Goal: Communication & Community: Answer question/provide support

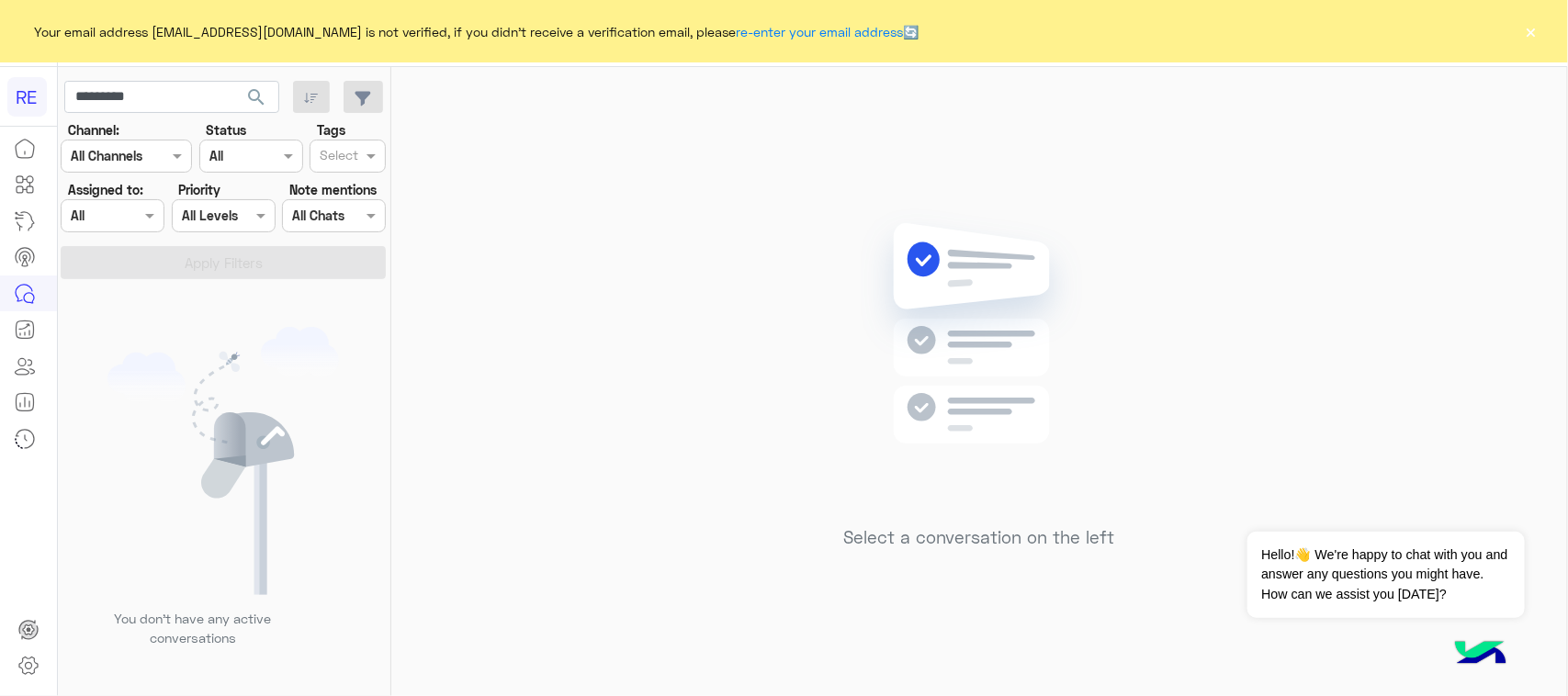
click at [189, 90] on input "*********" at bounding box center [172, 96] width 215 height 33
click at [262, 106] on span "search" at bounding box center [257, 97] width 22 height 22
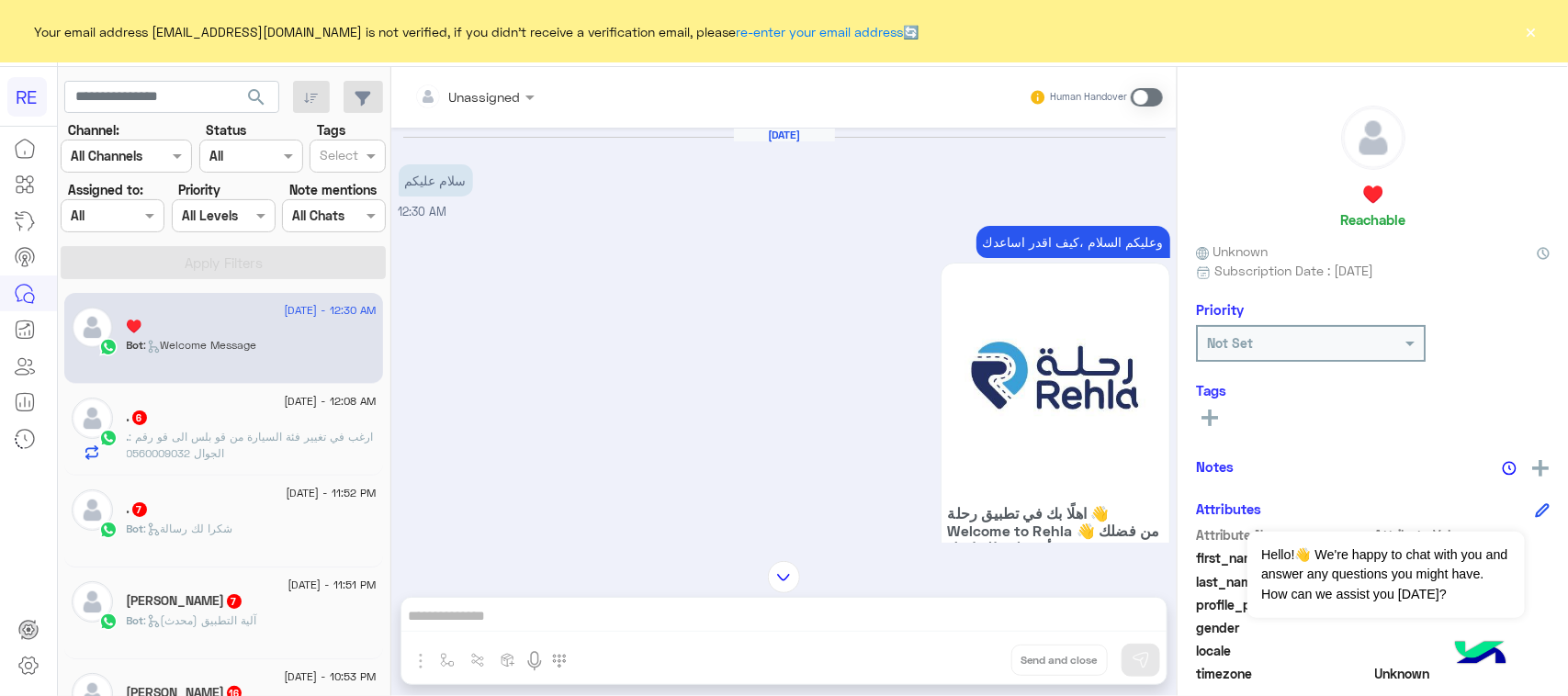
click at [1011, 244] on p "وعليكم السلام ،كيف اقدر اساعدك" at bounding box center [1073, 242] width 194 height 32
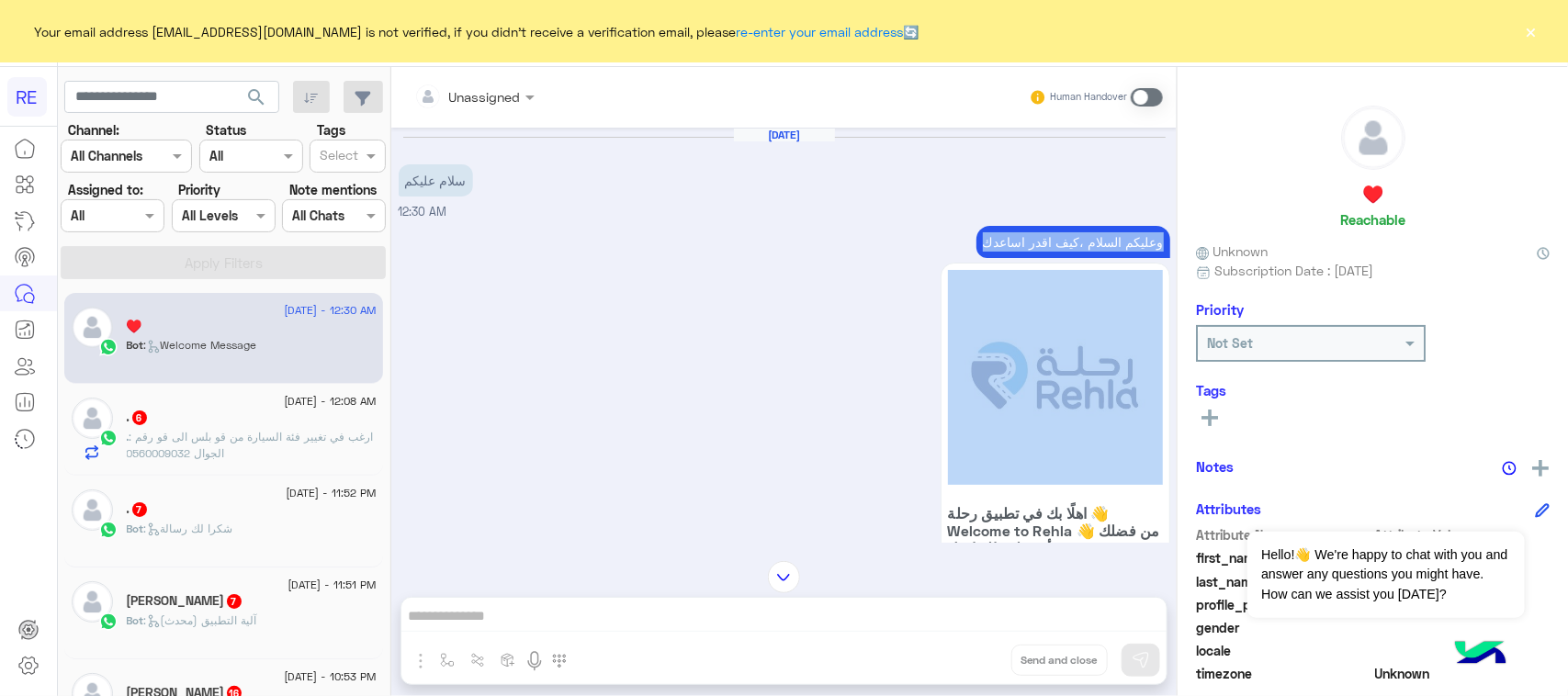
click at [1011, 244] on p "وعليكم السلام ،كيف اقدر اساعدك" at bounding box center [1073, 242] width 194 height 32
copy div "وعليكم السلام ،كيف اقدر اساعدك"
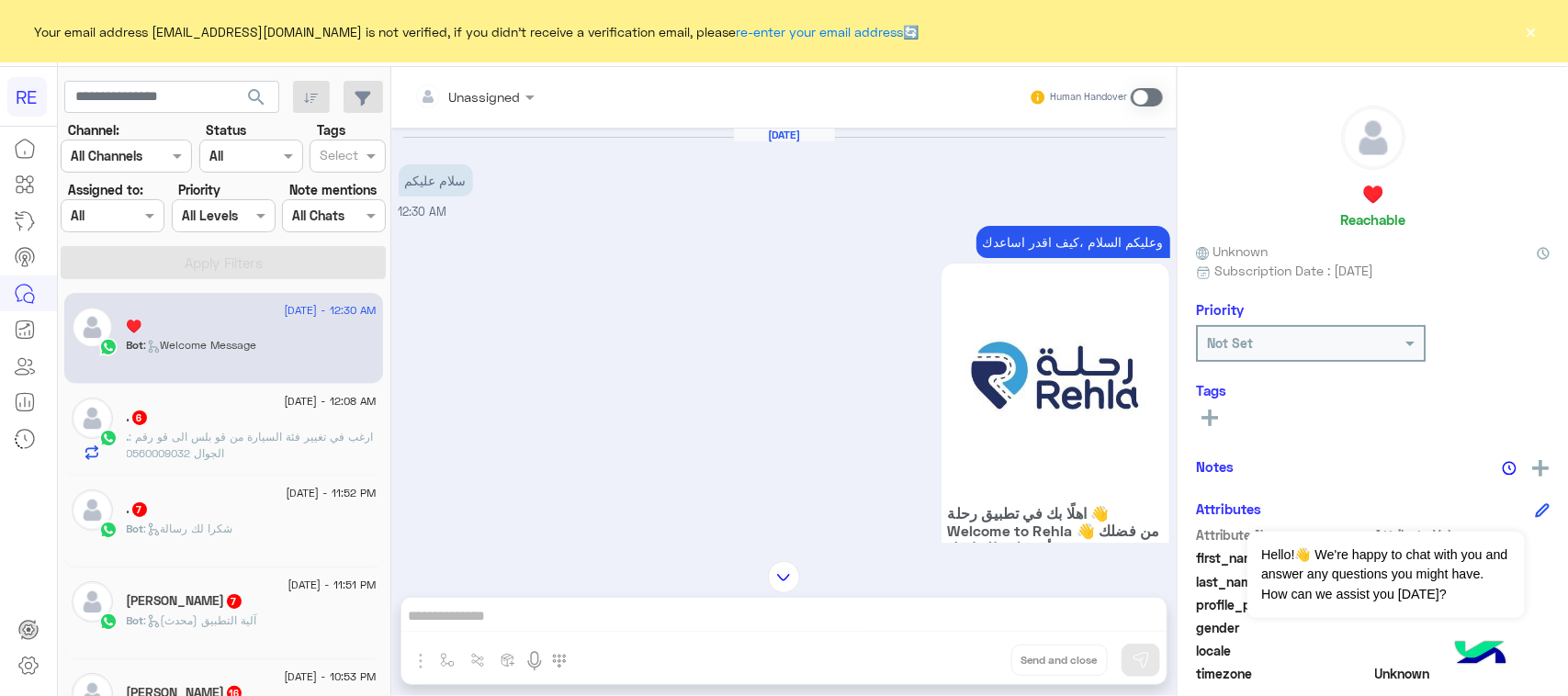
click at [1148, 97] on span at bounding box center [1146, 97] width 32 height 19
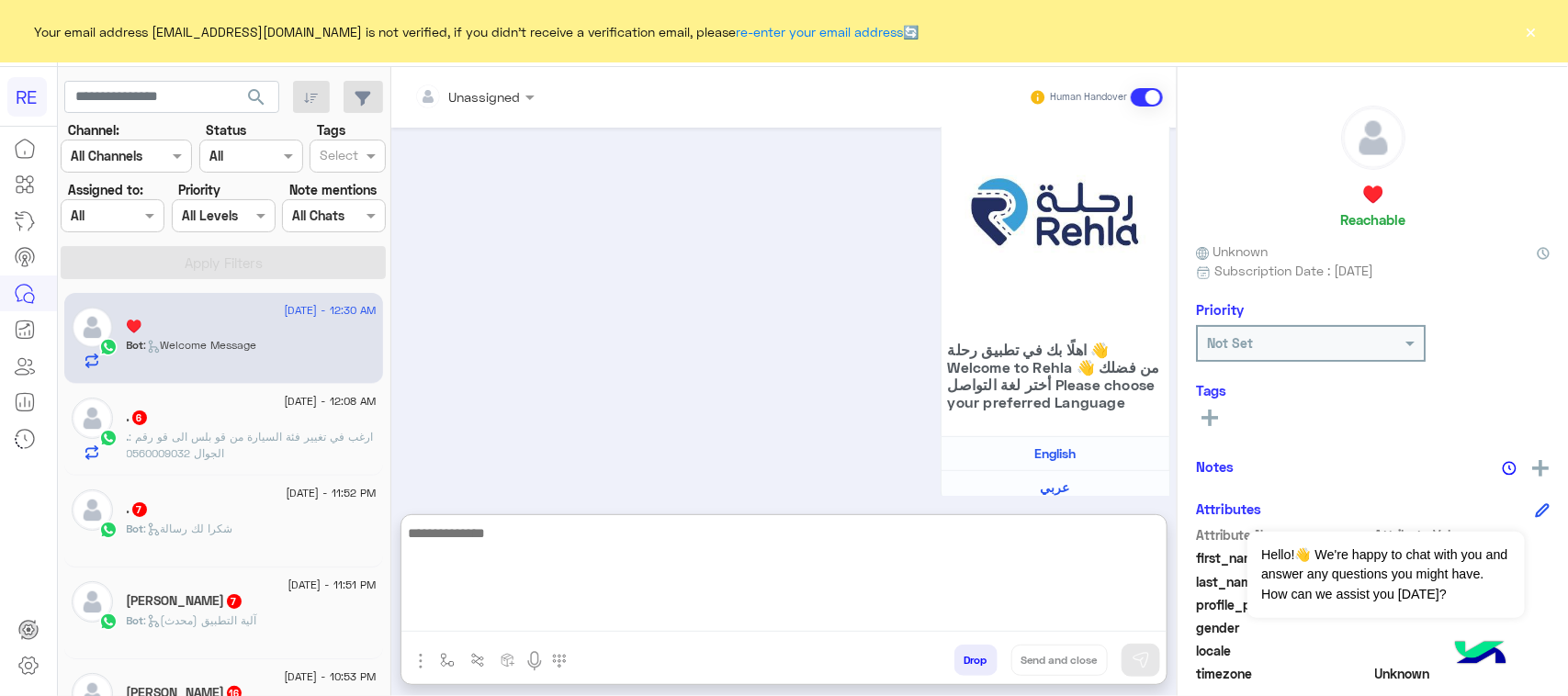
click at [737, 614] on textarea at bounding box center [784, 577] width 765 height 111
paste textarea "**********"
type textarea "**********"
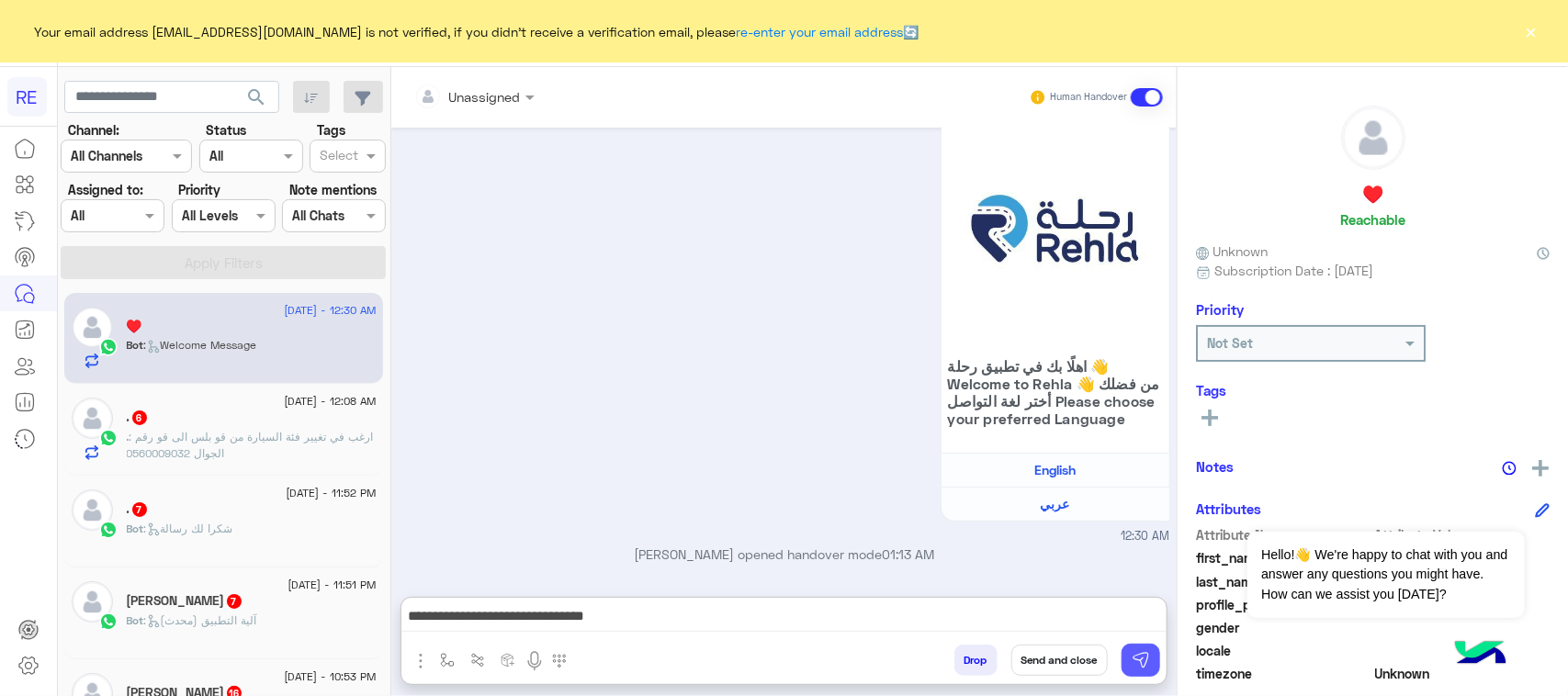
click at [1131, 666] on img at bounding box center [1141, 660] width 19 height 19
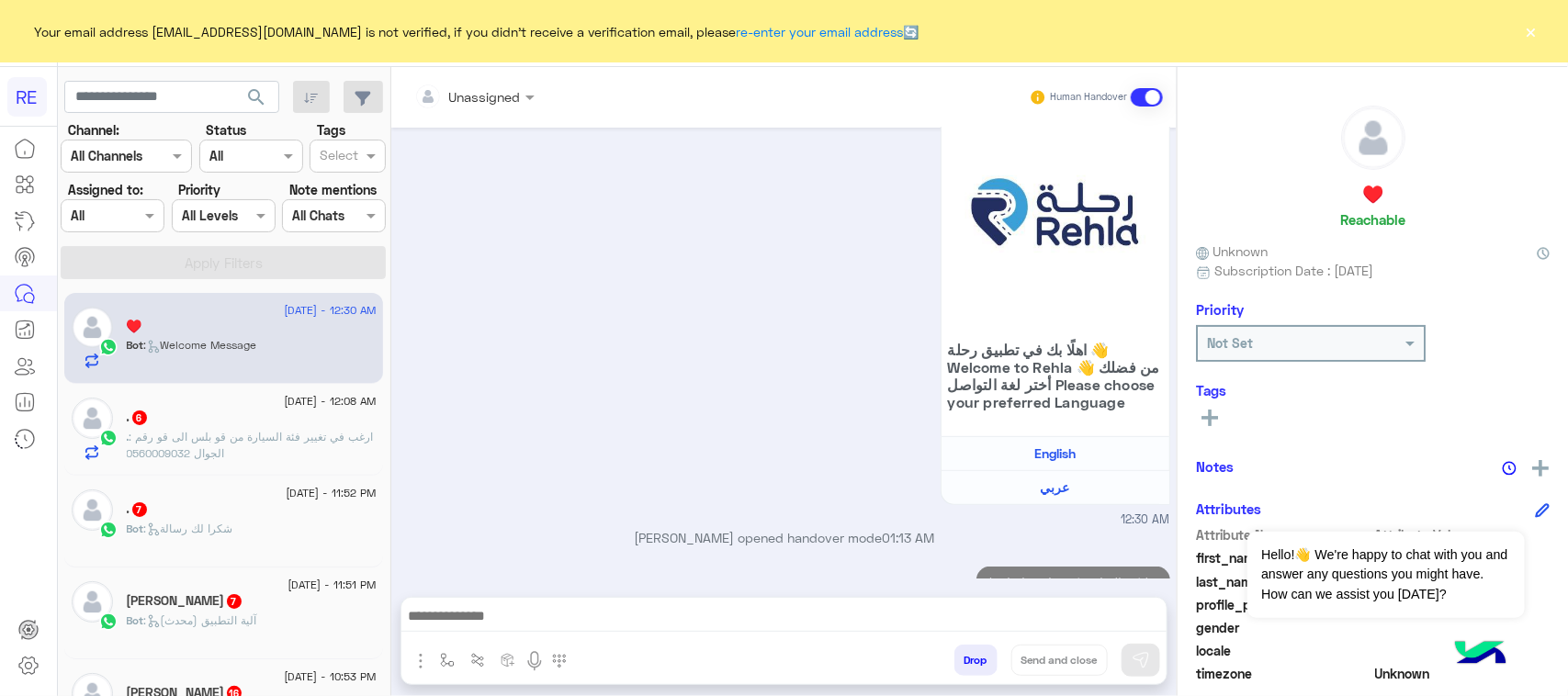
scroll to position [222, 0]
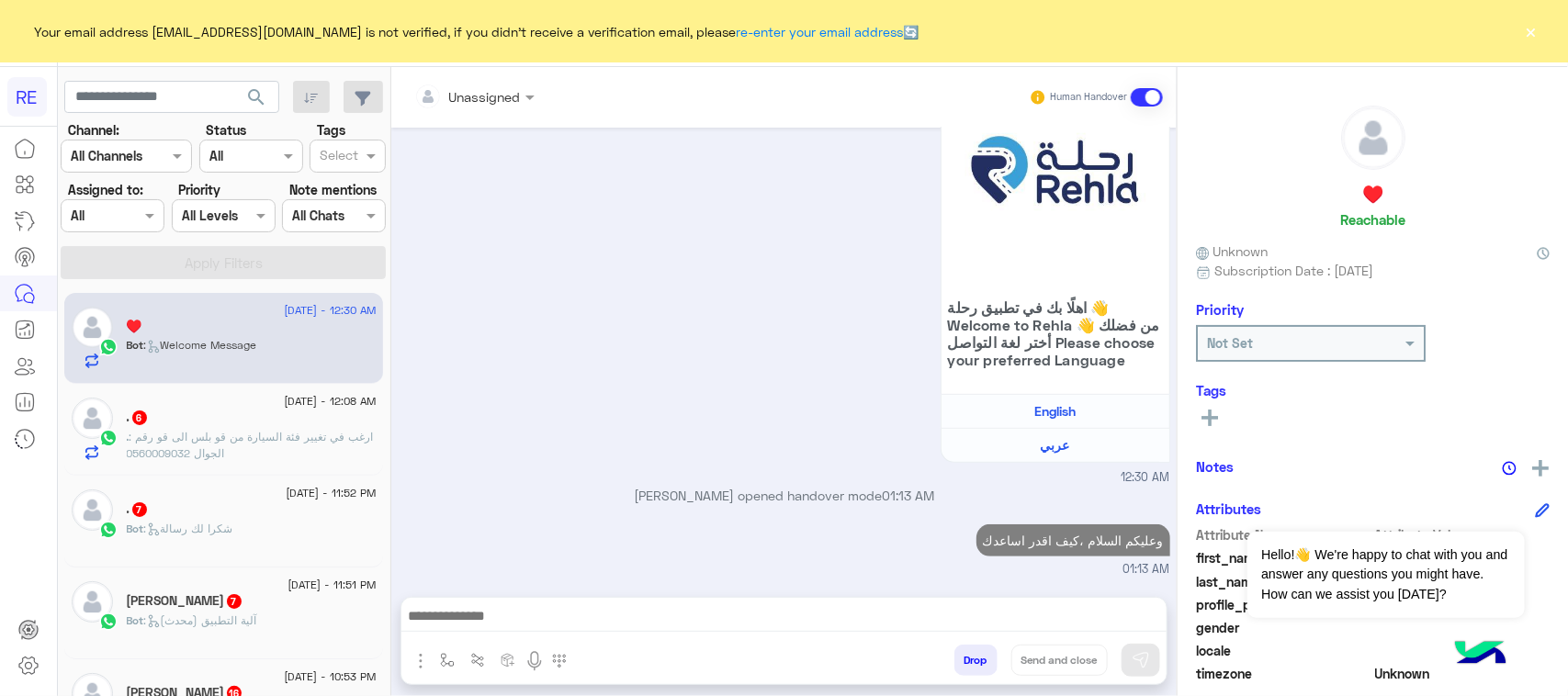
click at [290, 445] on p ". : ارغب في تغيير فئة السيارة من قو بلس الى قو رقم الجوال 0560009032" at bounding box center [251, 445] width 250 height 33
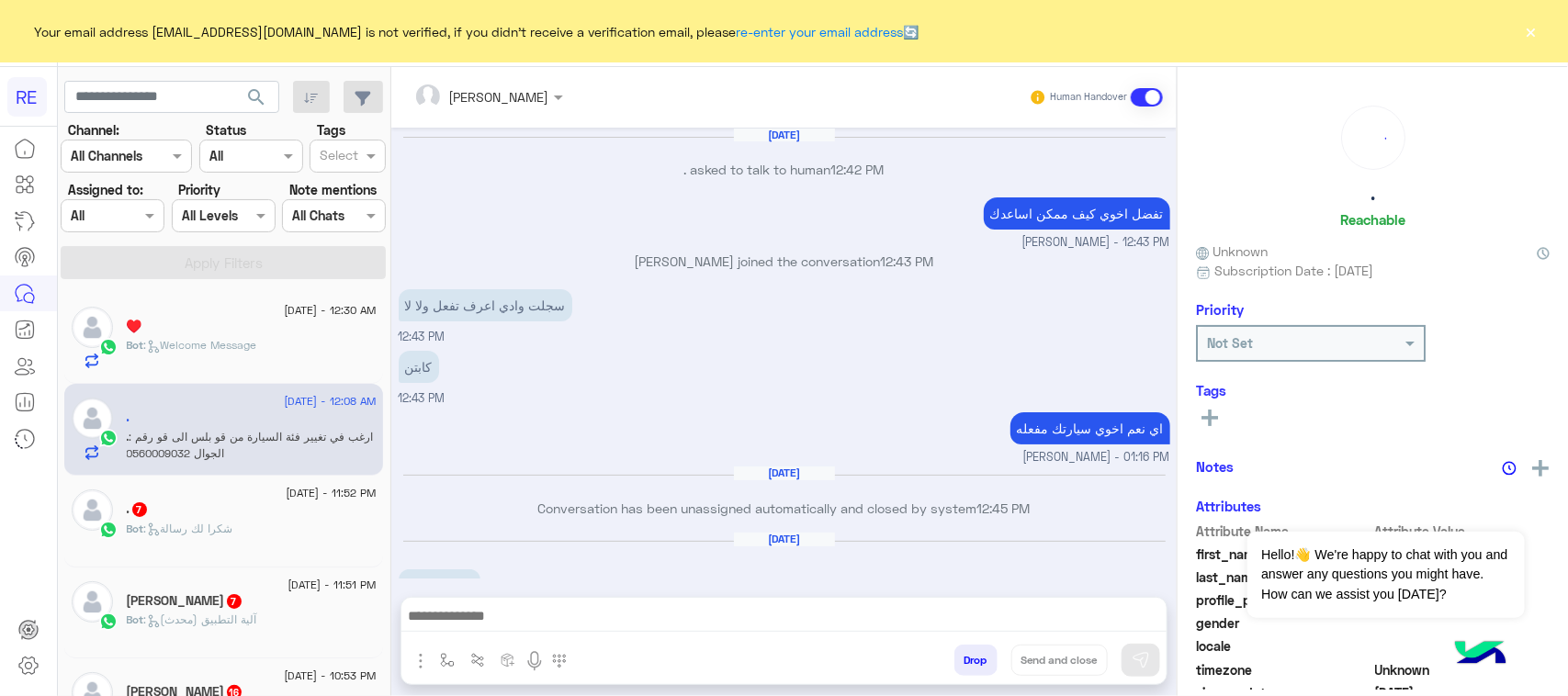
scroll to position [1437, 0]
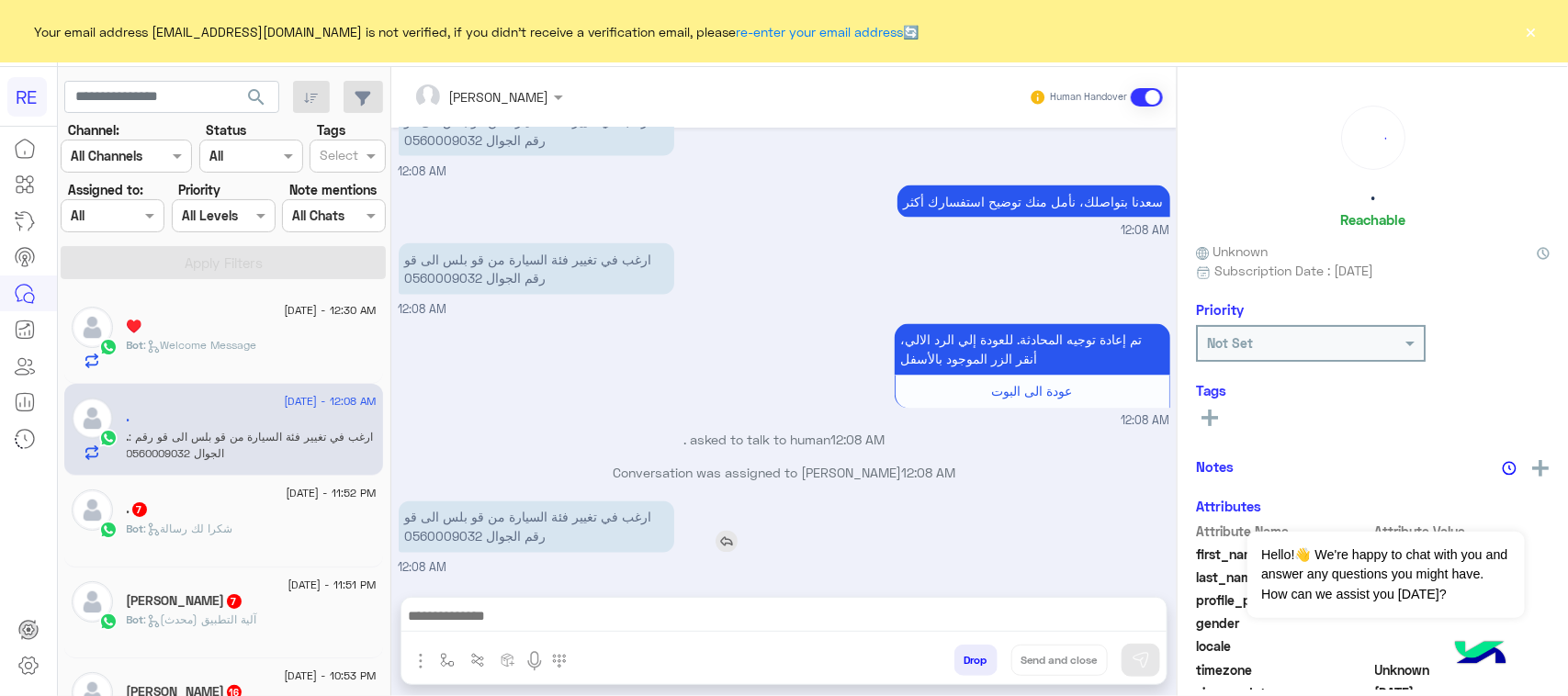
click at [452, 543] on p "ارغب في تغيير فئة السيارة من قو بلس الى قو رقم الجوال 0560009032" at bounding box center [536, 526] width 276 height 52
copy p "0560009032"
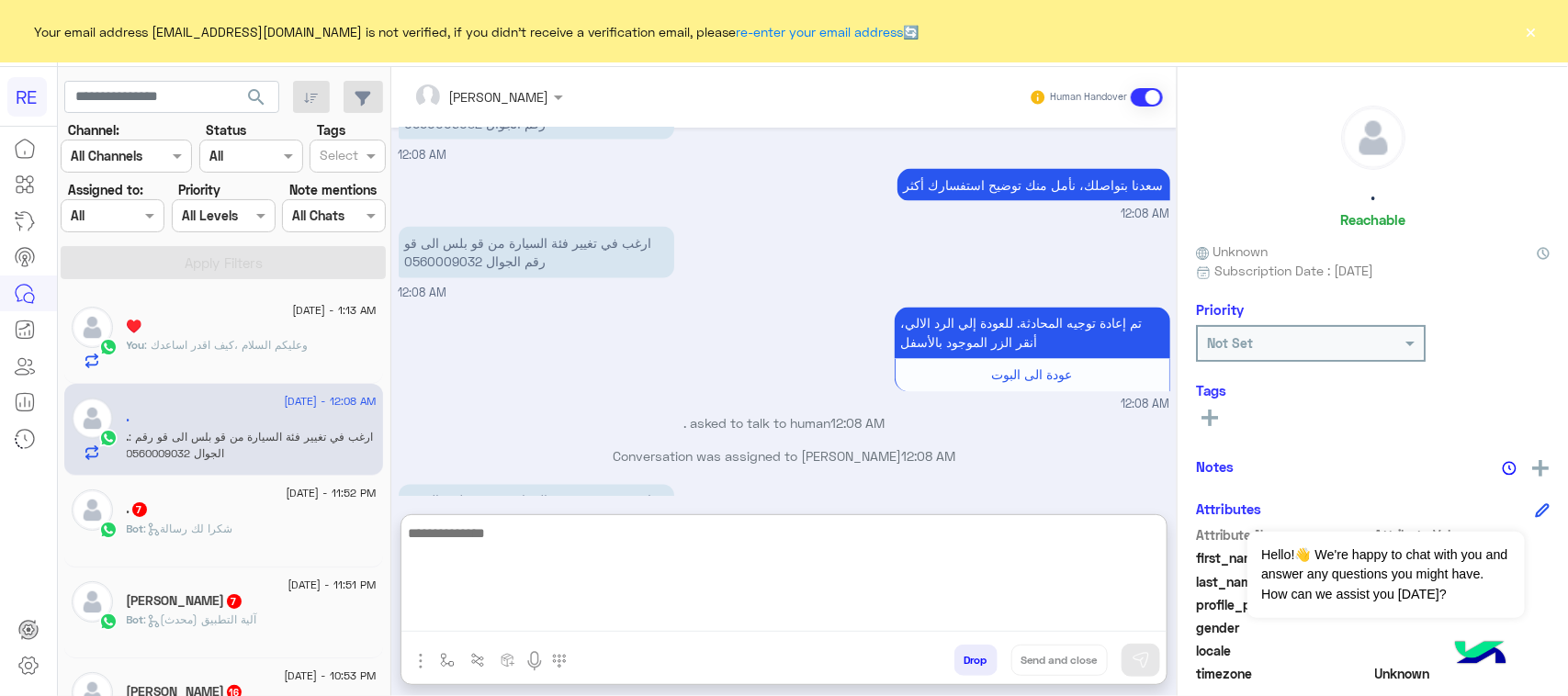
click at [670, 624] on textarea at bounding box center [784, 577] width 765 height 111
type textarea "**********"
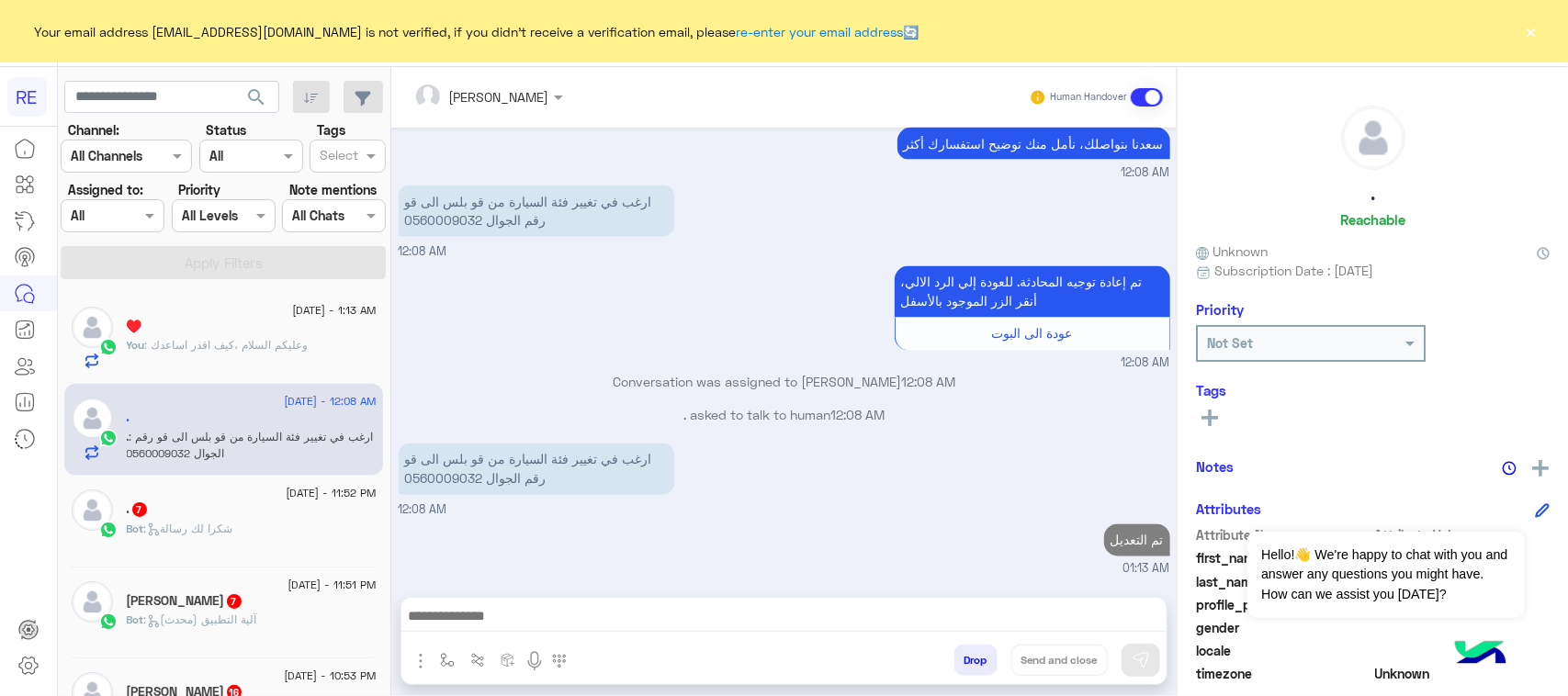
scroll to position [0, 0]
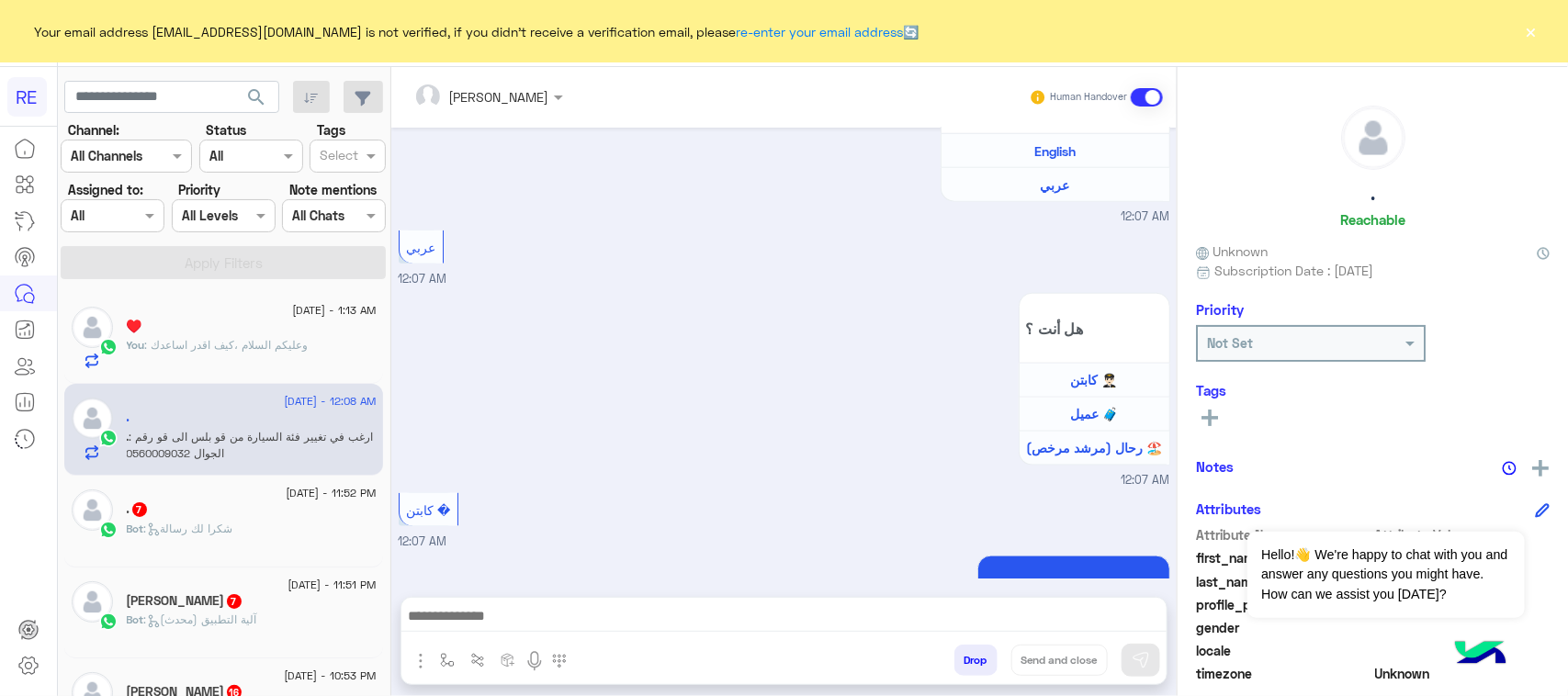
click at [221, 544] on div "Bot : شكرا لك رسالة" at bounding box center [251, 537] width 250 height 32
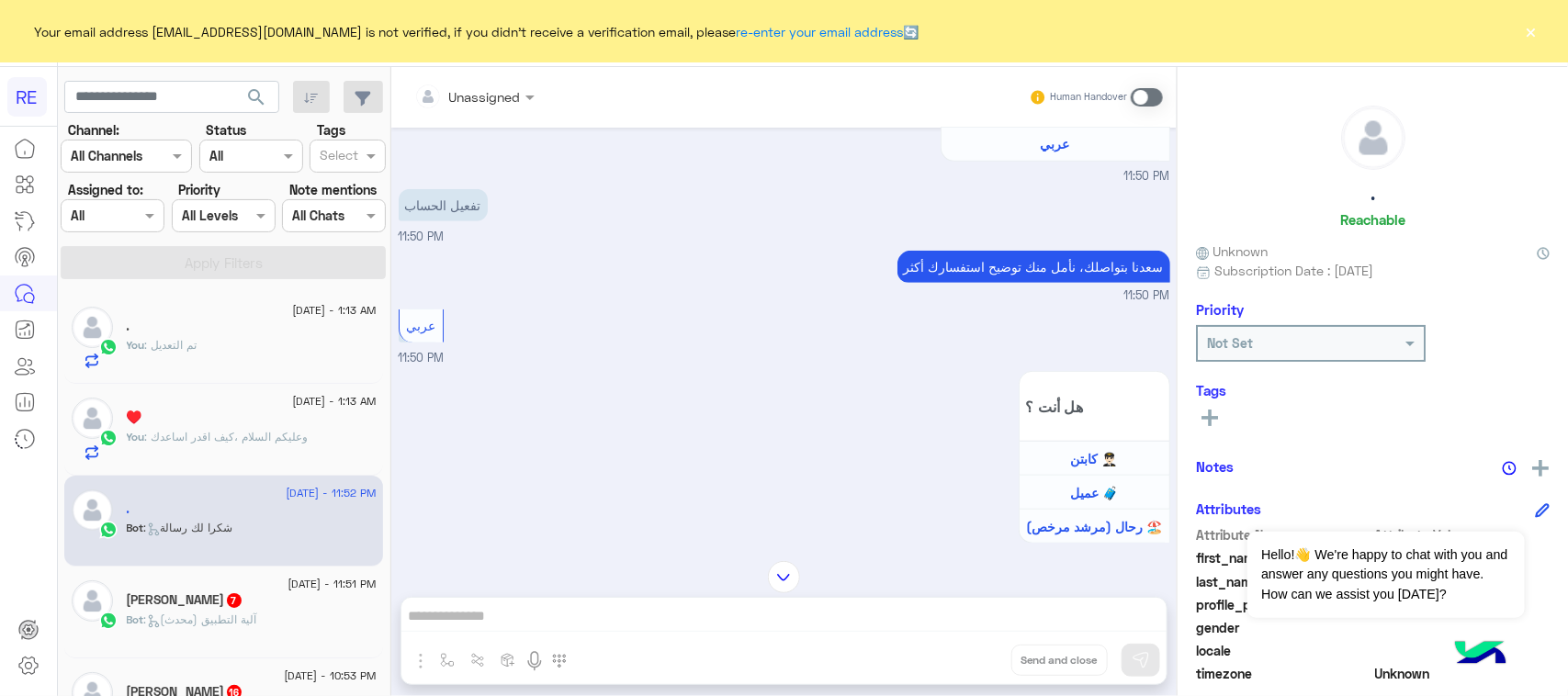
scroll to position [563, 0]
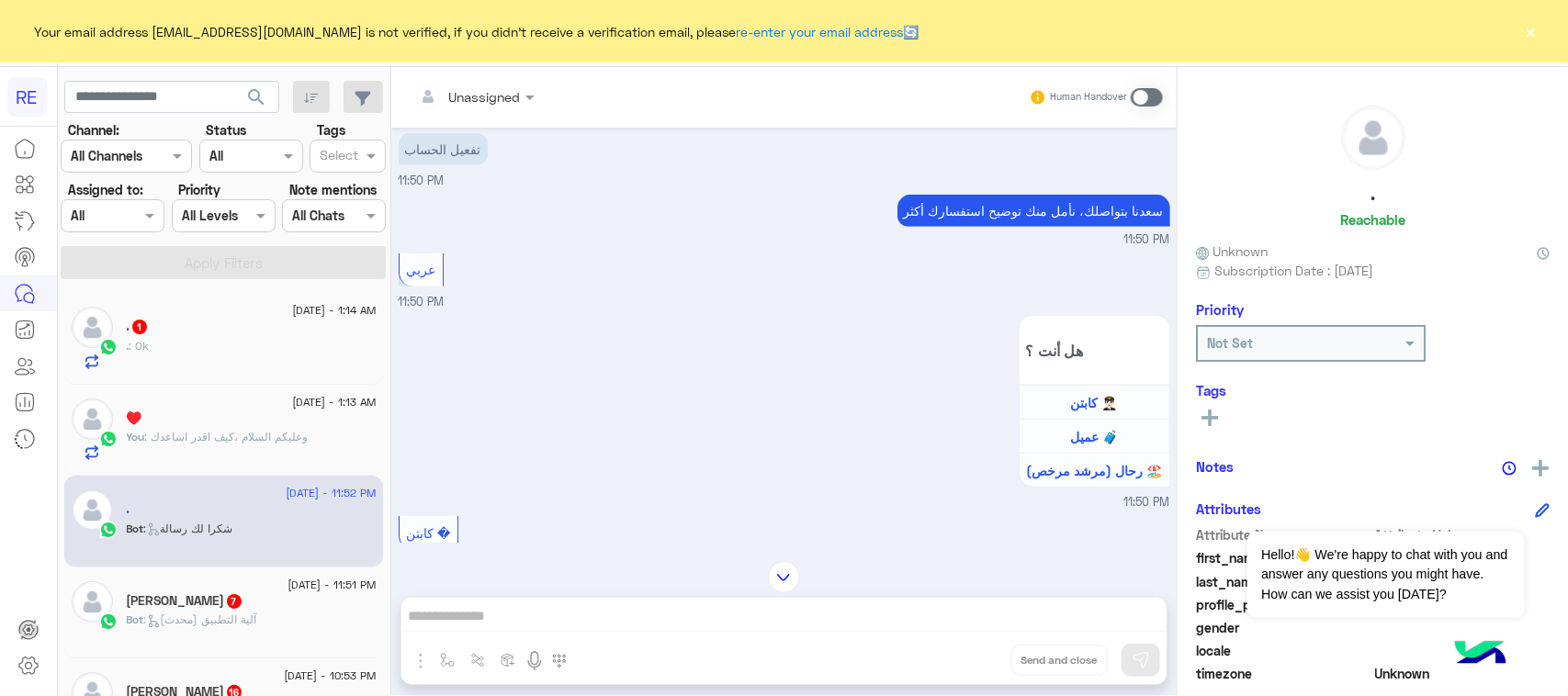
click at [1155, 90] on span at bounding box center [1146, 97] width 32 height 19
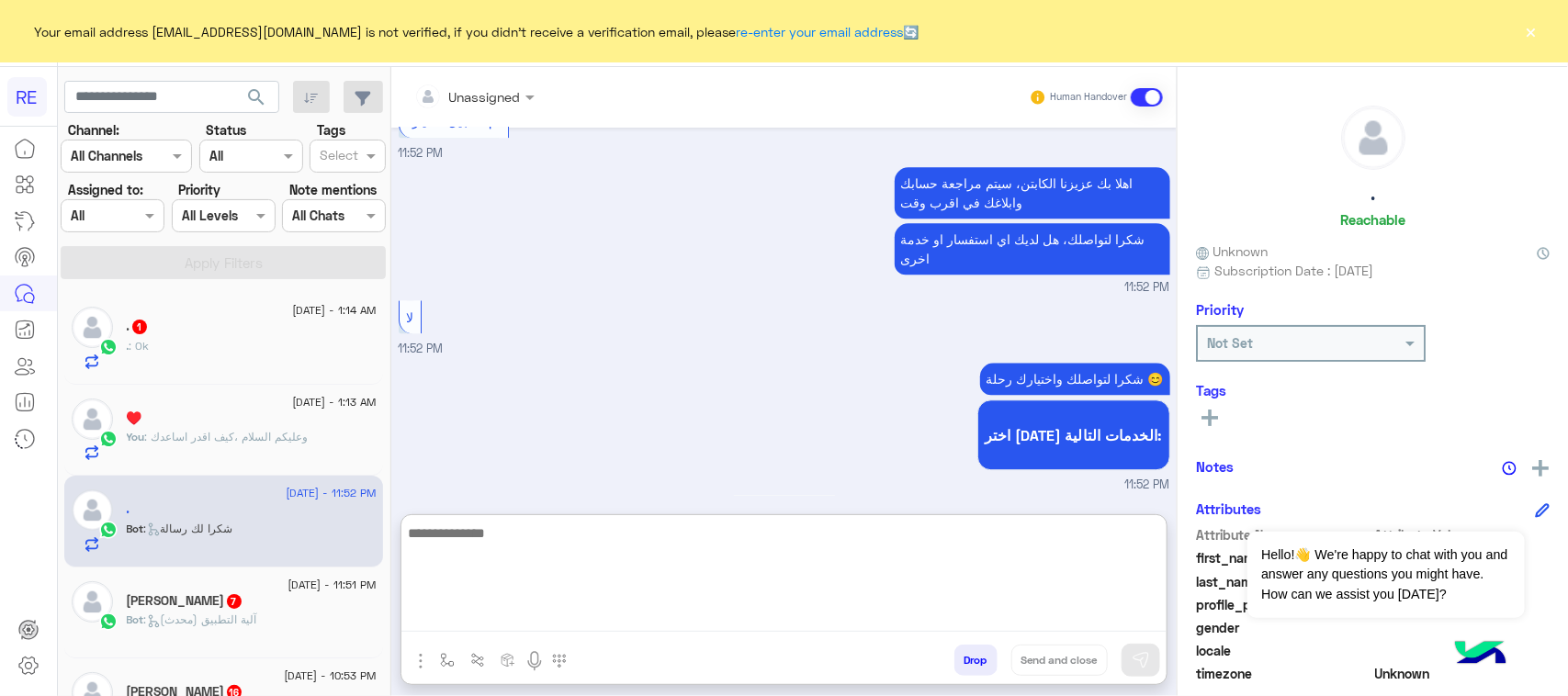
click at [709, 615] on textarea at bounding box center [784, 577] width 765 height 111
paste textarea "**********"
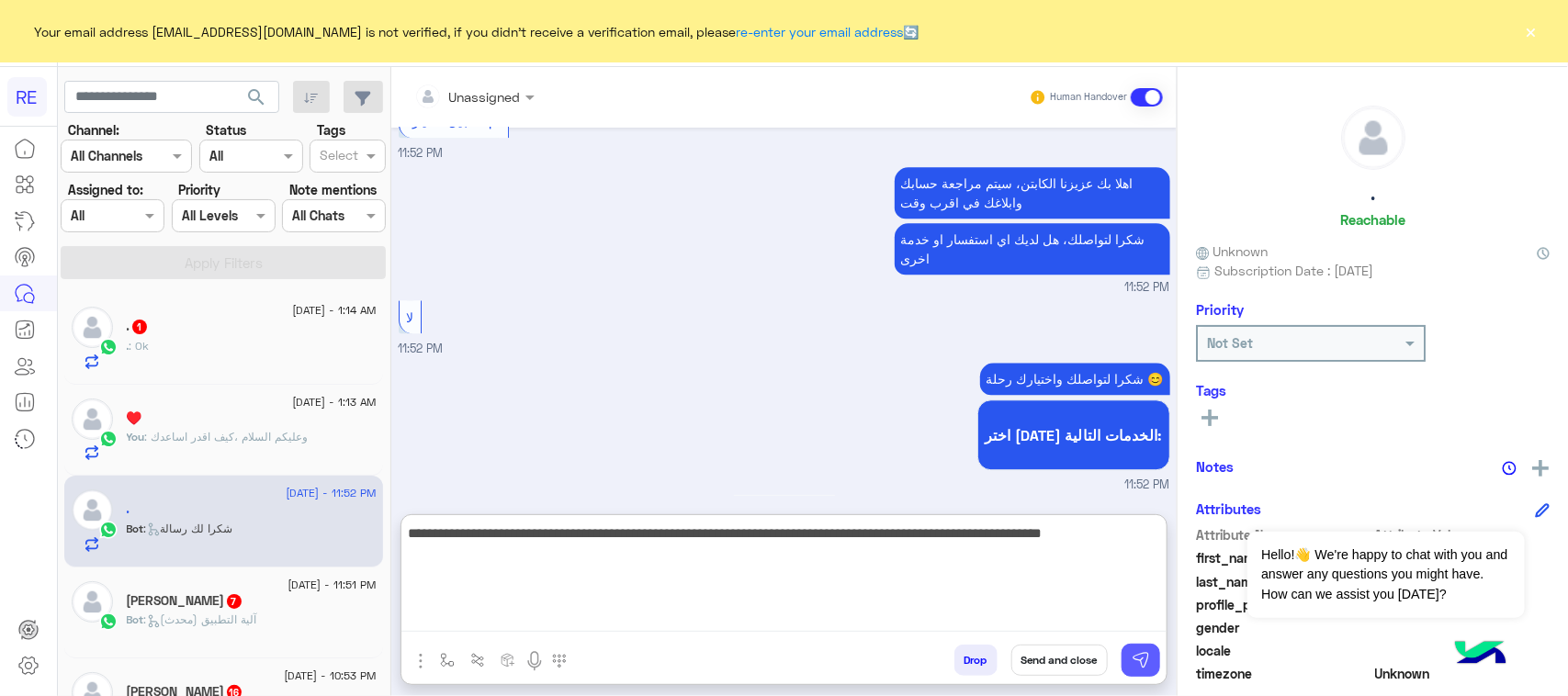
type textarea "**********"
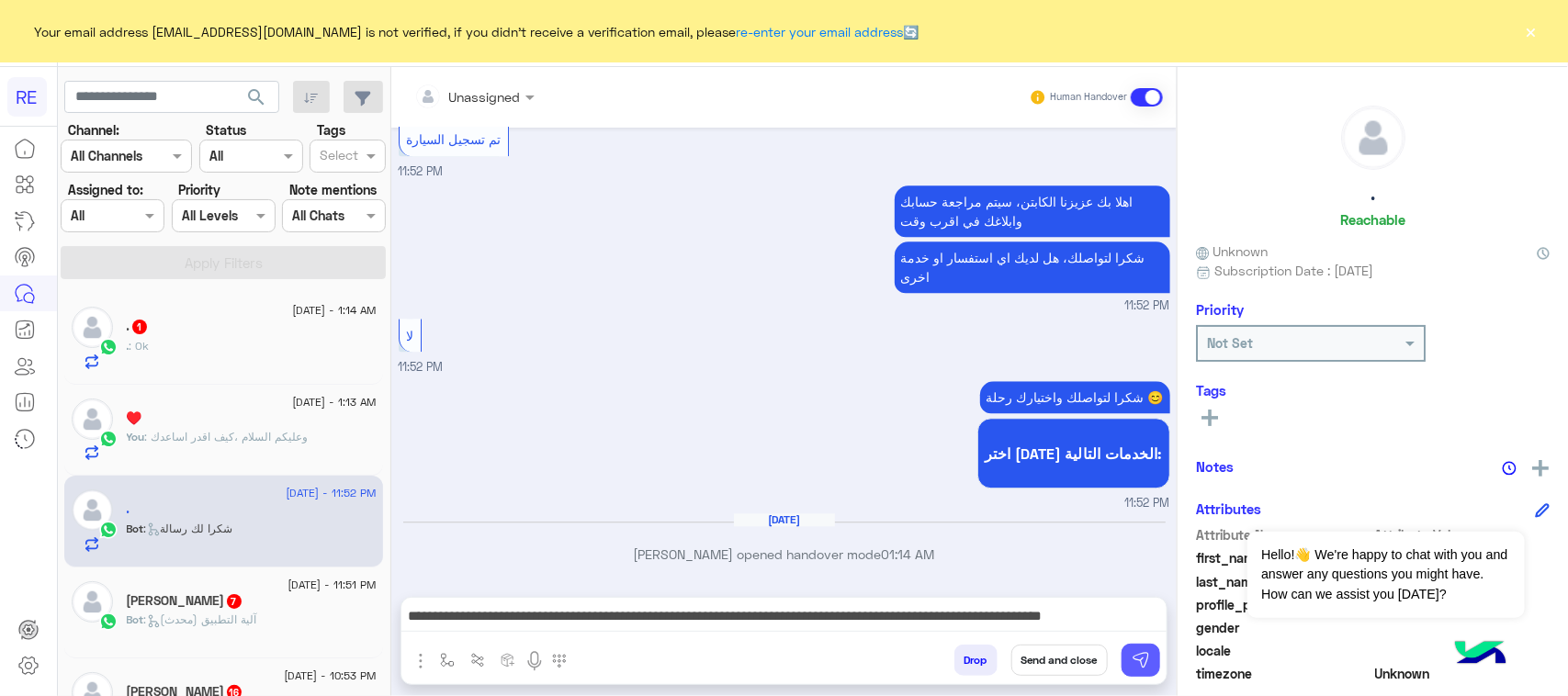
click at [1148, 647] on button at bounding box center [1141, 659] width 38 height 33
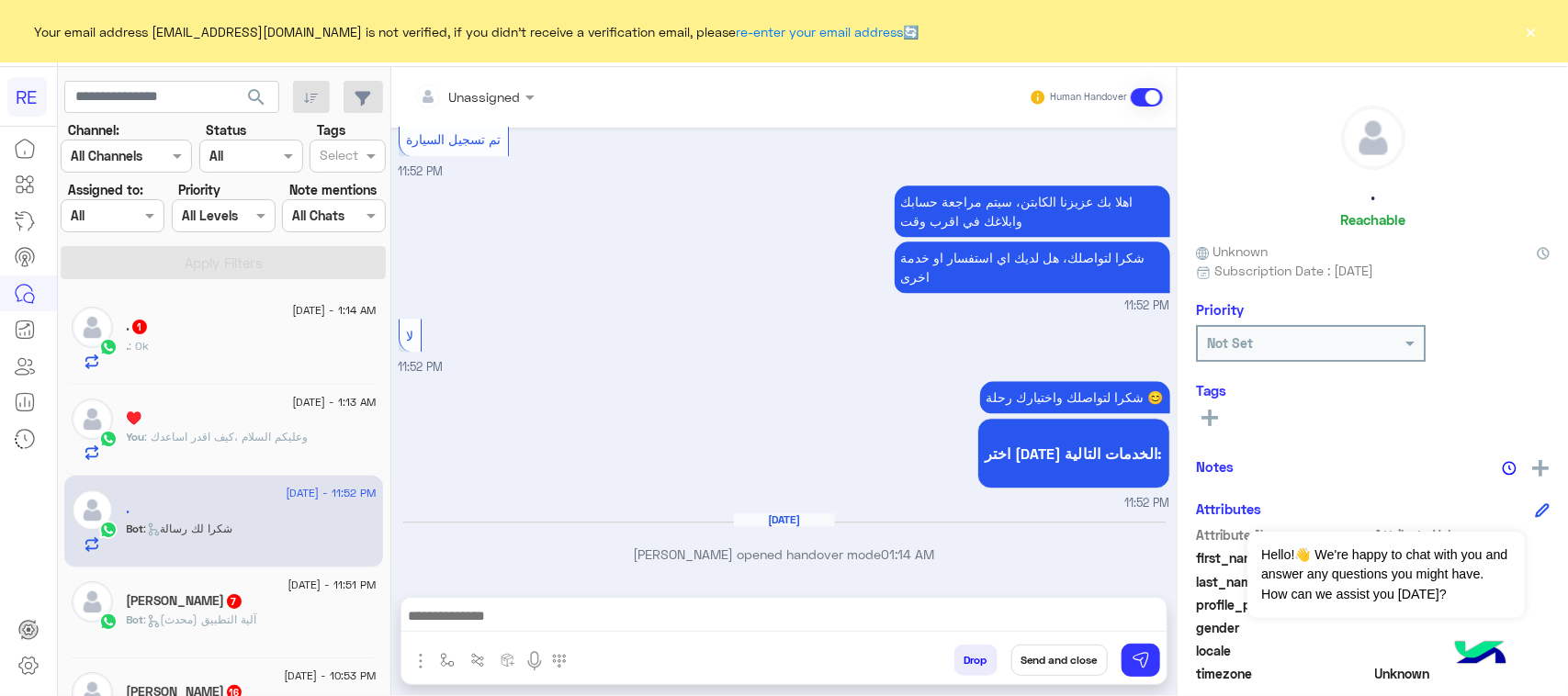
scroll to position [2104, 0]
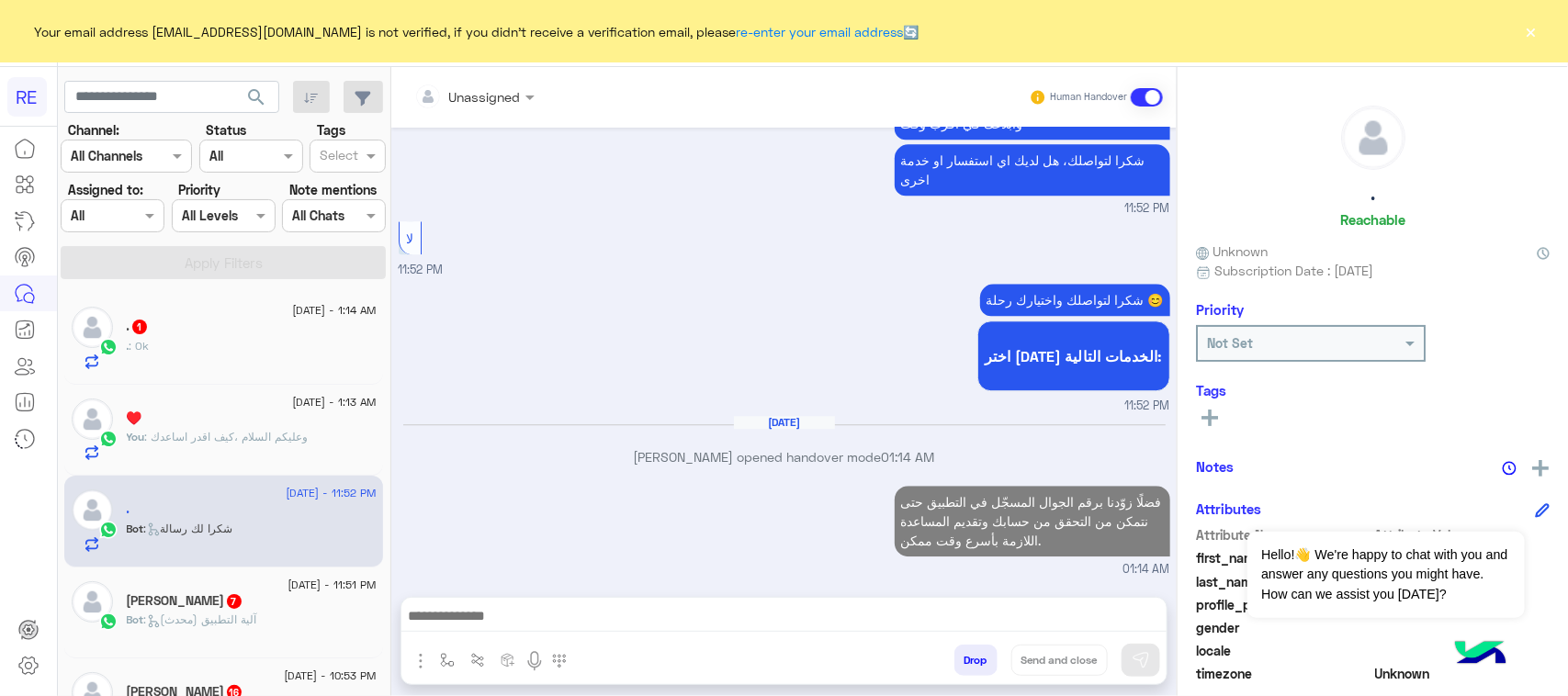
click at [257, 347] on div ". : Ok" at bounding box center [251, 354] width 250 height 32
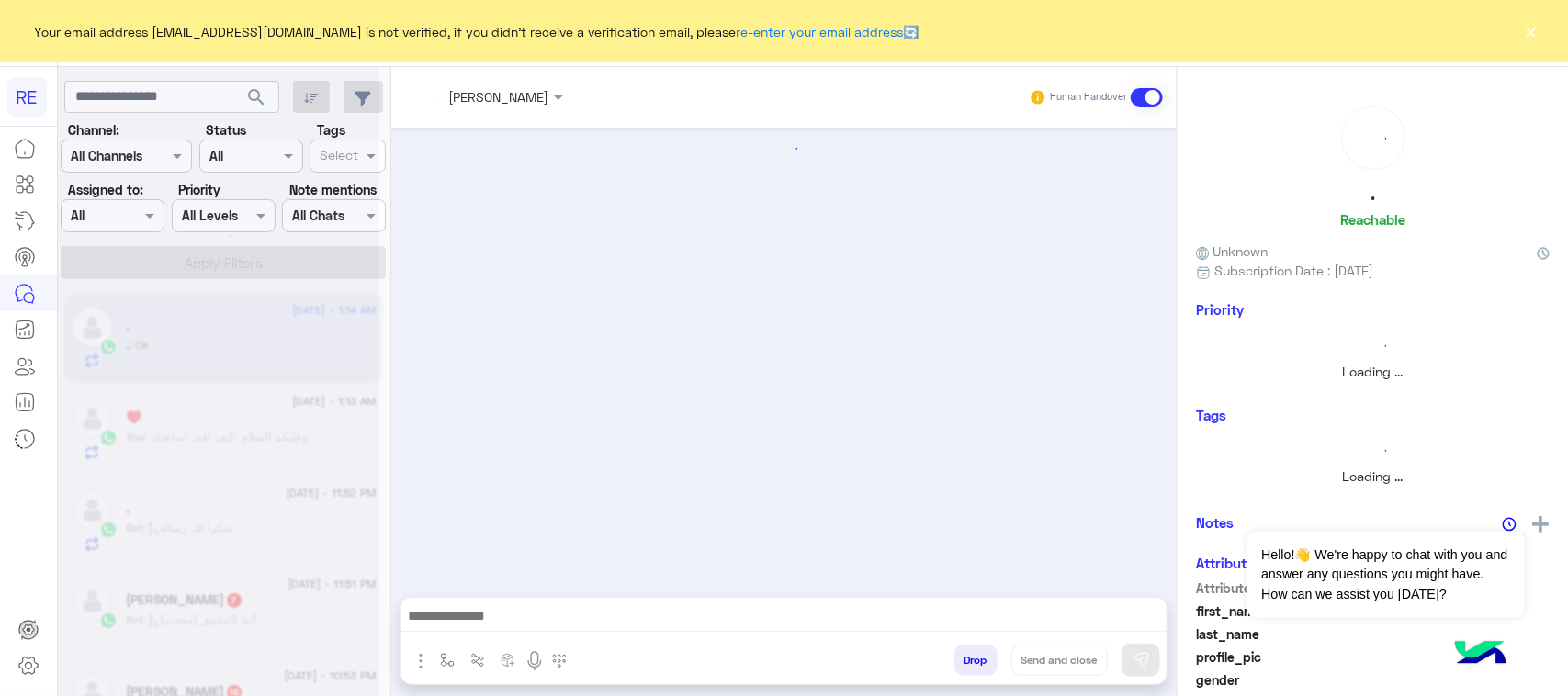
scroll to position [1464, 0]
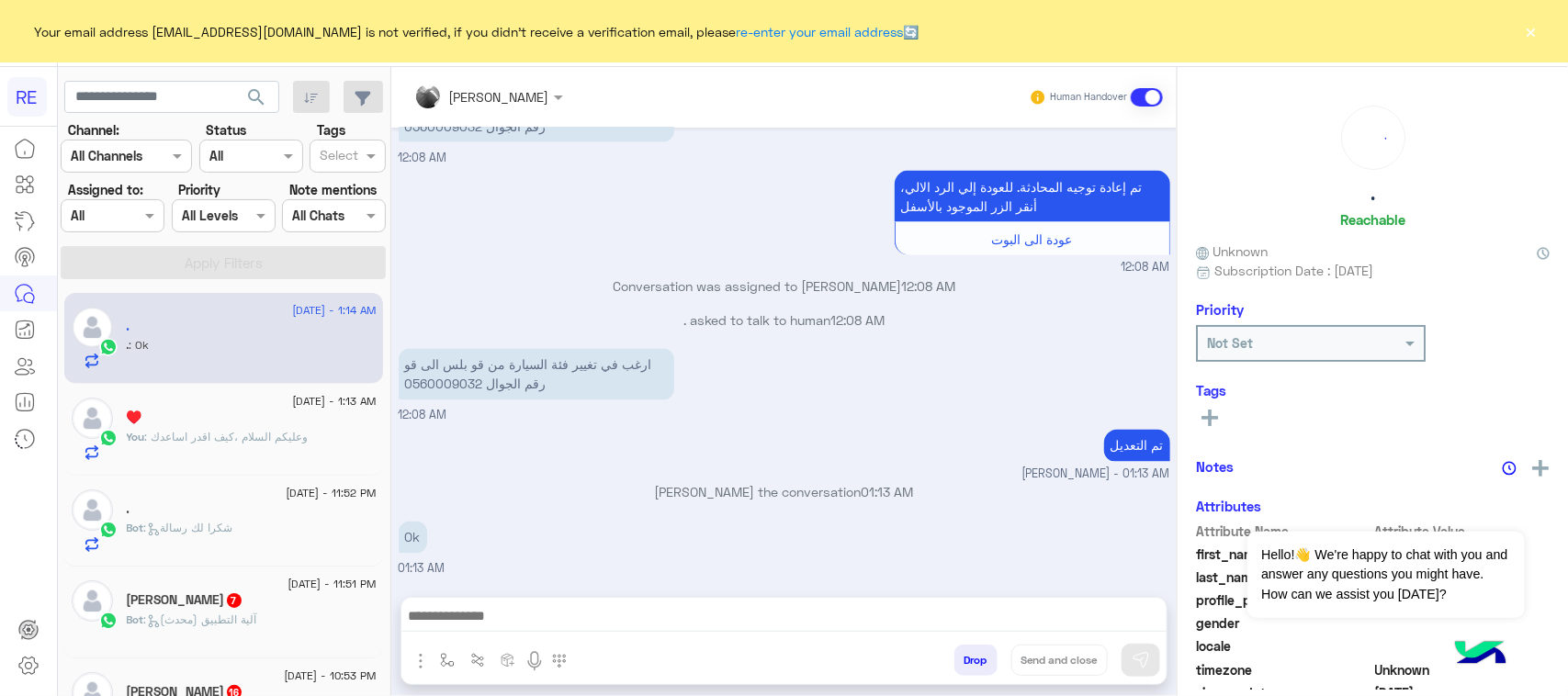
click at [255, 608] on div "[PERSON_NAME] 7" at bounding box center [251, 601] width 250 height 20
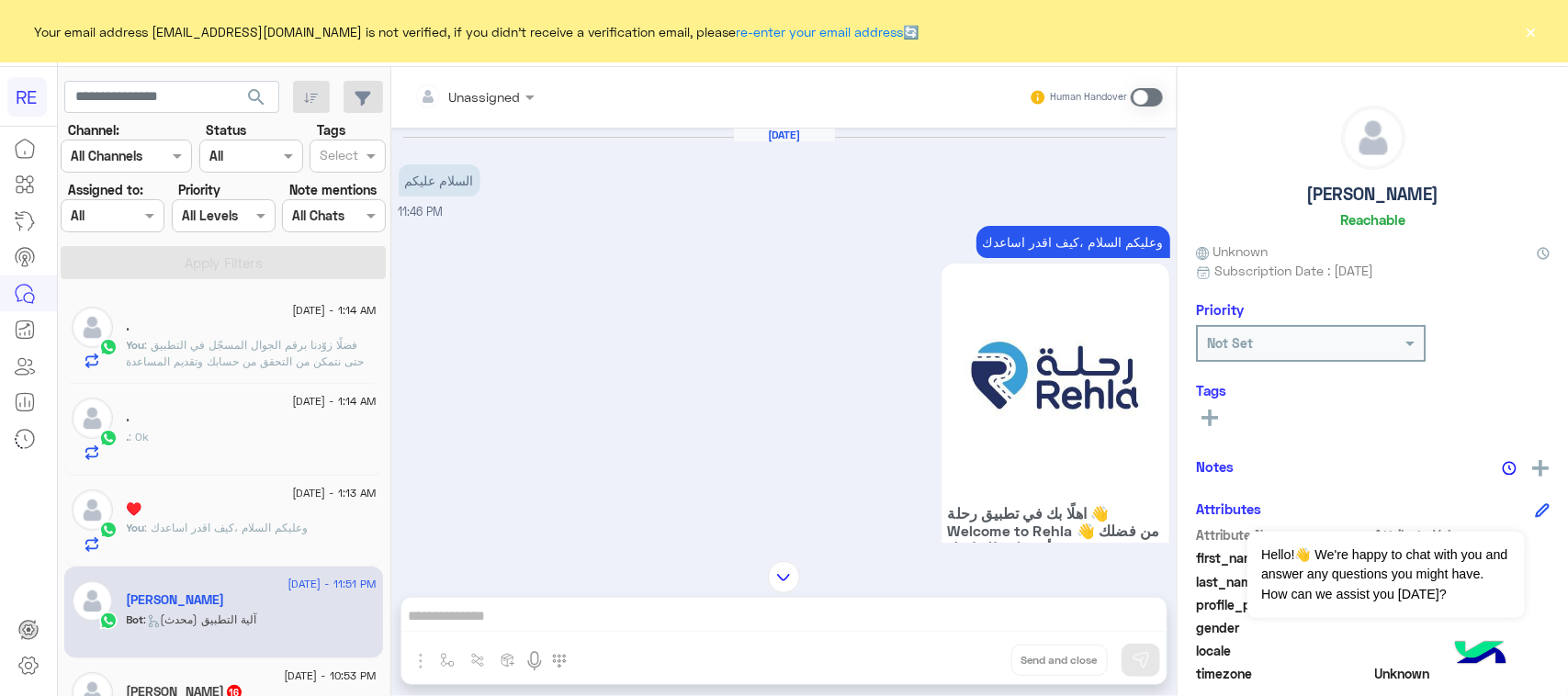
click at [999, 249] on p "وعليكم السلام ،كيف اقدر اساعدك" at bounding box center [1073, 242] width 194 height 32
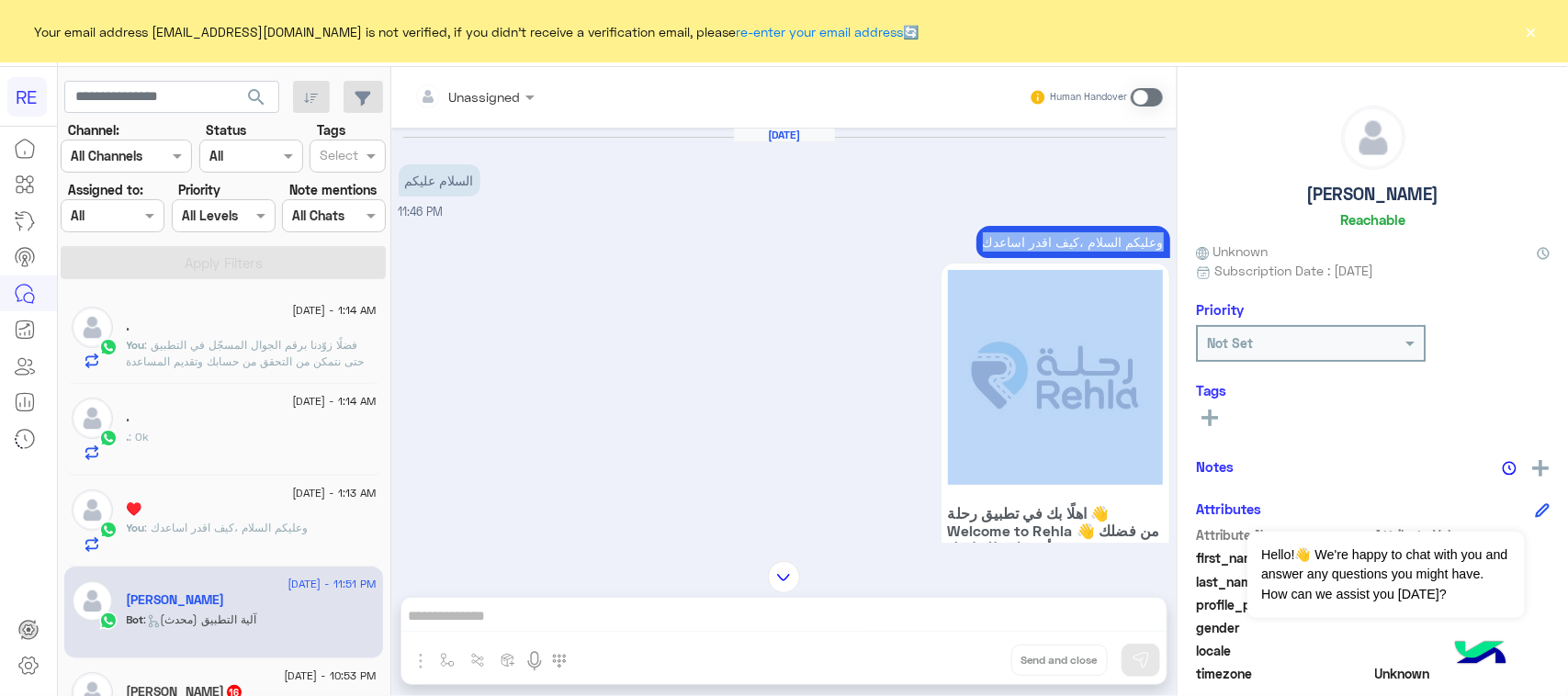
click at [999, 249] on p "وعليكم السلام ،كيف اقدر اساعدك" at bounding box center [1073, 242] width 194 height 32
copy div "وعليكم السلام ،كيف اقدر اساعدك"
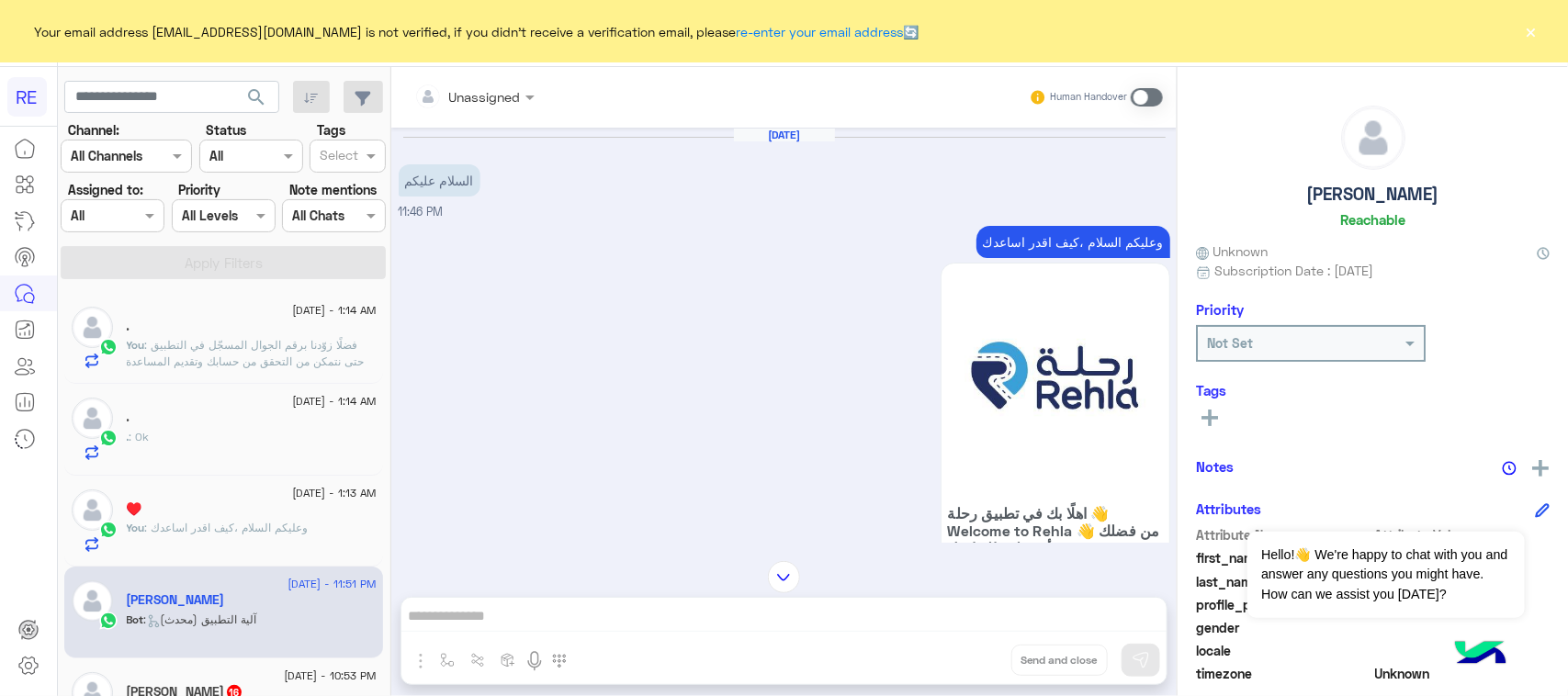
drag, startPoint x: 1151, startPoint y: 98, endPoint x: 939, endPoint y: 402, distance: 370.6
click at [1151, 101] on span at bounding box center [1146, 97] width 32 height 19
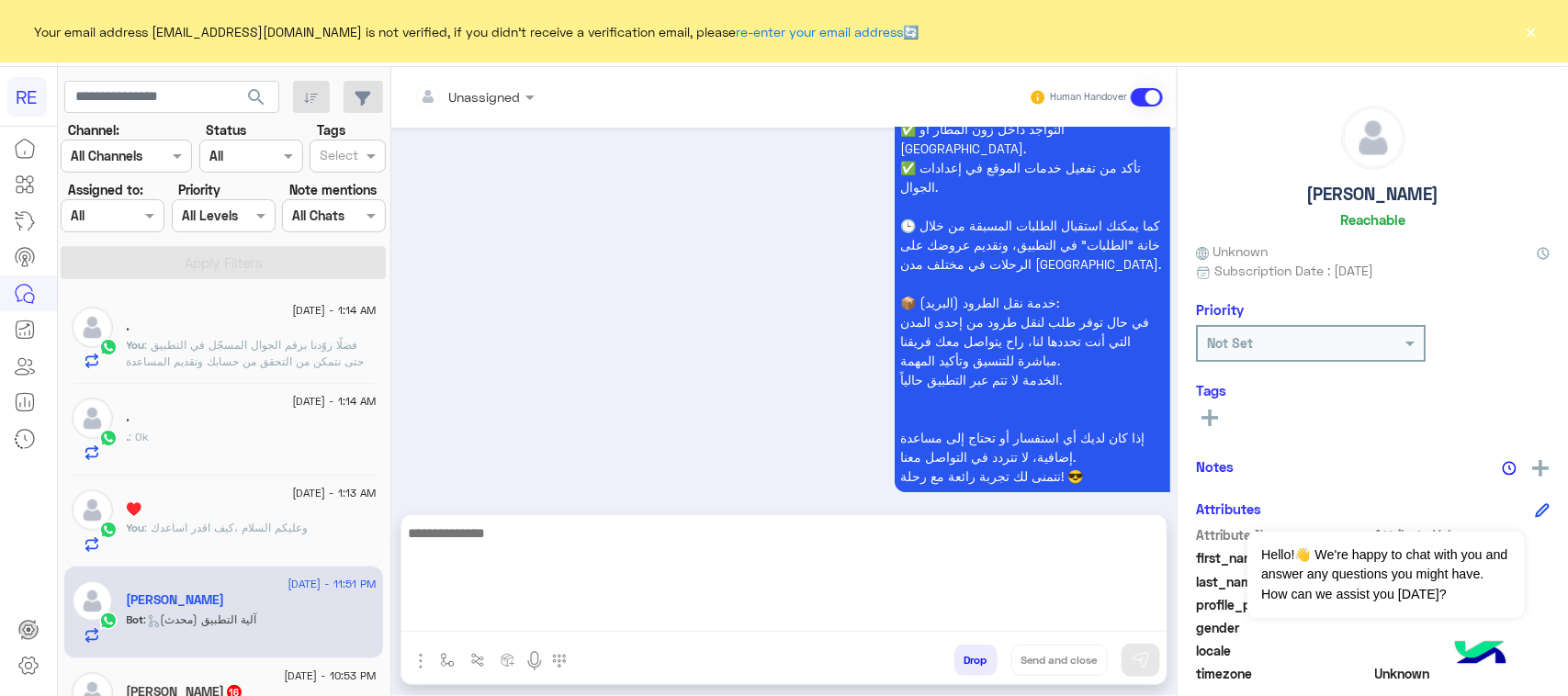
click at [695, 609] on textarea at bounding box center [784, 577] width 765 height 111
paste textarea "**********"
type textarea "**********"
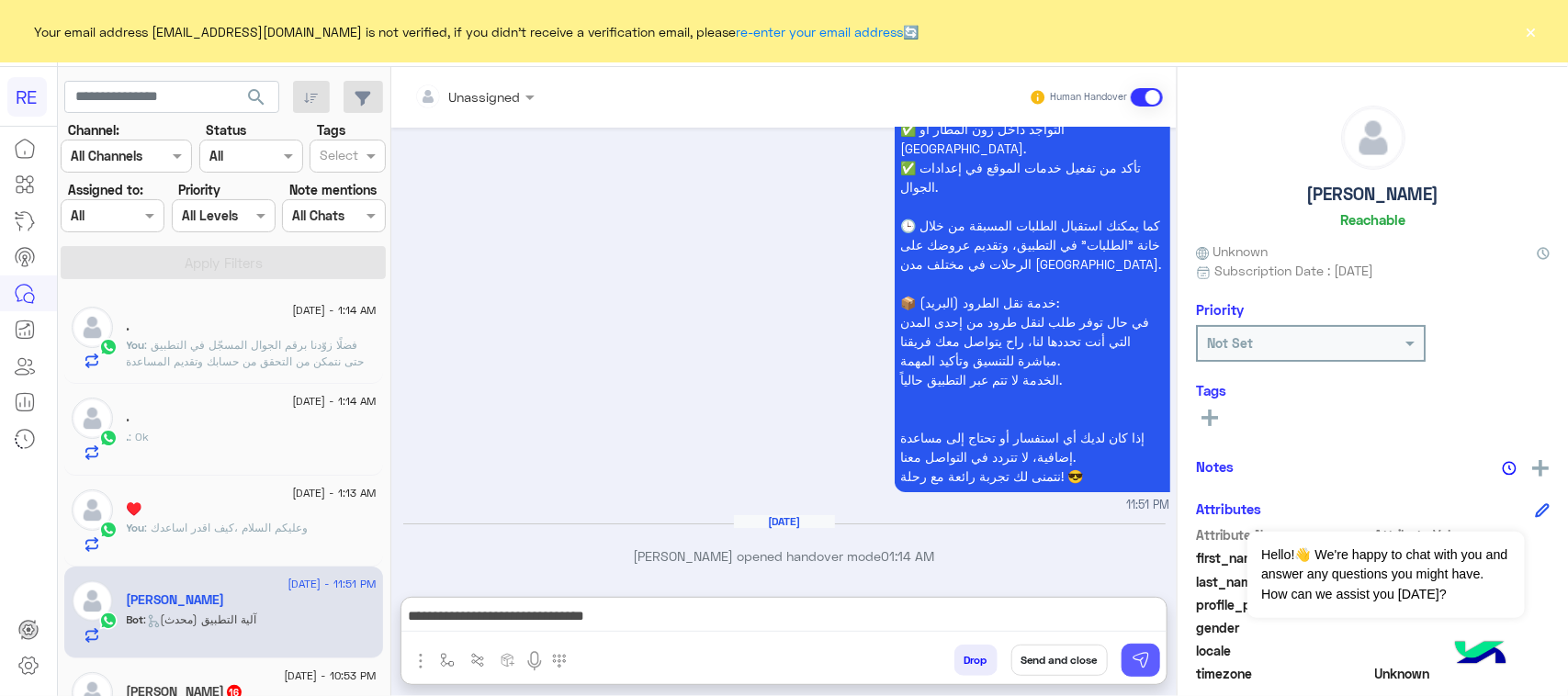
drag, startPoint x: 1144, startPoint y: 648, endPoint x: 1090, endPoint y: 654, distance: 54.3
click at [1144, 649] on button at bounding box center [1141, 659] width 38 height 33
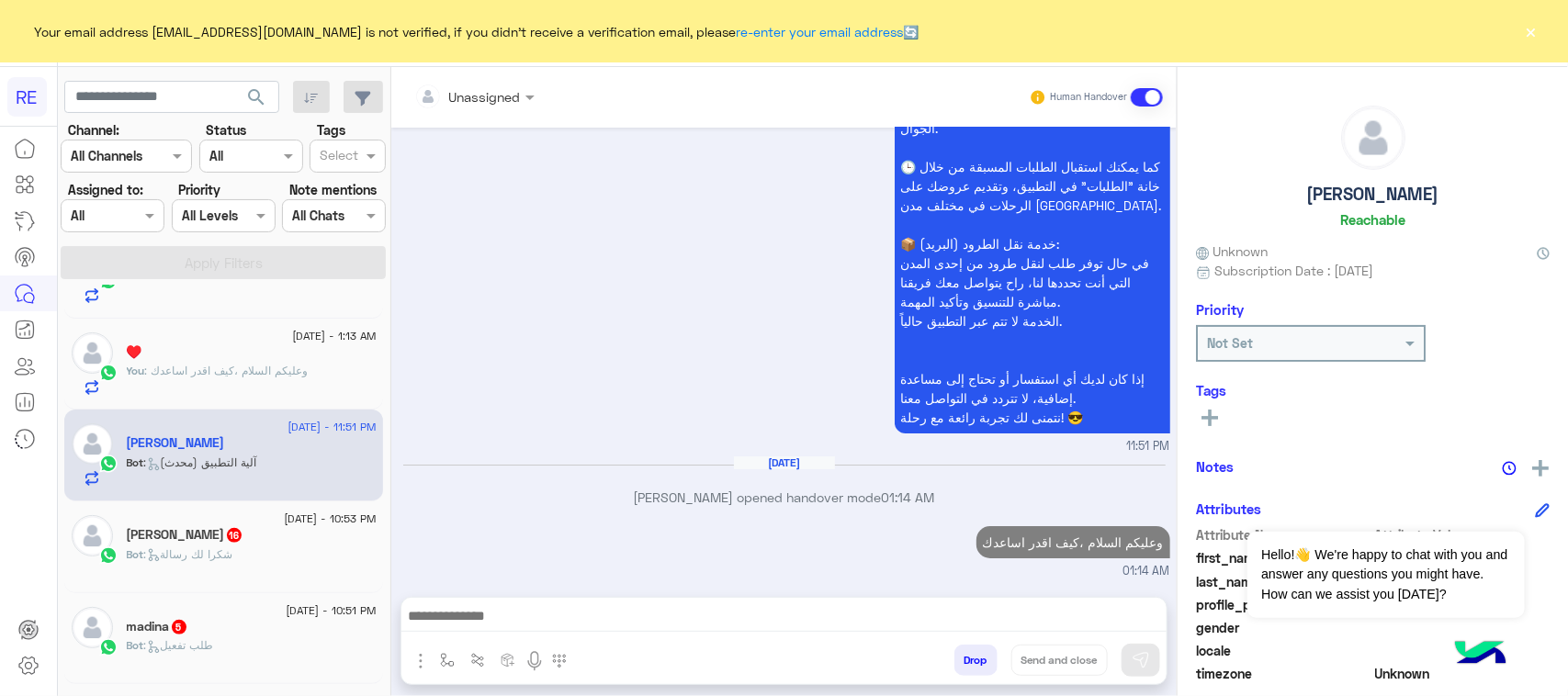
scroll to position [230, 0]
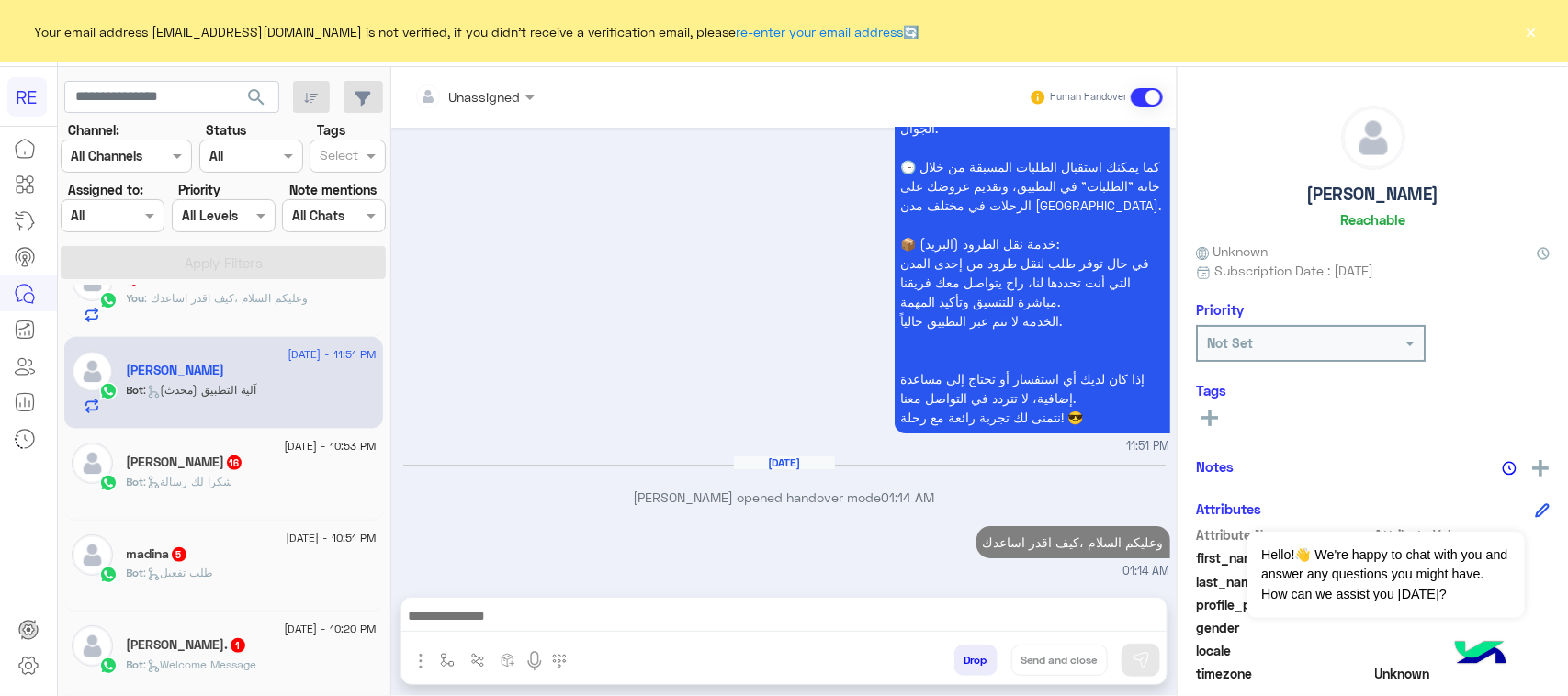
click at [273, 483] on div "Bot : شكرا لك رسالة" at bounding box center [251, 490] width 250 height 32
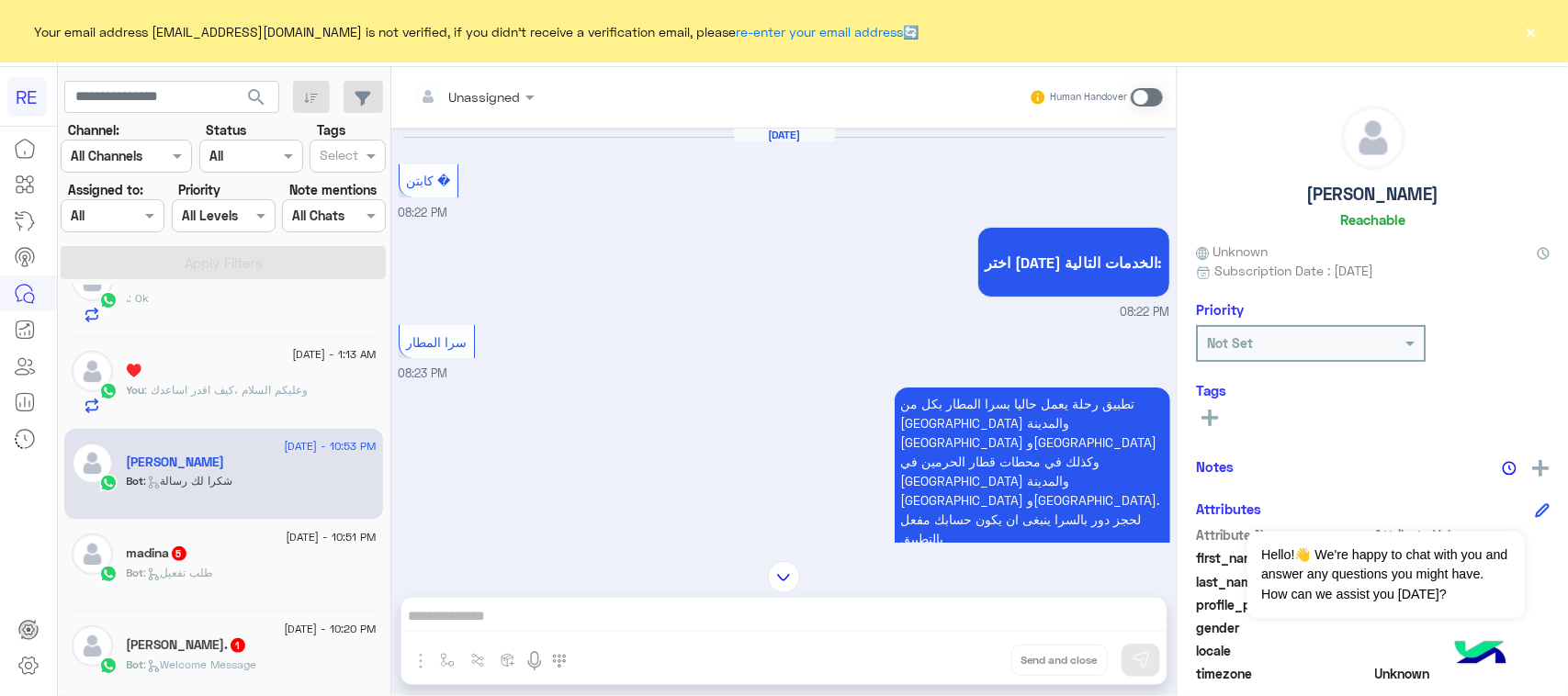
scroll to position [2747, 0]
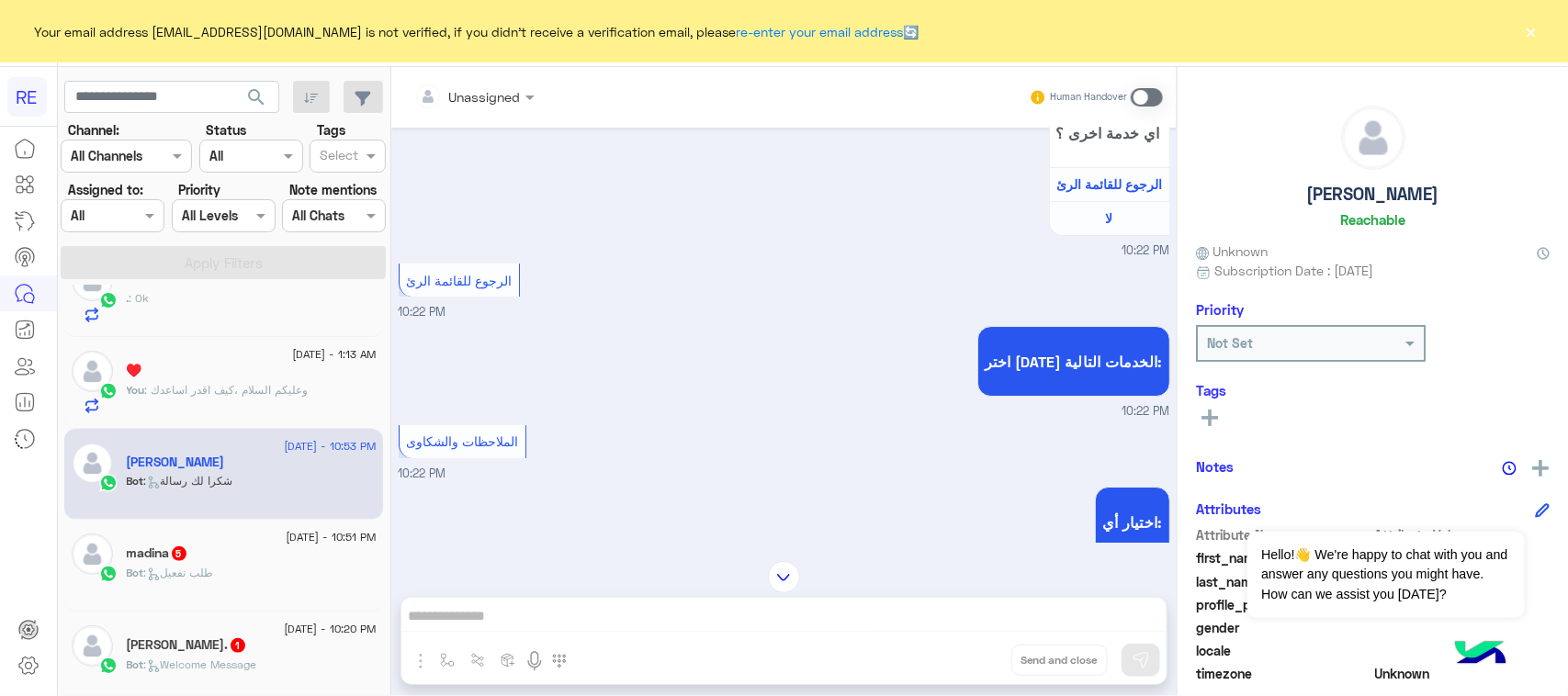
click at [1149, 96] on span at bounding box center [1146, 97] width 32 height 19
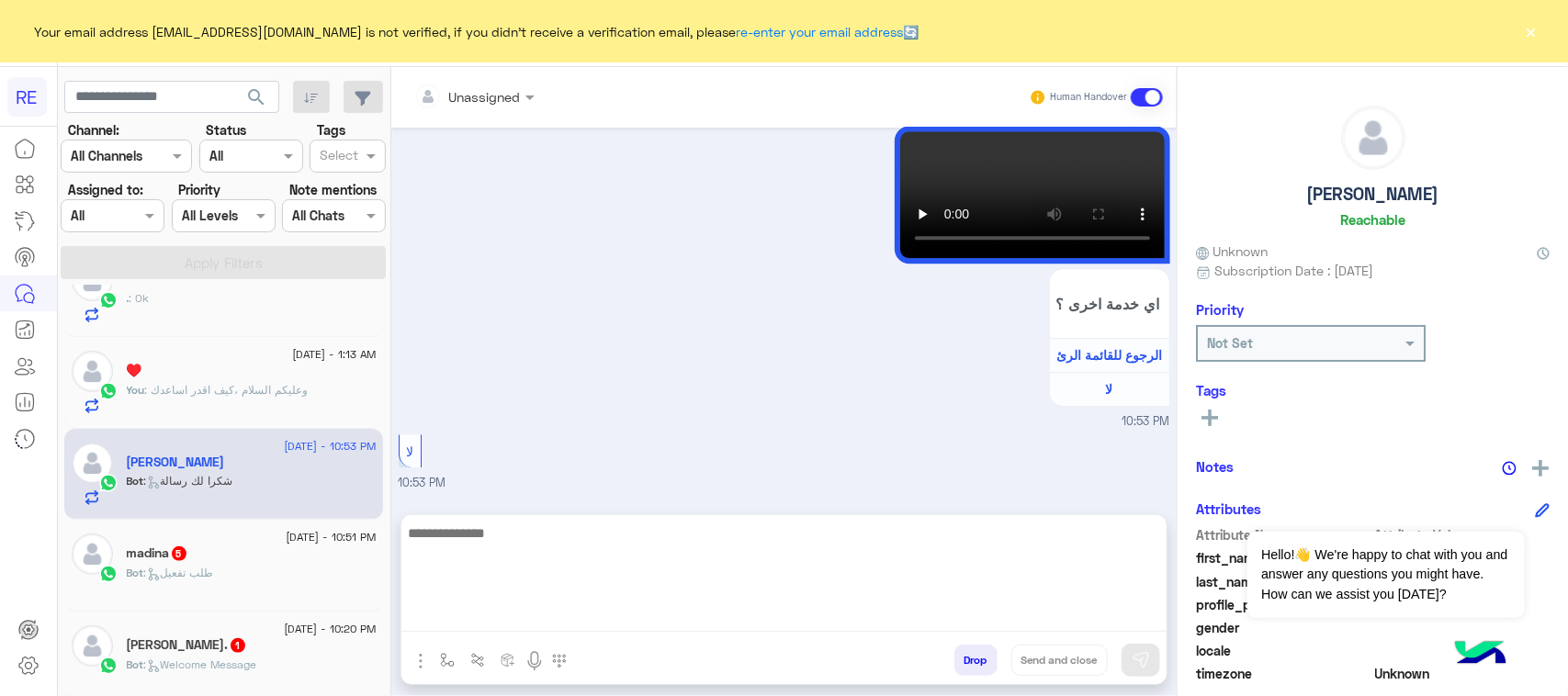
click at [605, 621] on textarea at bounding box center [784, 577] width 765 height 111
paste textarea "**********"
type textarea "**********"
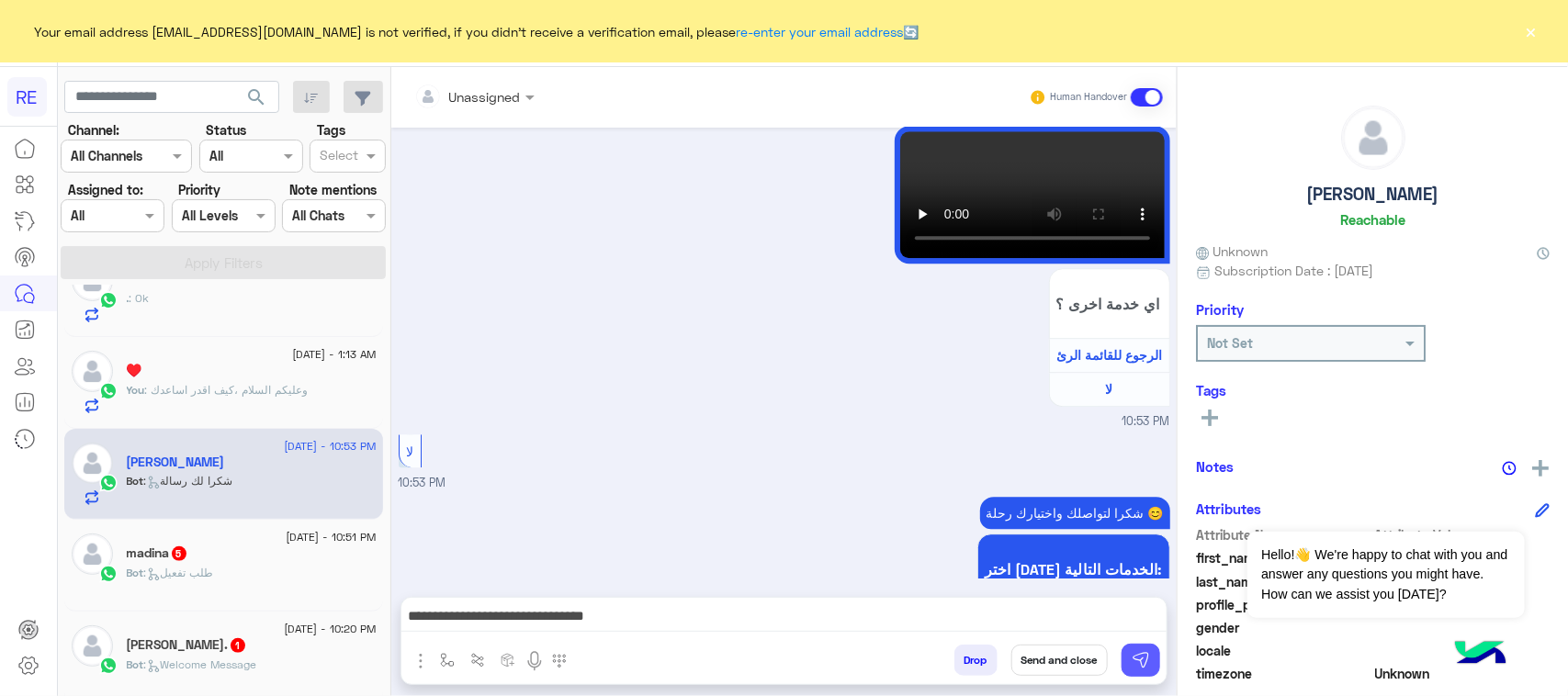
click at [1141, 659] on img at bounding box center [1141, 660] width 19 height 19
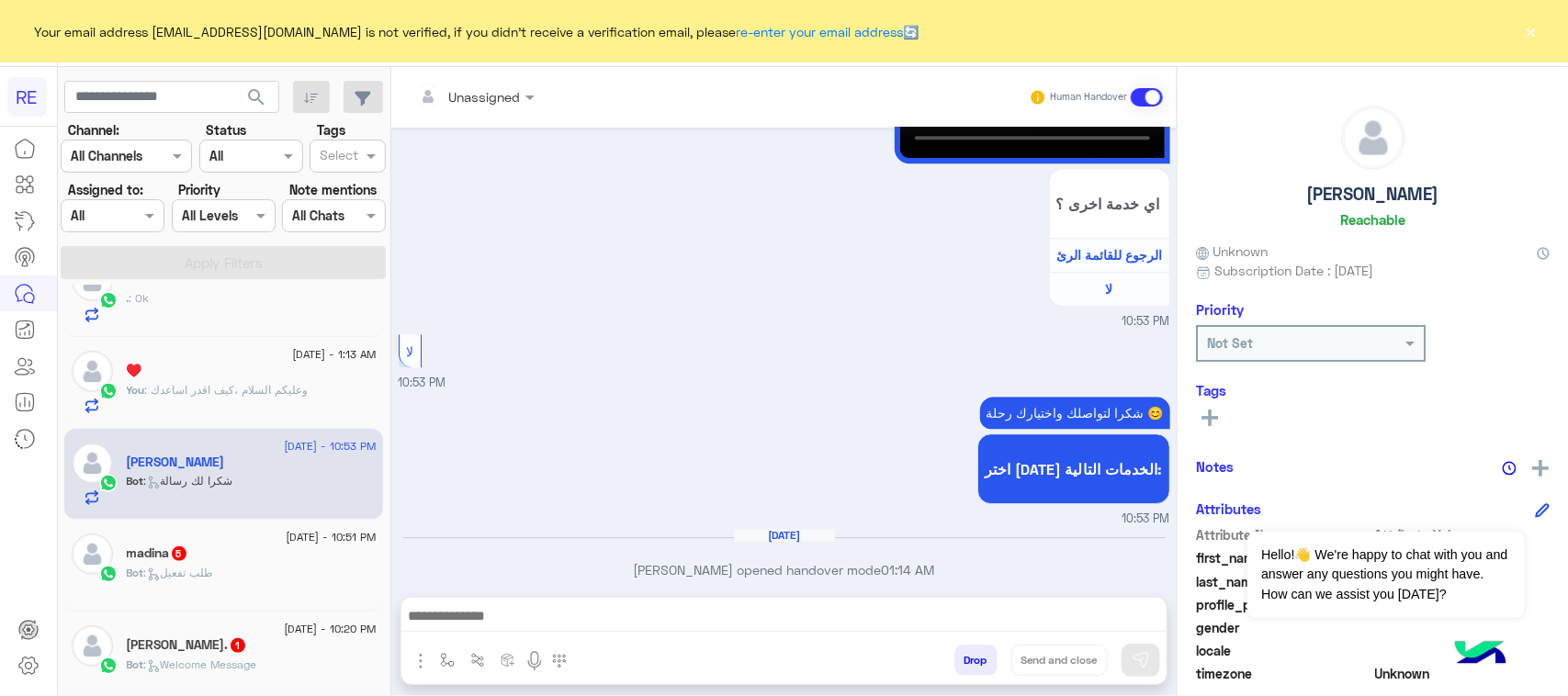
scroll to position [5413, 0]
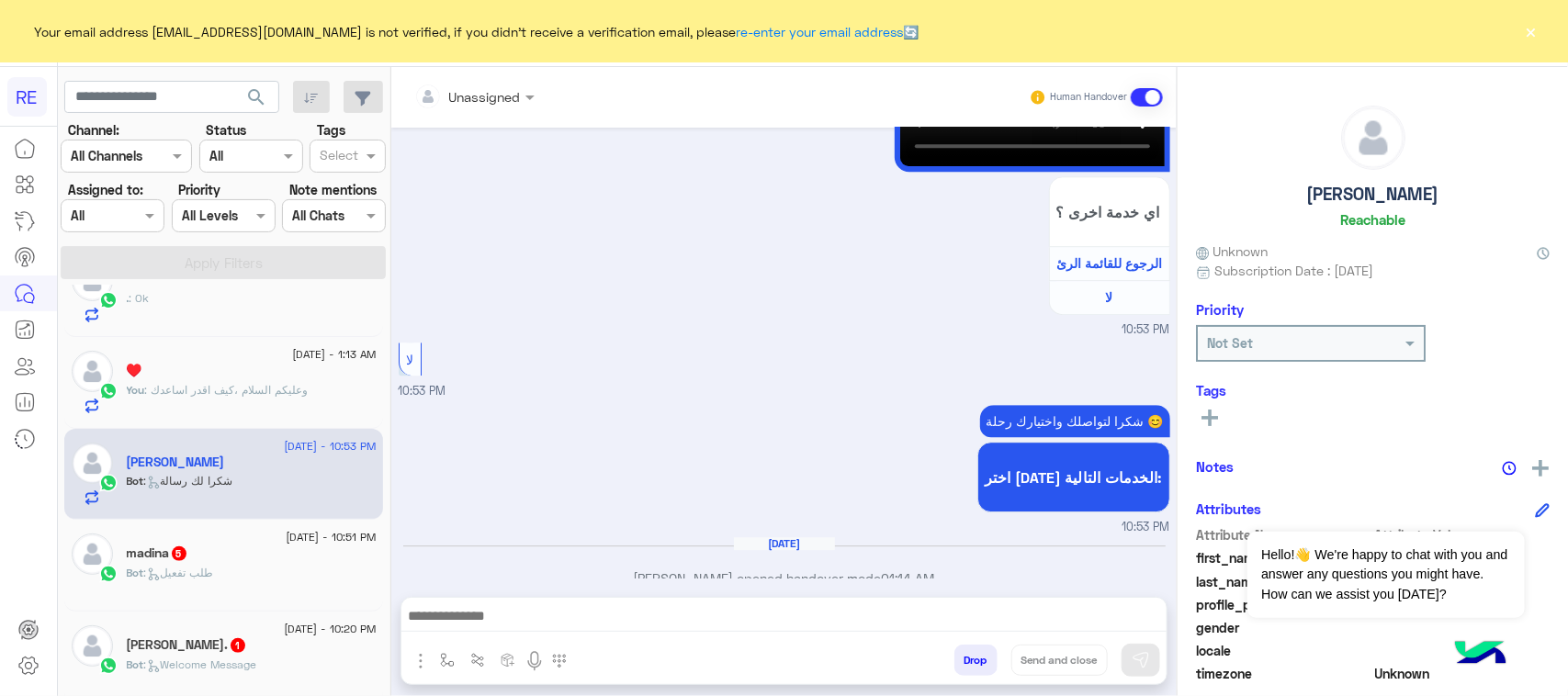
click at [207, 597] on div "Bot : طلب تفعيل" at bounding box center [251, 581] width 250 height 32
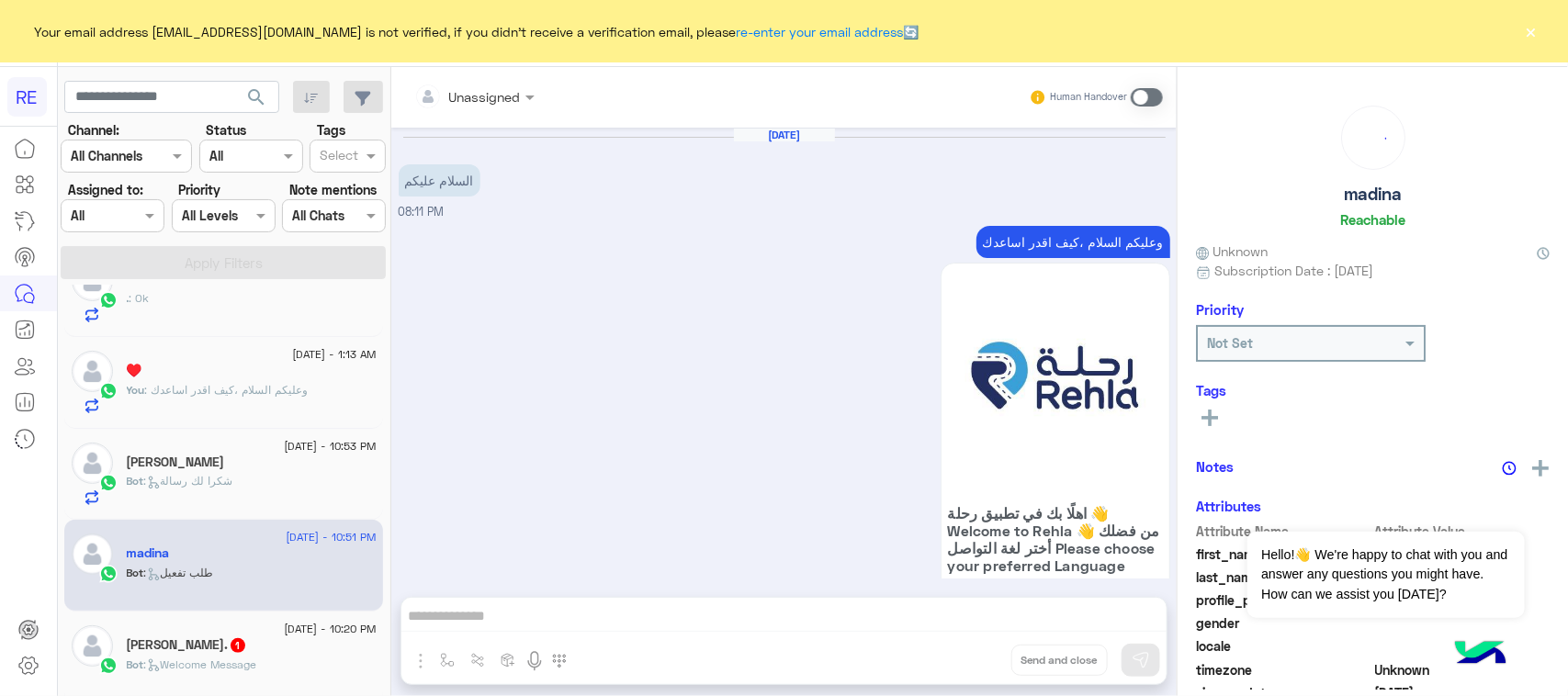
scroll to position [1623, 0]
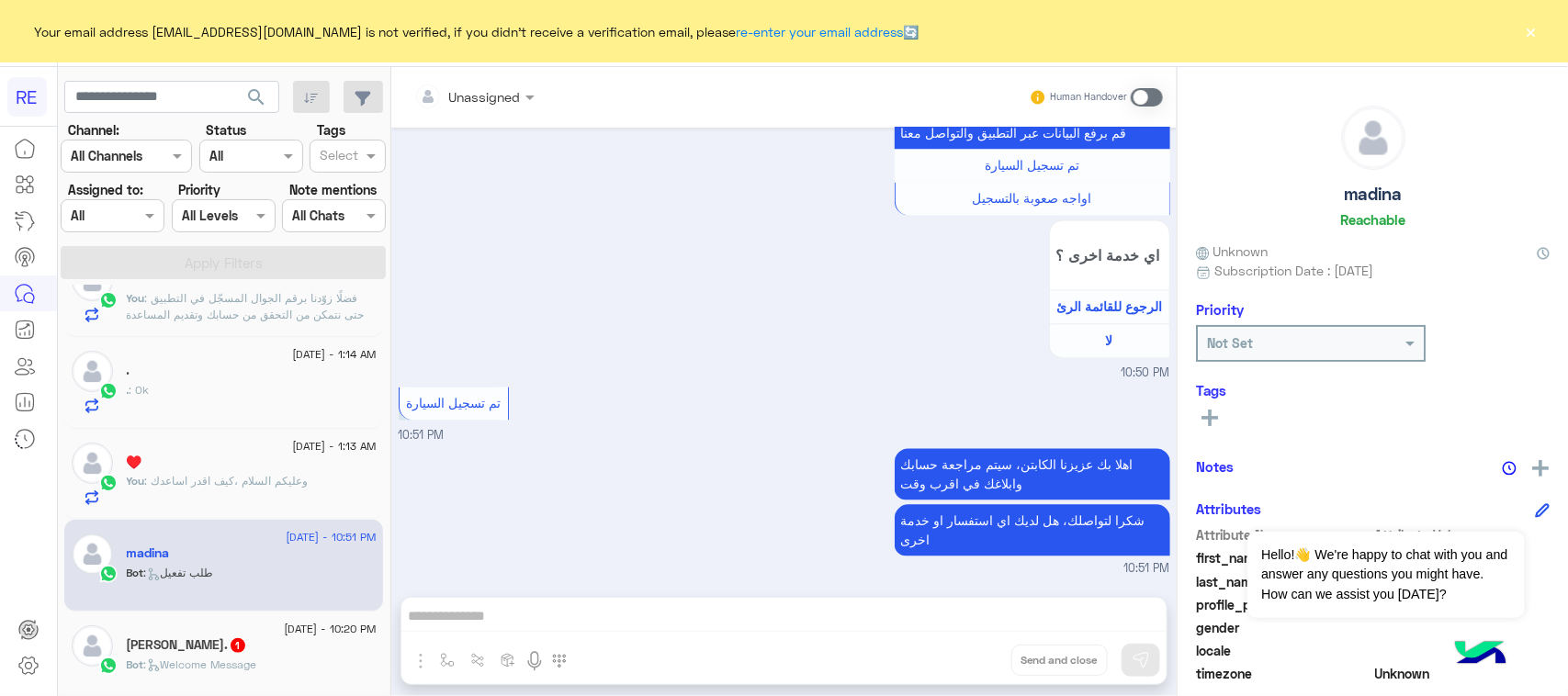
click at [1160, 88] on label at bounding box center [1146, 97] width 32 height 19
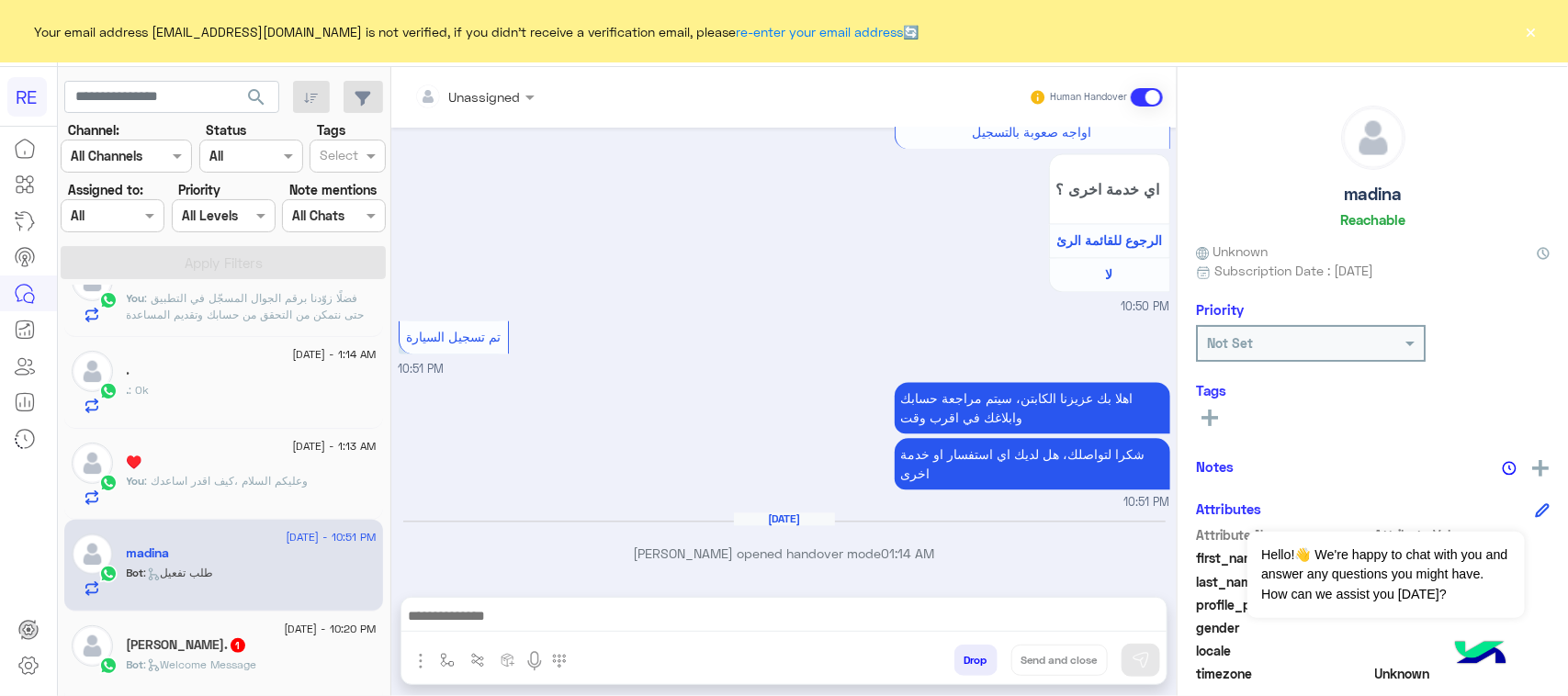
scroll to position [0, 0]
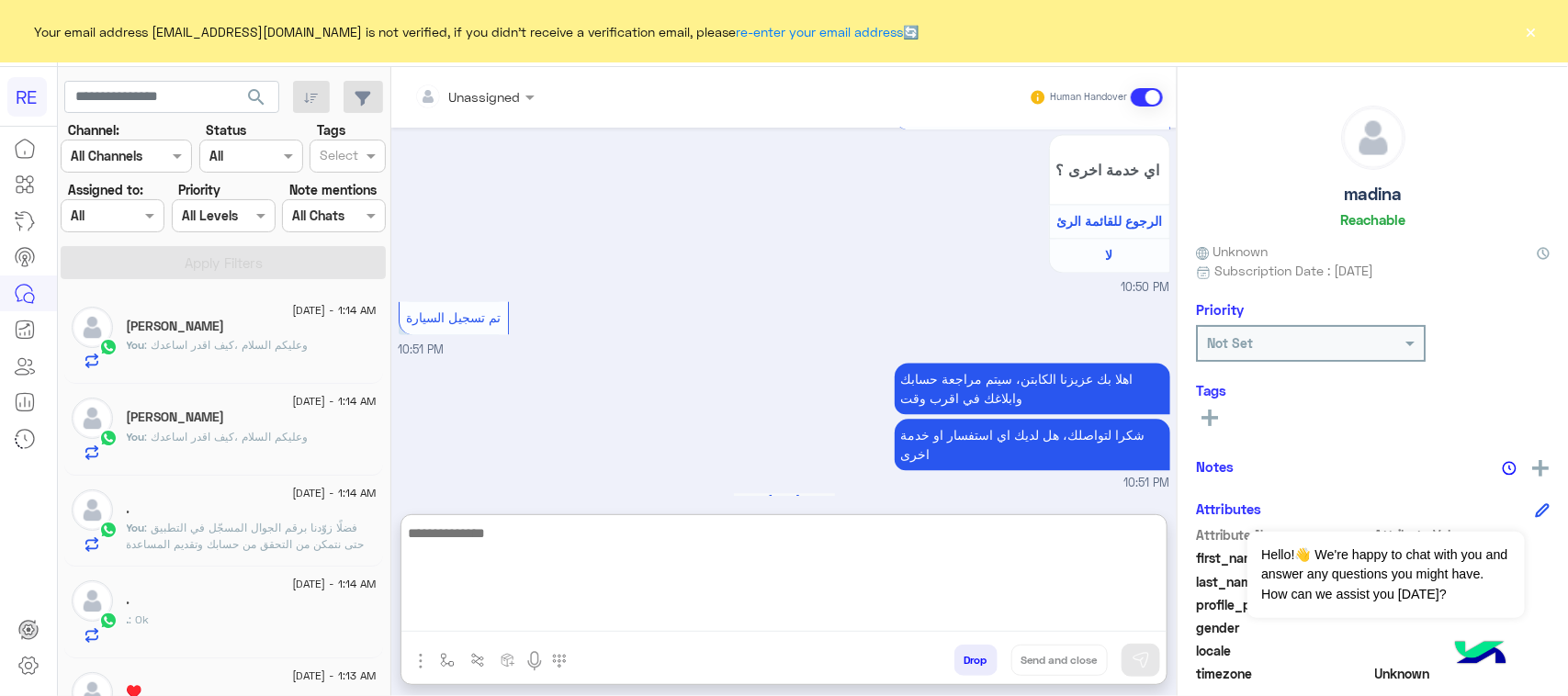
click at [546, 614] on textarea at bounding box center [784, 577] width 765 height 111
paste textarea "**********"
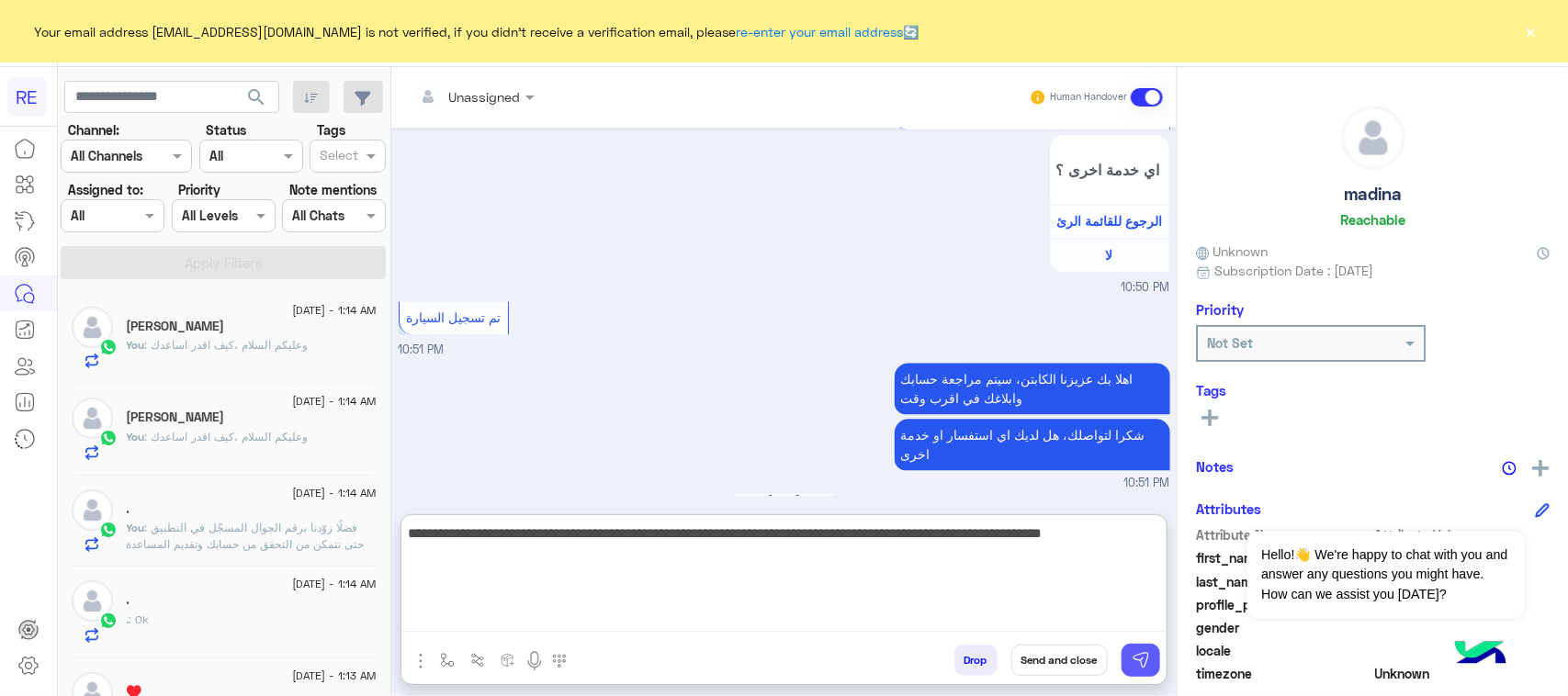
type textarea "**********"
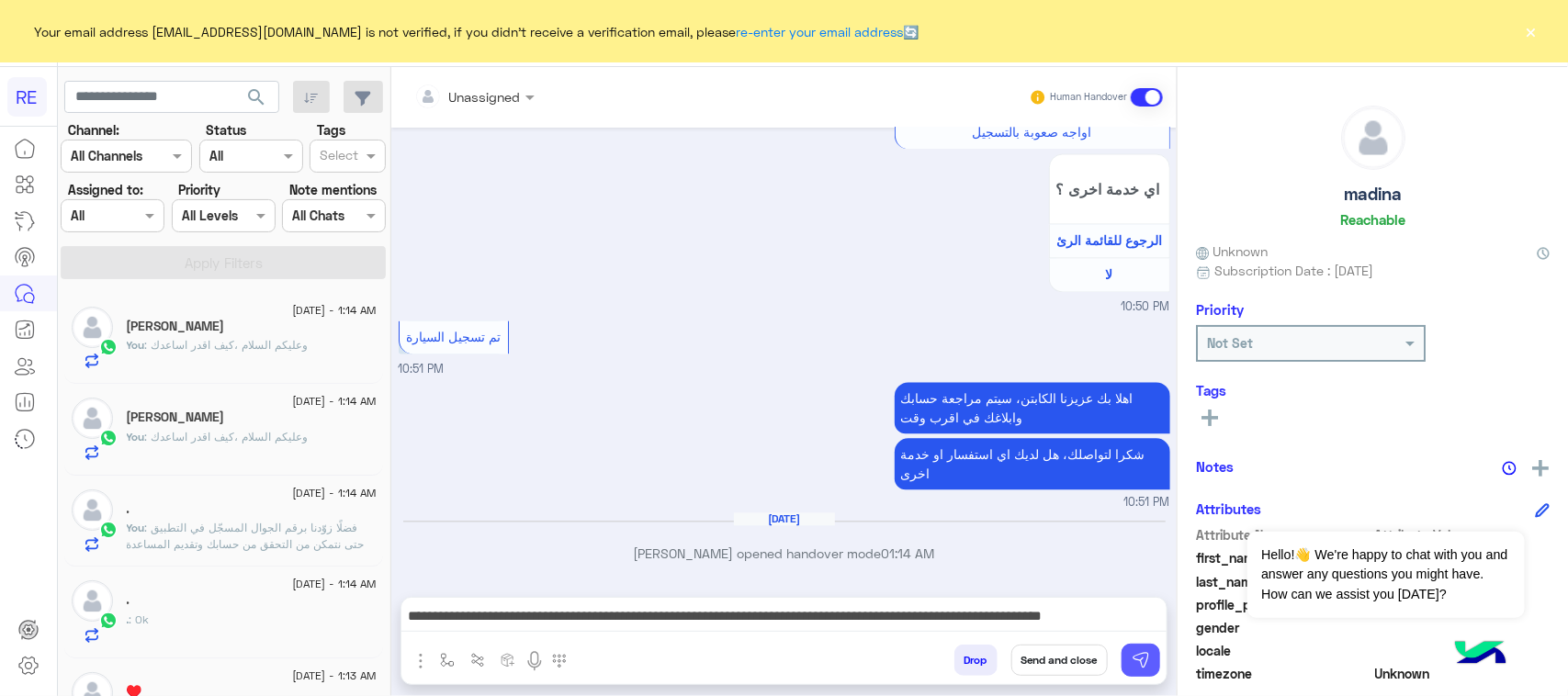
click at [1153, 666] on button at bounding box center [1141, 659] width 38 height 33
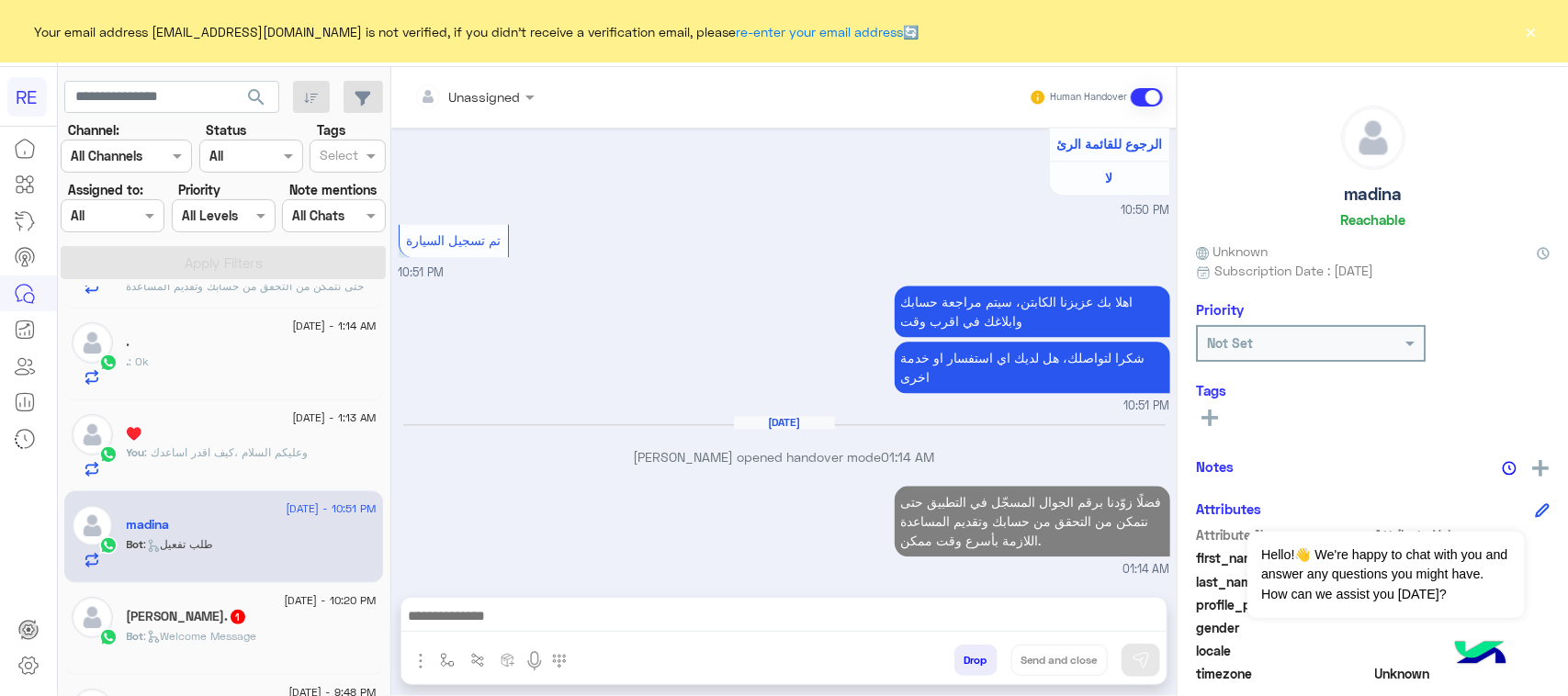
scroll to position [344, 0]
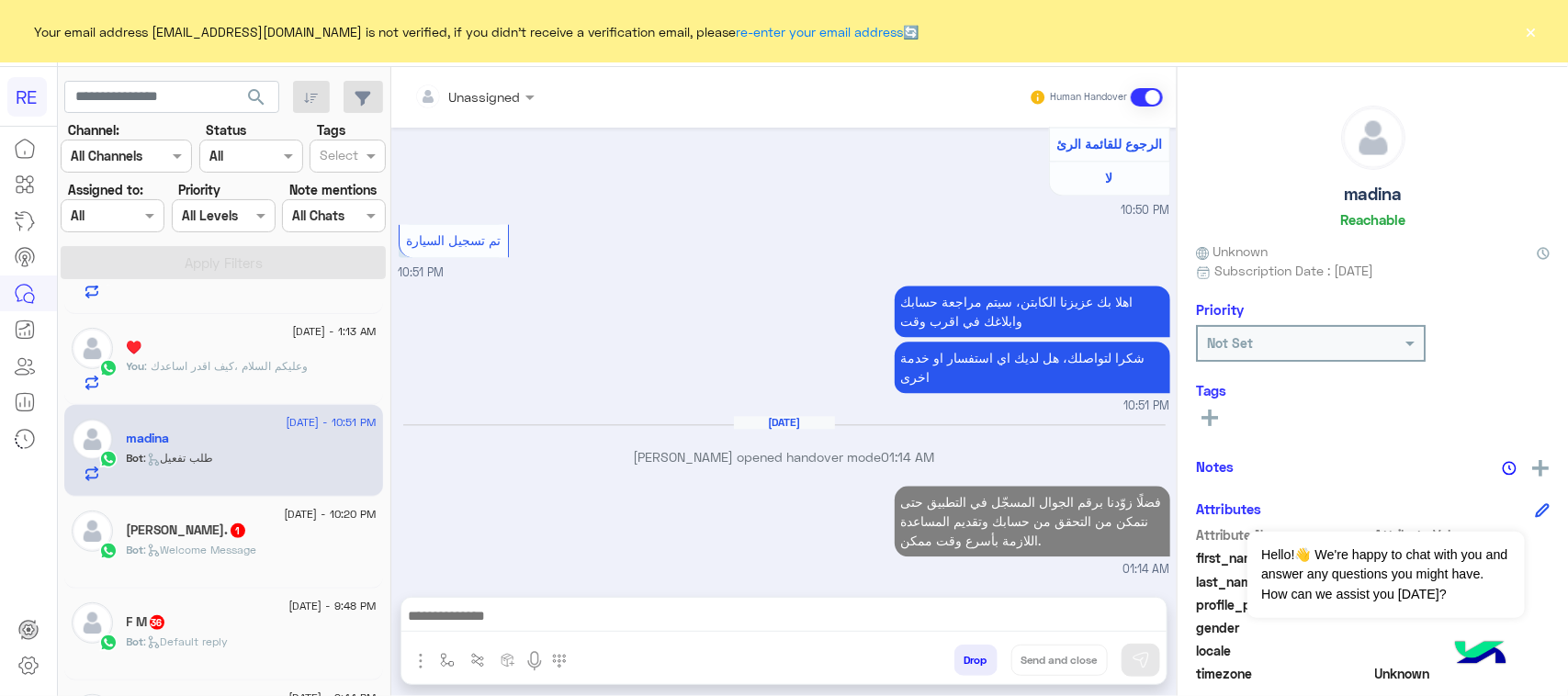
click at [242, 540] on div "[PERSON_NAME]. 1" at bounding box center [251, 532] width 250 height 20
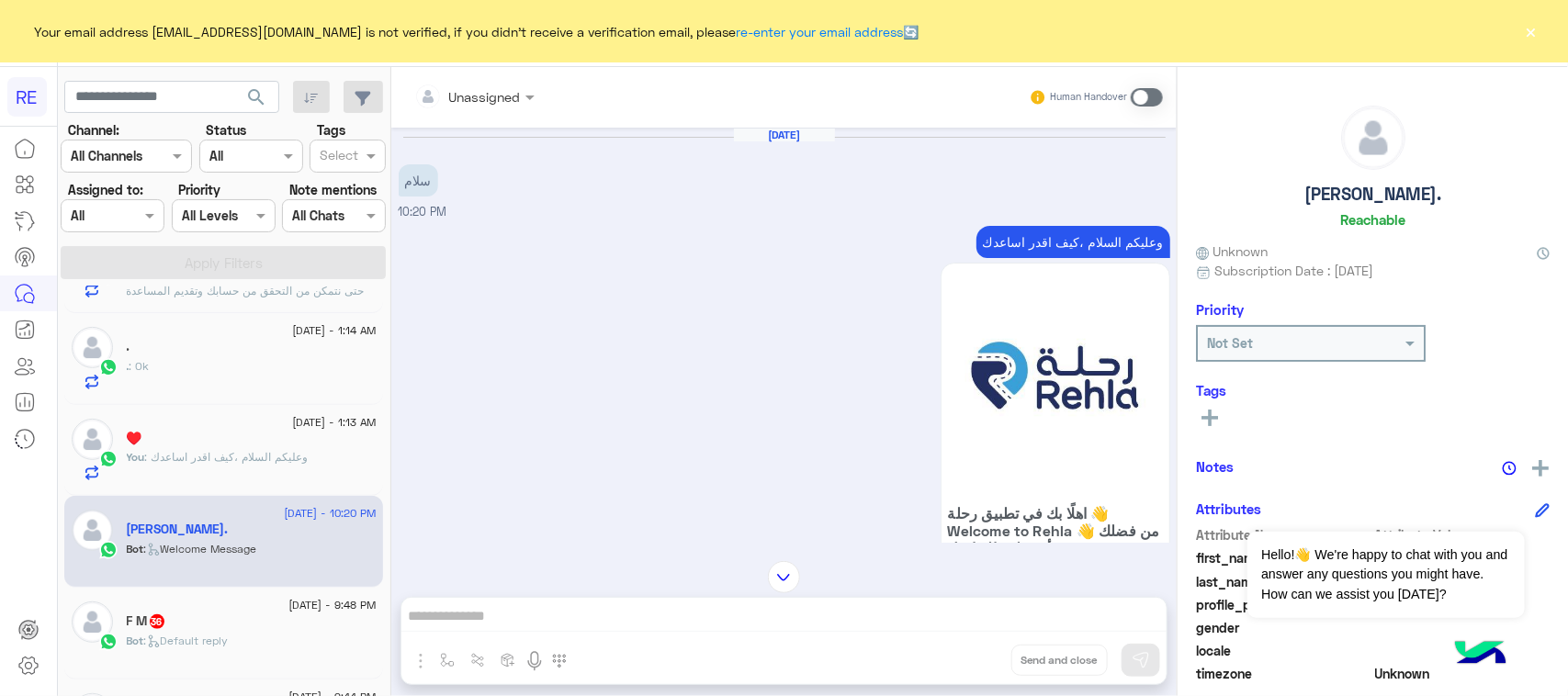
click at [1082, 239] on p "وعليكم السلام ،كيف اقدر اساعدك" at bounding box center [1073, 242] width 194 height 32
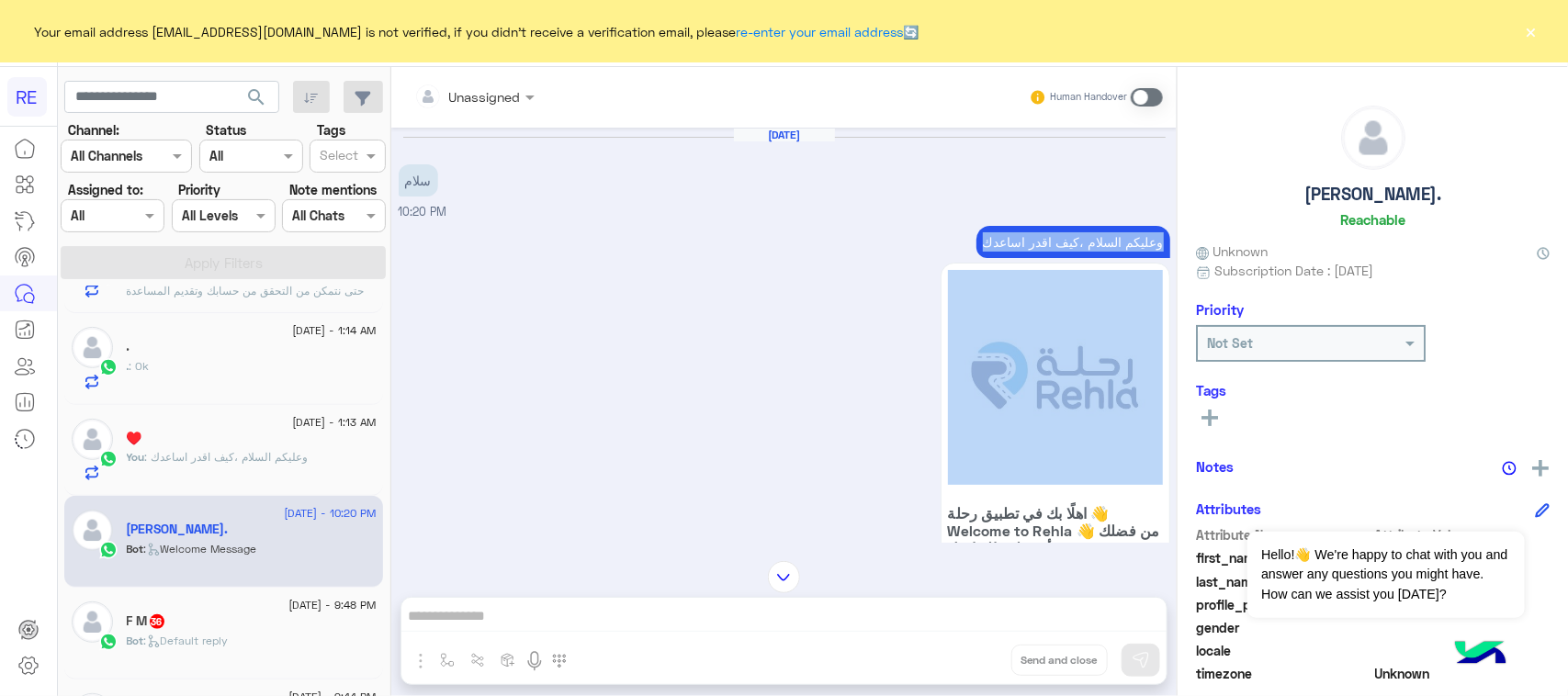
click at [1082, 239] on p "وعليكم السلام ،كيف اقدر اساعدك" at bounding box center [1073, 242] width 194 height 32
copy div "وعليكم السلام ،كيف اقدر اساعدك"
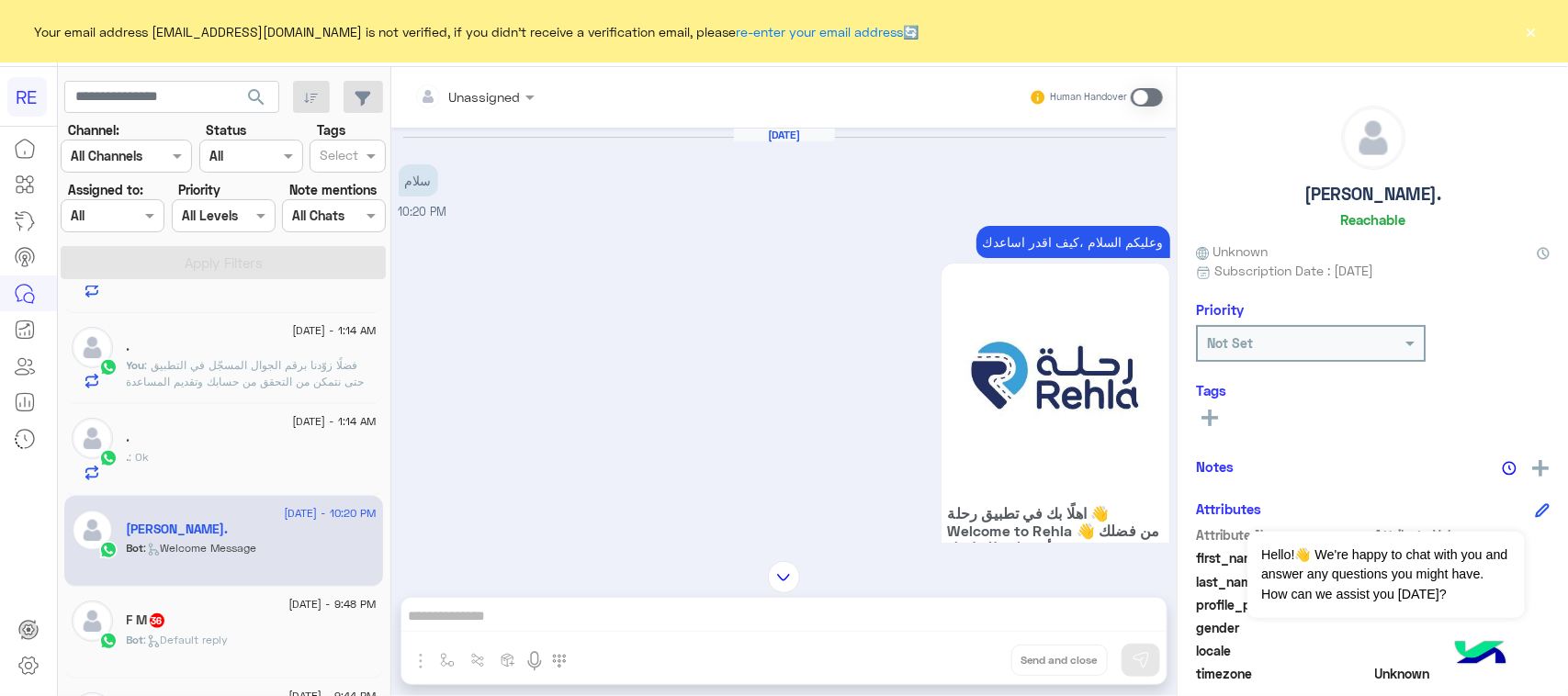
click at [1142, 103] on span at bounding box center [1146, 97] width 32 height 19
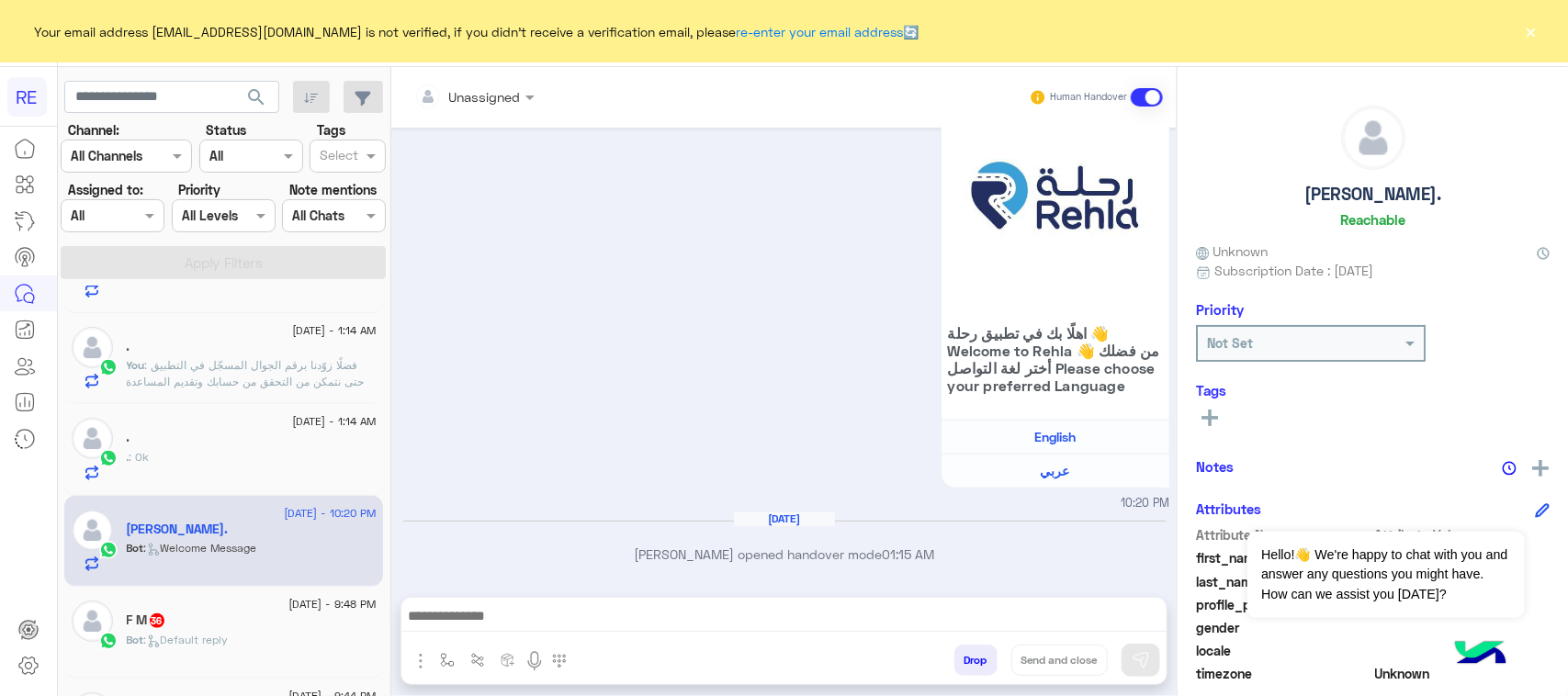
click at [679, 602] on div at bounding box center [784, 620] width 765 height 46
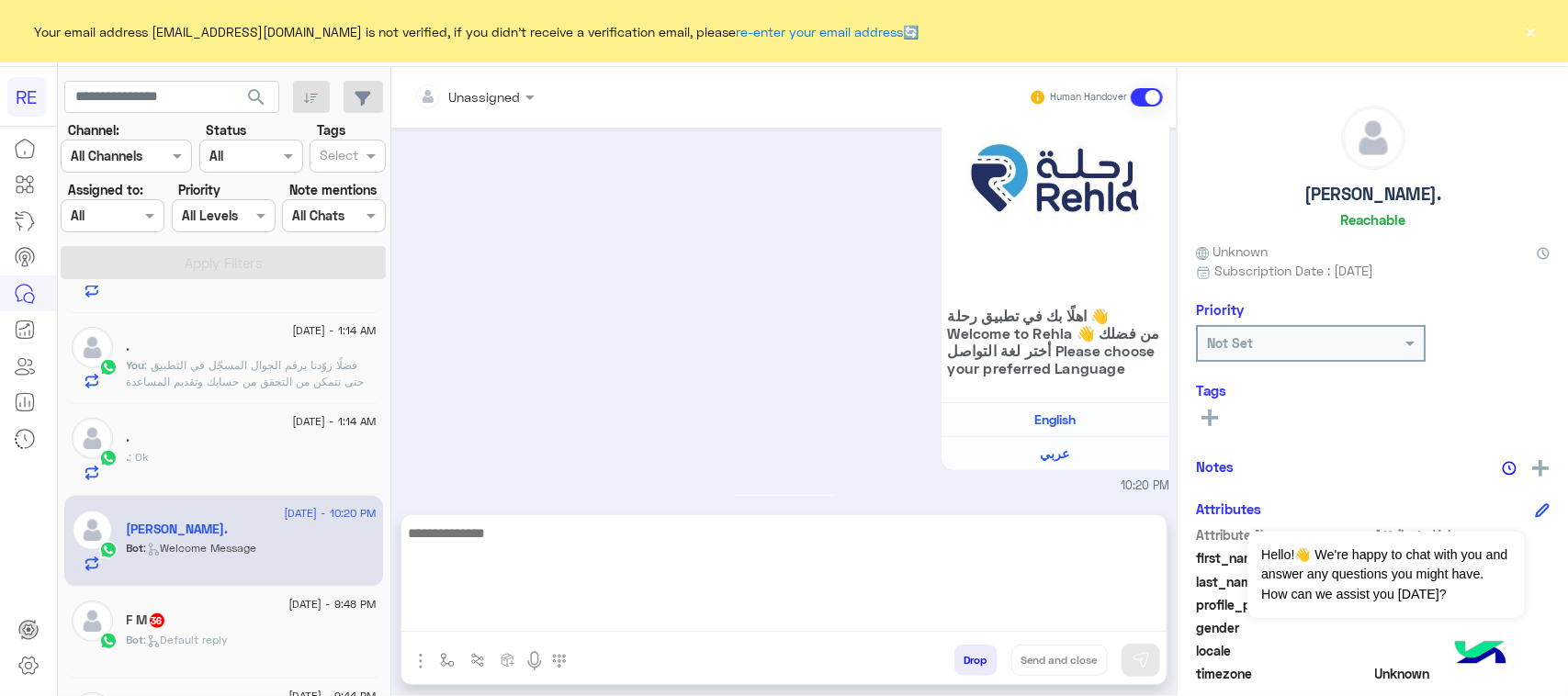
drag, startPoint x: 673, startPoint y: 600, endPoint x: 561, endPoint y: 618, distance: 113.4
click at [561, 618] on textarea at bounding box center [784, 577] width 765 height 111
paste textarea "**********"
type textarea "**********"
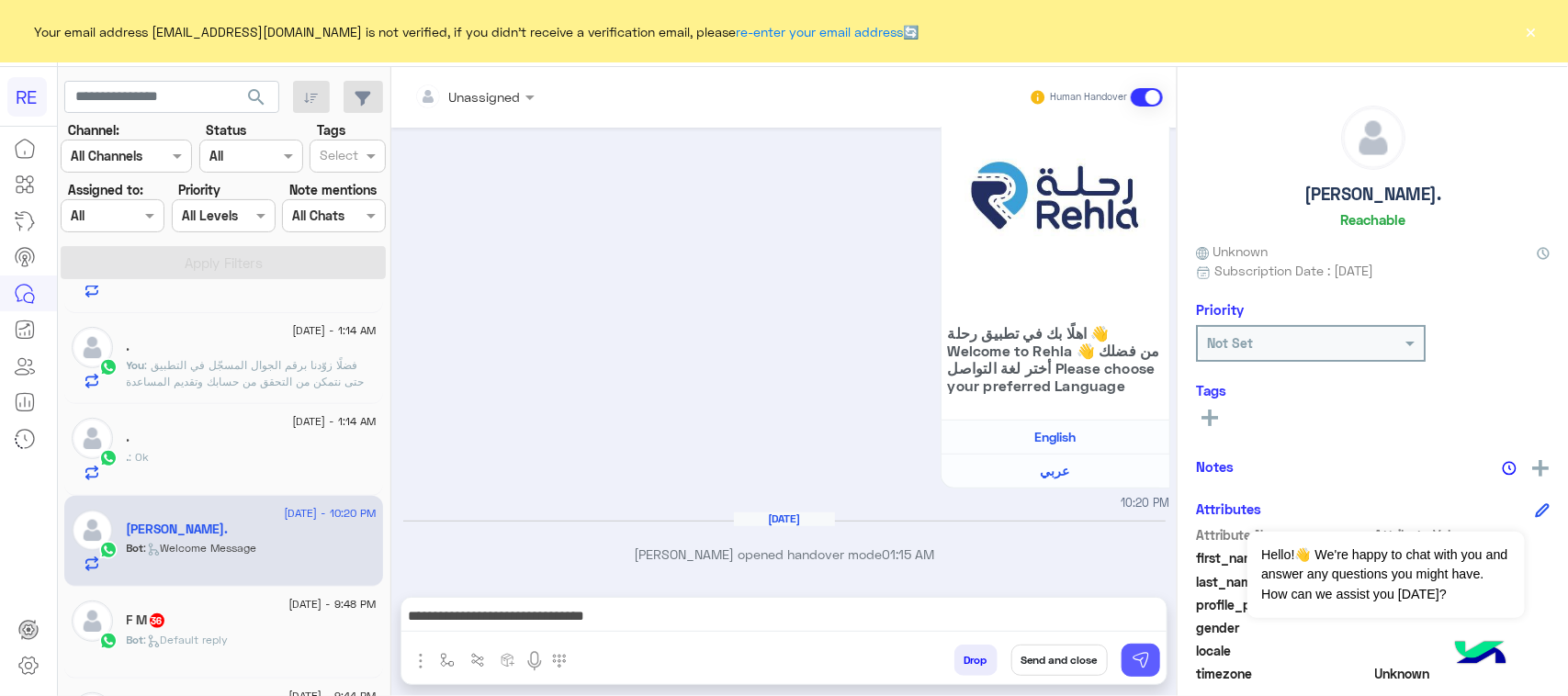
click at [1148, 655] on button at bounding box center [1141, 659] width 38 height 33
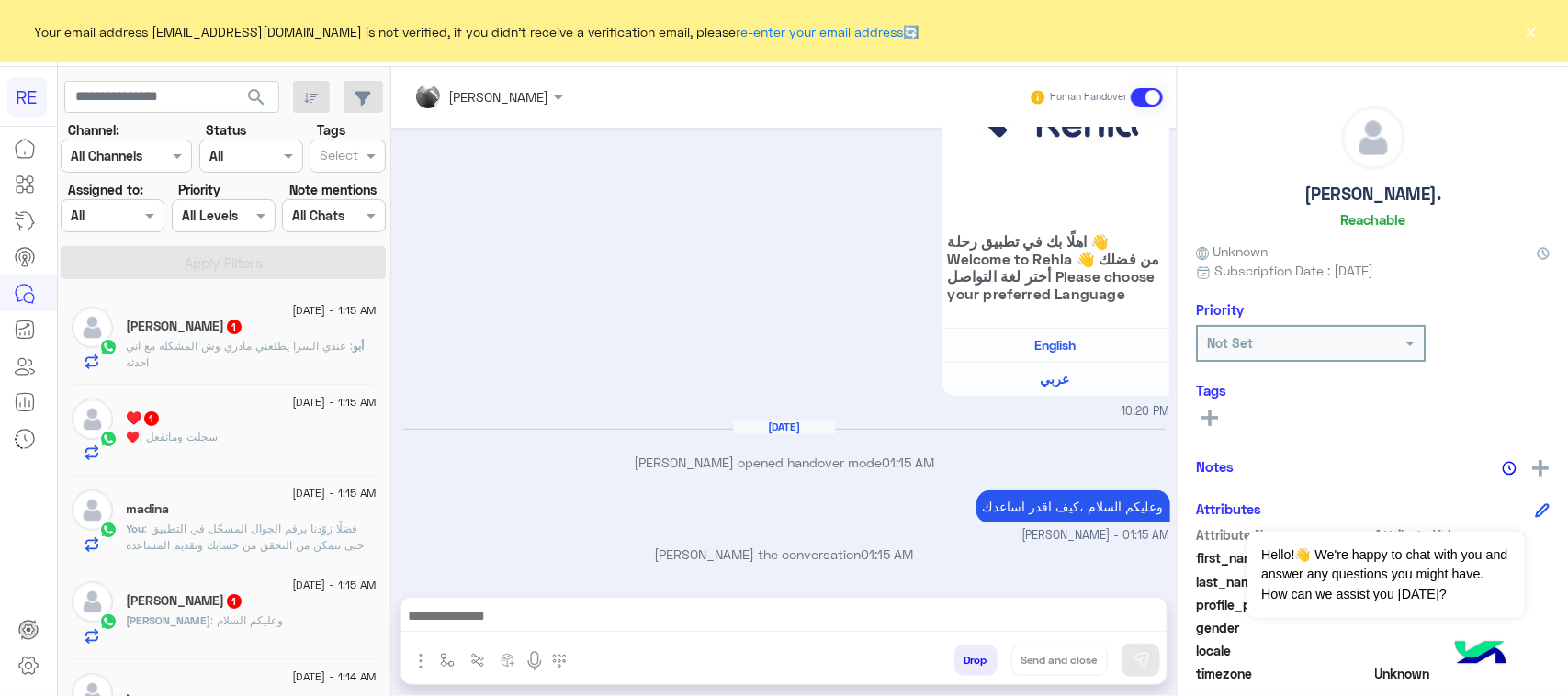
click at [253, 598] on div "[PERSON_NAME] 1" at bounding box center [251, 602] width 250 height 20
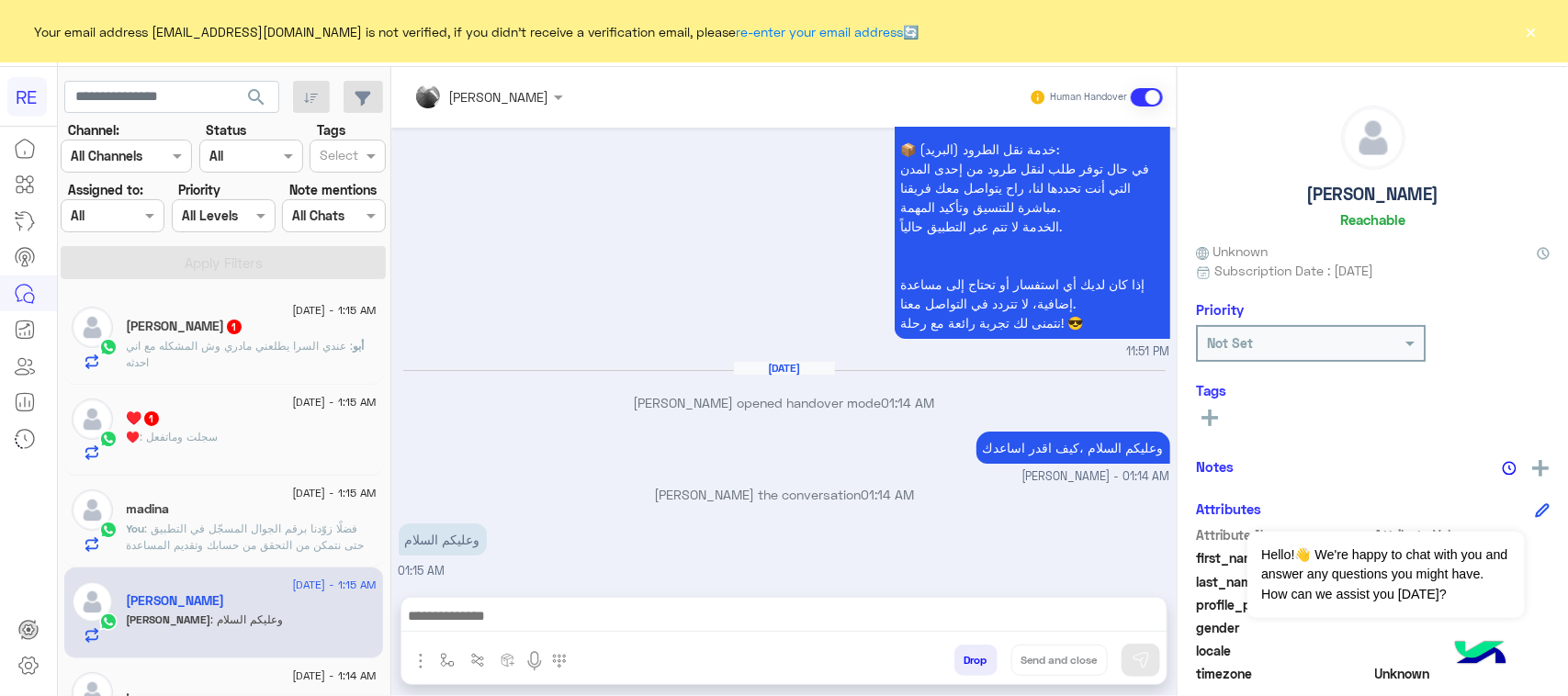
click at [239, 363] on p "أبو : عندي السرا يطلعني مادري وش المشكله مع اني احدثه" at bounding box center [251, 354] width 250 height 33
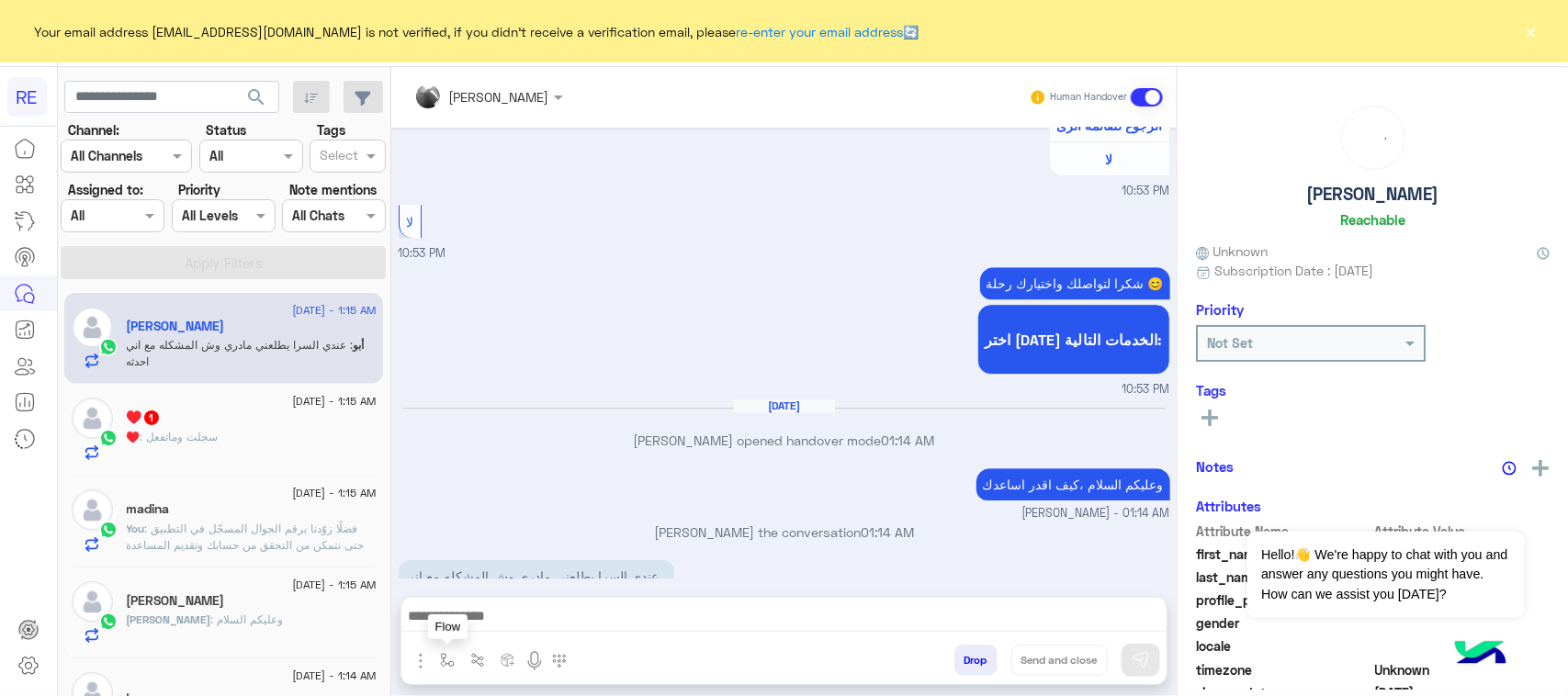
drag, startPoint x: 435, startPoint y: 662, endPoint x: 450, endPoint y: 655, distance: 16.6
click at [437, 662] on button "button" at bounding box center [448, 659] width 30 height 30
click at [469, 617] on input "text" at bounding box center [480, 620] width 75 height 22
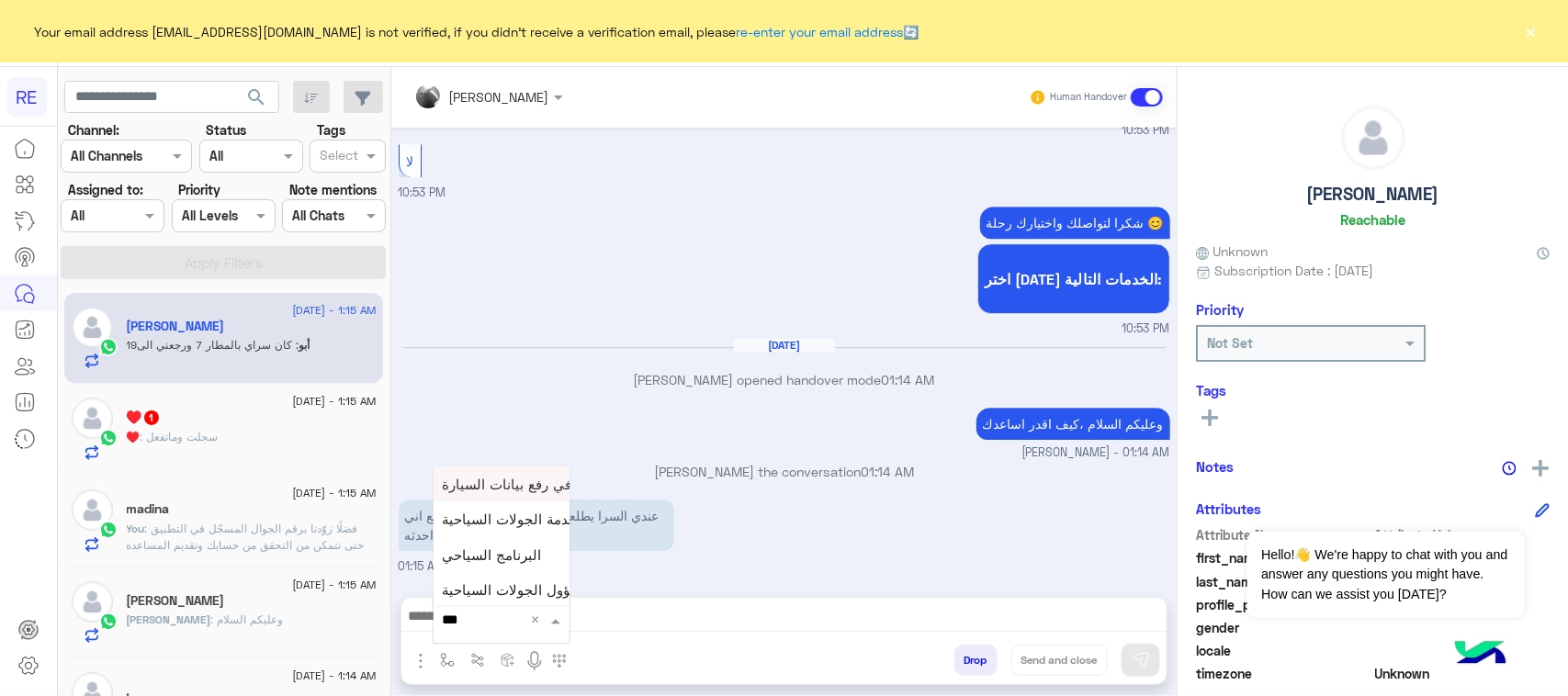
type input "****"
click at [478, 567] on div "مشاكل السرا تحديث" at bounding box center [501, 551] width 136 height 36
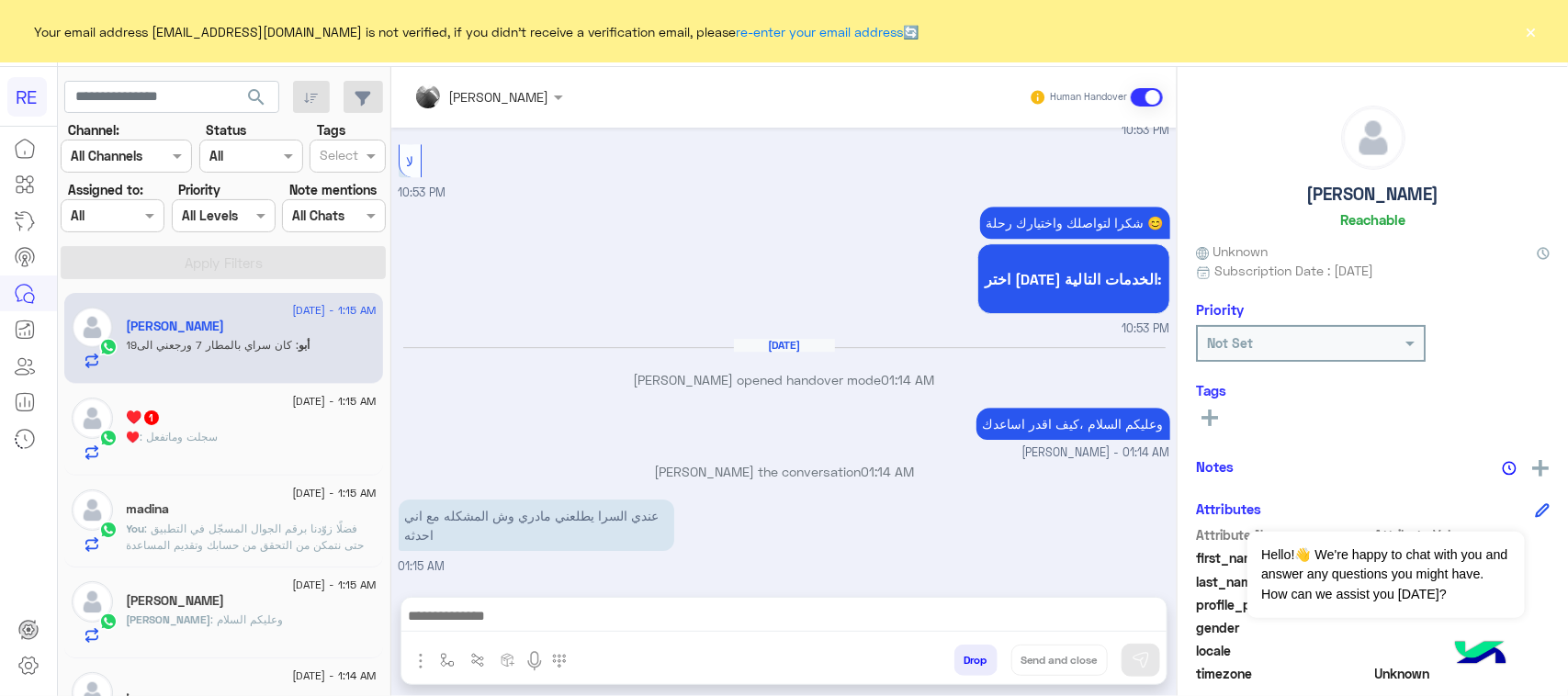
click at [480, 575] on div "كان سراي بالمطار 7 ورجعني الى19 01:15 AM" at bounding box center [784, 606] width 771 height 62
type textarea "**********"
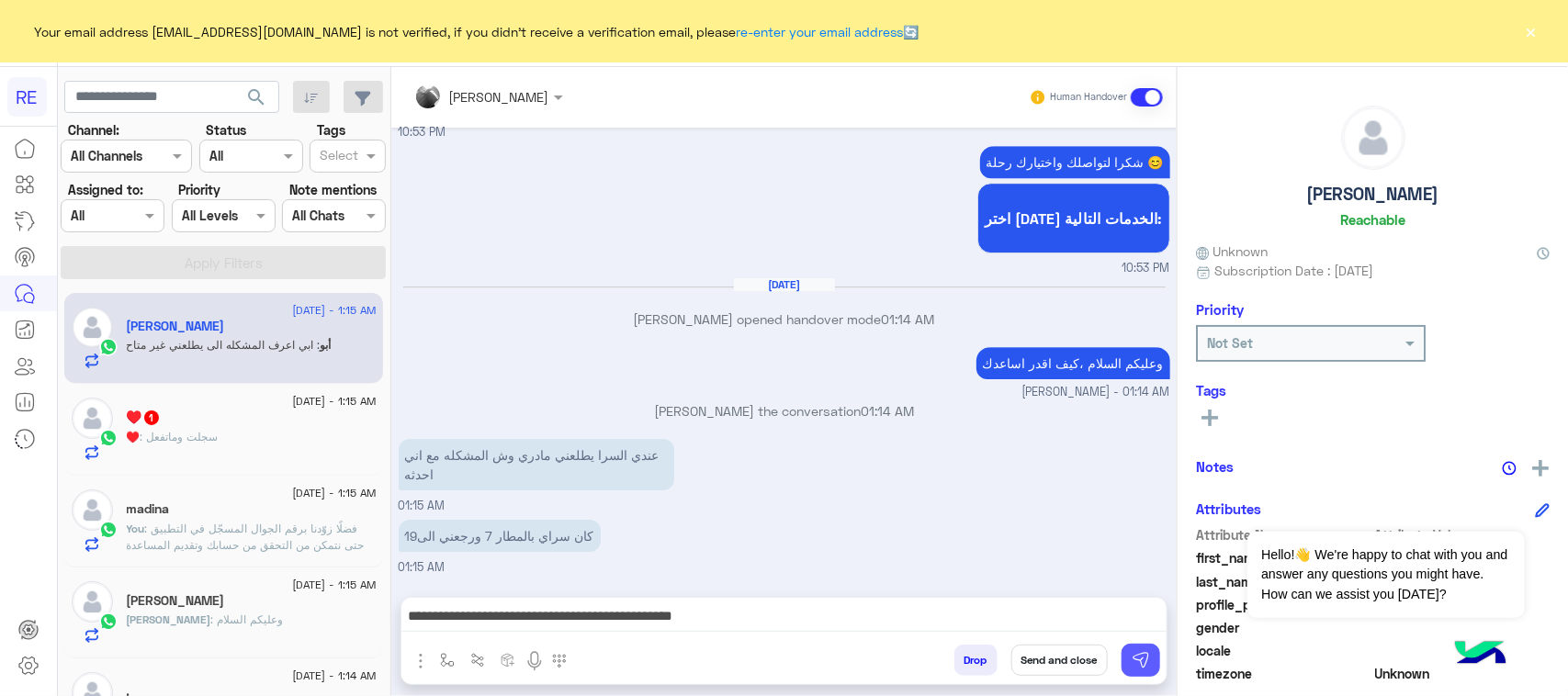
click at [1149, 659] on img at bounding box center [1141, 660] width 19 height 19
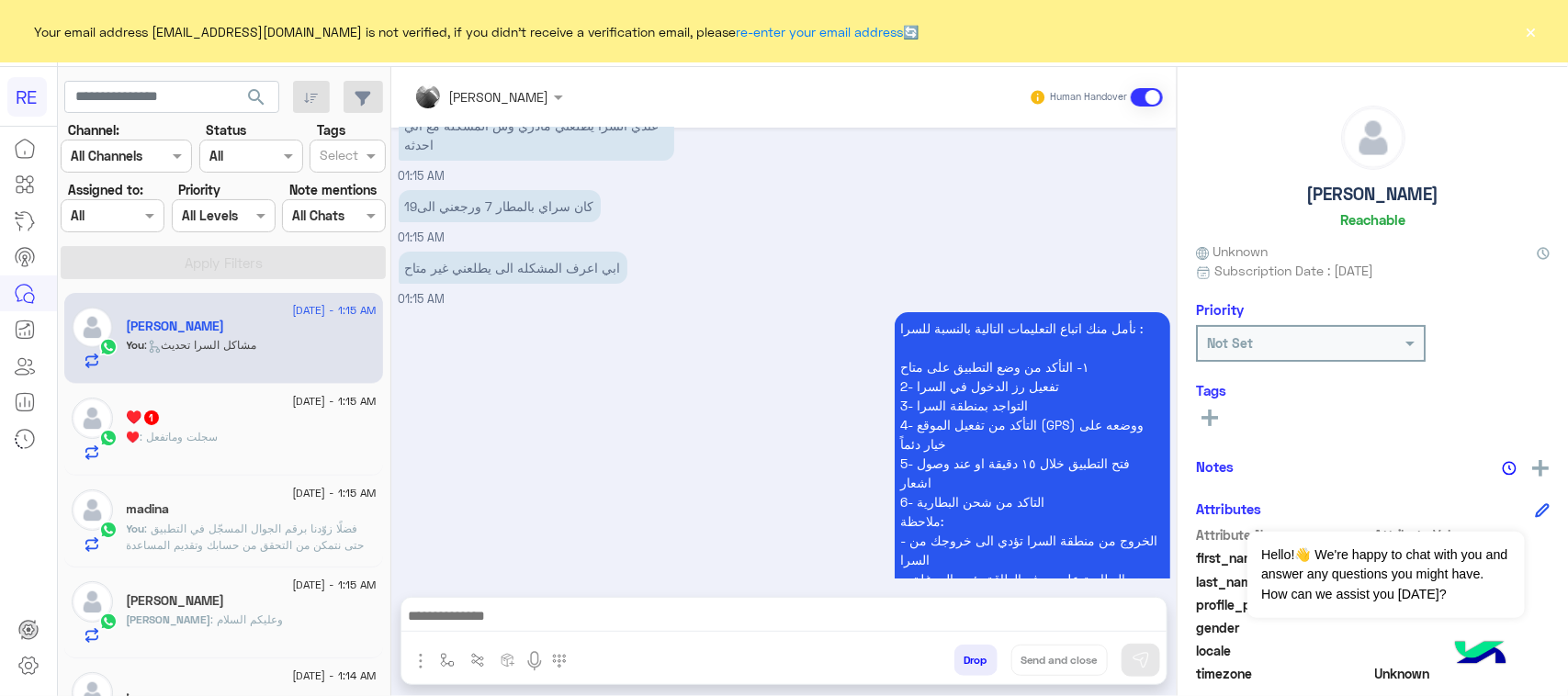
click at [241, 435] on div "♥️ : سجلت وماتفعل" at bounding box center [251, 445] width 250 height 32
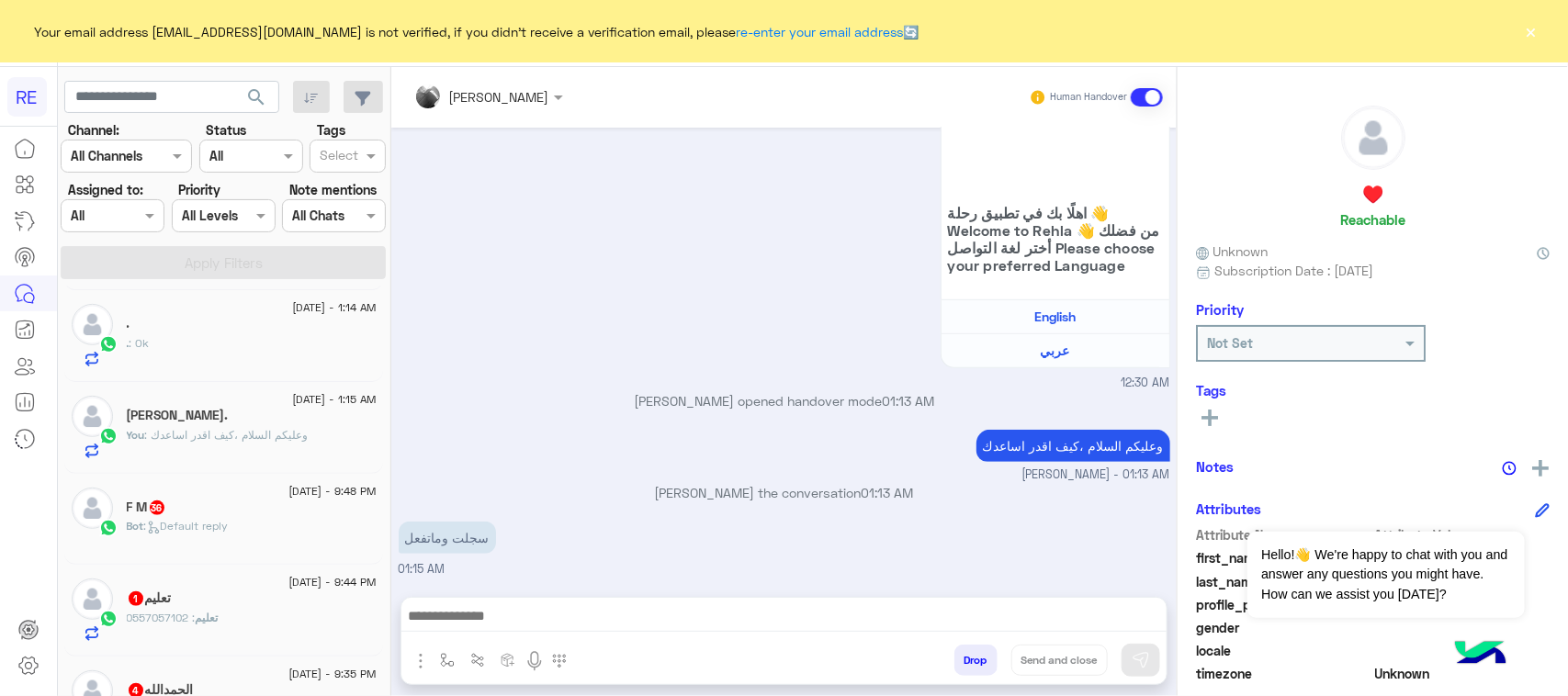
click at [177, 526] on span ": Default reply" at bounding box center [187, 526] width 84 height 14
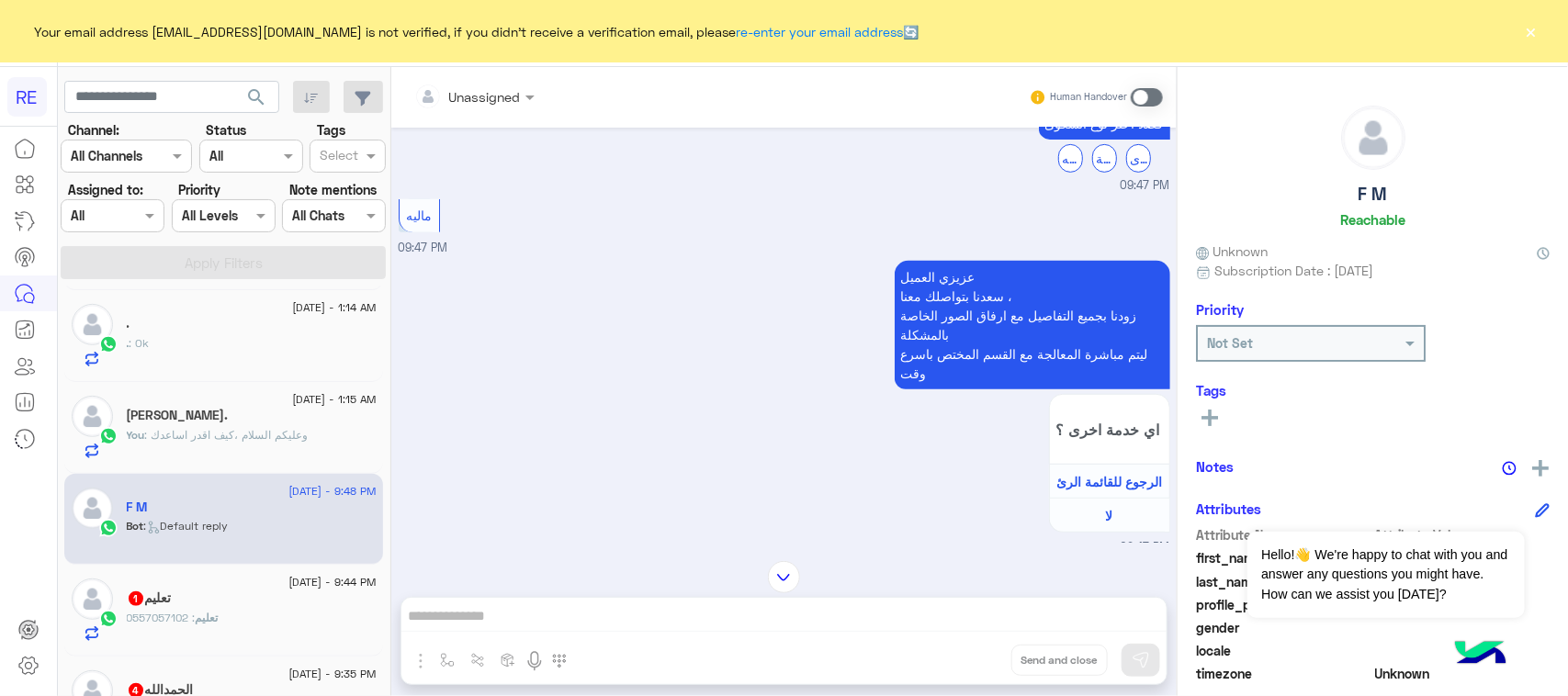
scroll to position [14, 0]
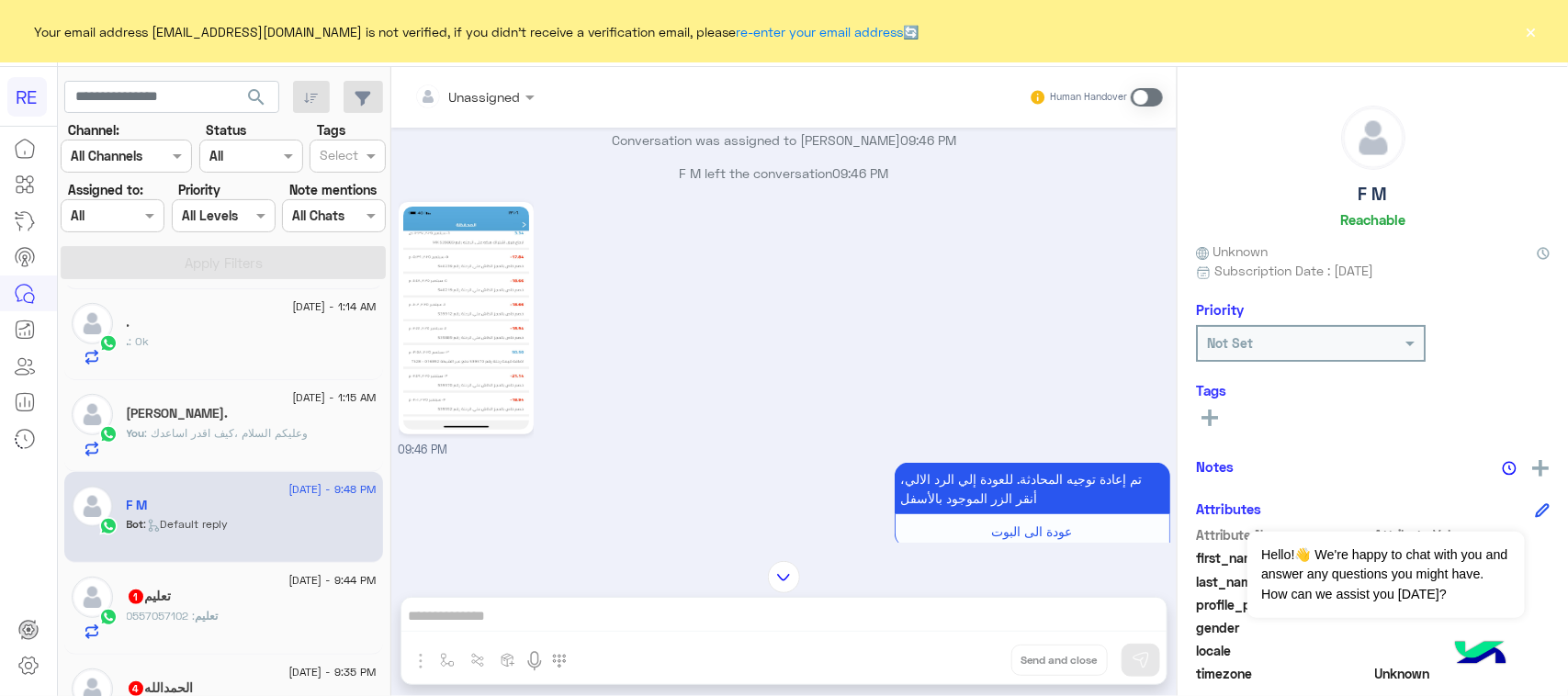
click at [481, 297] on img at bounding box center [466, 318] width 126 height 223
drag, startPoint x: 764, startPoint y: 625, endPoint x: 784, endPoint y: 552, distance: 75.7
click at [763, 626] on div "Unassigned Human Handover [DATE] [PERSON_NAME] بتواصلك، نأمل منك توضيح استفسارك…" at bounding box center [784, 385] width 785 height 636
click at [1157, 95] on span at bounding box center [1146, 97] width 32 height 19
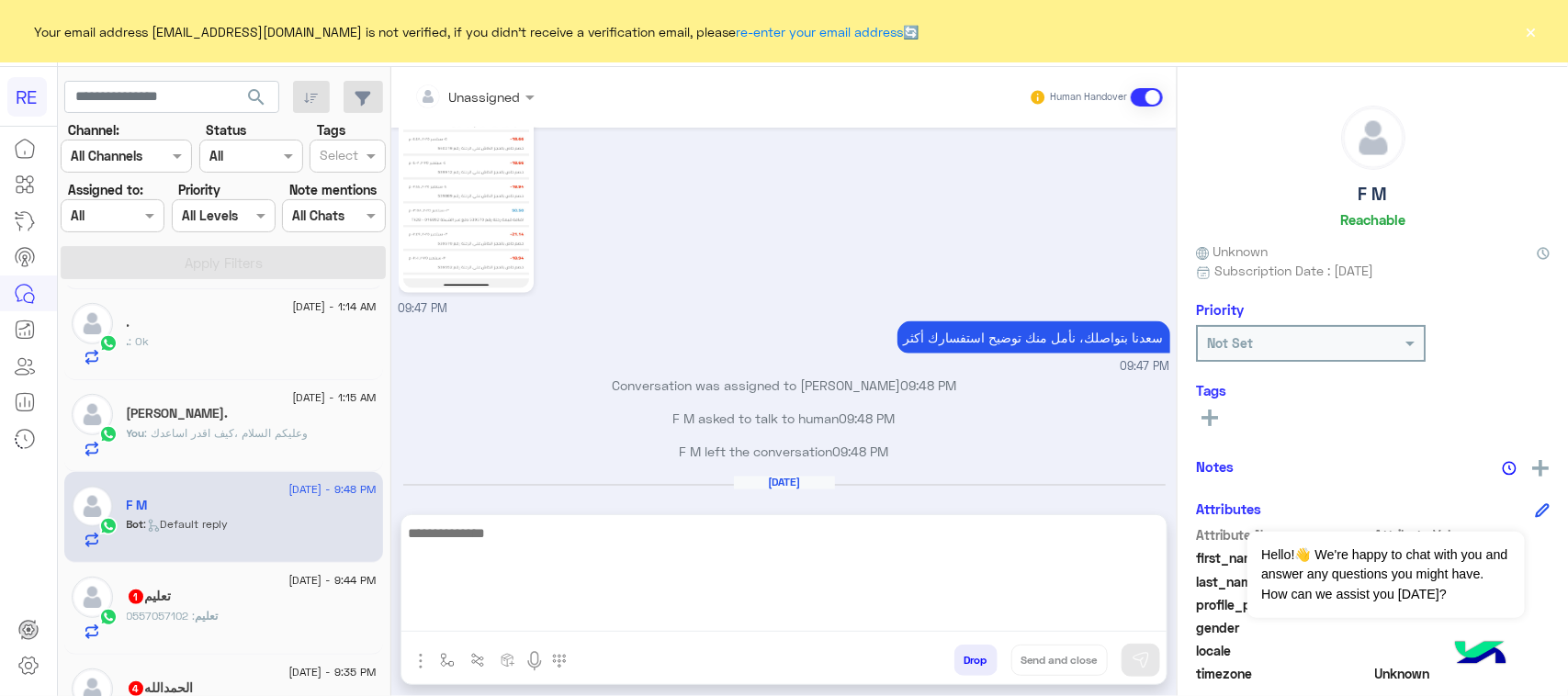
click at [616, 617] on textarea at bounding box center [784, 577] width 765 height 111
type textarea "****"
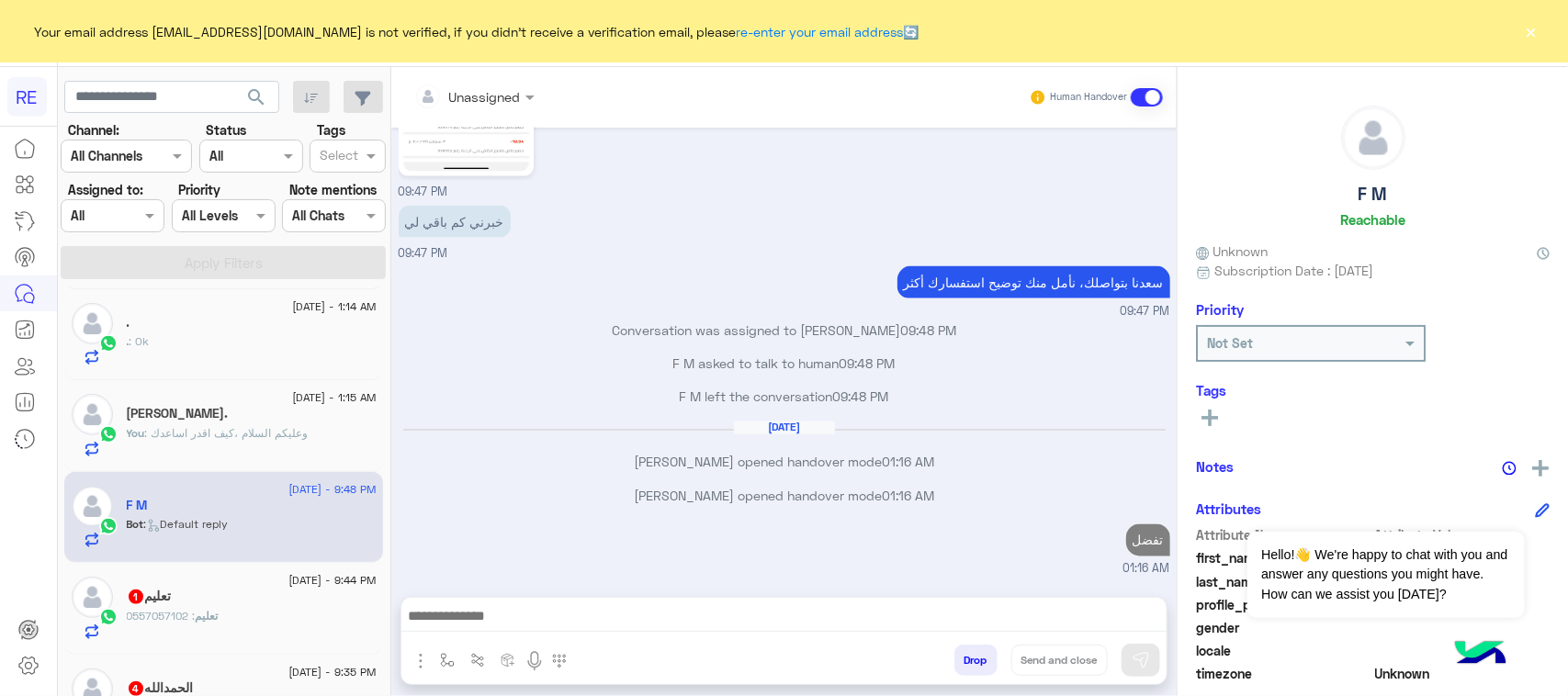
scroll to position [4525, 0]
click at [136, 580] on div "[DATE] - 9:44 PM" at bounding box center [251, 582] width 250 height 12
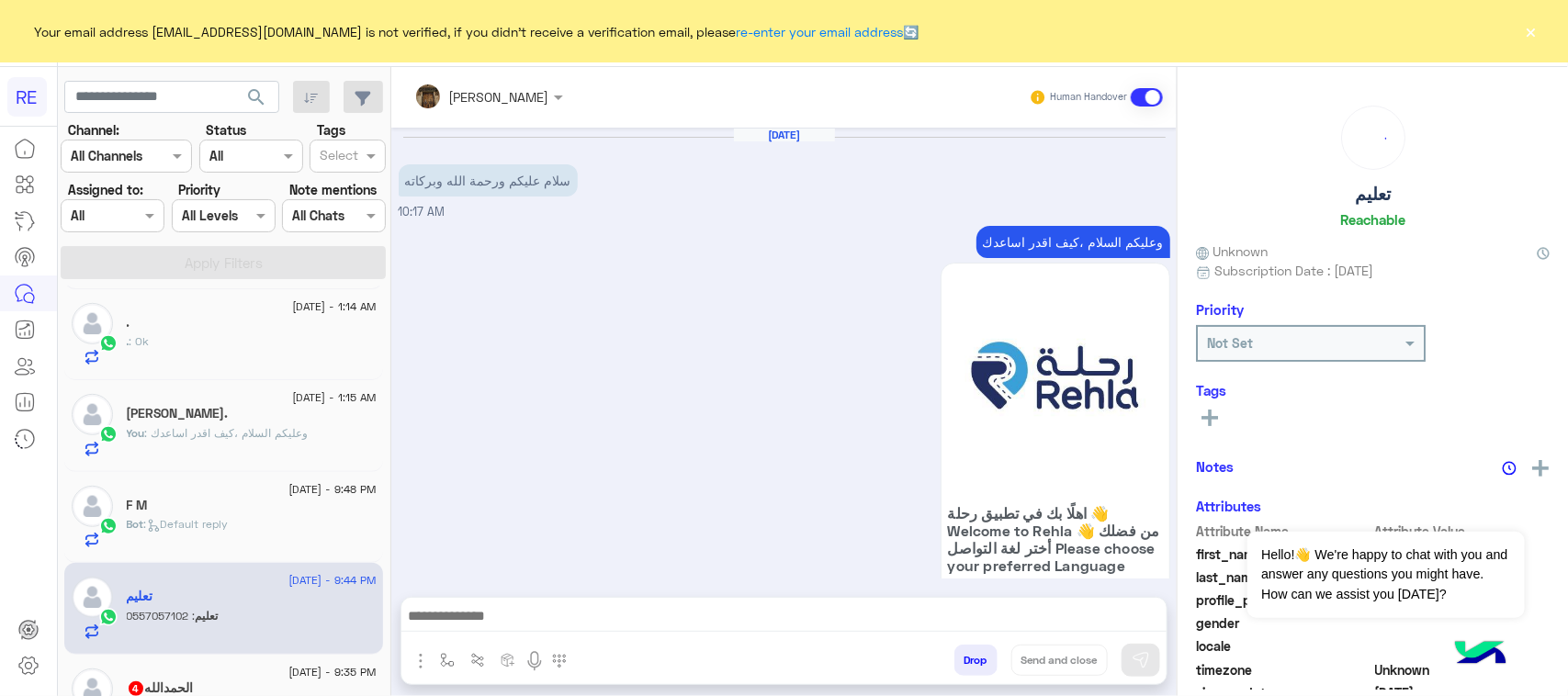
scroll to position [1810, 0]
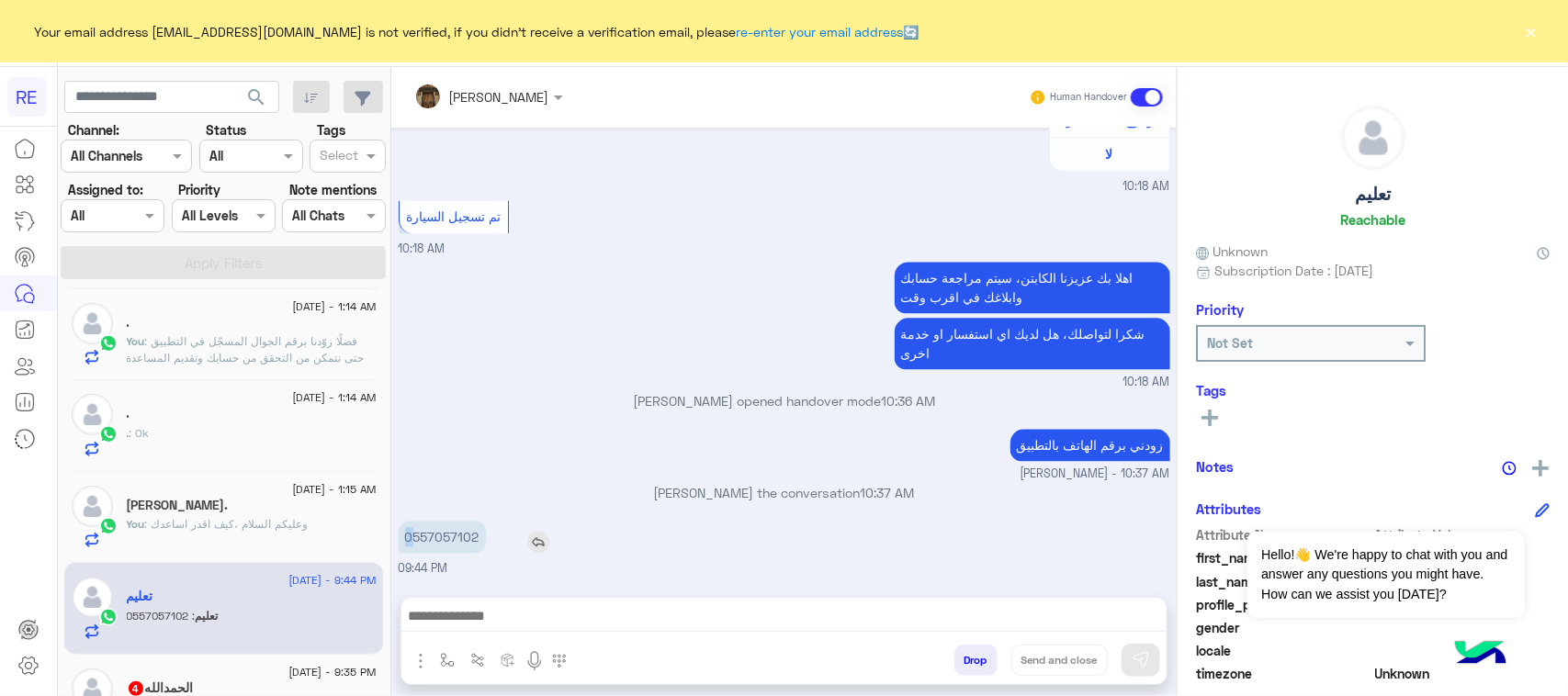
drag, startPoint x: 432, startPoint y: 535, endPoint x: 506, endPoint y: 544, distance: 74.5
click at [506, 544] on div "0557057102" at bounding box center [494, 537] width 192 height 32
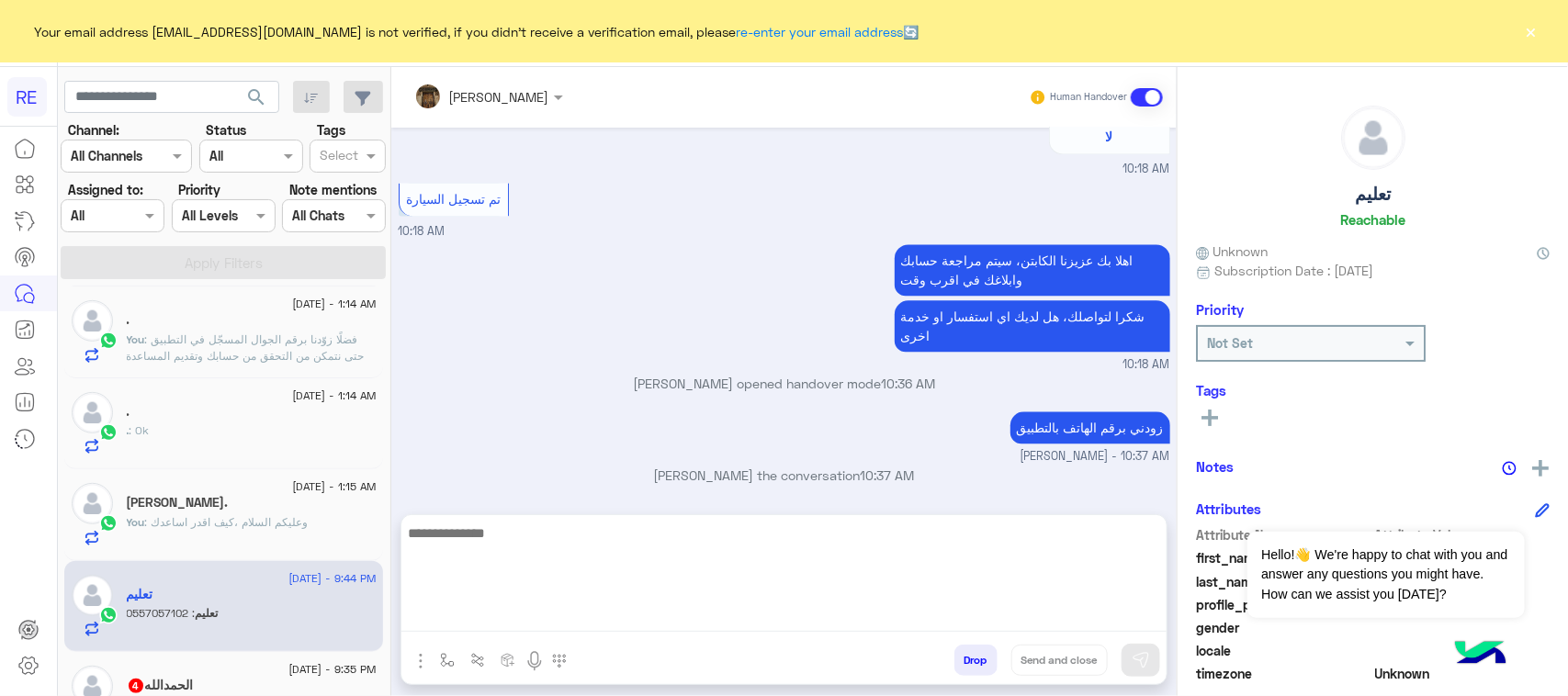
click at [635, 609] on textarea at bounding box center [784, 577] width 765 height 111
paste textarea "**********"
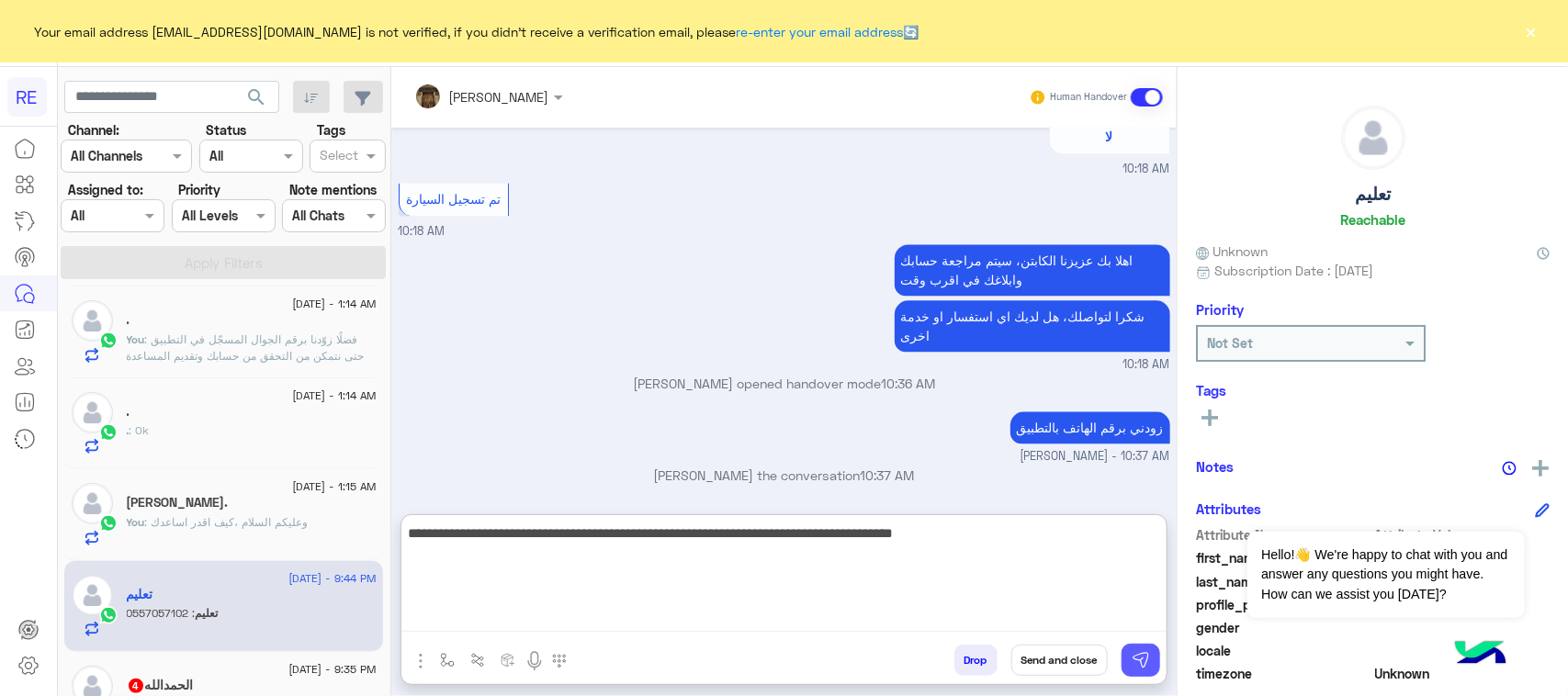
type textarea "**********"
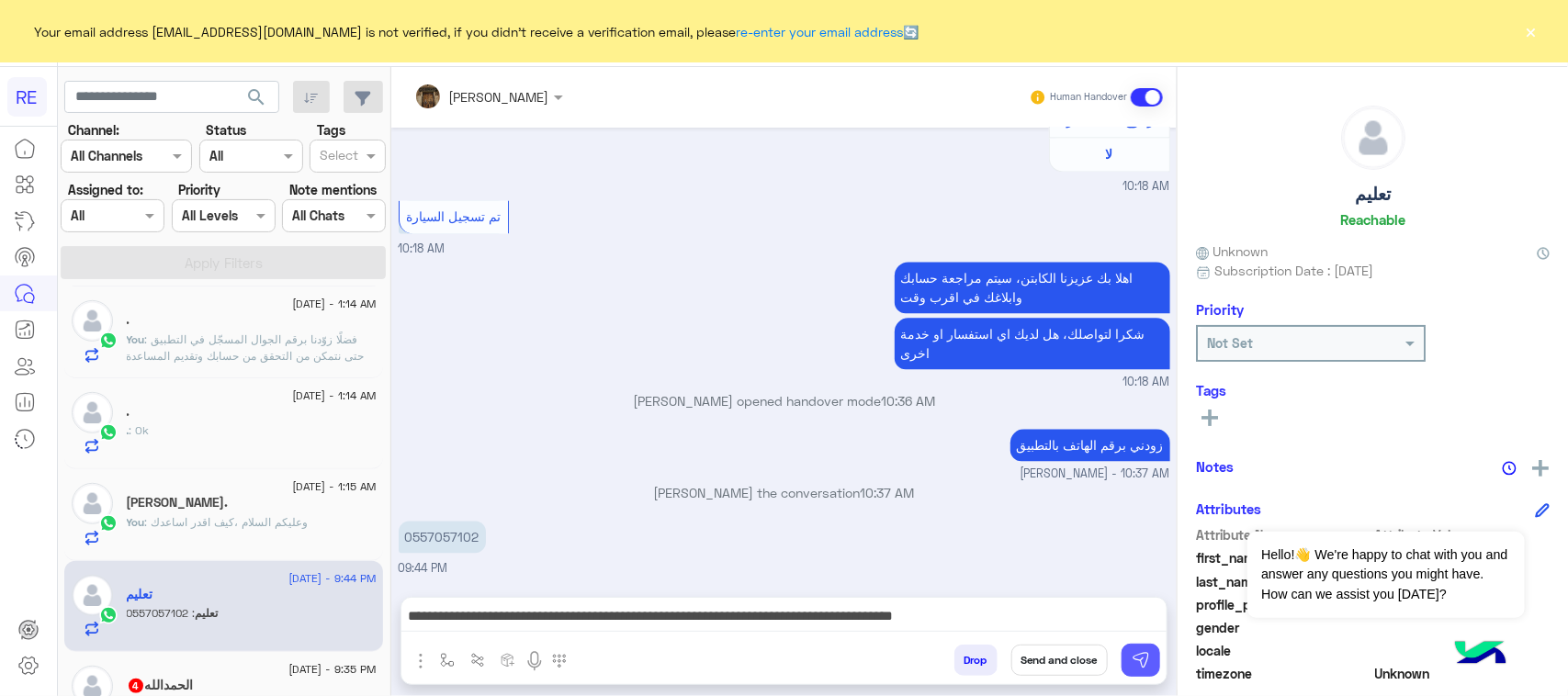
click at [1139, 659] on img at bounding box center [1141, 660] width 19 height 19
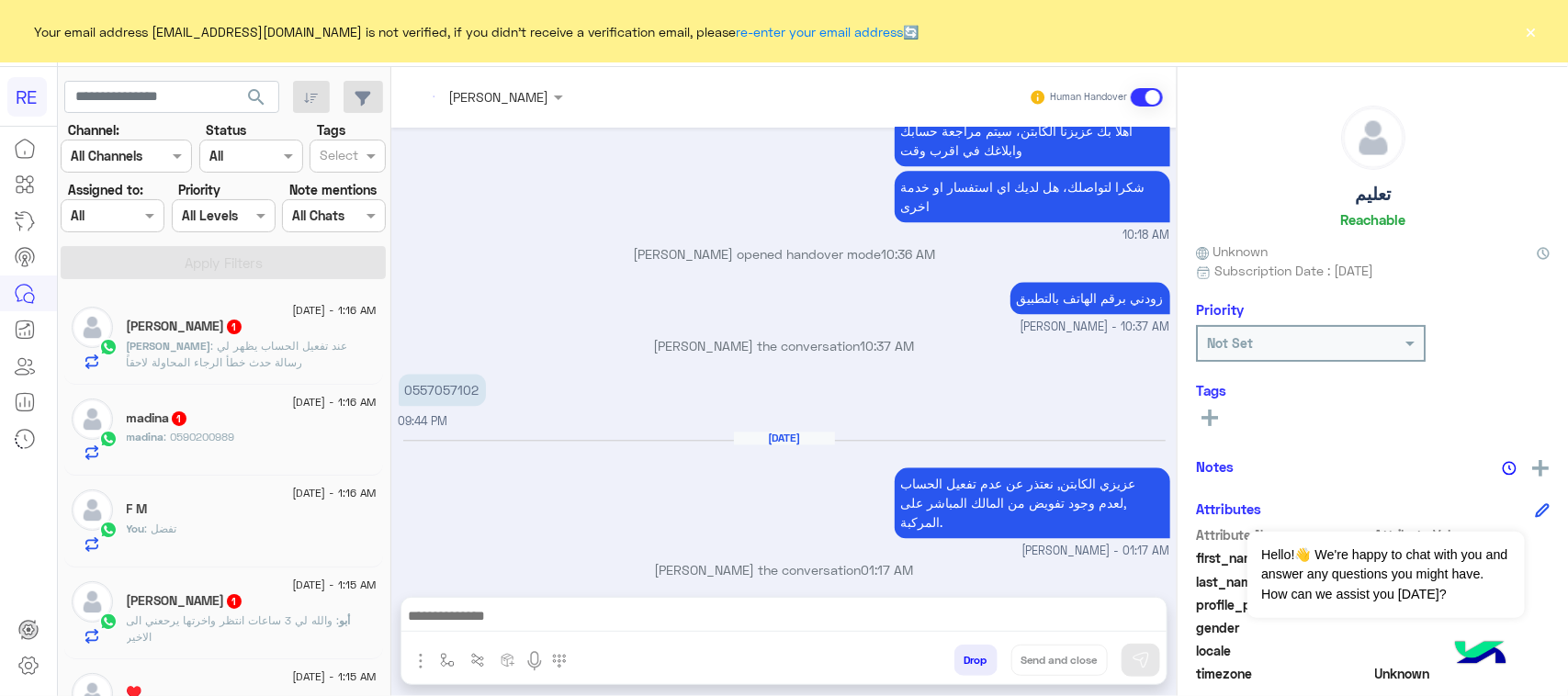
scroll to position [1972, 0]
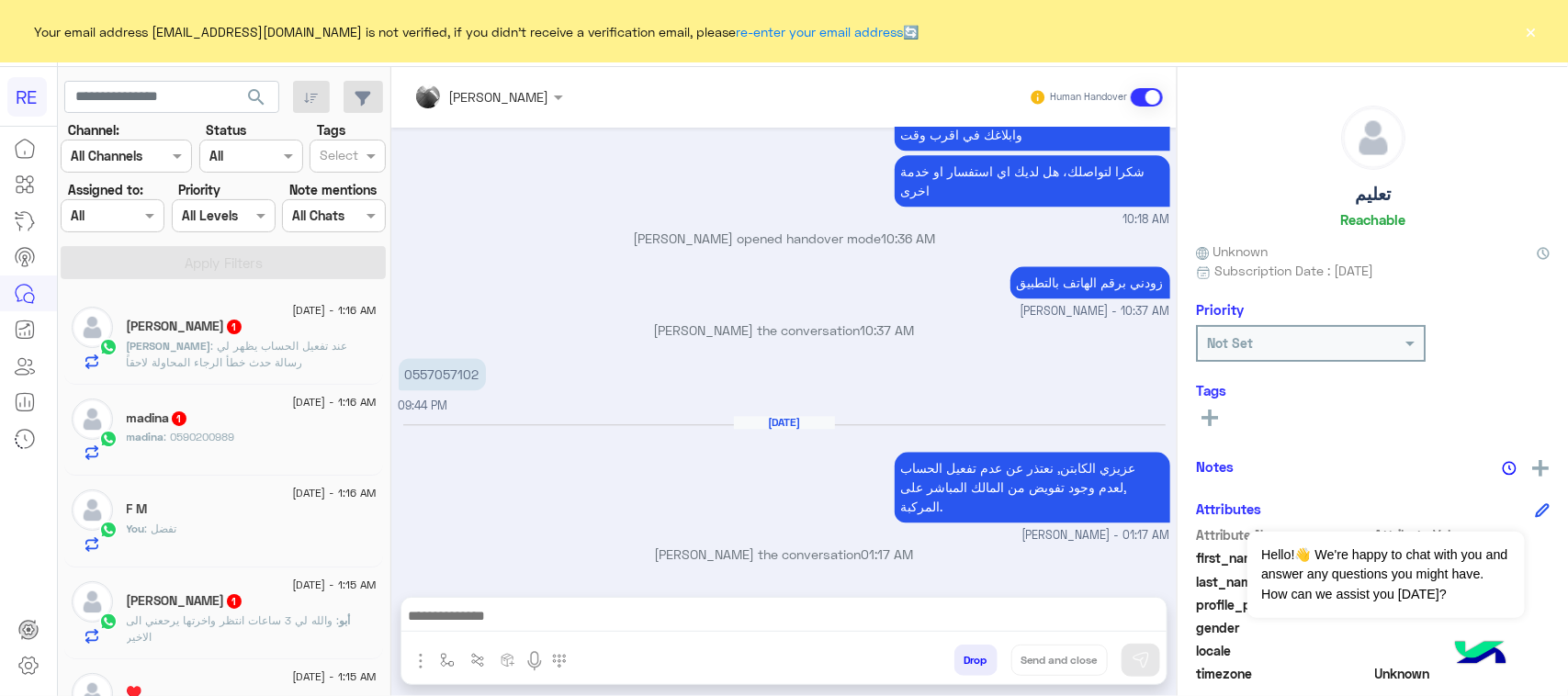
click at [242, 347] on span ": عند تفعيل الحساب يظهر لي رسالة حدث خطأ الرجاء المحاولة لاحقاً" at bounding box center [237, 354] width 221 height 30
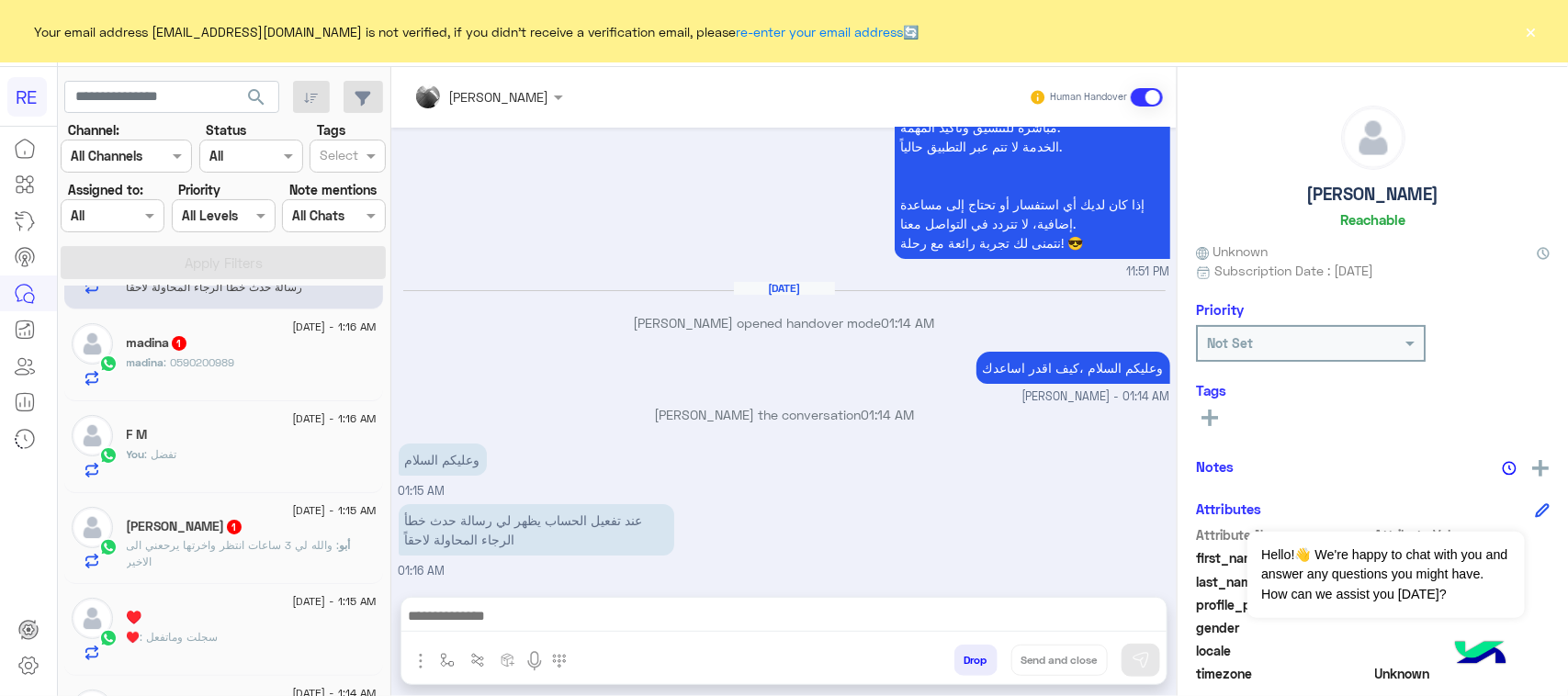
scroll to position [114, 0]
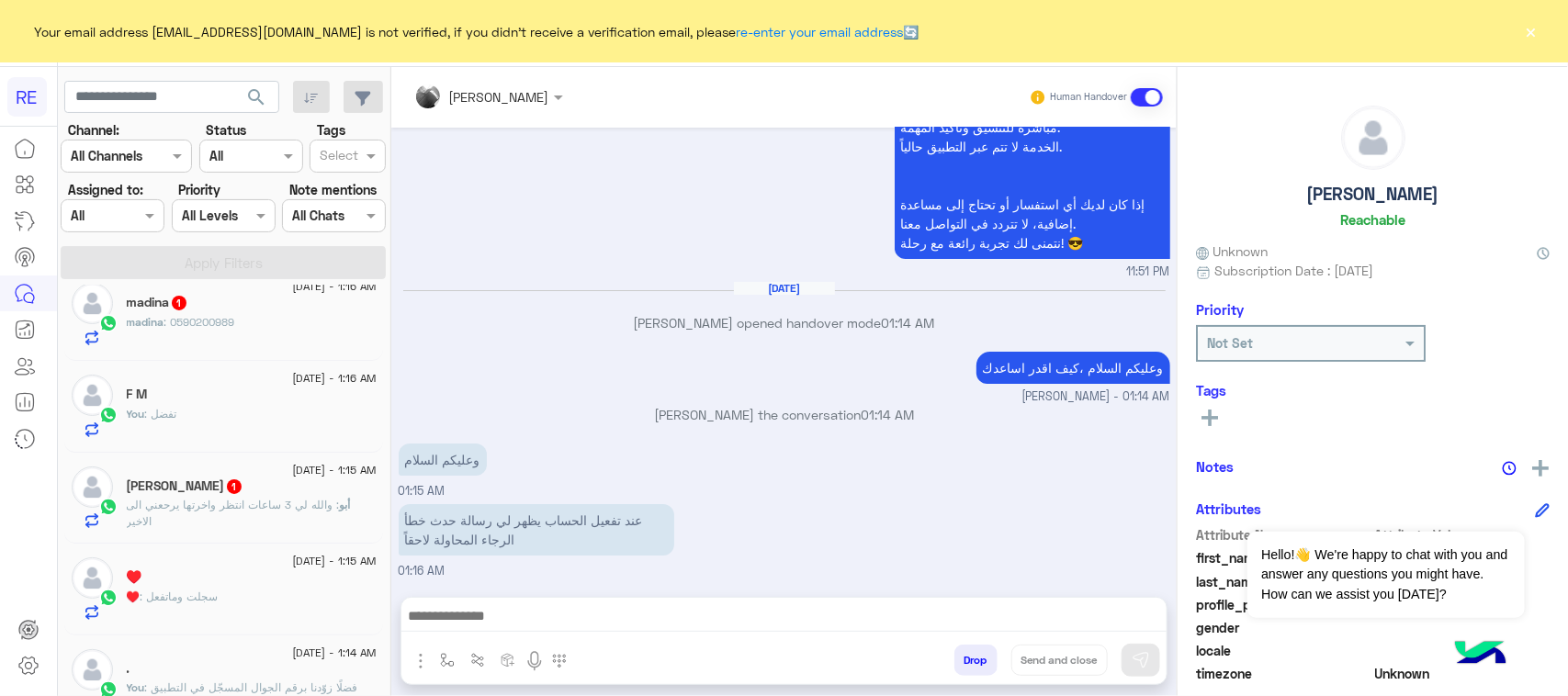
click at [292, 516] on p "أبو : والله لي 3 ساعات انتظر واخرتها يرحعني الى الاخير" at bounding box center [251, 512] width 250 height 33
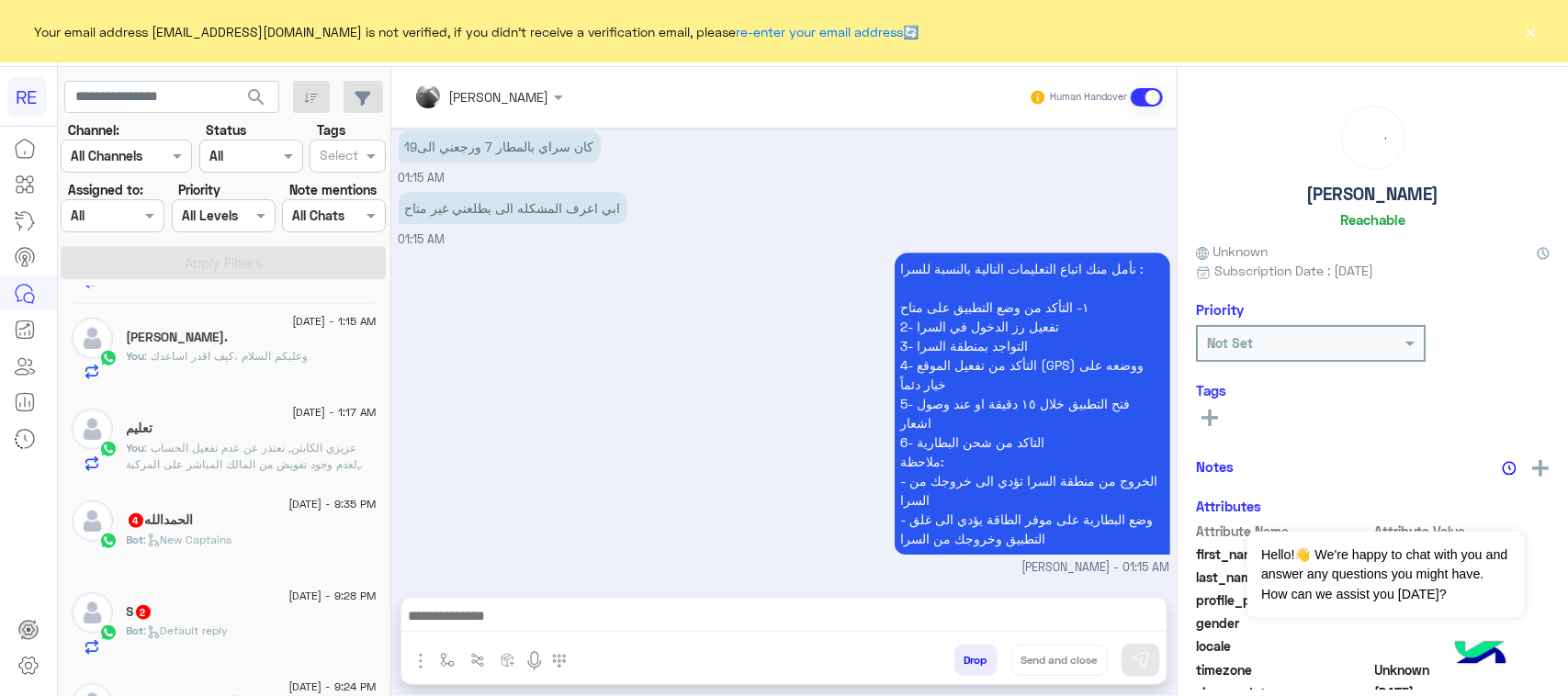
scroll to position [689, 0]
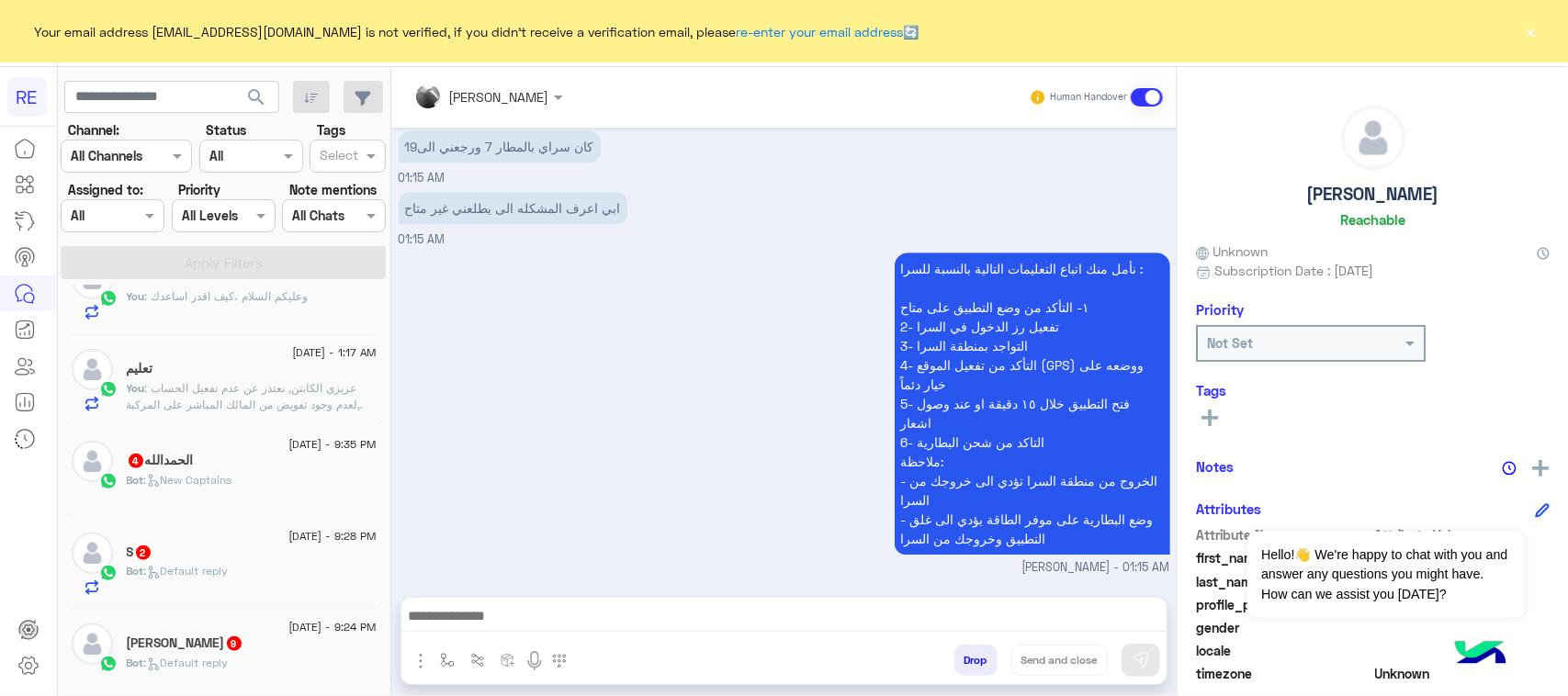
click at [230, 472] on div "ال[PERSON_NAME] 4" at bounding box center [251, 462] width 250 height 20
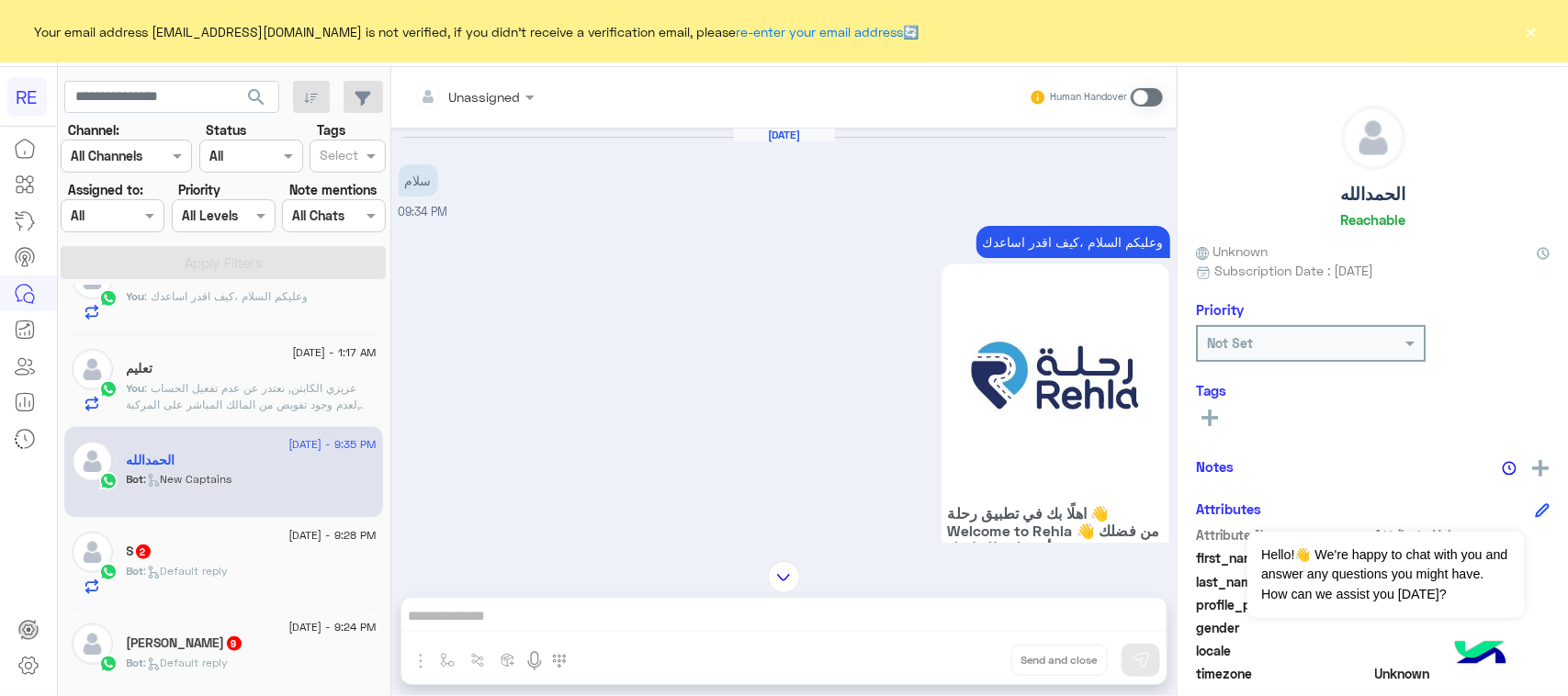
click at [1030, 249] on p "وعليكم السلام ،كيف اقدر اساعدك" at bounding box center [1073, 242] width 194 height 32
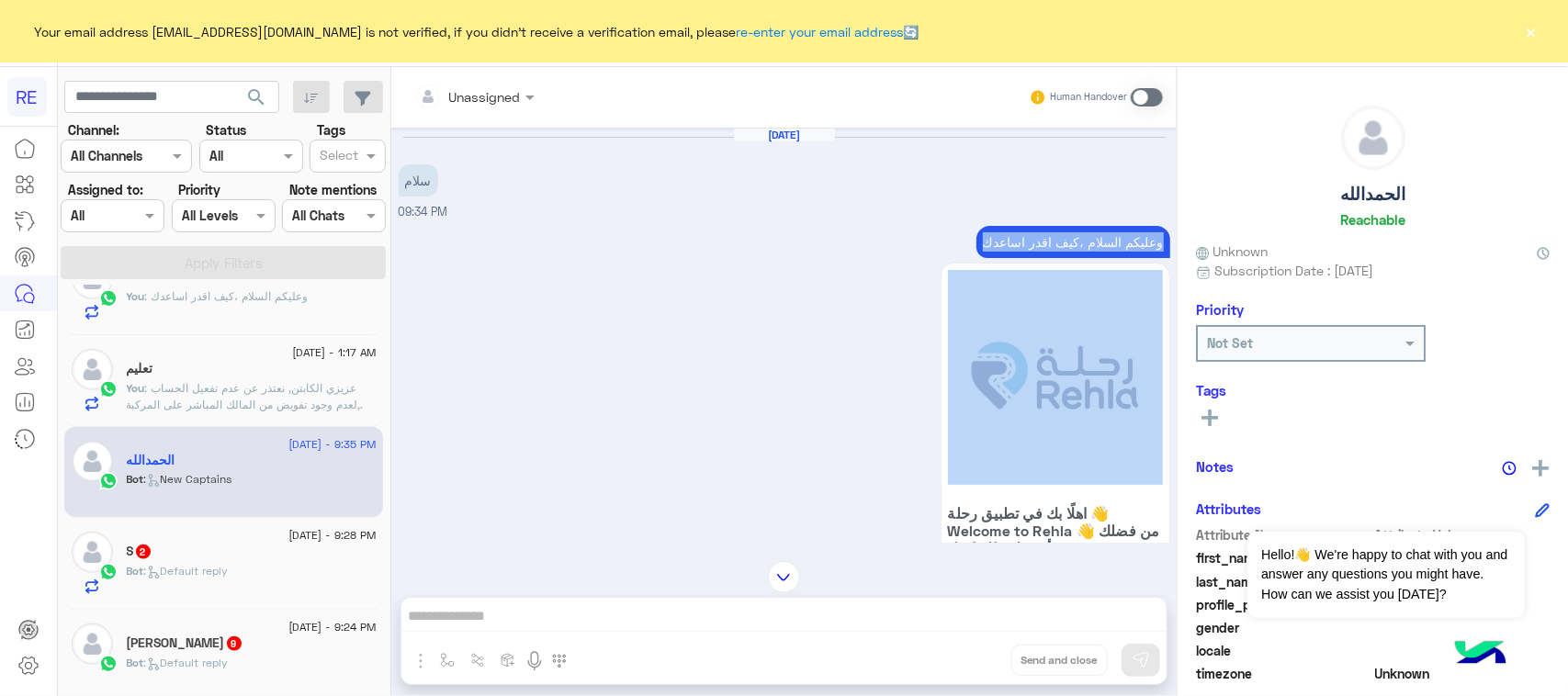
click at [1030, 249] on p "وعليكم السلام ،كيف اقدر اساعدك" at bounding box center [1073, 242] width 194 height 32
copy div "وعليكم السلام ،كيف اقدر اساعدك"
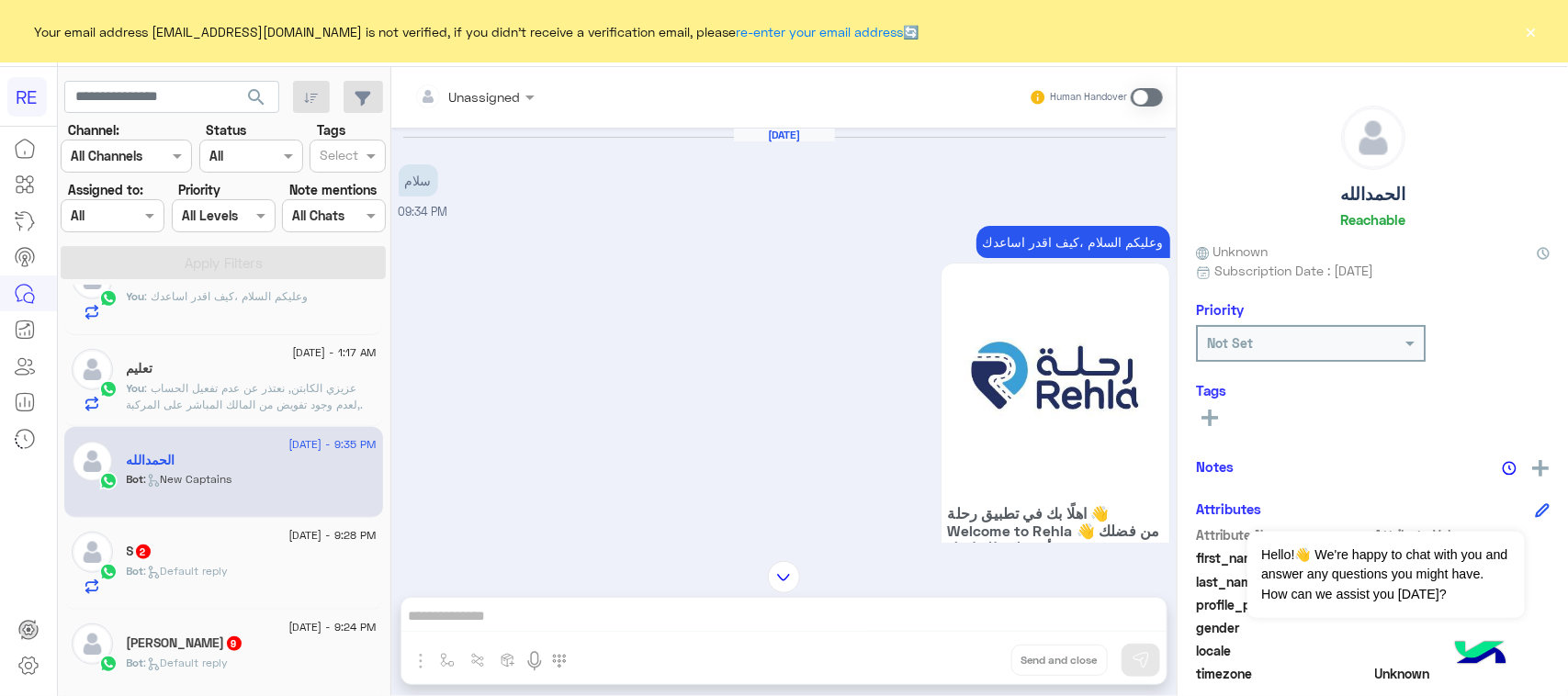
click at [1151, 98] on span at bounding box center [1146, 97] width 32 height 19
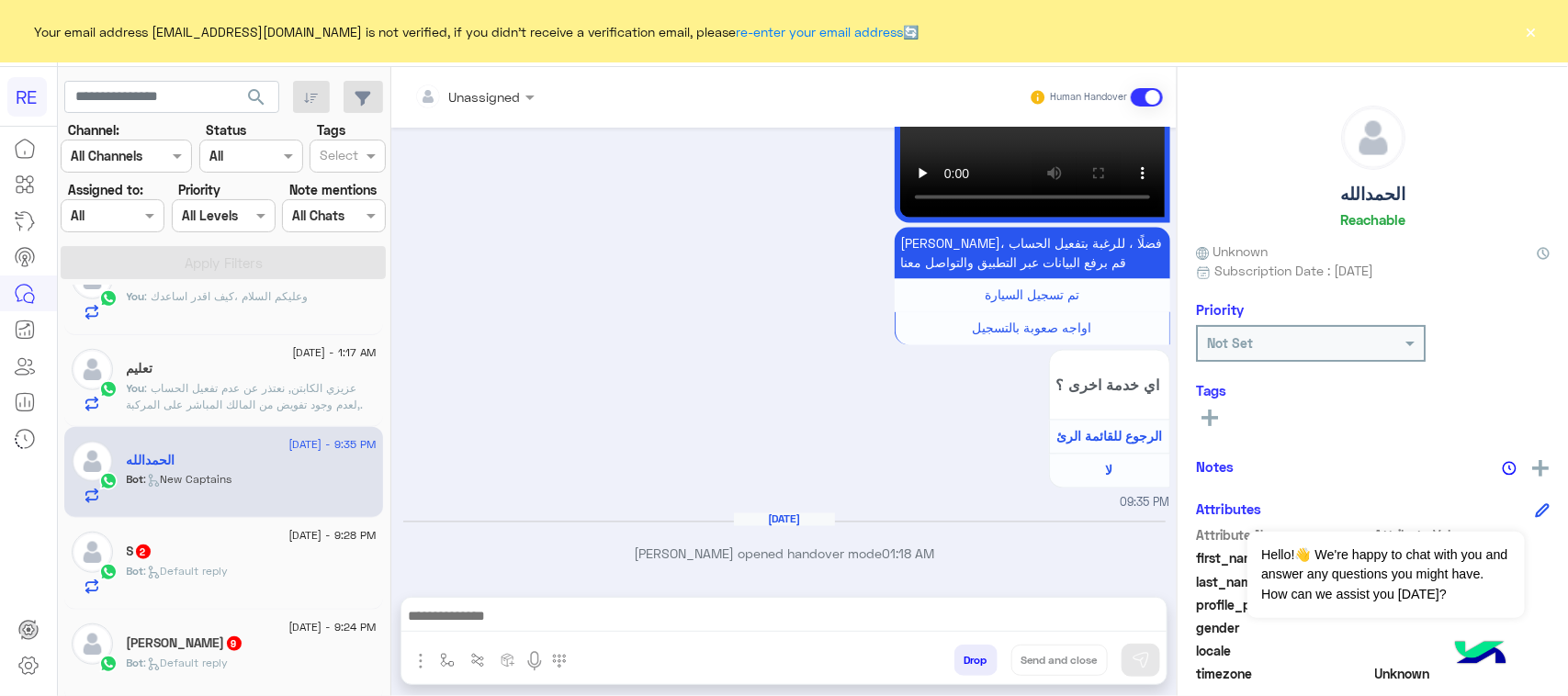
click at [698, 589] on div "Unassigned Human Handover [DATE] سلام 09:34 PM وعليكم السلام ،كيف اقدر اساعدك ا…" at bounding box center [784, 385] width 785 height 636
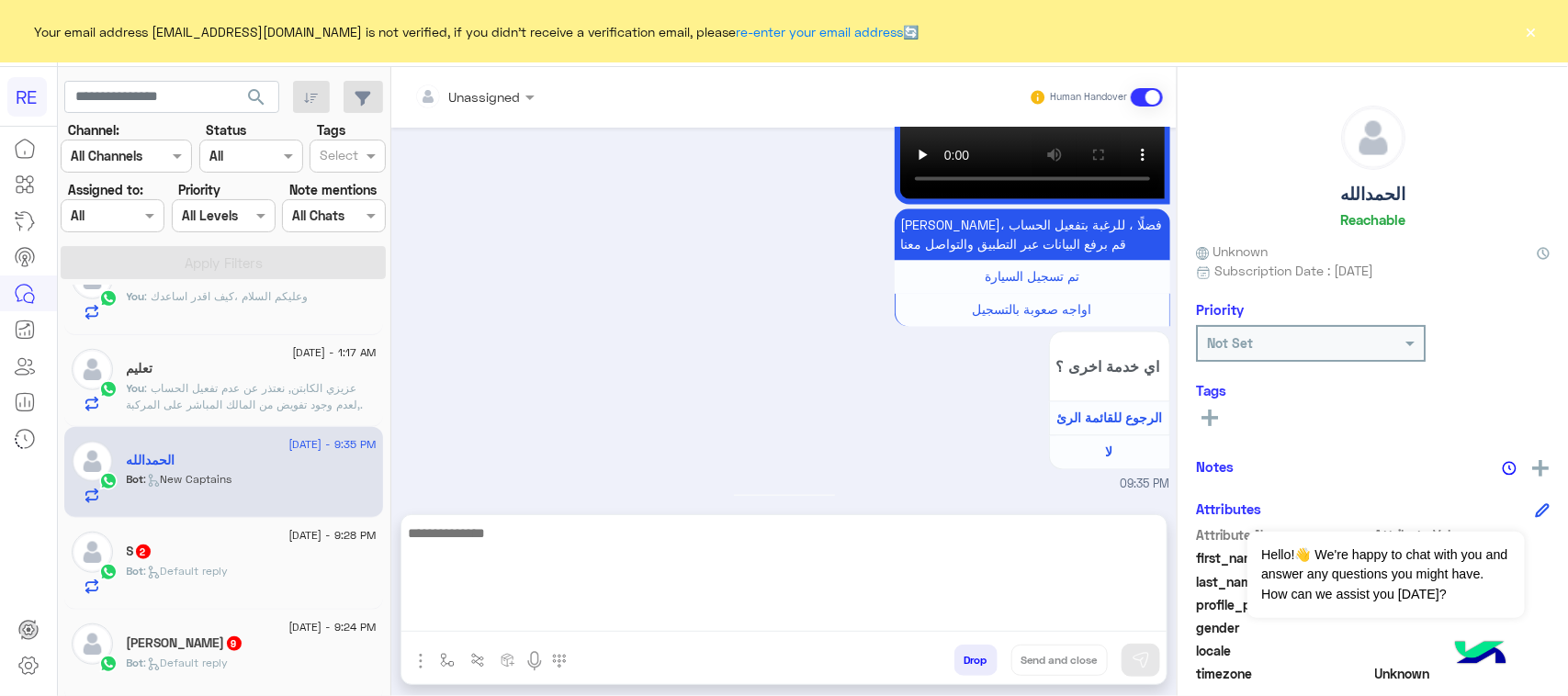
click at [698, 608] on textarea at bounding box center [784, 577] width 765 height 111
paste textarea "**********"
type textarea "**********"
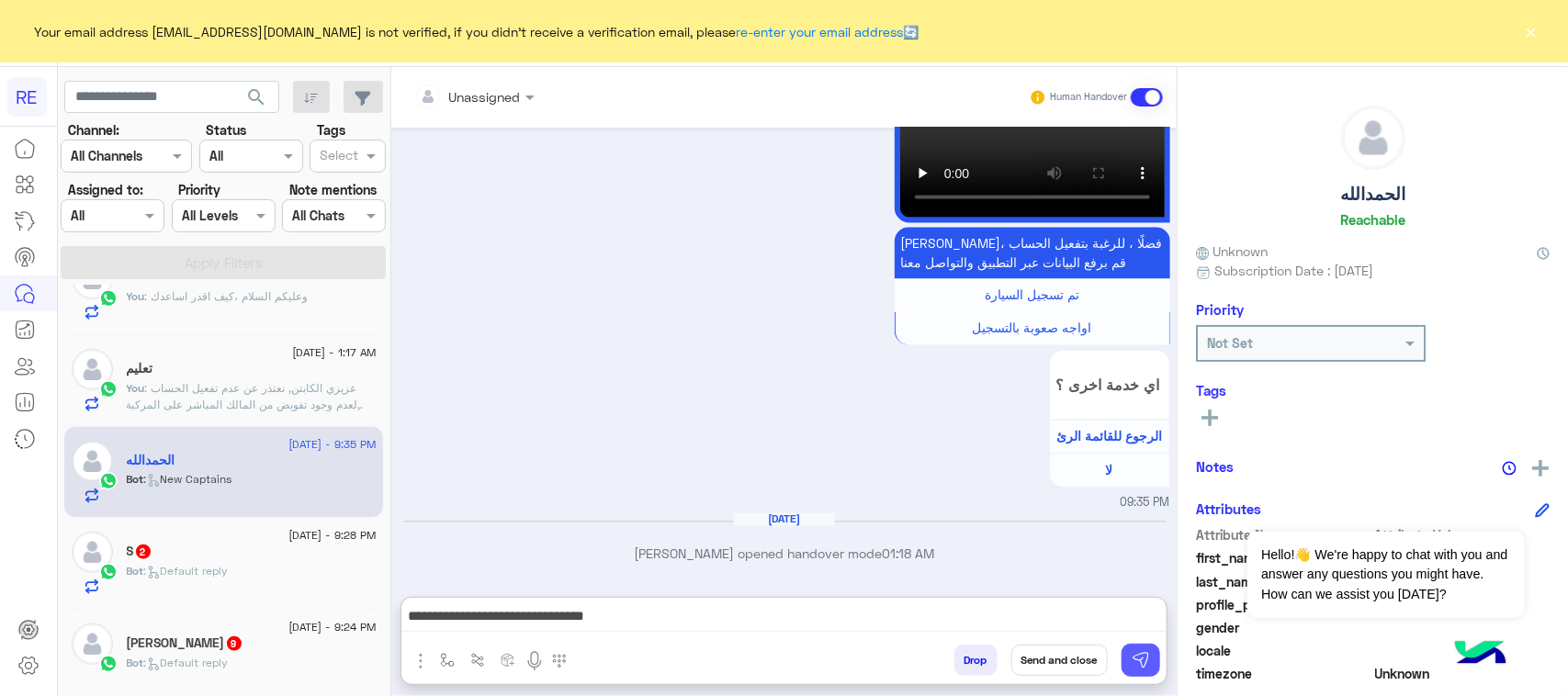
click at [1143, 663] on img at bounding box center [1141, 660] width 19 height 19
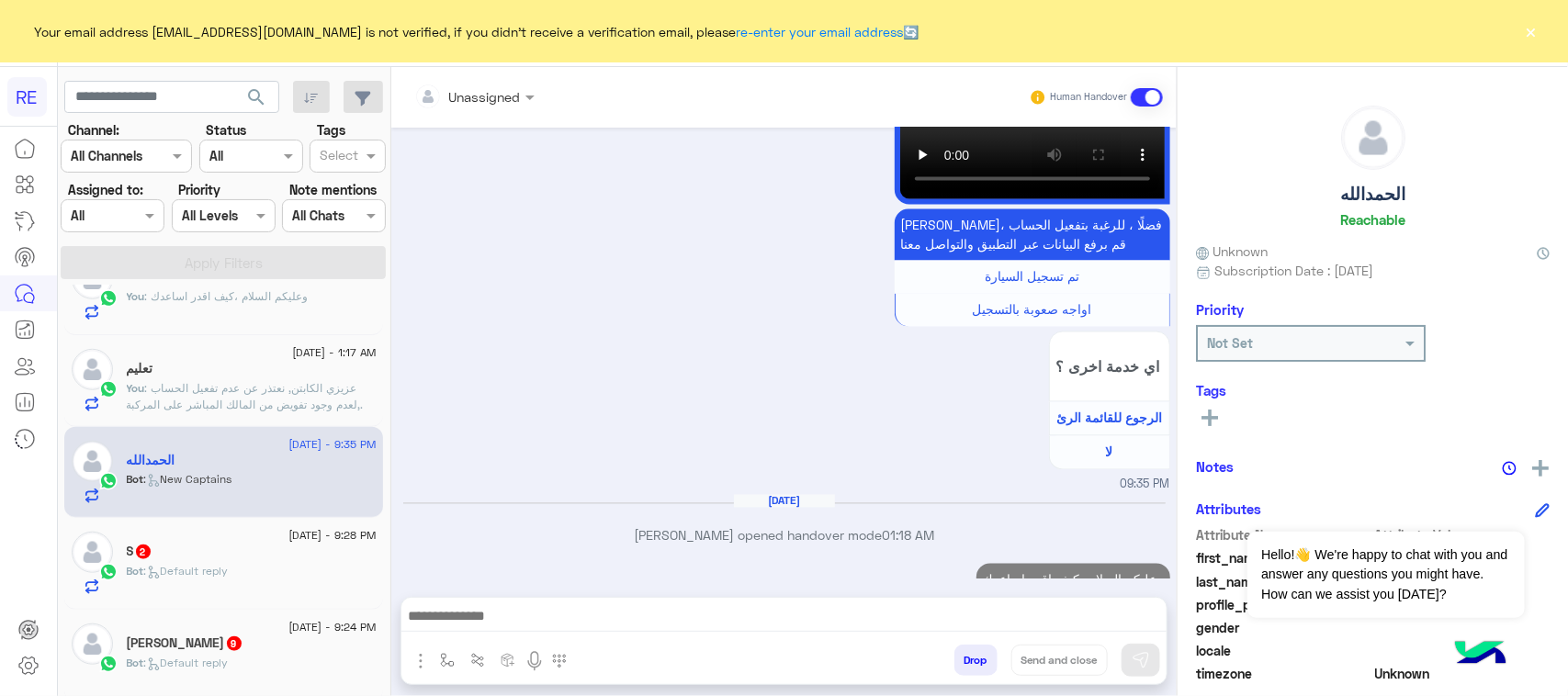
scroll to position [1552, 0]
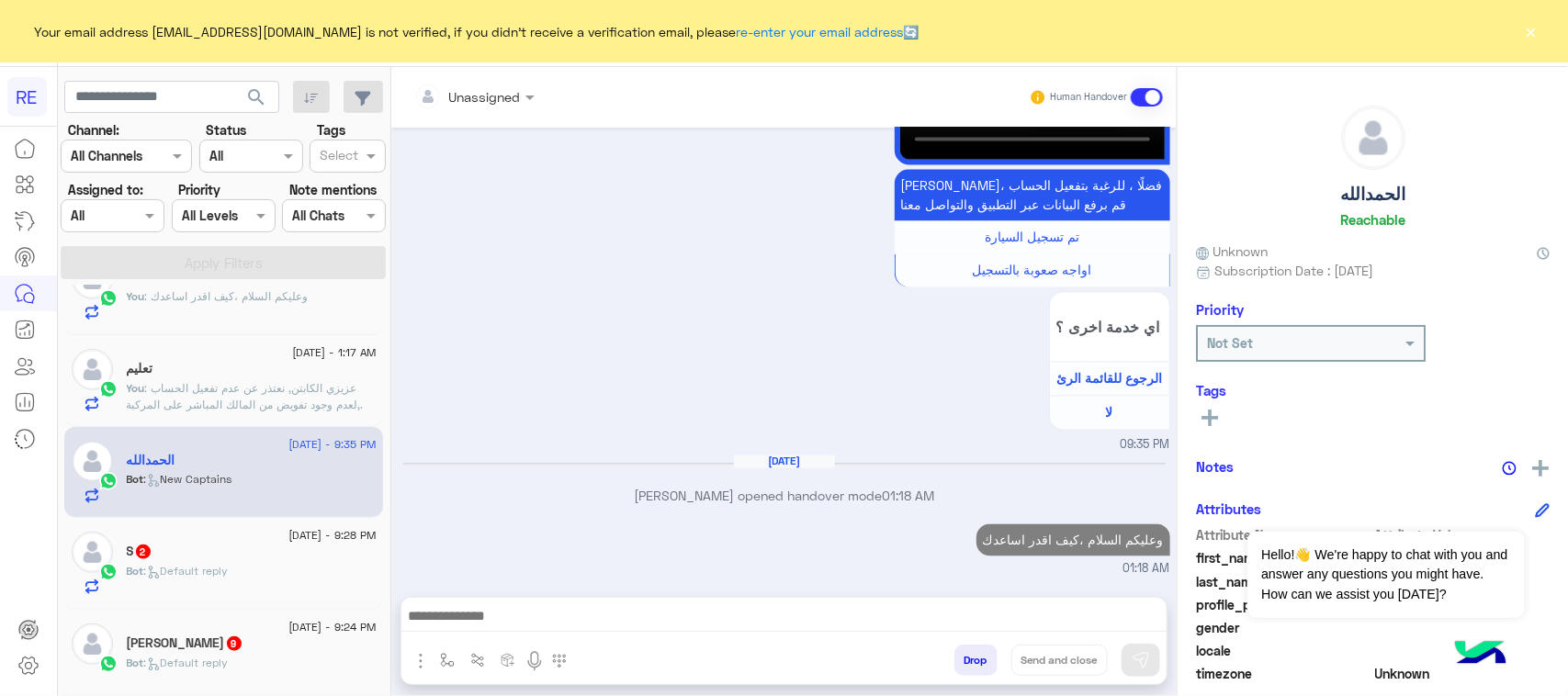
click at [190, 595] on div "Bot : Default reply" at bounding box center [251, 579] width 250 height 32
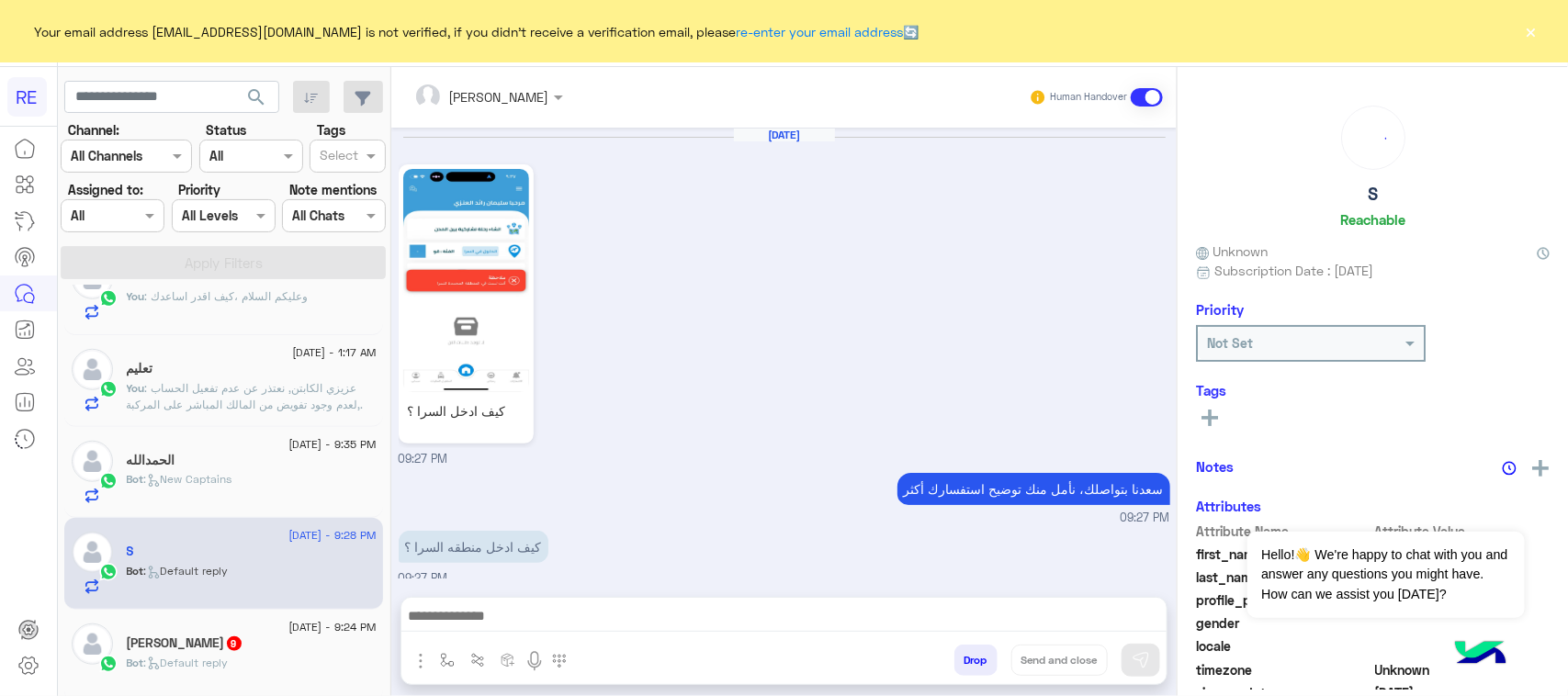
scroll to position [185, 0]
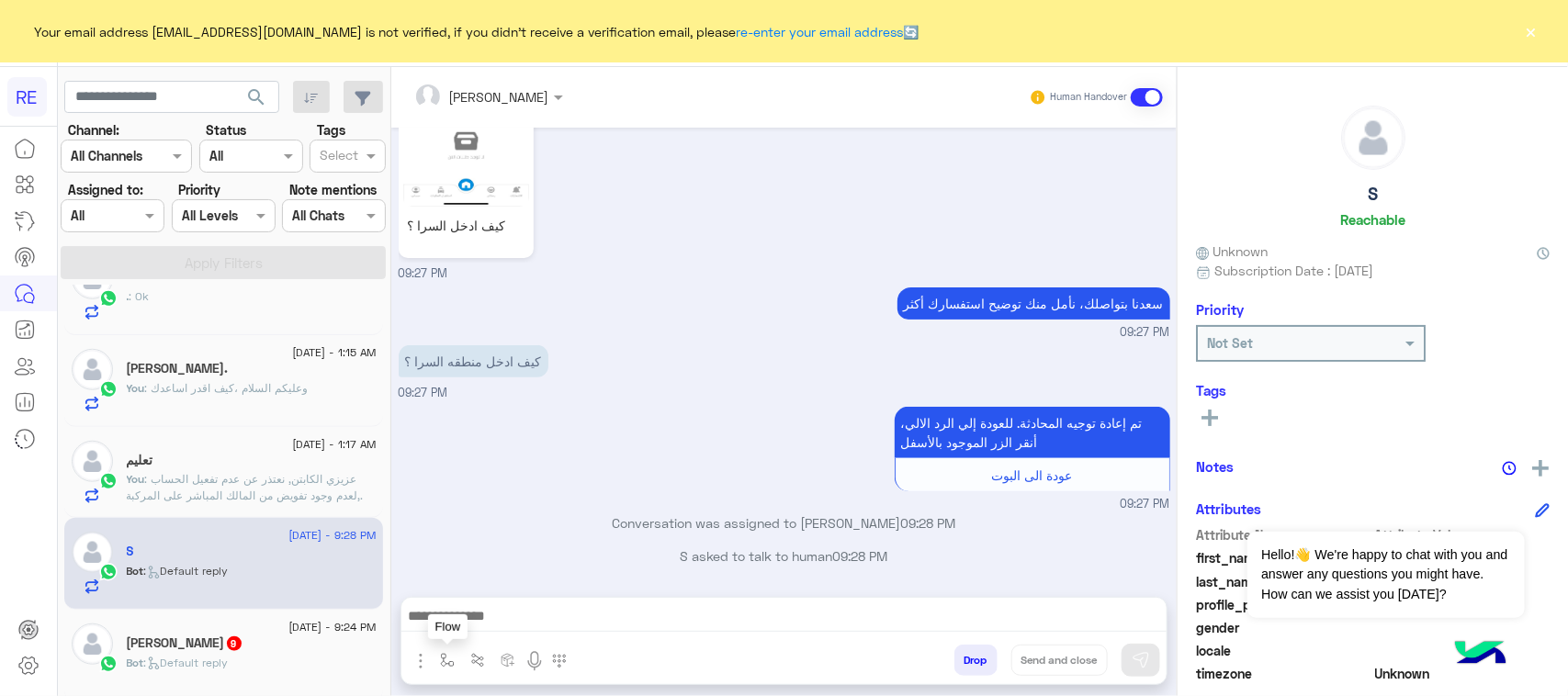
click at [451, 666] on img "button" at bounding box center [447, 660] width 15 height 15
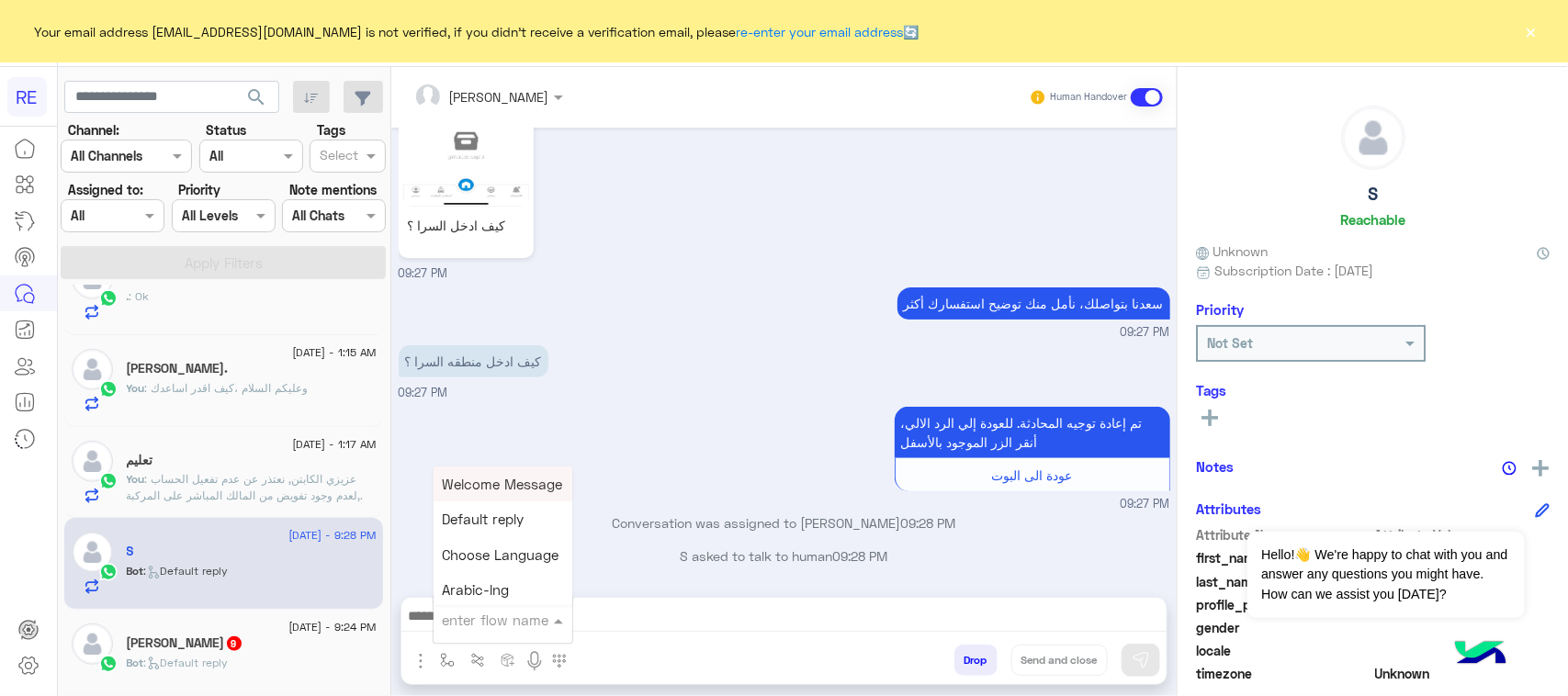
click at [470, 620] on input "text" at bounding box center [480, 620] width 75 height 22
type input "****"
click at [443, 555] on span "مشاكل السرا تحديث" at bounding box center [501, 551] width 118 height 17
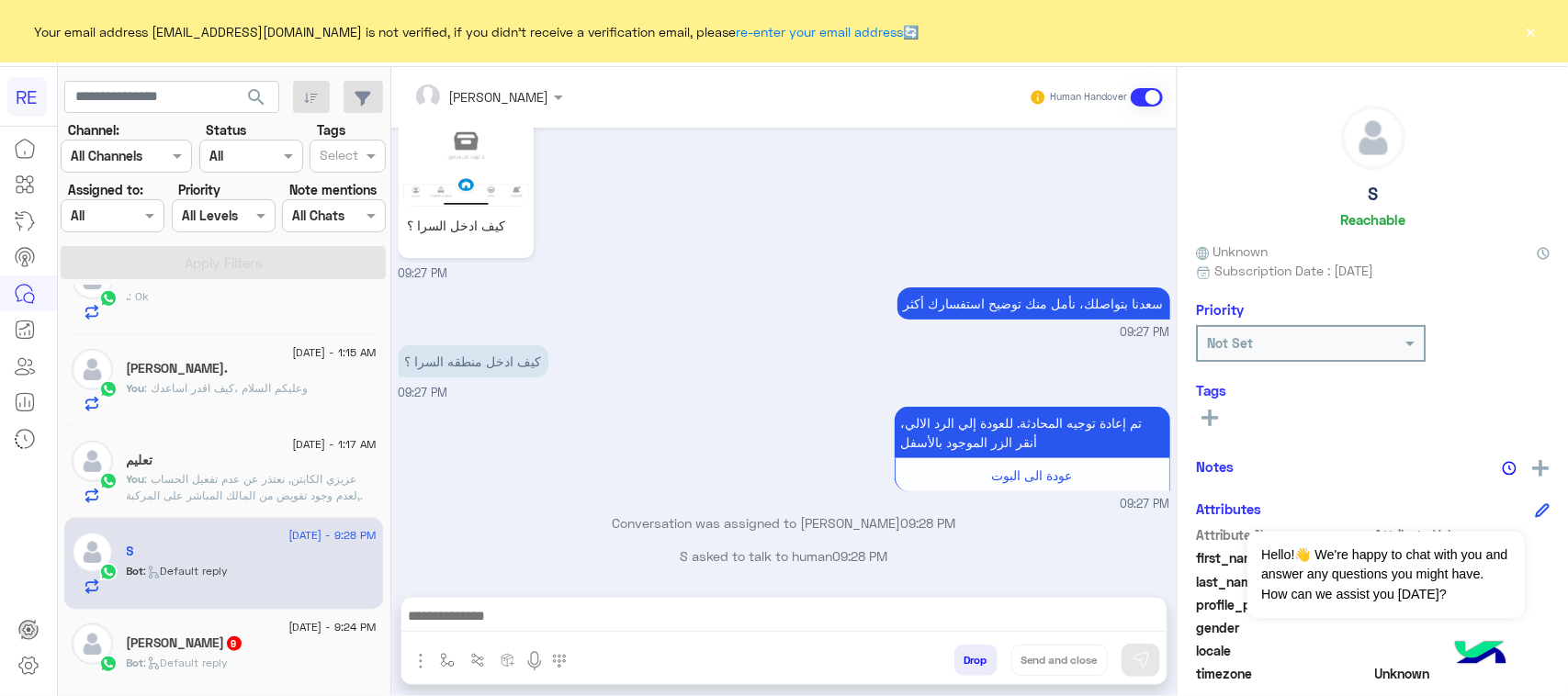
type textarea "**********"
click at [1135, 655] on img at bounding box center [1141, 660] width 19 height 19
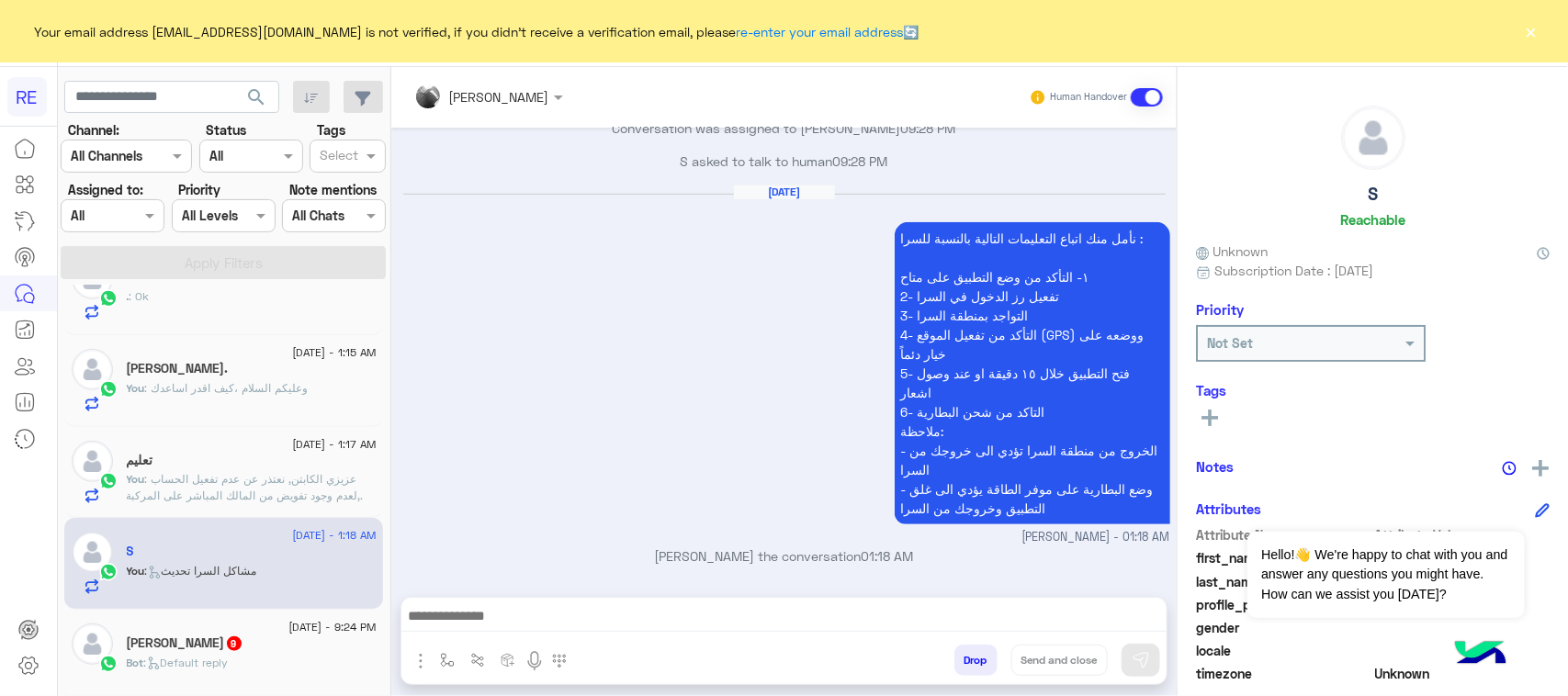
click at [268, 662] on div "Bot : Default reply" at bounding box center [251, 671] width 250 height 32
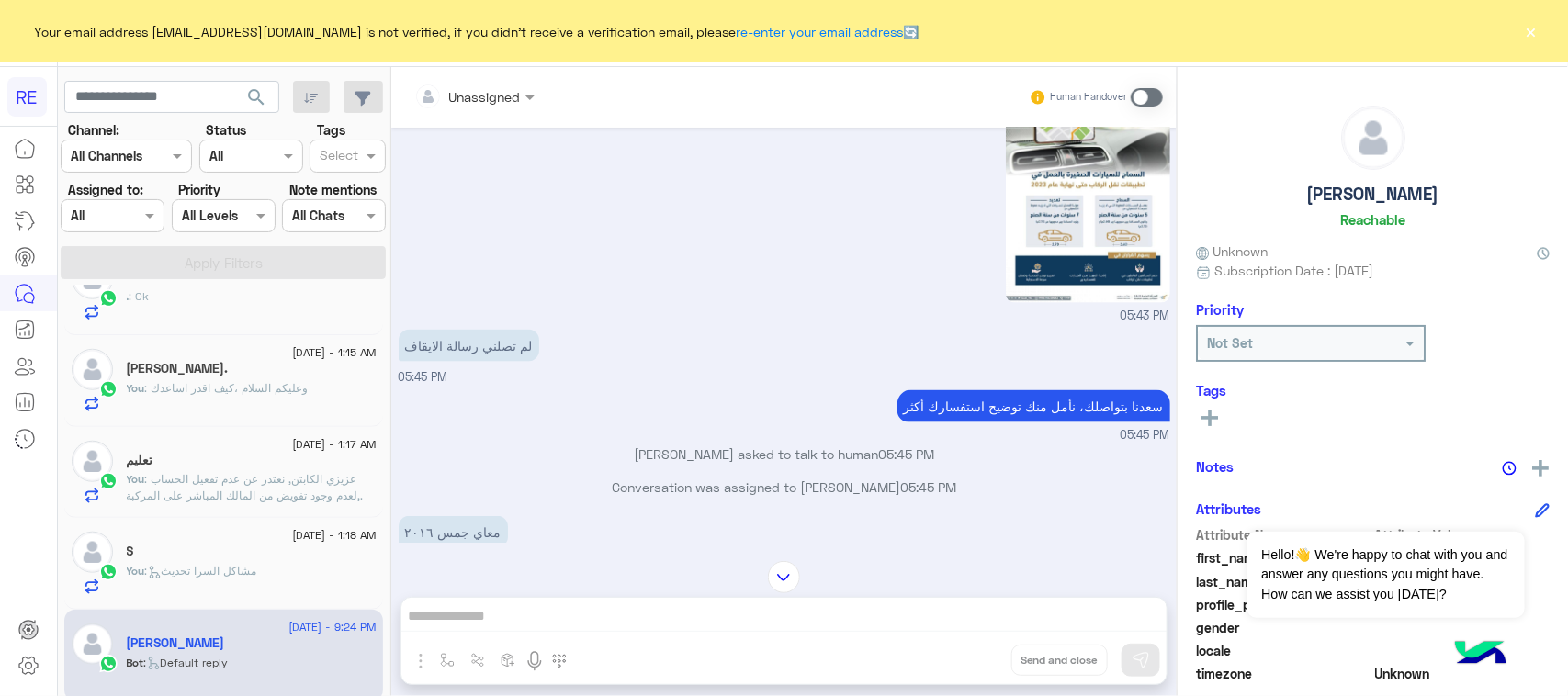
scroll to position [933, 0]
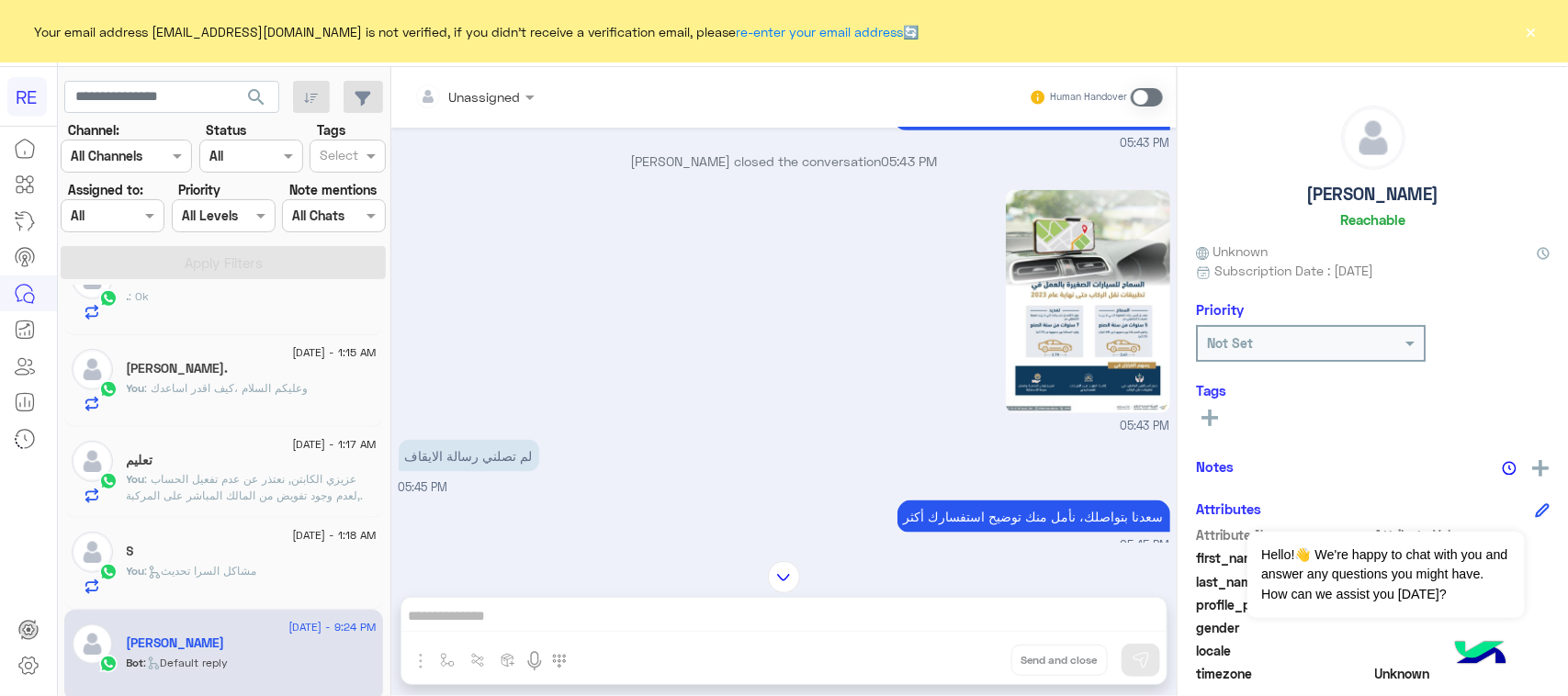
click at [1137, 251] on img at bounding box center [1087, 302] width 163 height 223
click at [1153, 90] on span at bounding box center [1146, 97] width 32 height 19
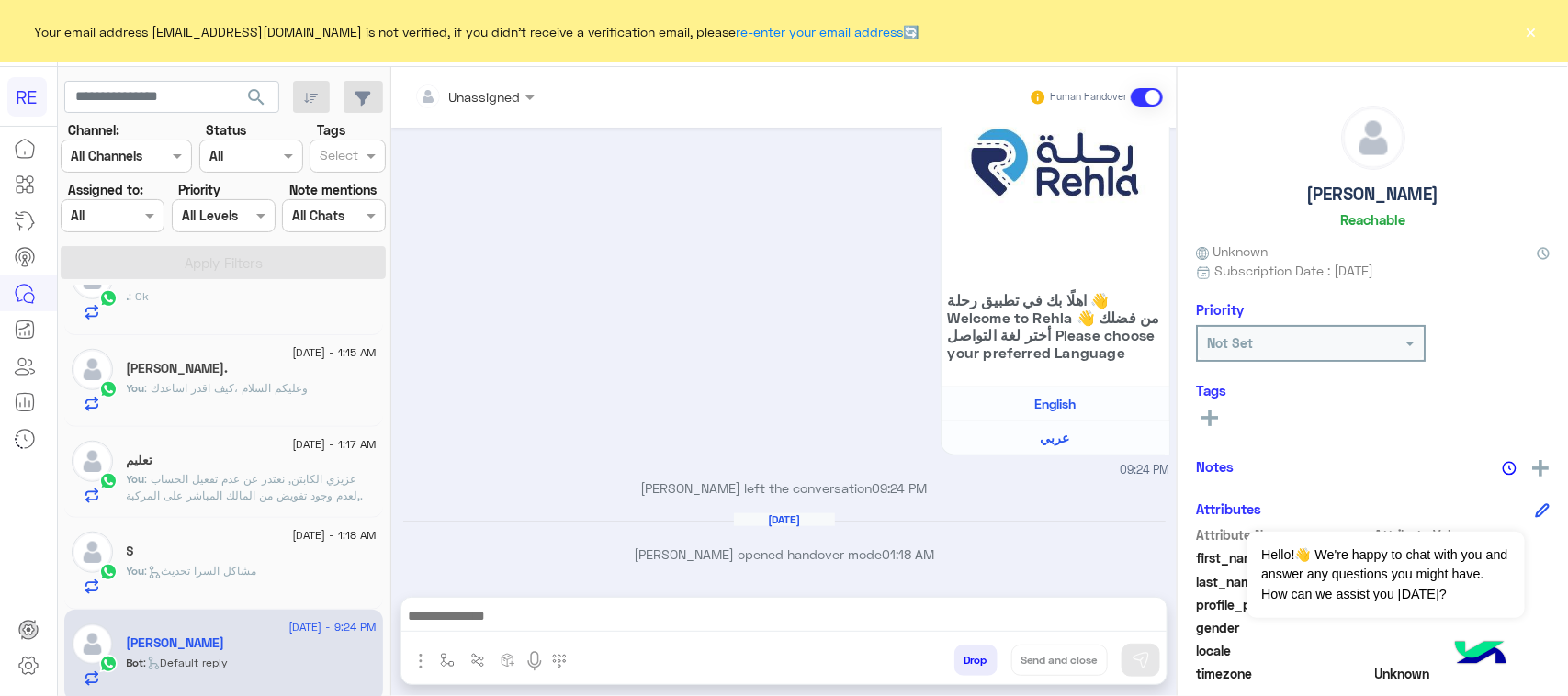
click at [985, 631] on div at bounding box center [784, 620] width 765 height 46
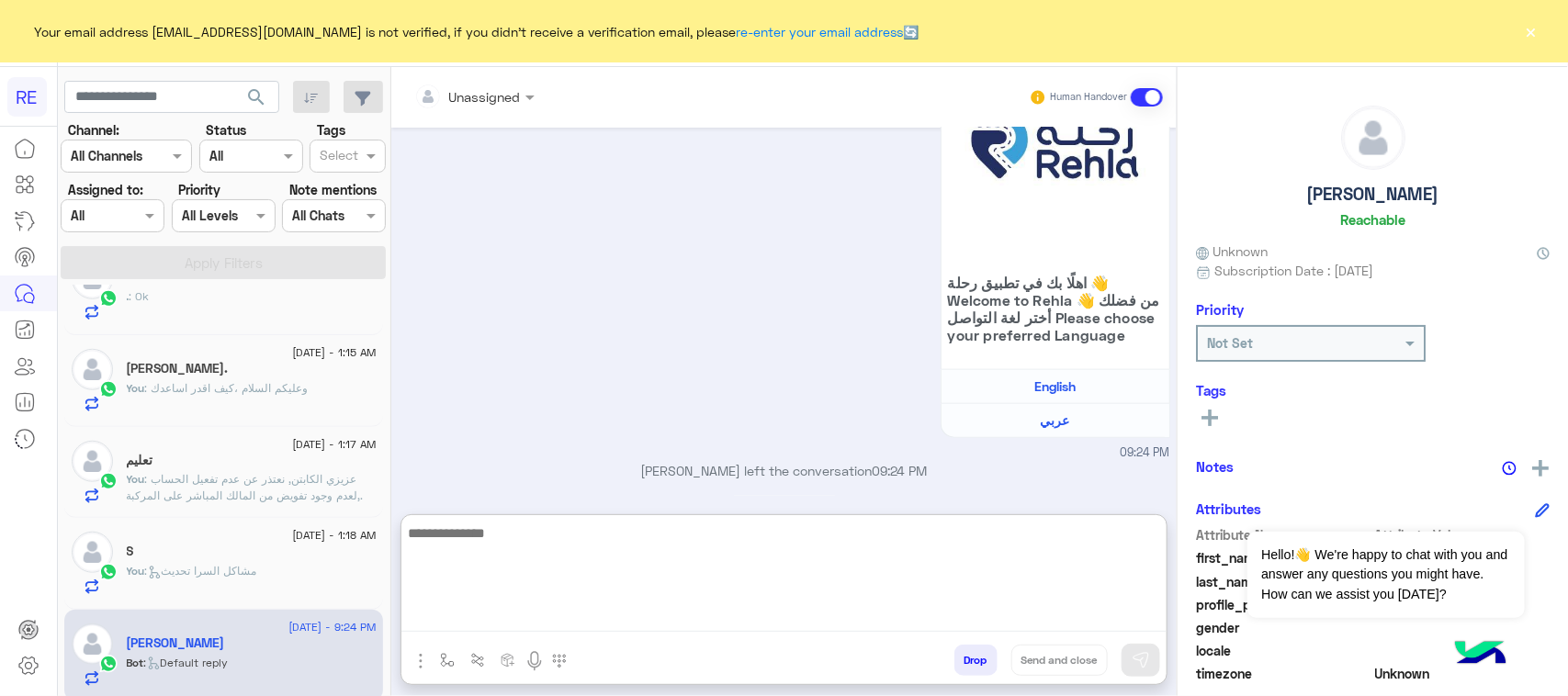
drag, startPoint x: 985, startPoint y: 631, endPoint x: 926, endPoint y: 620, distance: 60.0
click at [926, 620] on textarea at bounding box center [784, 577] width 765 height 111
paste textarea "**********"
type textarea "**********"
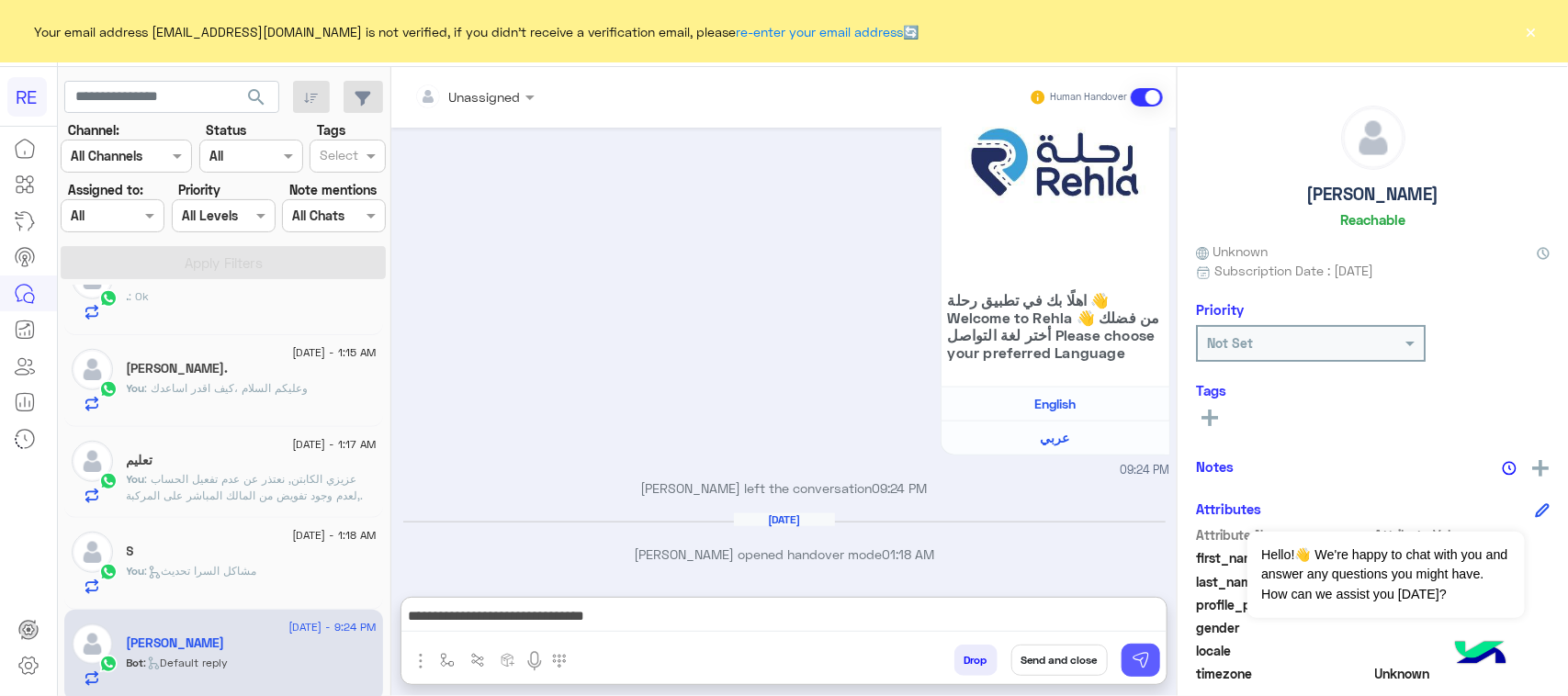
click at [1139, 666] on img at bounding box center [1141, 660] width 19 height 19
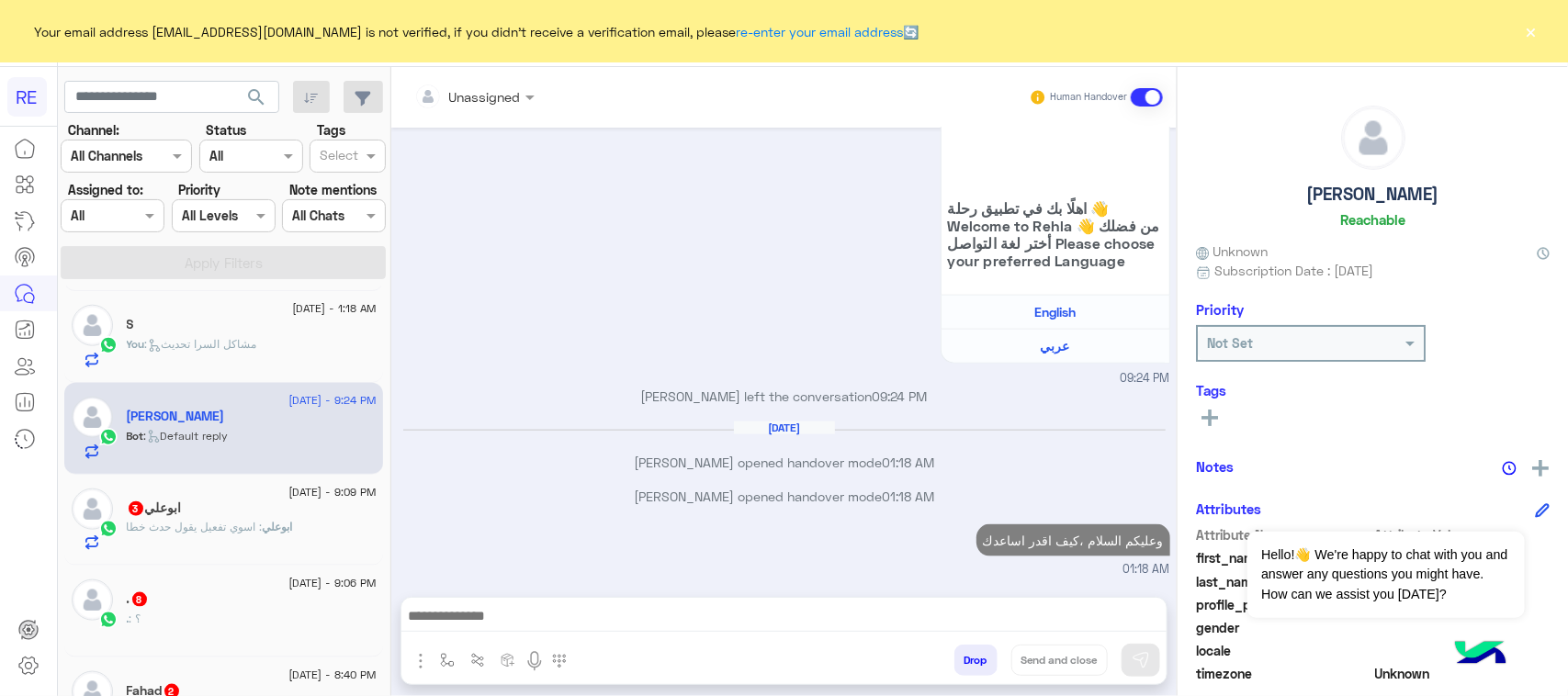
scroll to position [918, 0]
click at [221, 526] on span ": اسوي تفعيل يقول حدث خطا" at bounding box center [194, 524] width 136 height 14
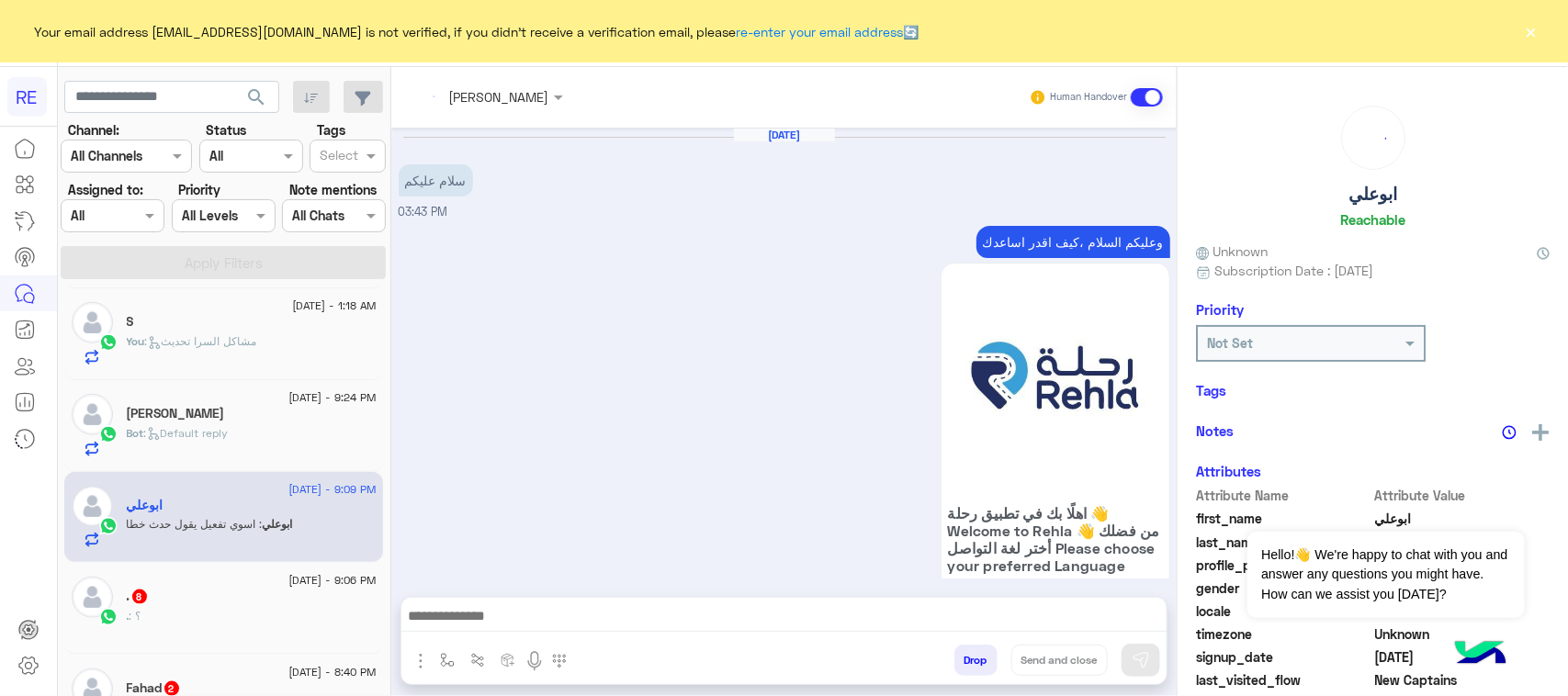
scroll to position [1935, 0]
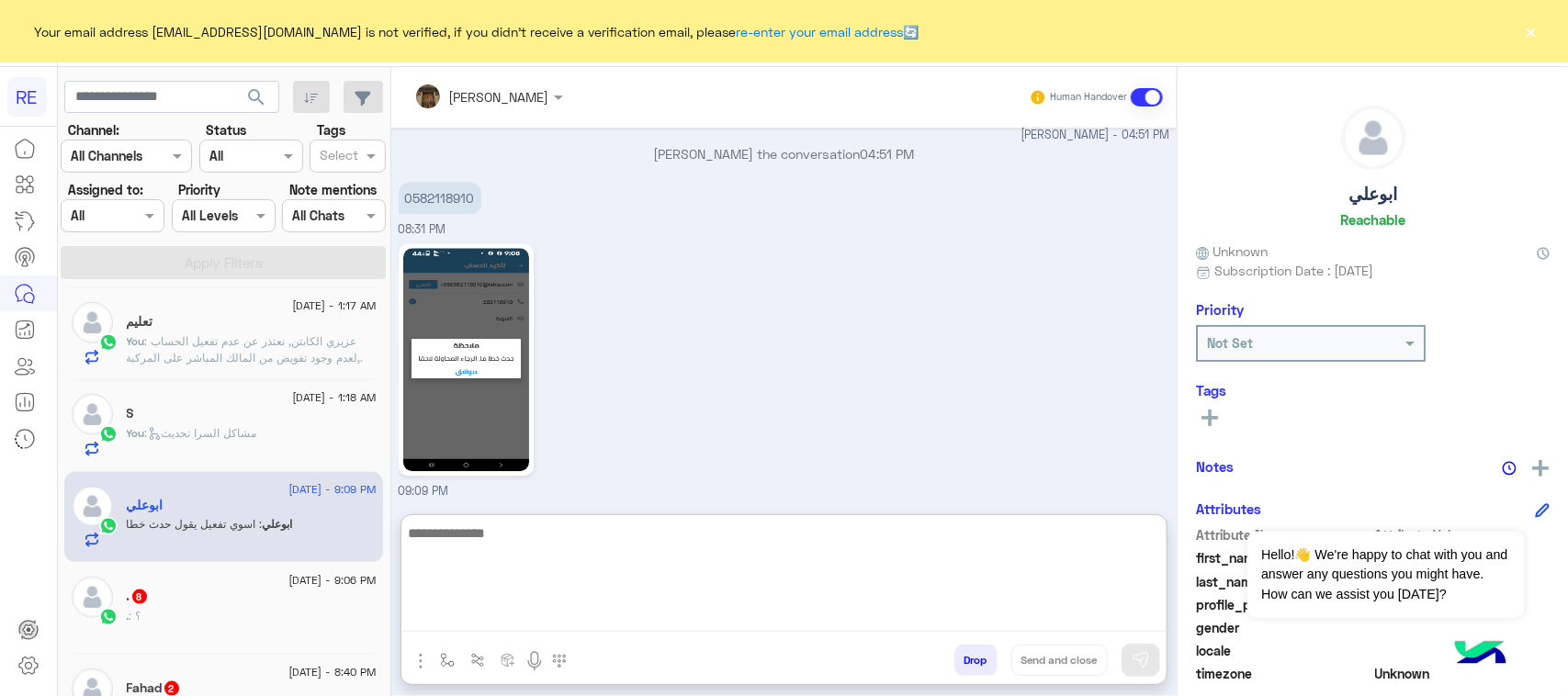
click at [681, 608] on textarea at bounding box center [784, 577] width 765 height 111
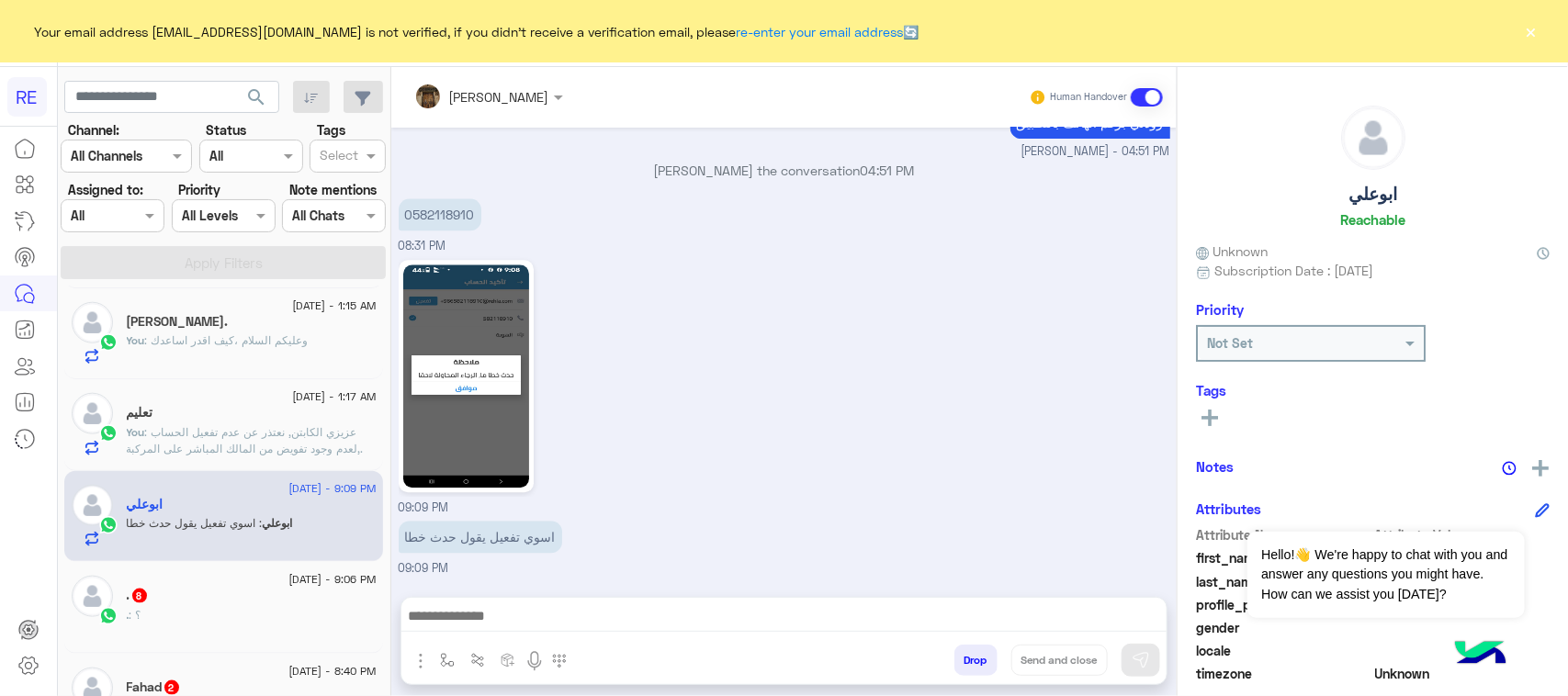
click at [300, 625] on div ". : ؟" at bounding box center [251, 623] width 250 height 32
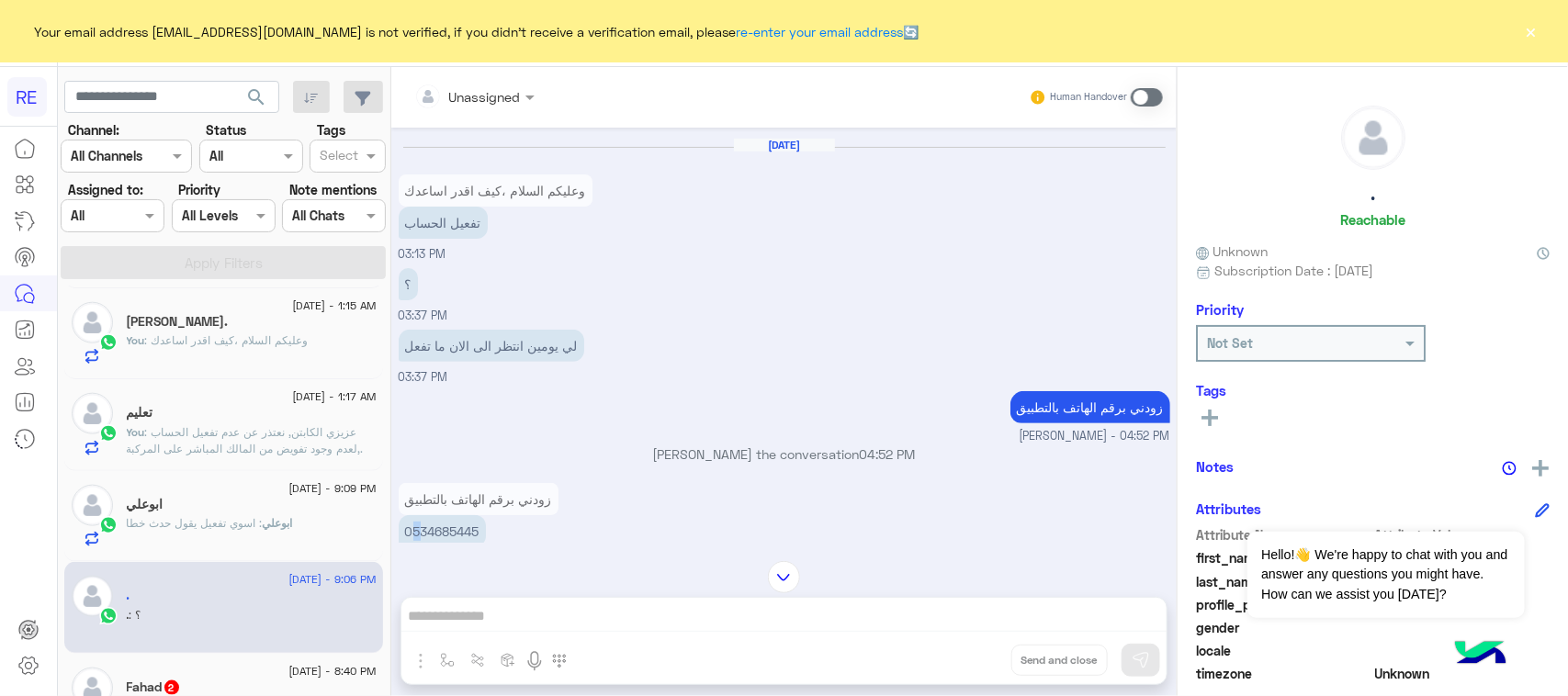
scroll to position [921, 0]
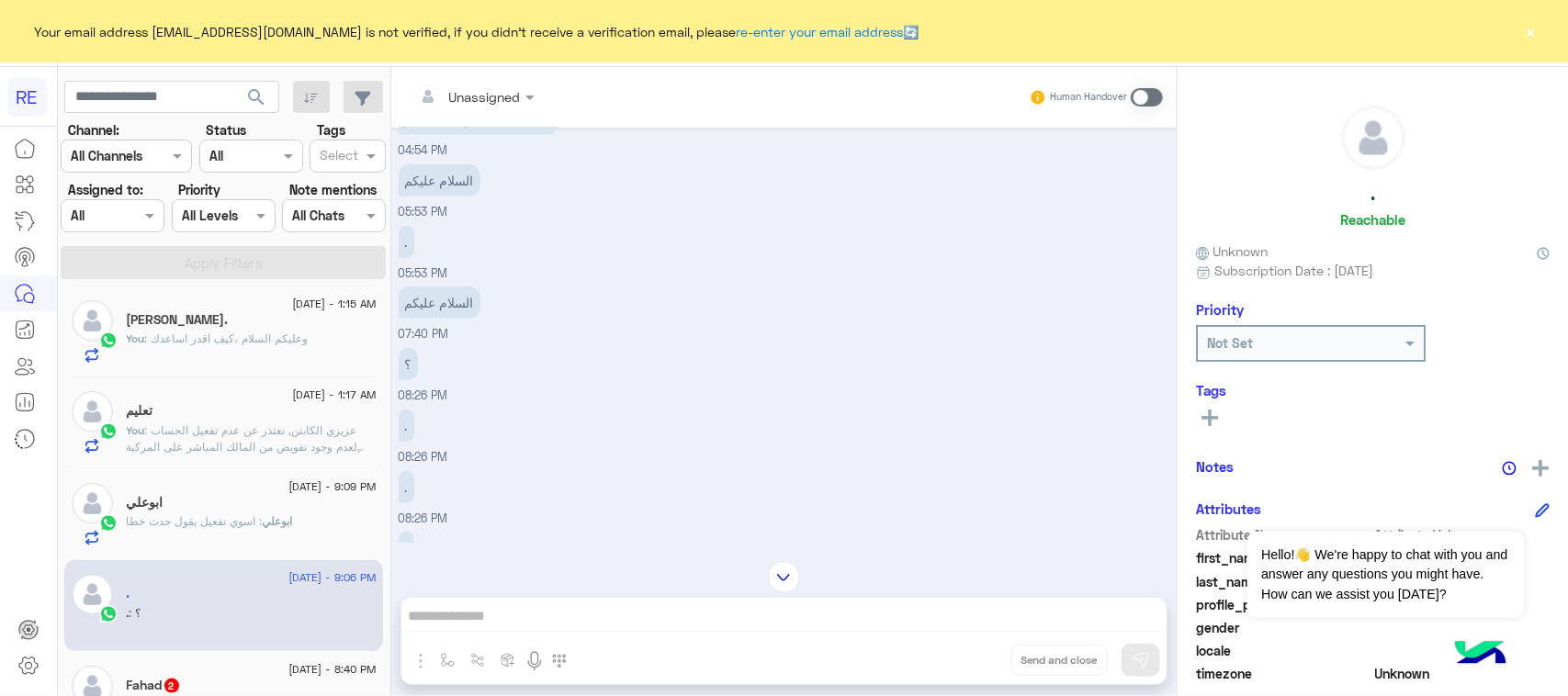
drag, startPoint x: 415, startPoint y: 527, endPoint x: 493, endPoint y: 538, distance: 78.8
click at [493, 538] on div "[DATE] كم تقريباً الرد ؟ 06:46 PM [PERSON_NAME] opened handover mode 10:09 PM و…" at bounding box center [784, 334] width 785 height 415
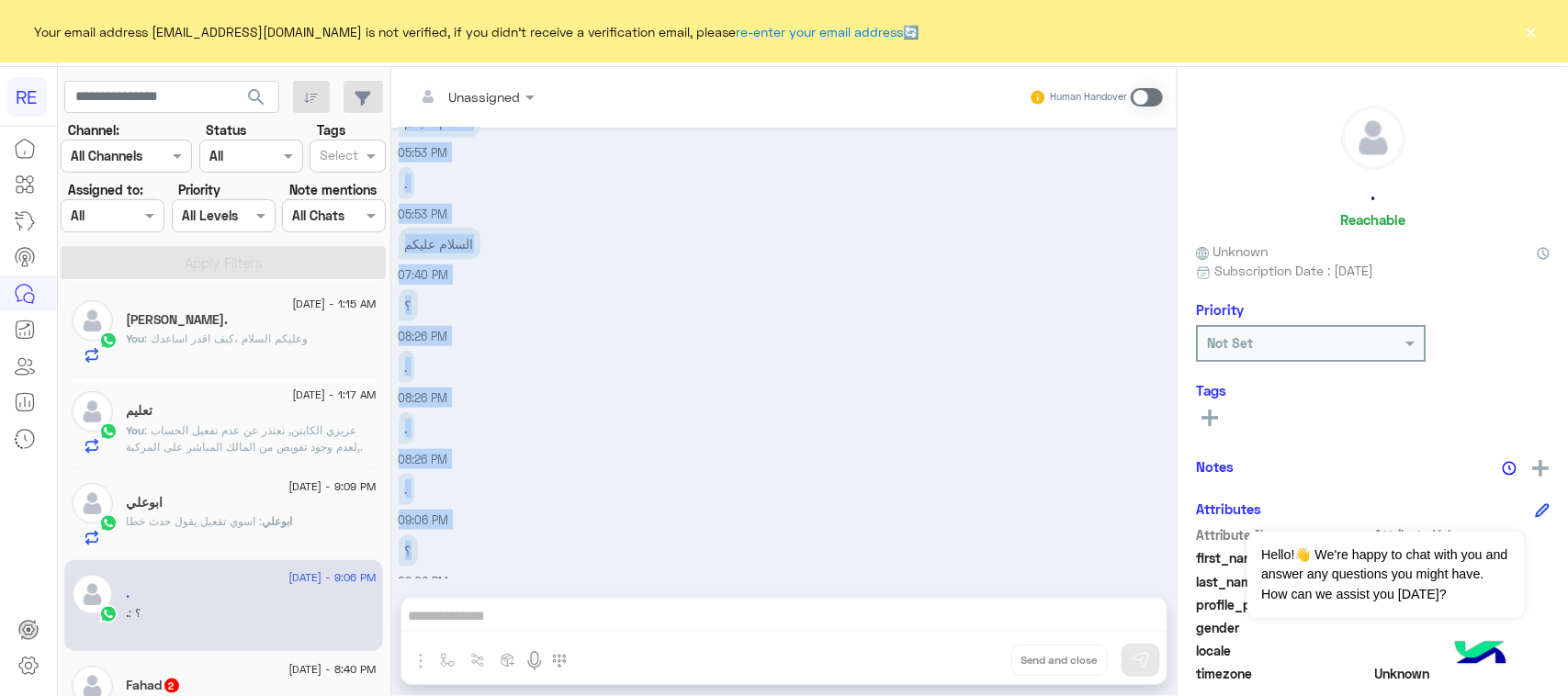
click at [505, 517] on div ". 09:06 PM" at bounding box center [784, 499] width 771 height 62
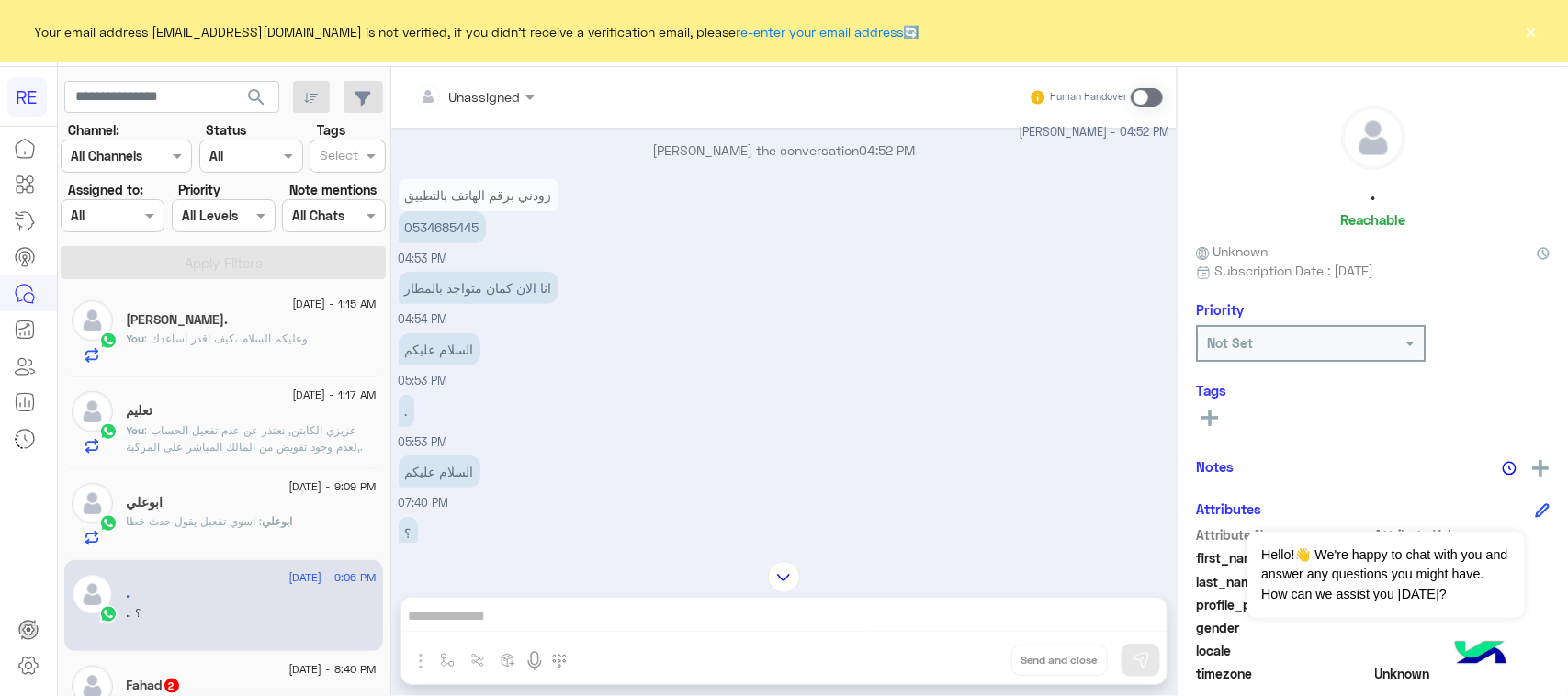
scroll to position [511, 0]
drag, startPoint x: 418, startPoint y: 230, endPoint x: 491, endPoint y: 231, distance: 73.0
click at [491, 231] on div "0534685445" at bounding box center [478, 229] width 160 height 32
click at [467, 235] on p "0534685445" at bounding box center [441, 229] width 87 height 32
drag, startPoint x: 416, startPoint y: 228, endPoint x: 489, endPoint y: 232, distance: 73.1
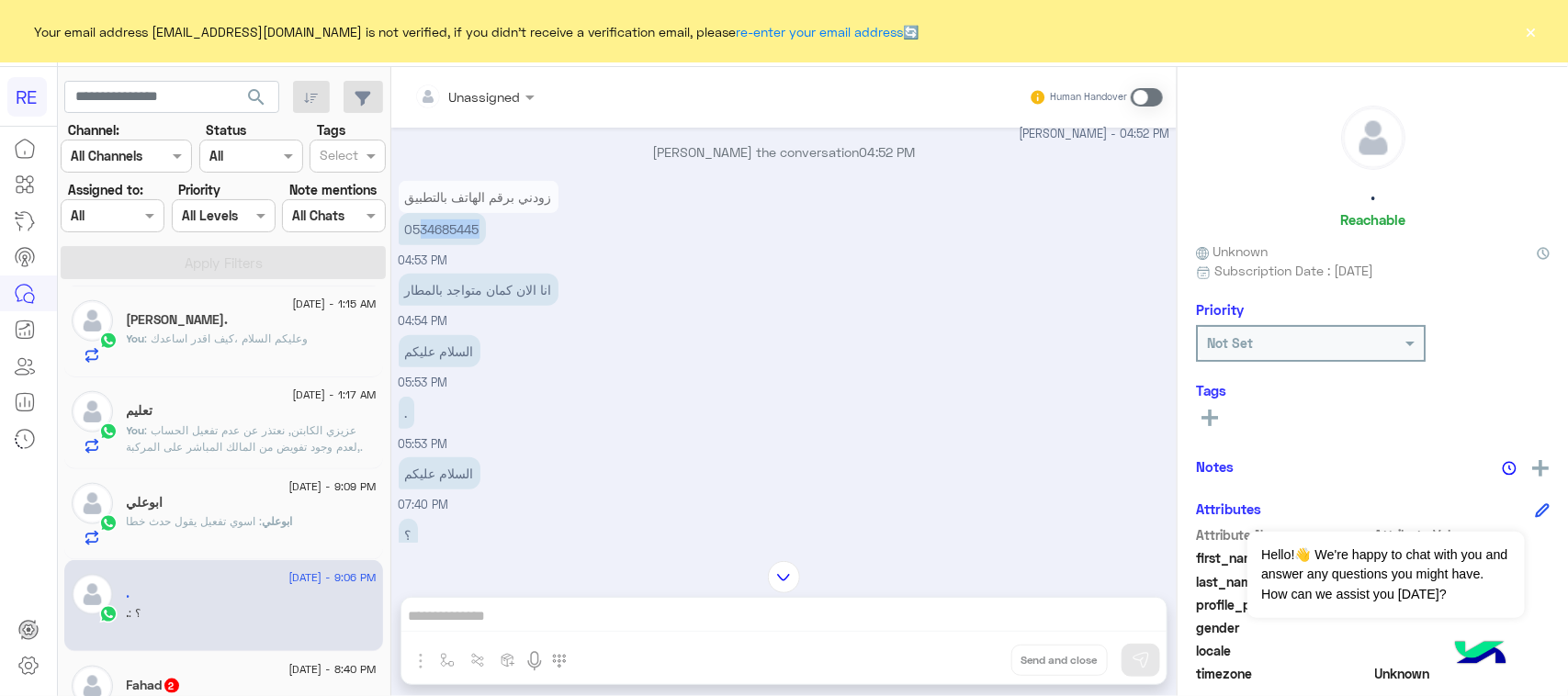
click at [489, 232] on div "0534685445" at bounding box center [478, 229] width 160 height 32
drag, startPoint x: 411, startPoint y: 226, endPoint x: 519, endPoint y: 222, distance: 108.1
click at [519, 222] on div "0534685445" at bounding box center [478, 229] width 160 height 32
copy p "534685445"
click at [1148, 98] on span at bounding box center [1146, 97] width 32 height 19
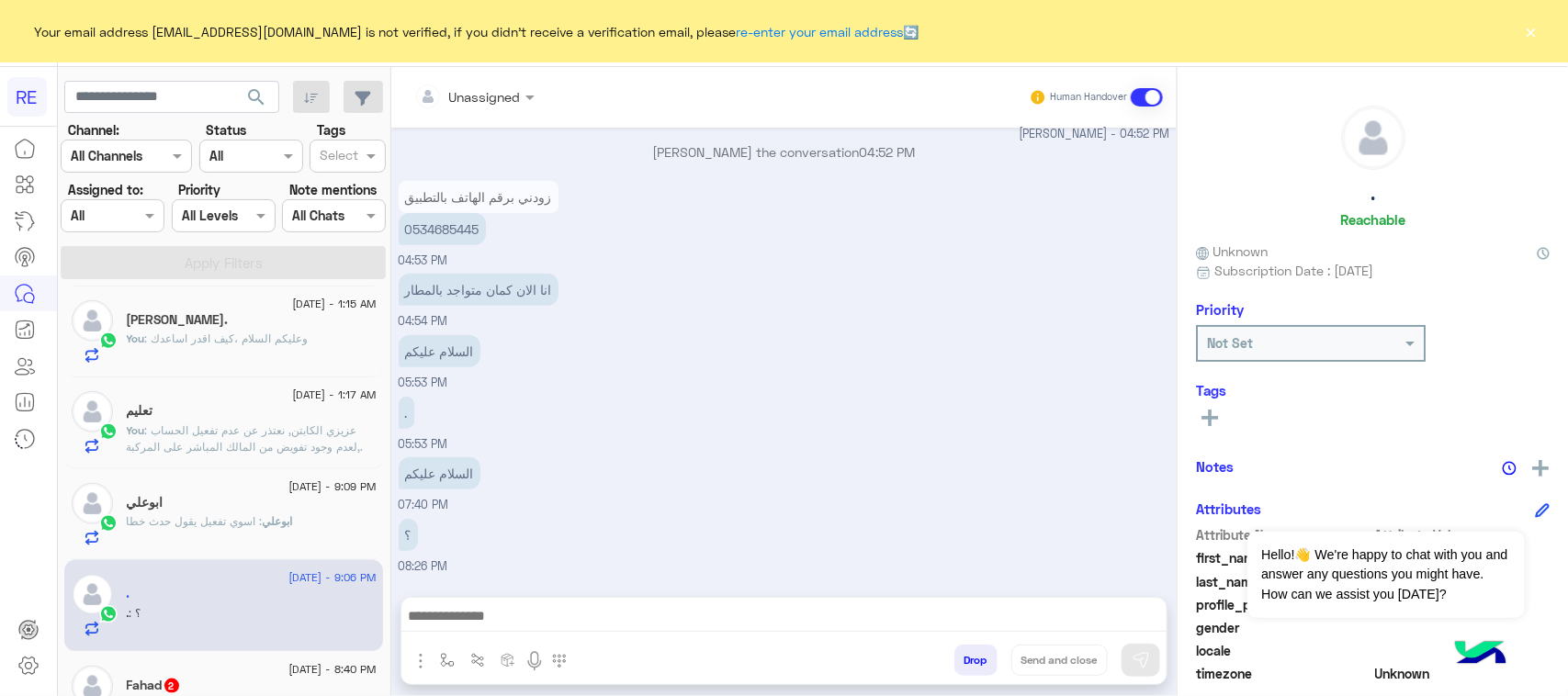
scroll to position [848, 0]
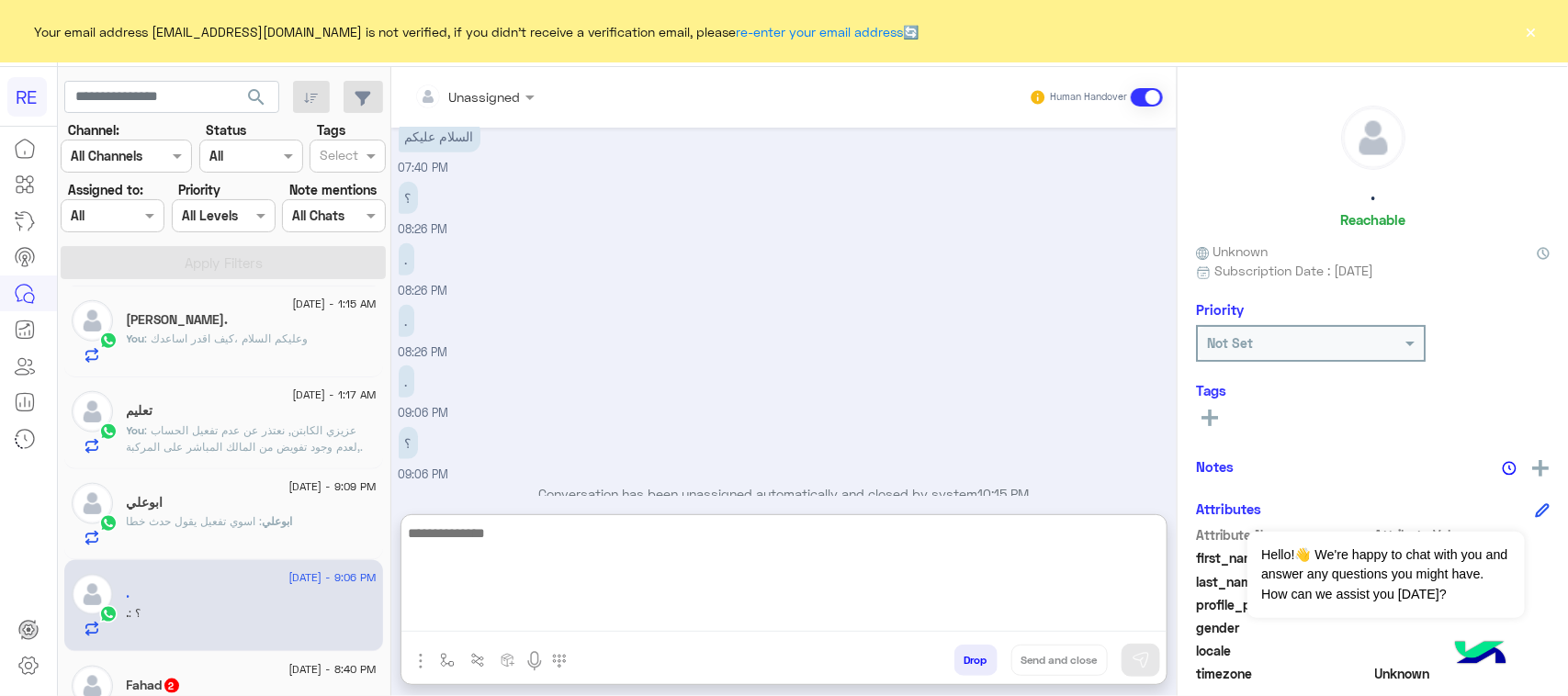
click at [563, 620] on textarea at bounding box center [784, 577] width 765 height 111
paste textarea "**********"
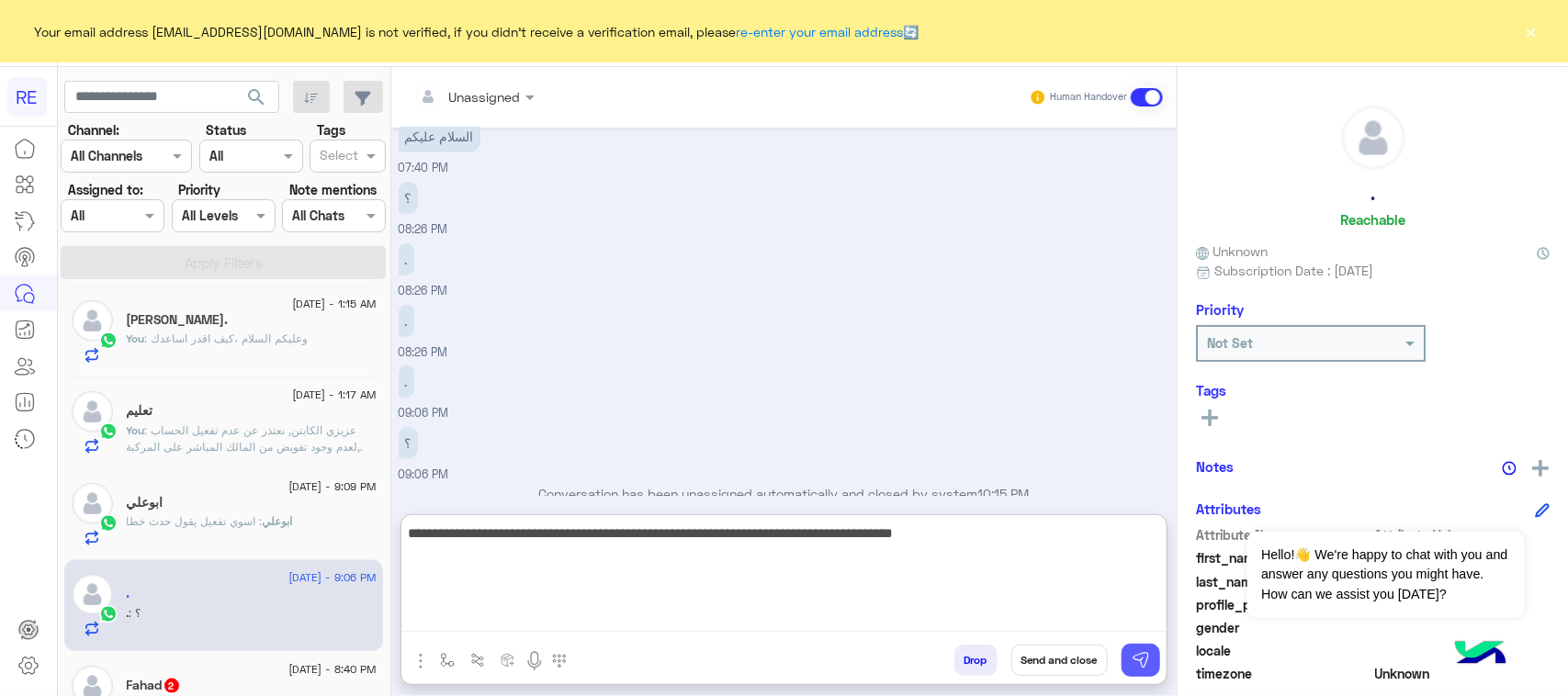
type textarea "**********"
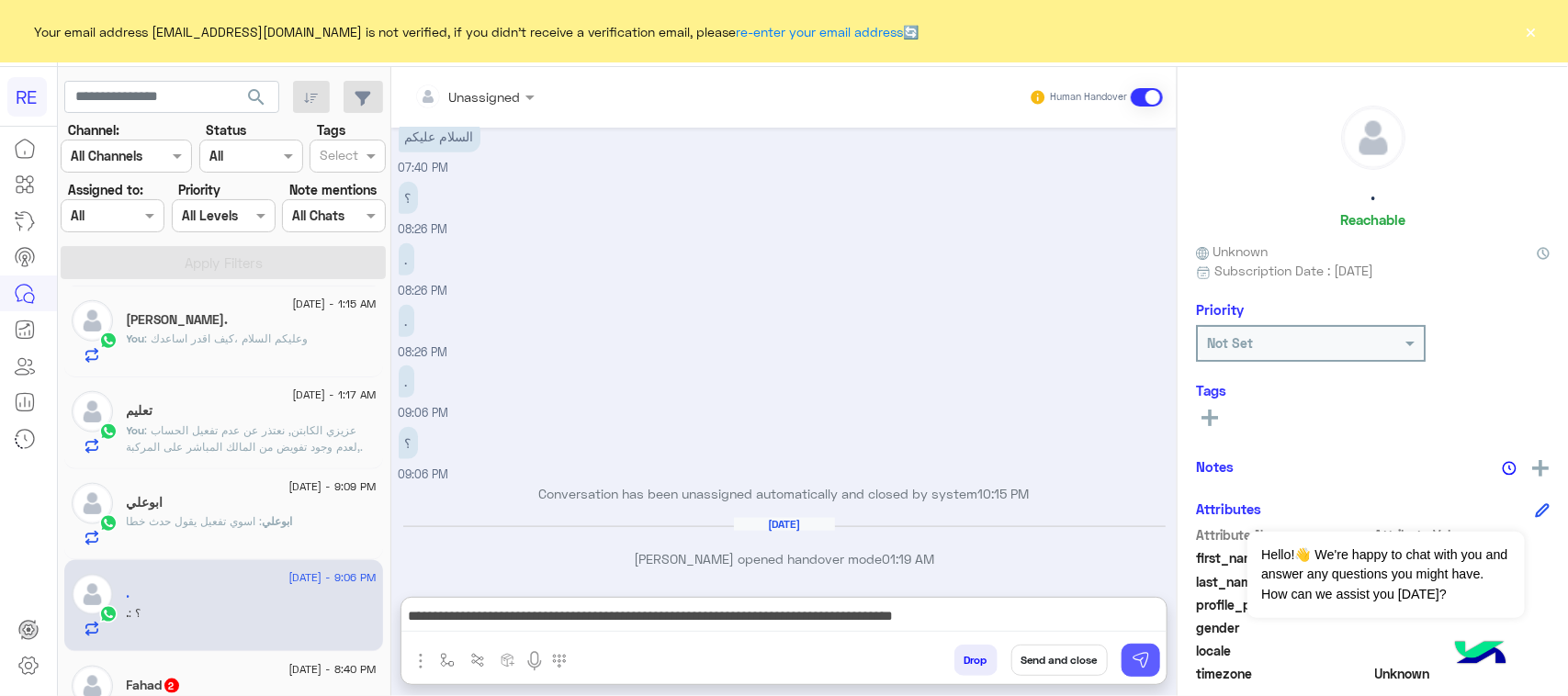
click at [1136, 659] on img at bounding box center [1141, 660] width 19 height 19
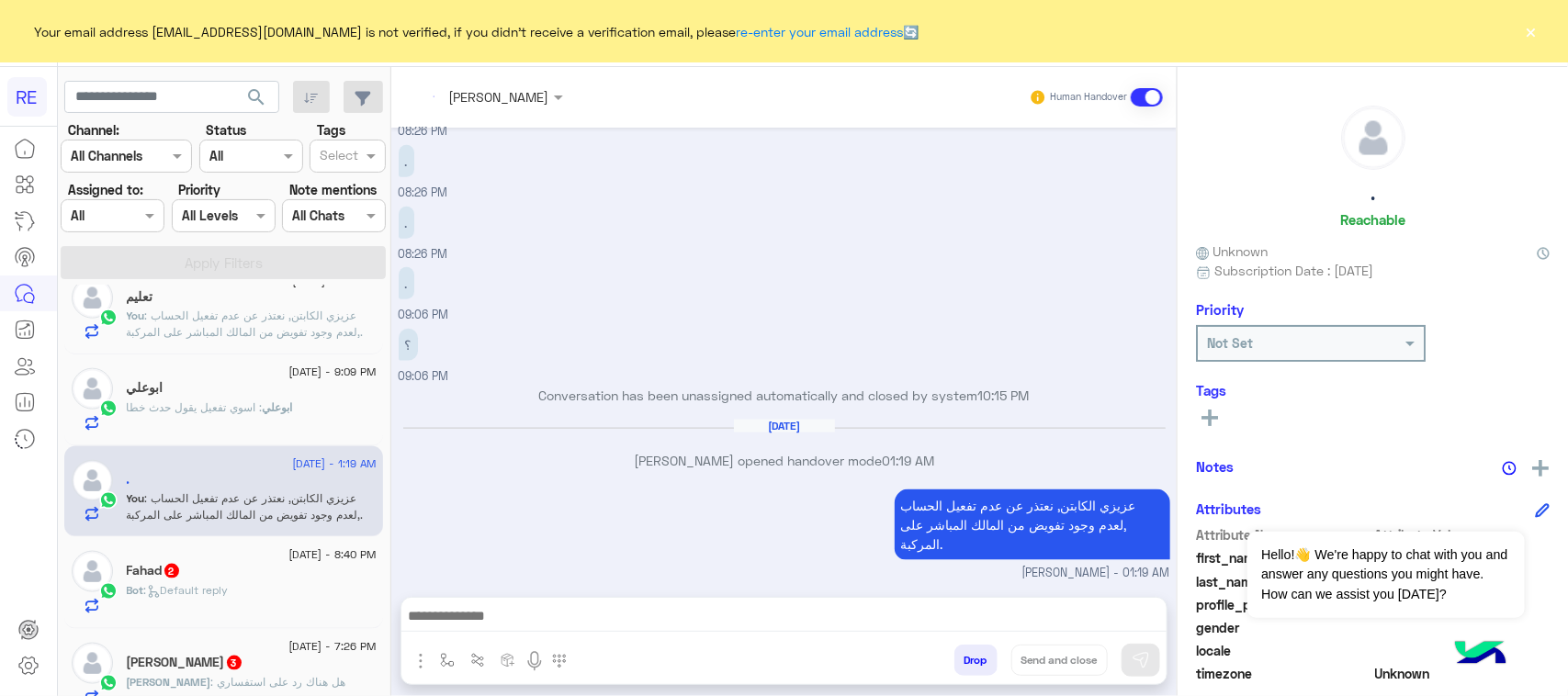
scroll to position [979, 0]
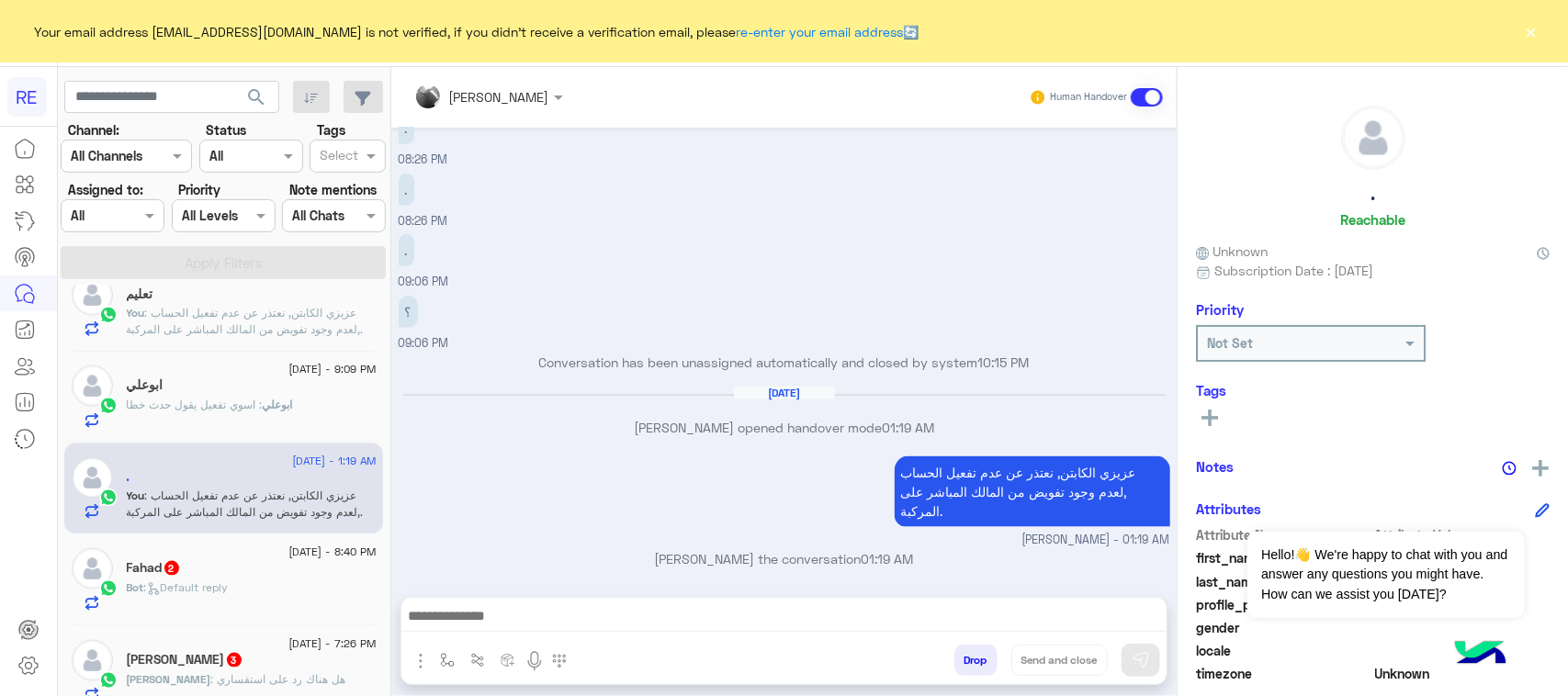
click at [278, 579] on div "Fahad 2" at bounding box center [251, 570] width 250 height 20
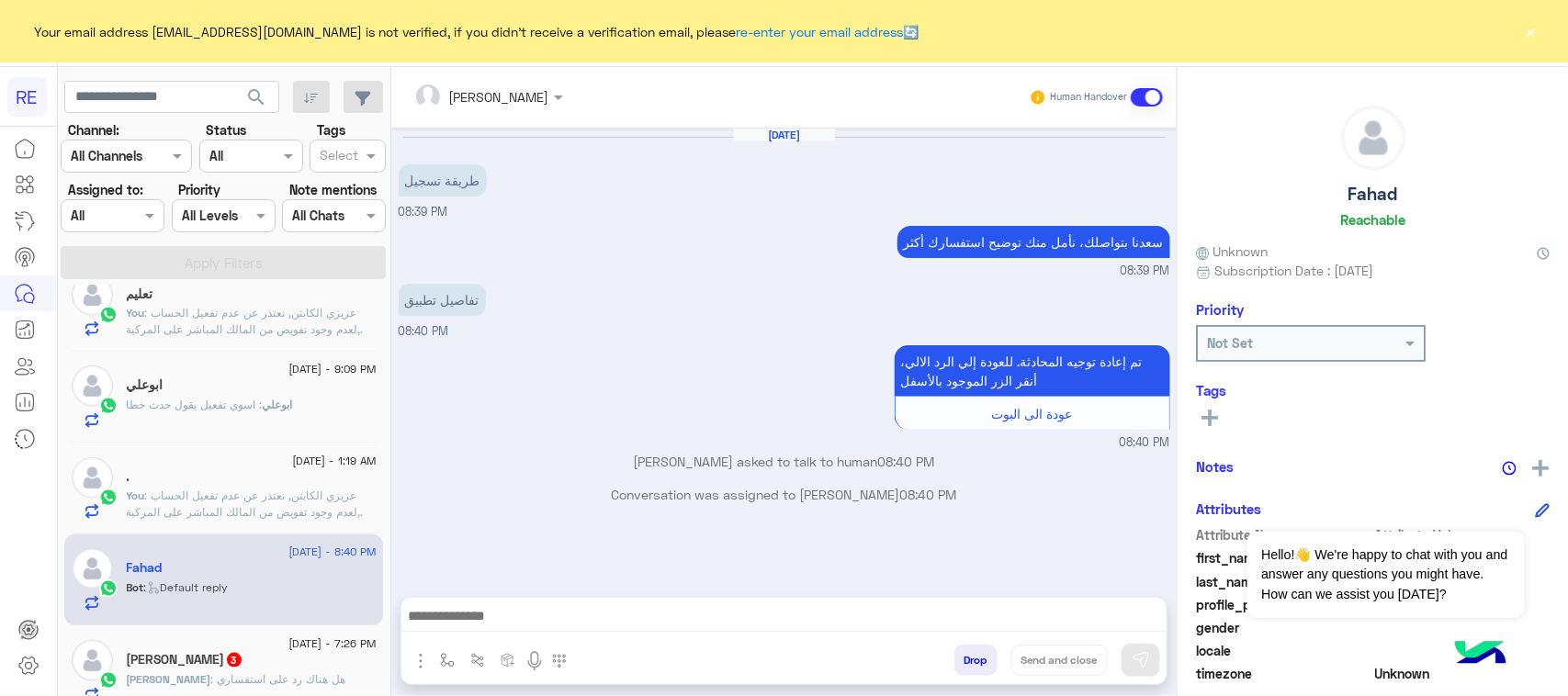
drag, startPoint x: 641, startPoint y: 601, endPoint x: 644, endPoint y: 614, distance: 13.3
click at [641, 604] on div at bounding box center [784, 620] width 765 height 46
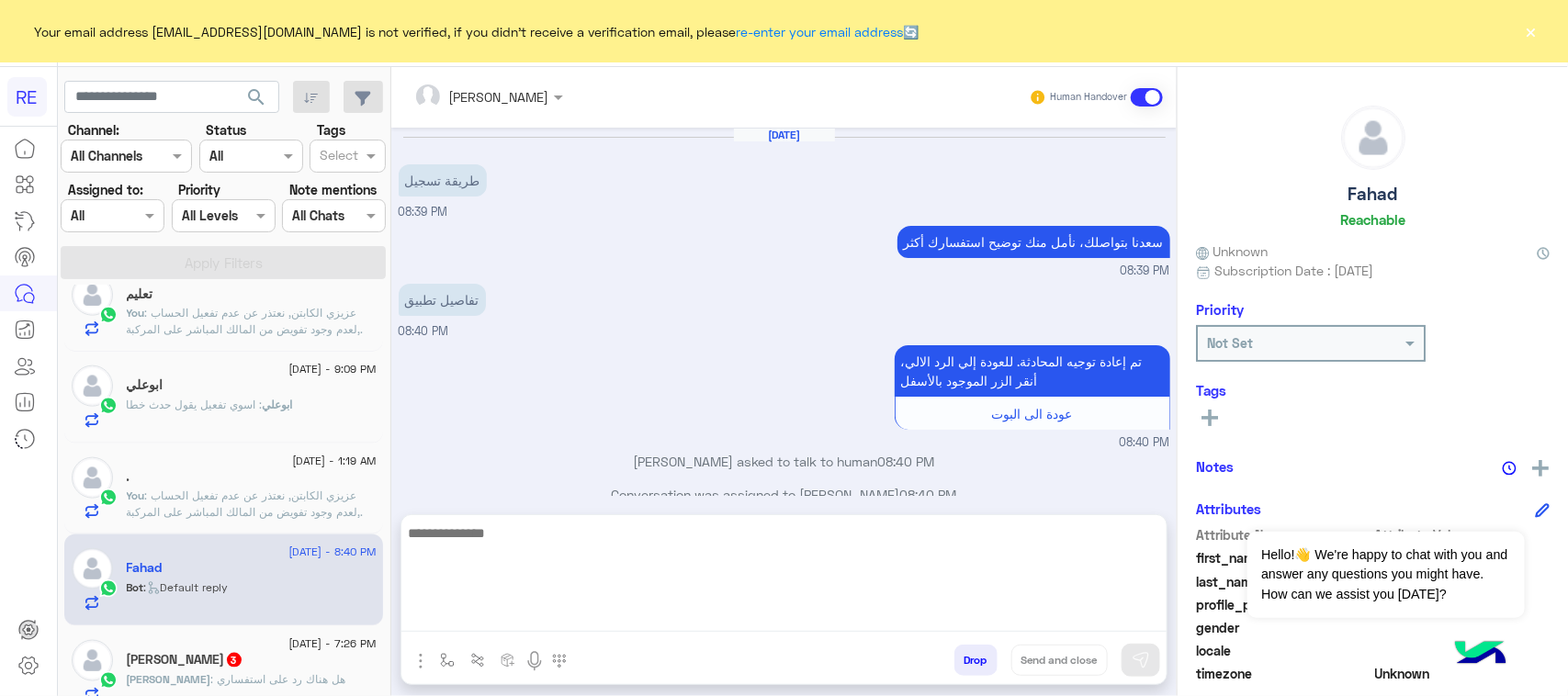
click at [644, 616] on textarea at bounding box center [784, 577] width 765 height 111
paste textarea "**********"
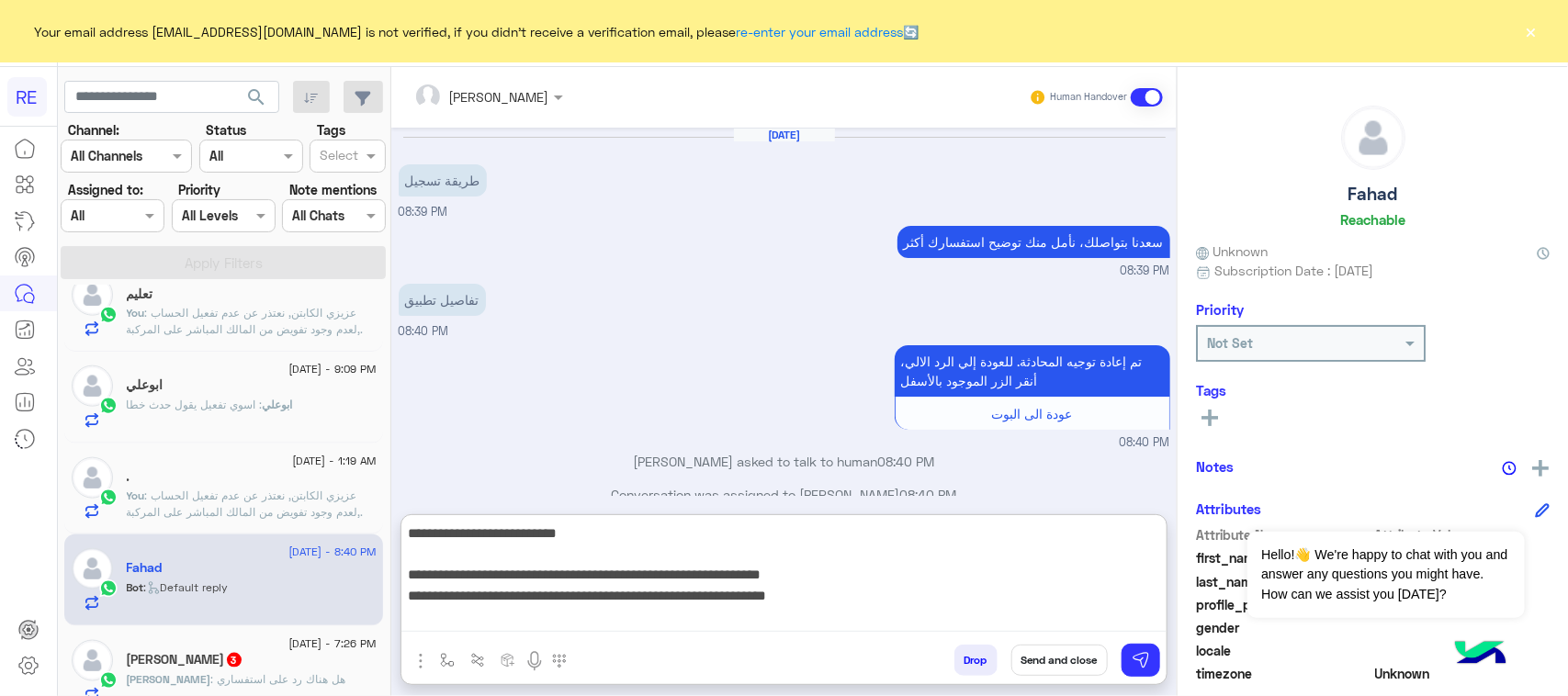
scroll to position [159, 0]
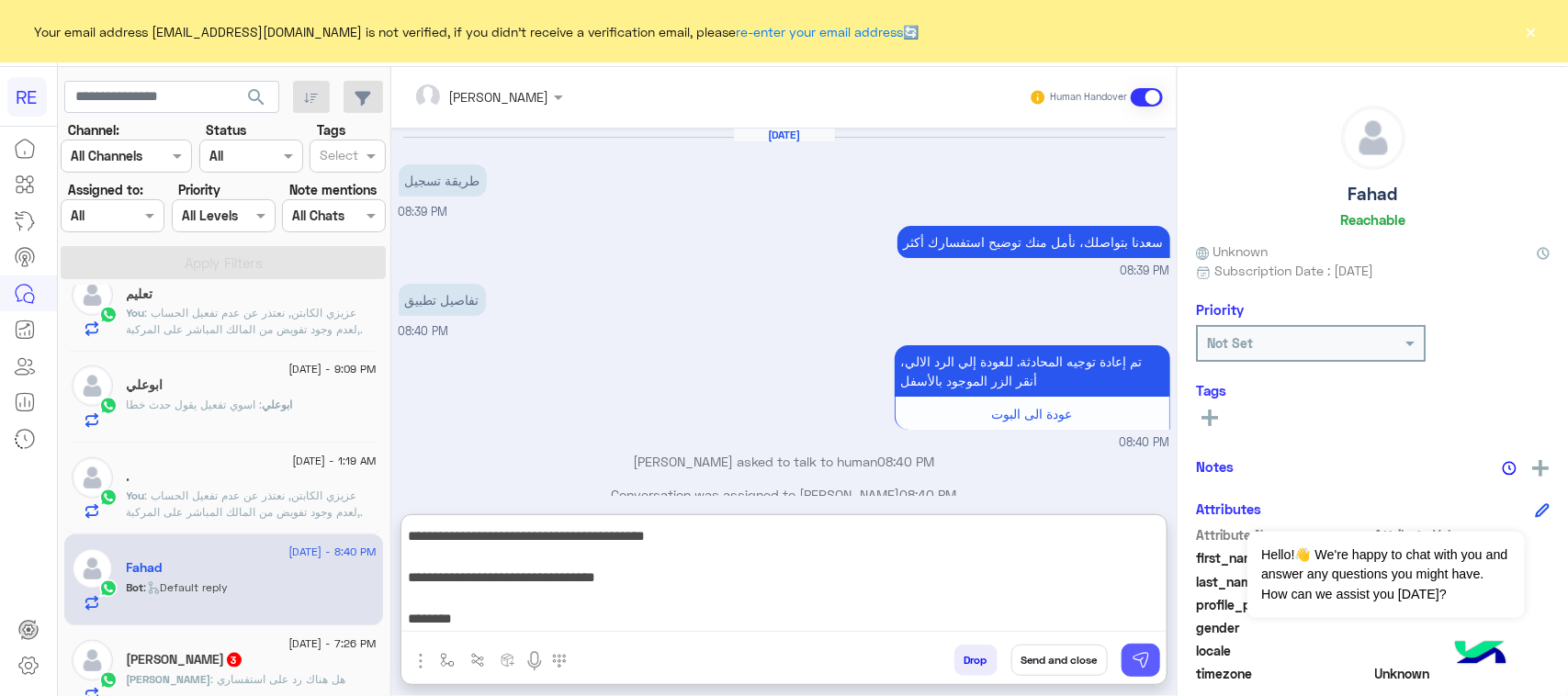
type textarea "**********"
click at [1131, 665] on img at bounding box center [1141, 660] width 19 height 19
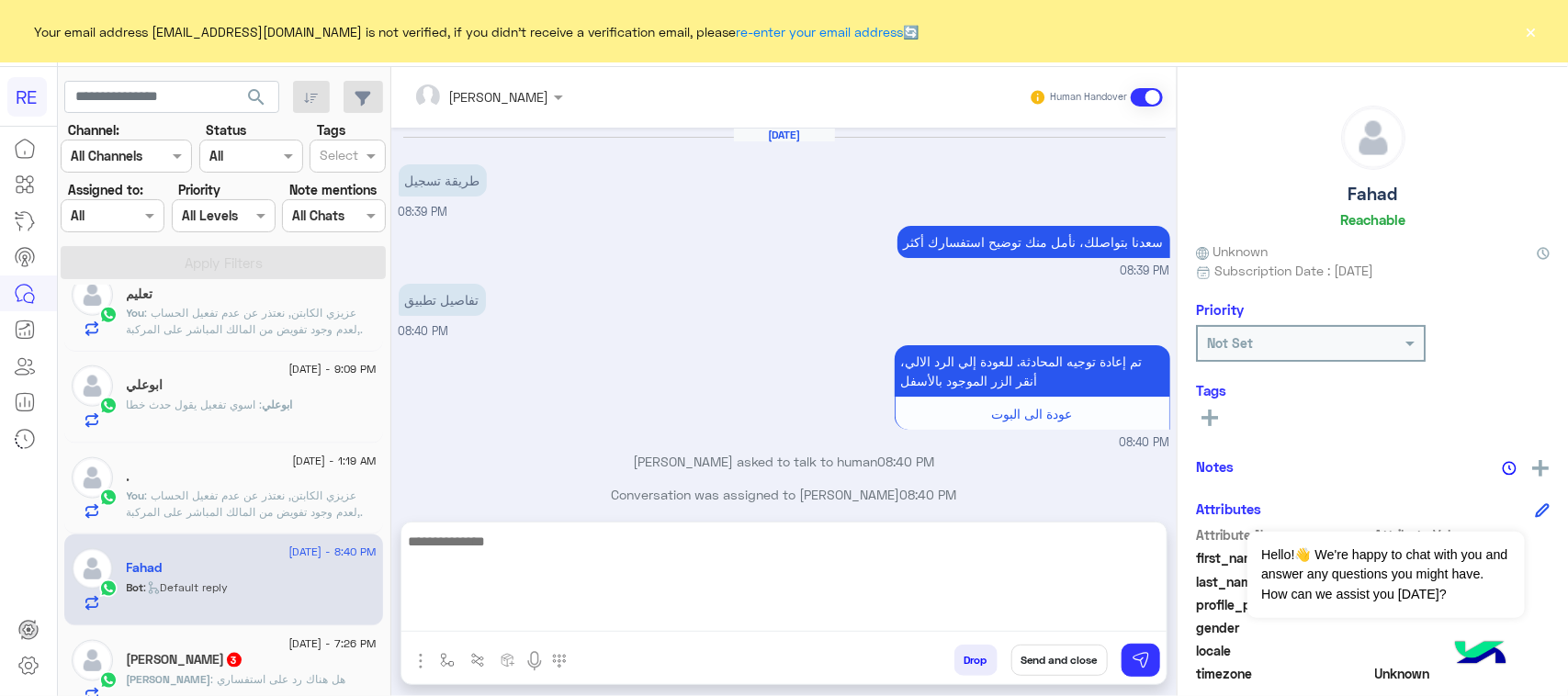
scroll to position [165, 0]
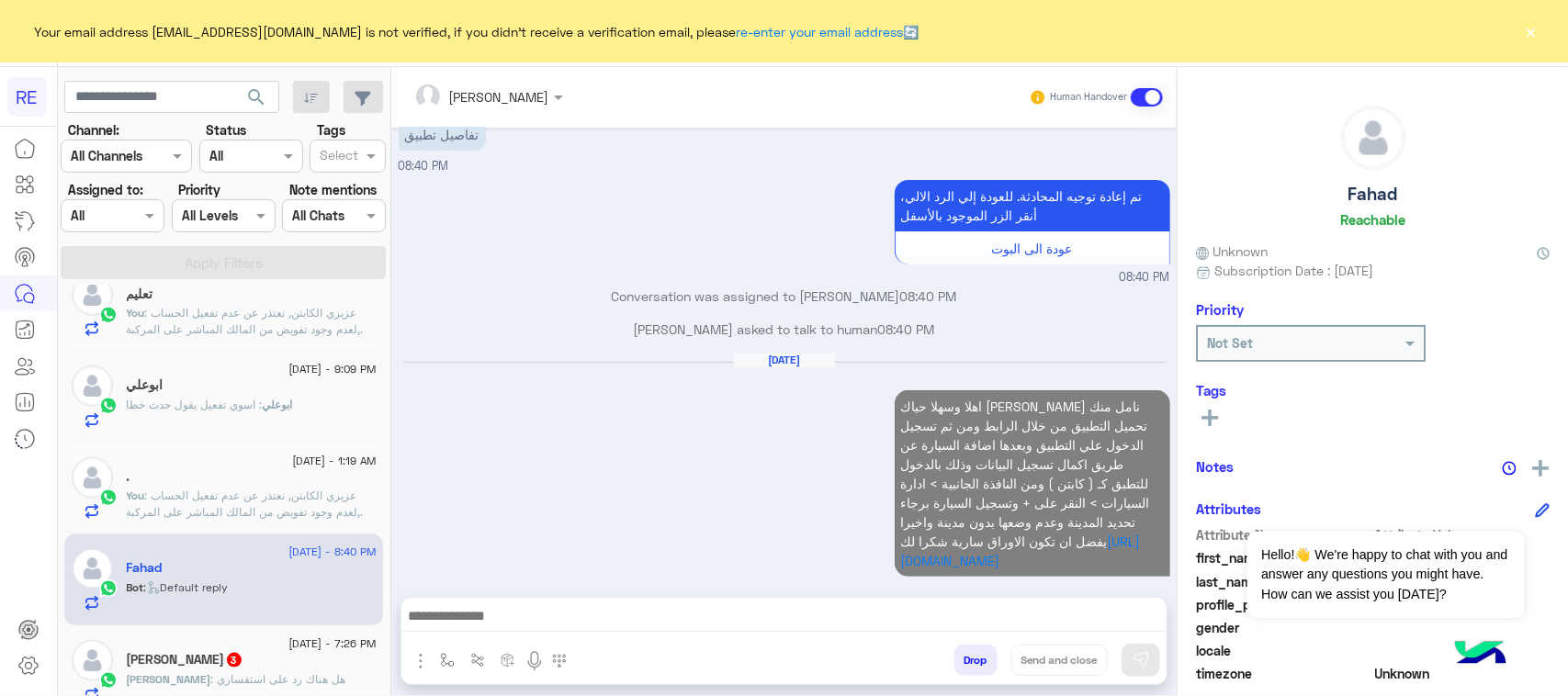
click at [251, 682] on span ": هل هناك رد على استفساري" at bounding box center [278, 678] width 135 height 14
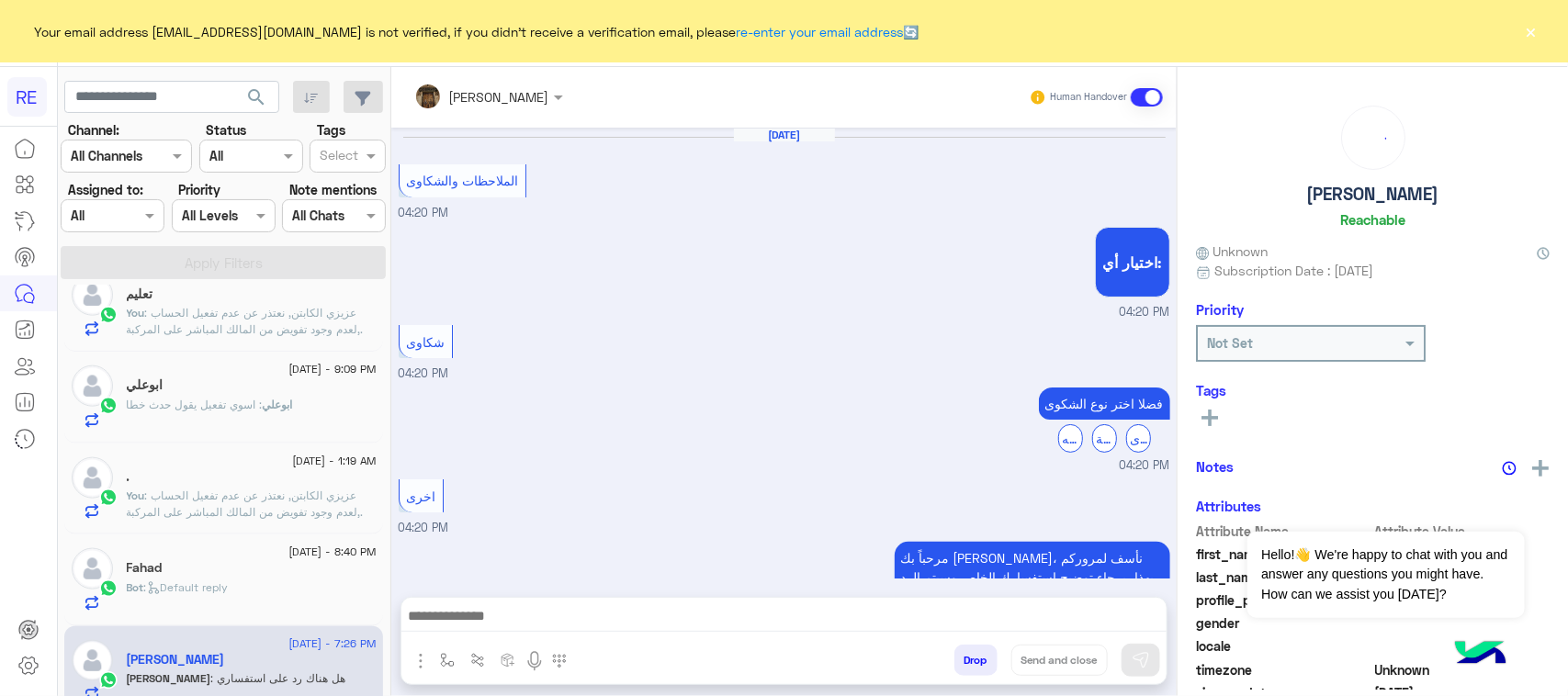
scroll to position [1292, 0]
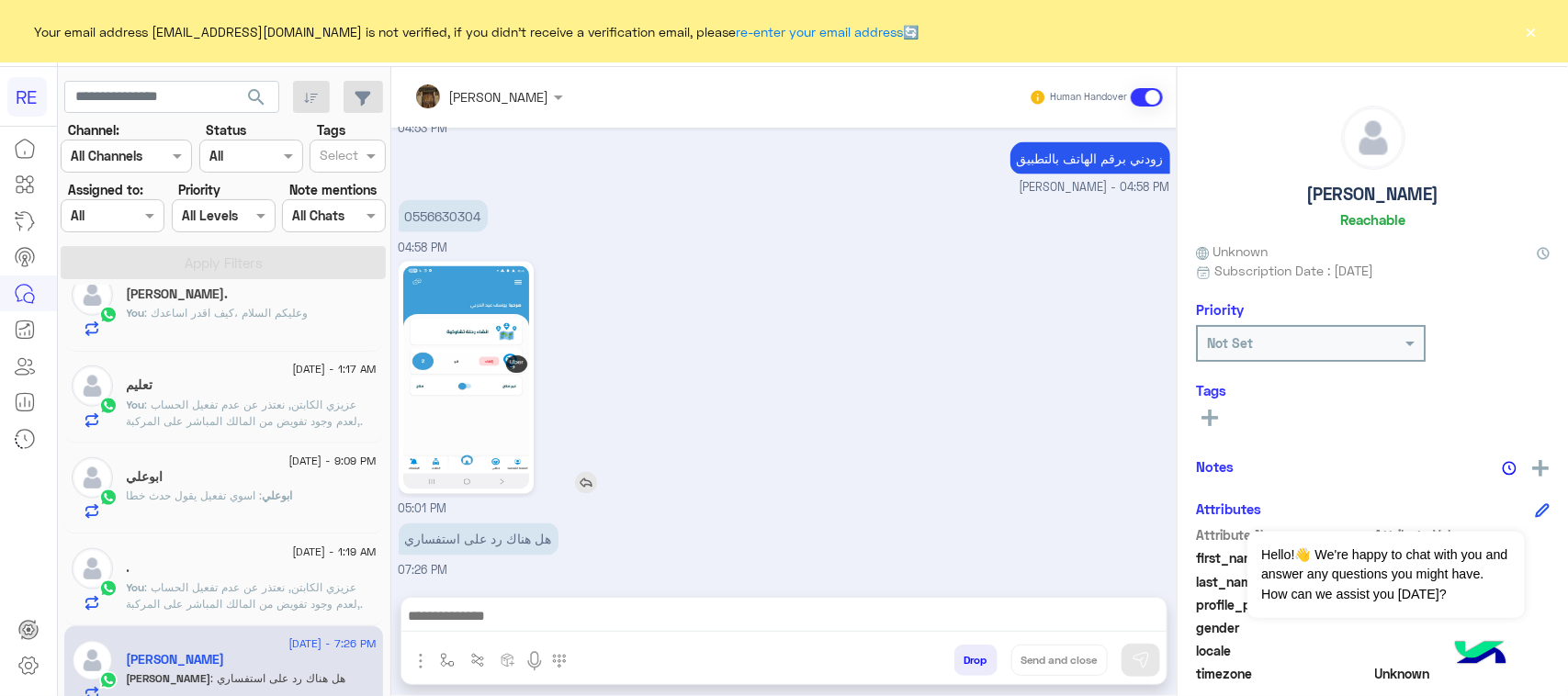
click at [446, 338] on img at bounding box center [466, 378] width 126 height 223
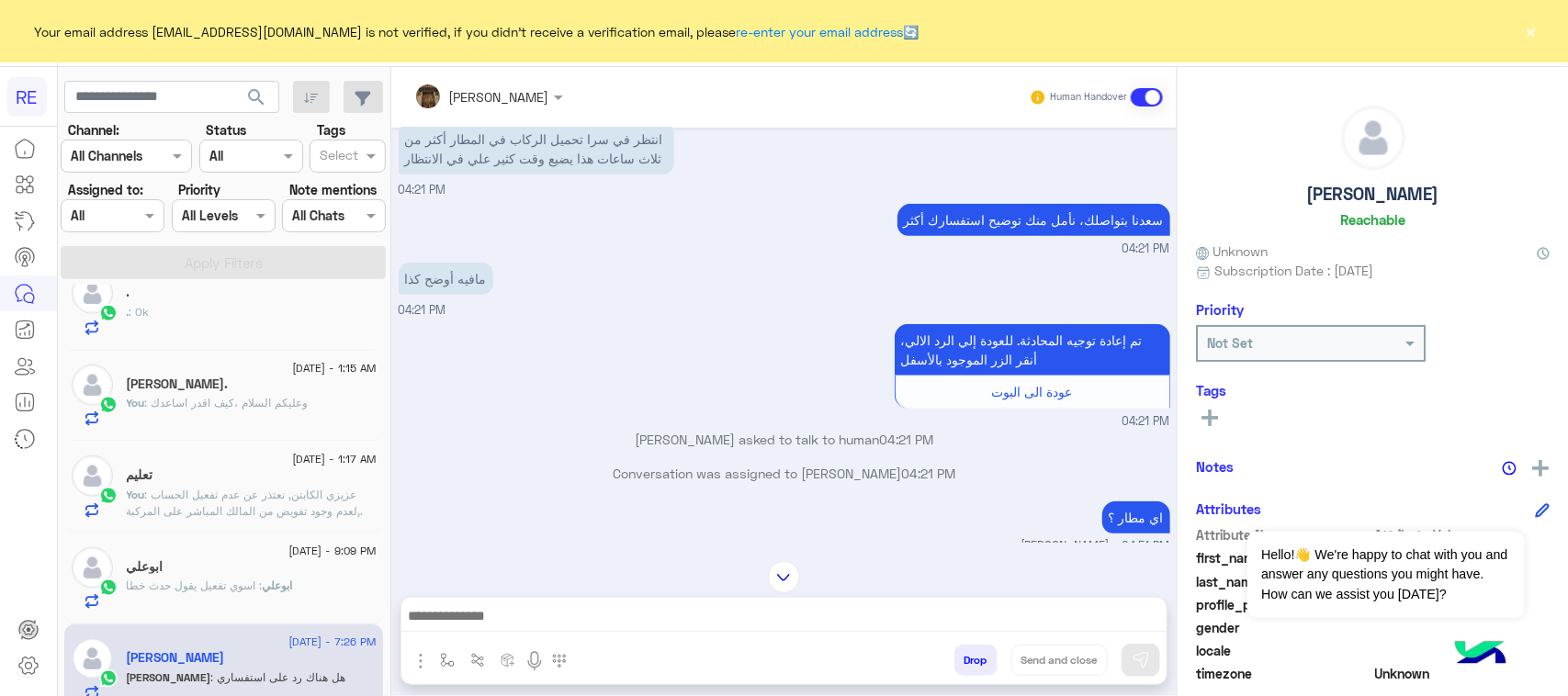
scroll to position [603, 0]
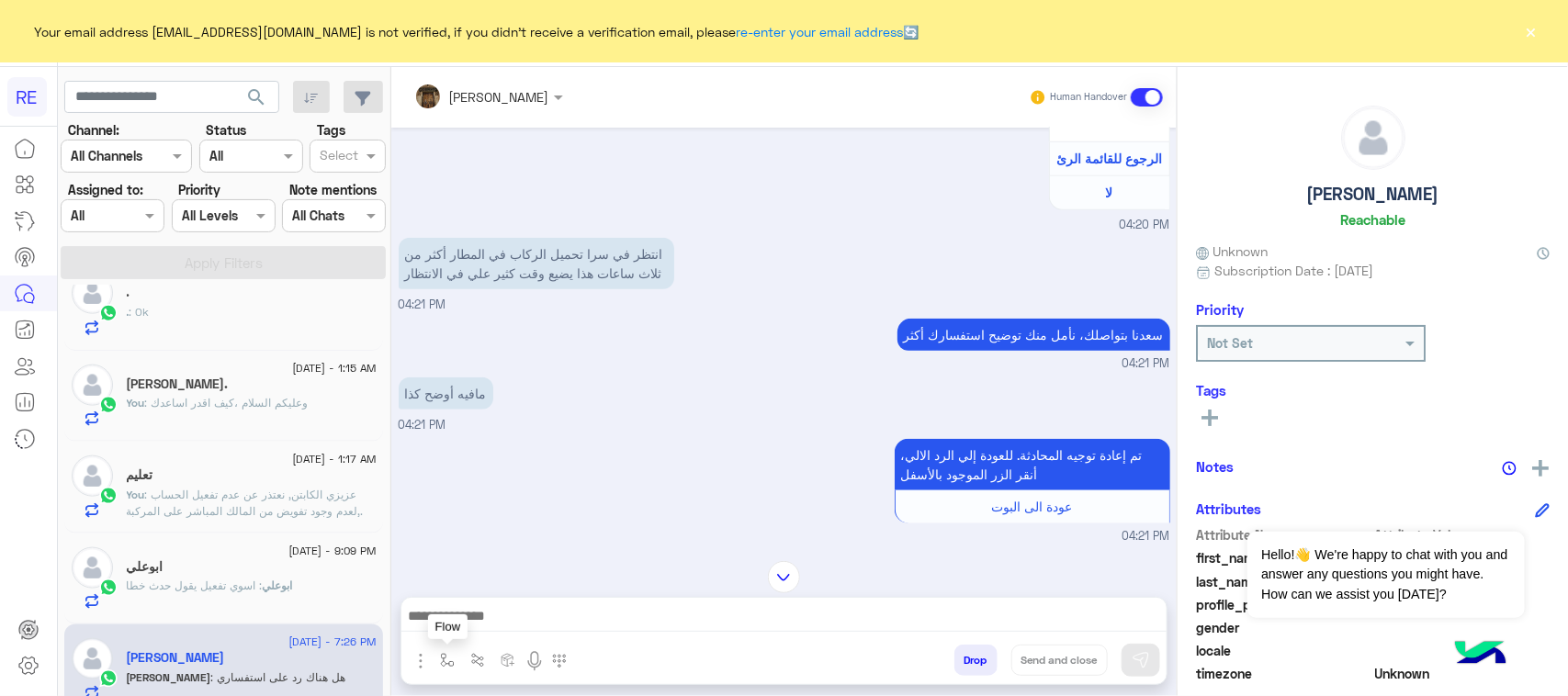
click at [448, 663] on img "button" at bounding box center [447, 660] width 15 height 15
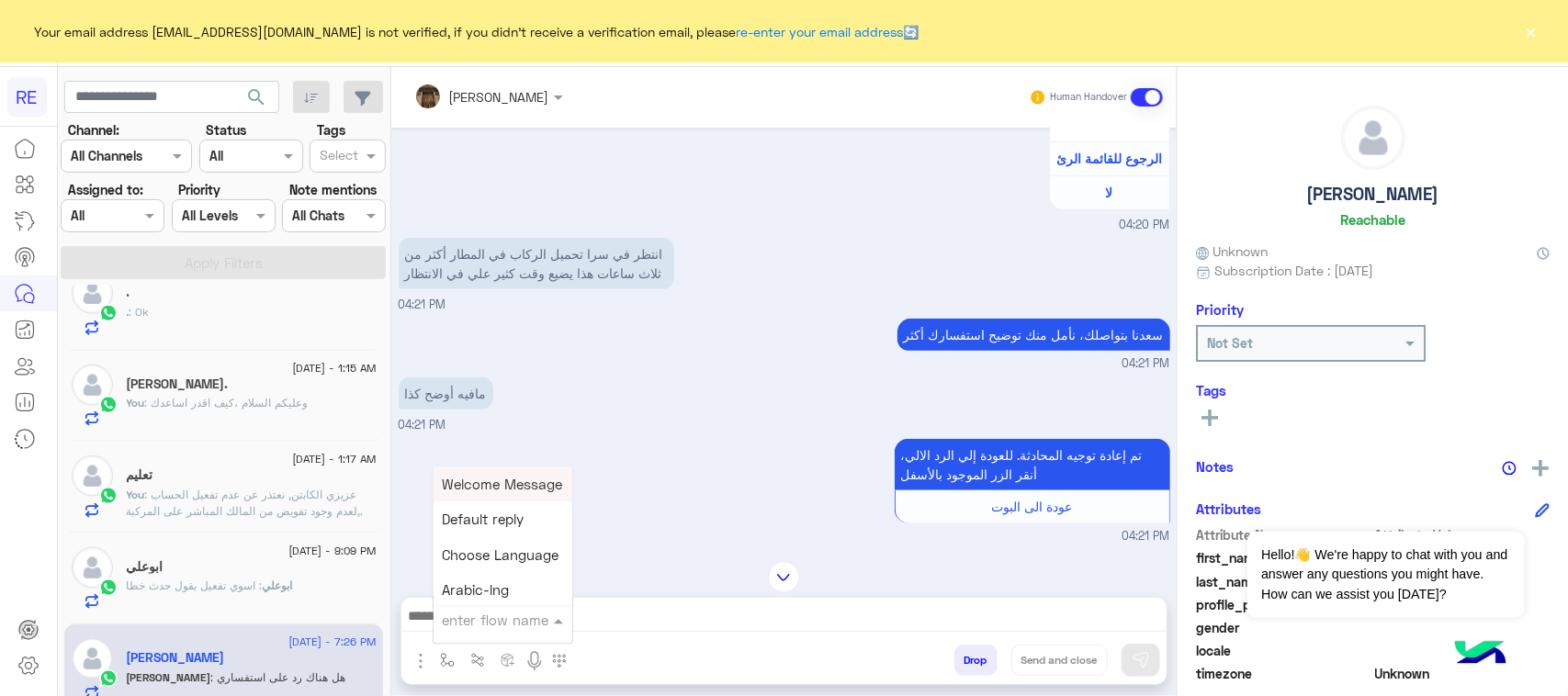
click at [492, 633] on div "enter flow name" at bounding box center [503, 619] width 139 height 33
type input "*"
type input "****"
click at [534, 561] on div "مشاكل السرا تحديث" at bounding box center [501, 551] width 136 height 36
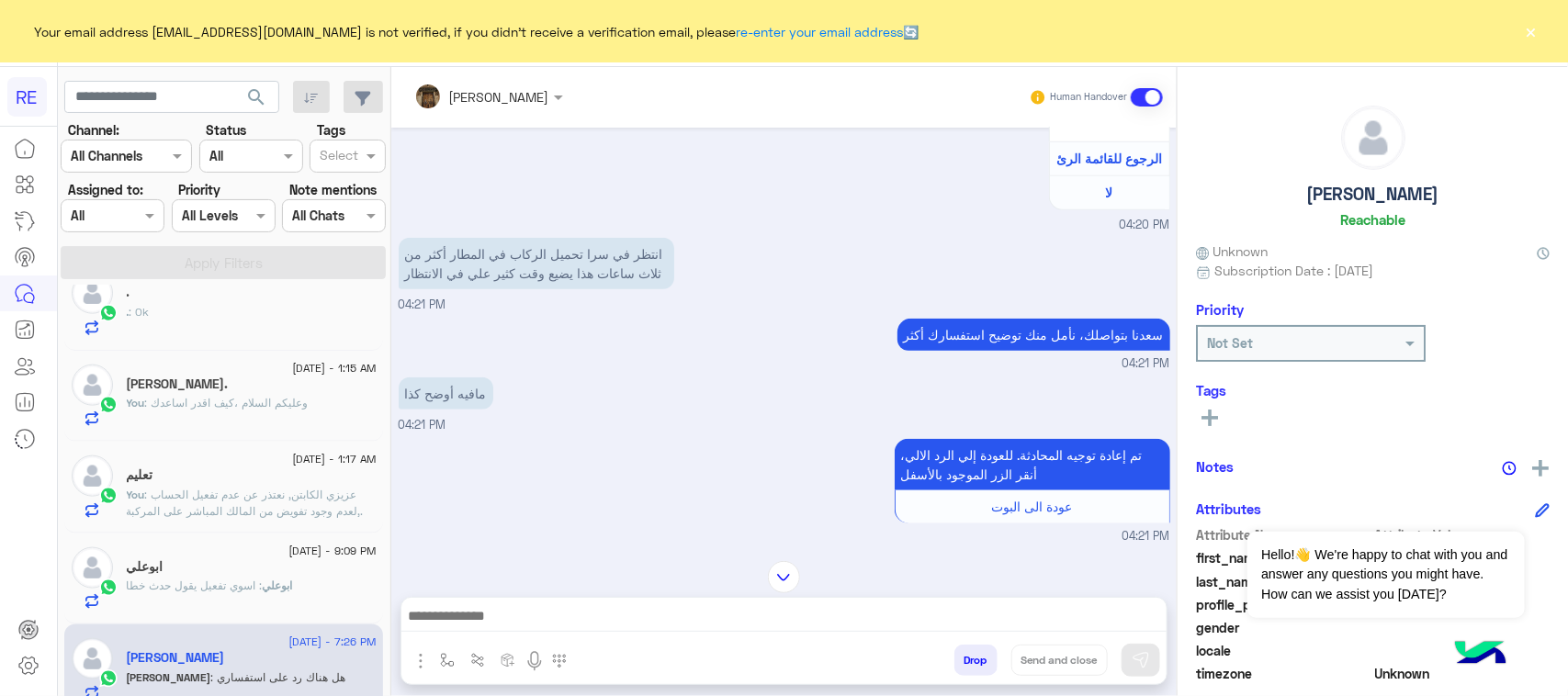
type textarea "**********"
click at [1129, 659] on button at bounding box center [1141, 659] width 38 height 33
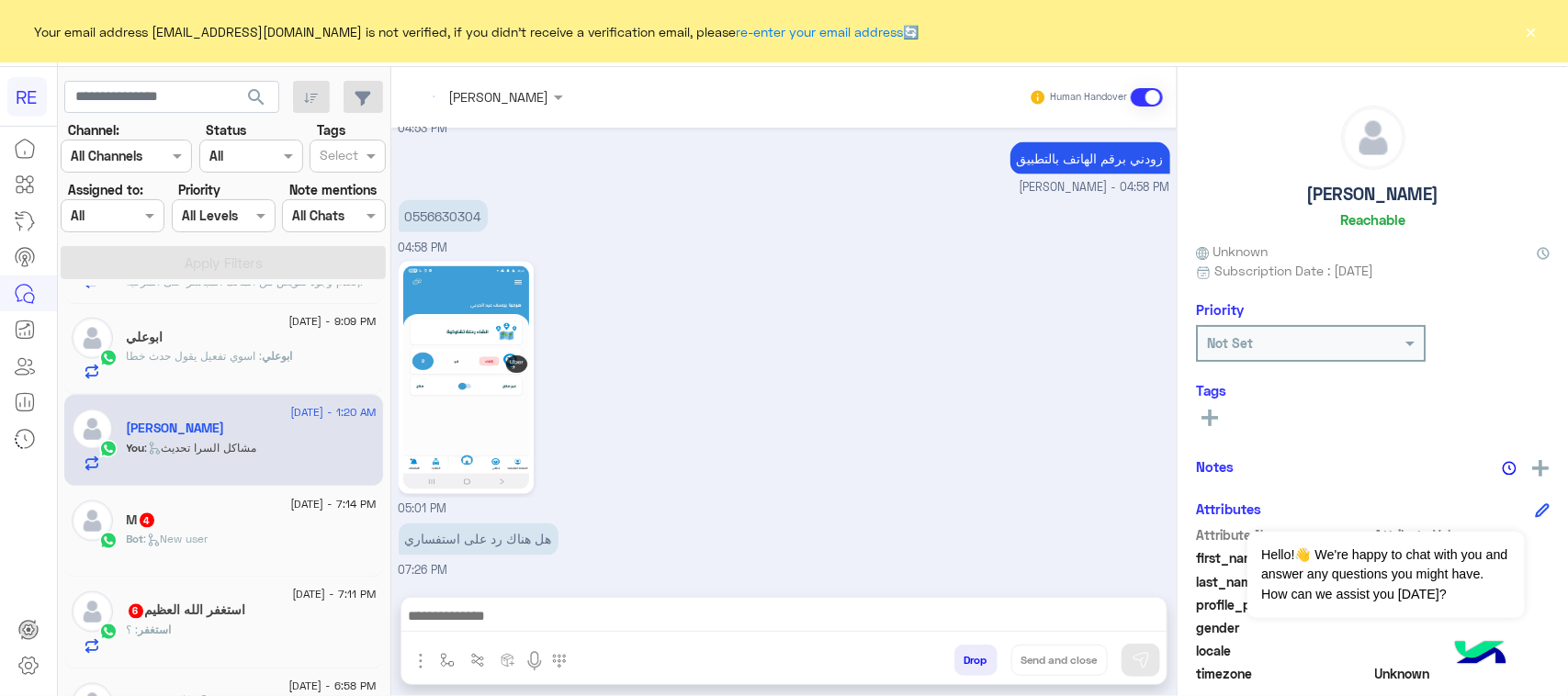
scroll to position [1686, 0]
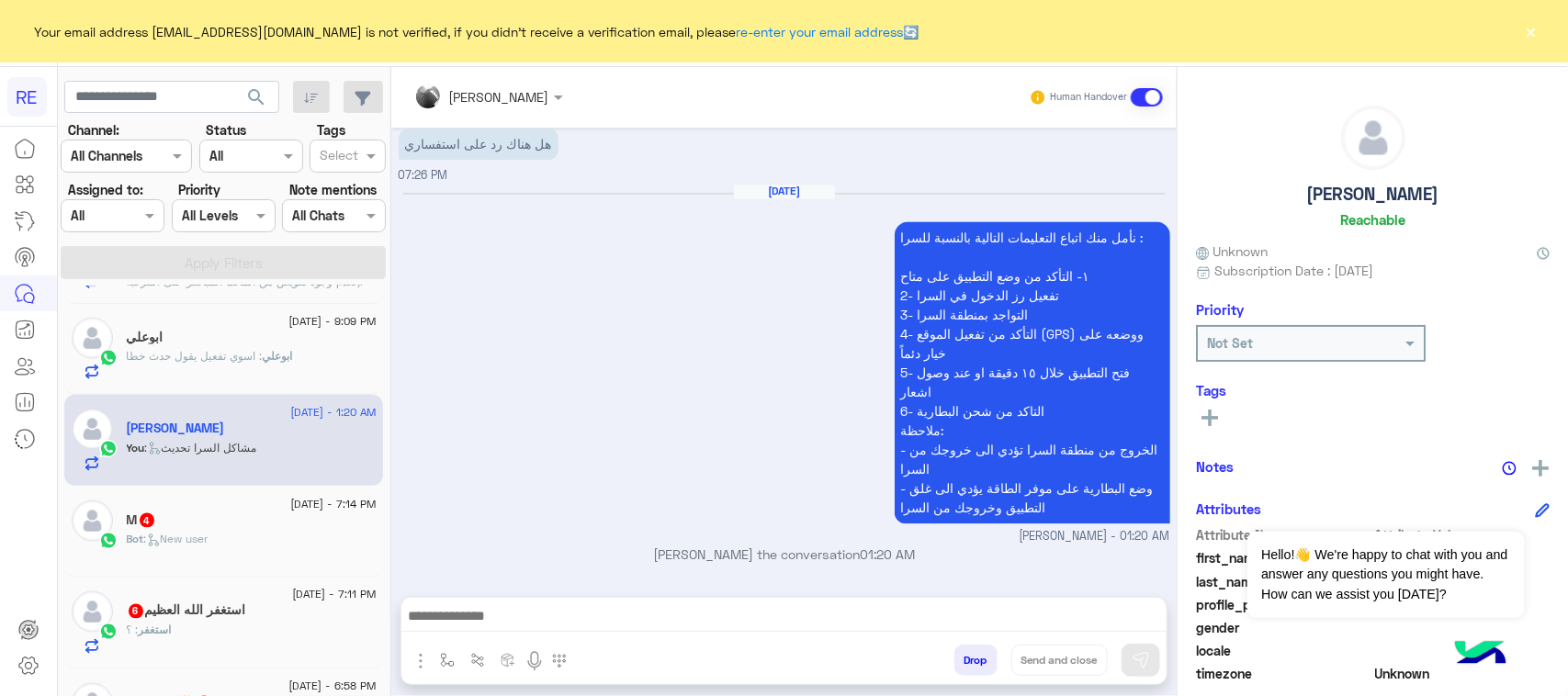
click at [272, 525] on div "M 4" at bounding box center [251, 522] width 250 height 20
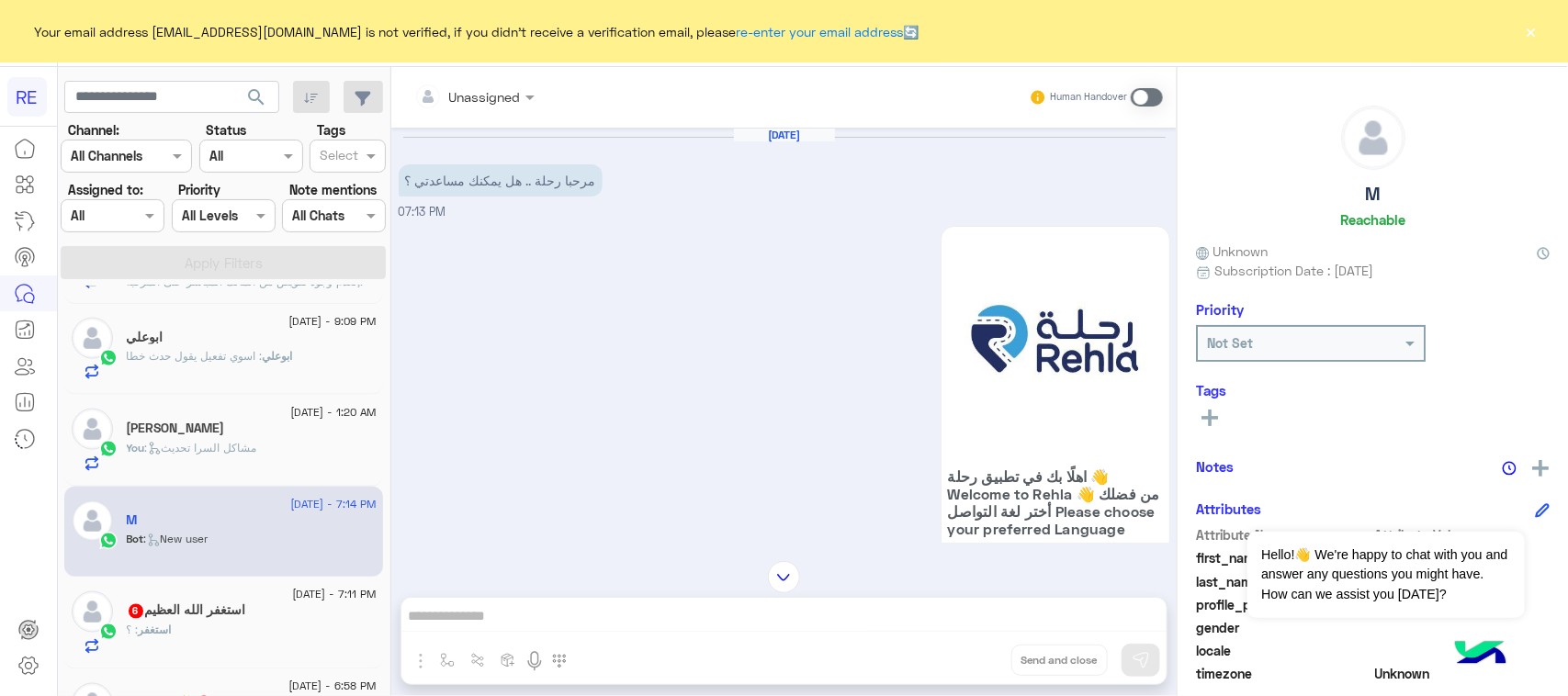
click at [1153, 99] on span at bounding box center [1146, 97] width 32 height 19
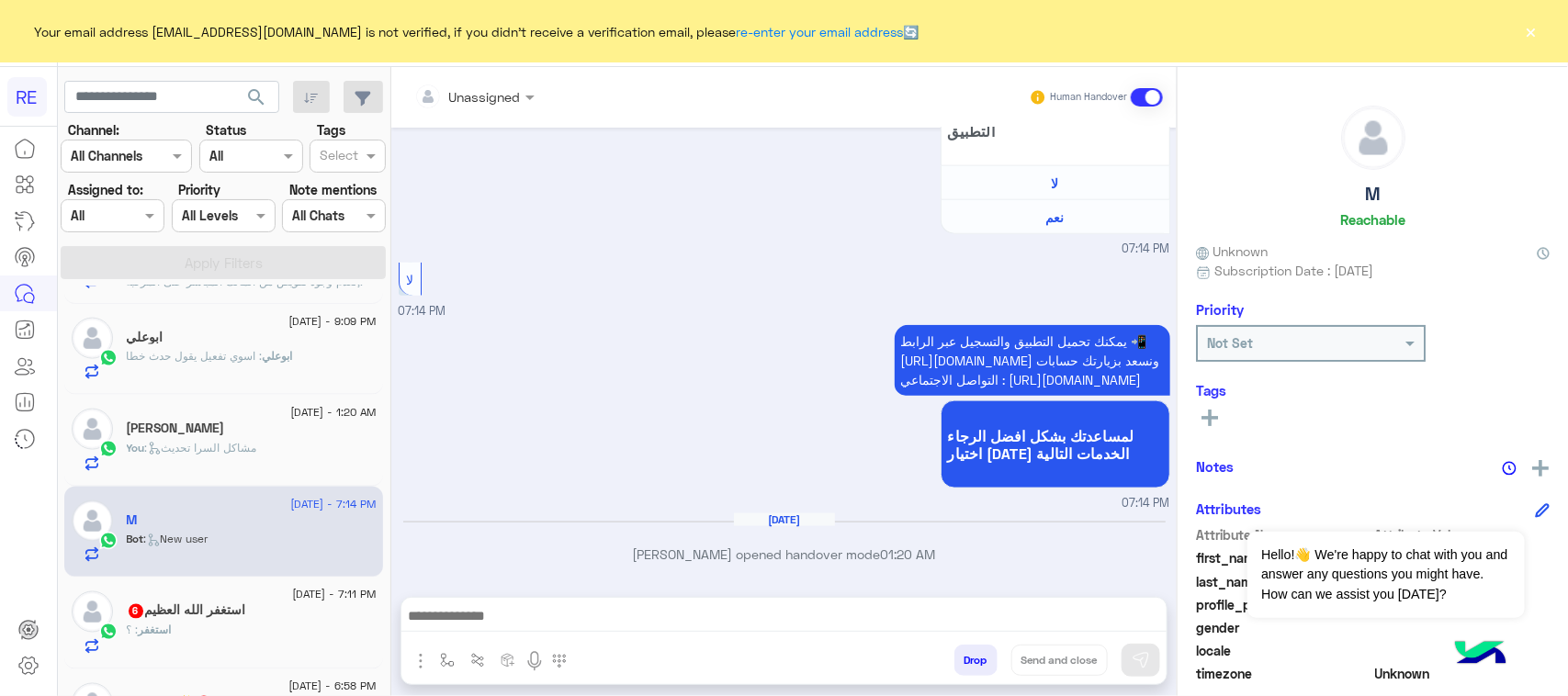
click at [915, 598] on div at bounding box center [784, 620] width 765 height 46
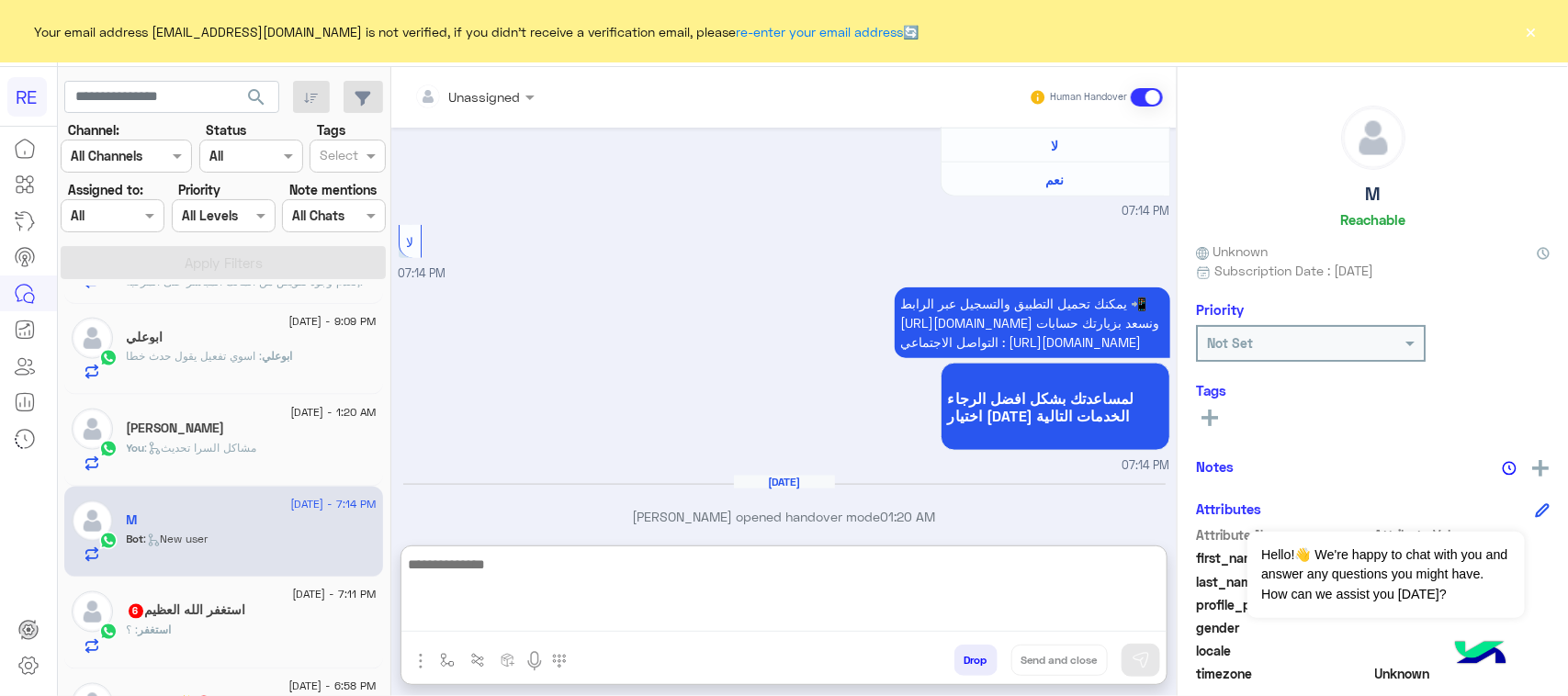
click at [873, 616] on textarea at bounding box center [784, 592] width 765 height 79
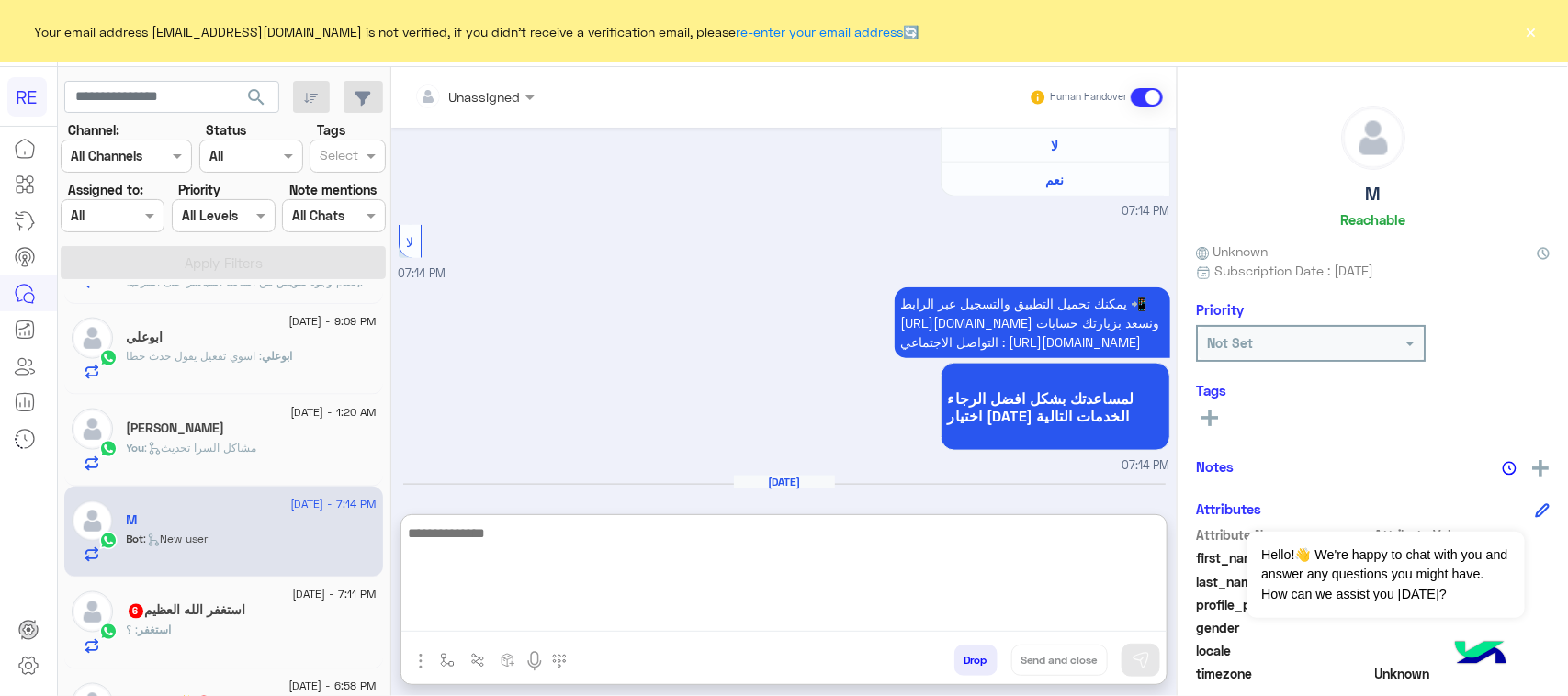
paste textarea "**********"
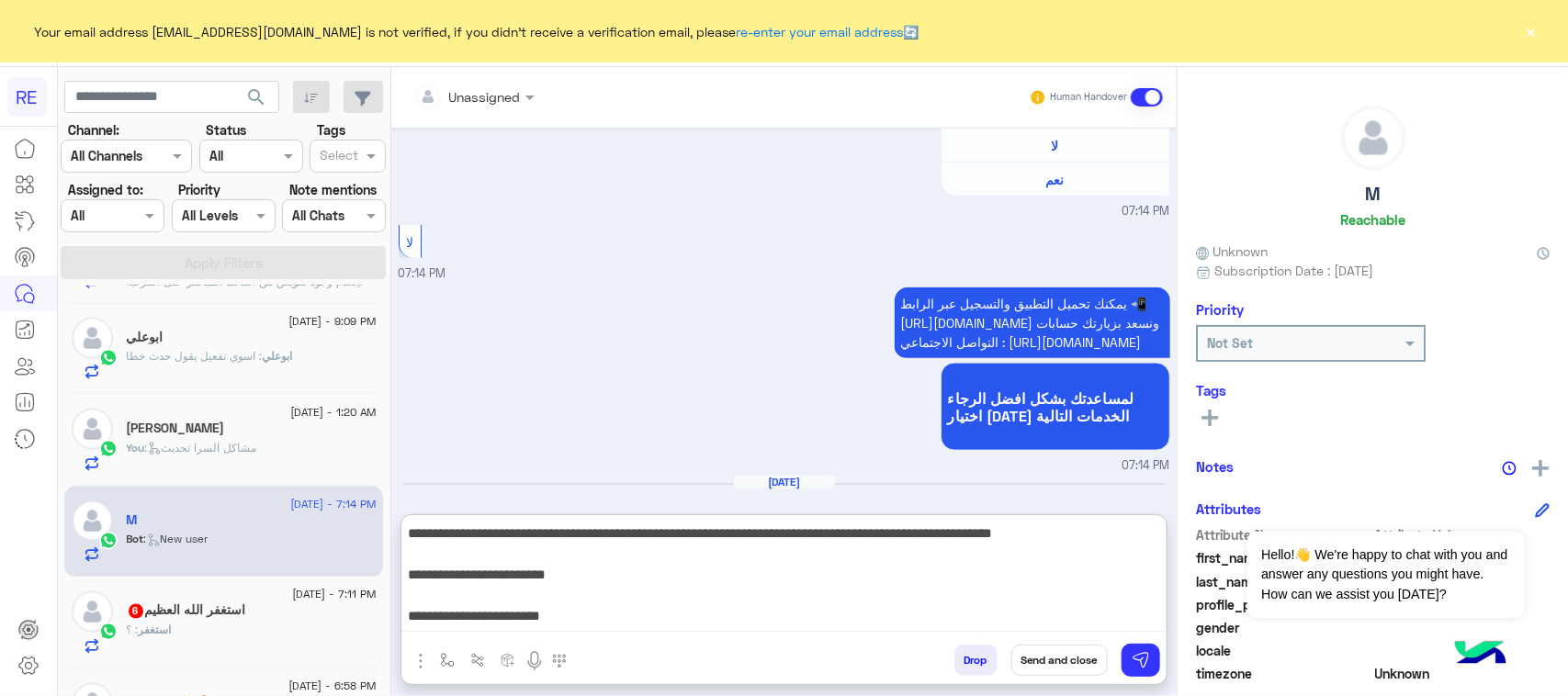
scroll to position [304, 0]
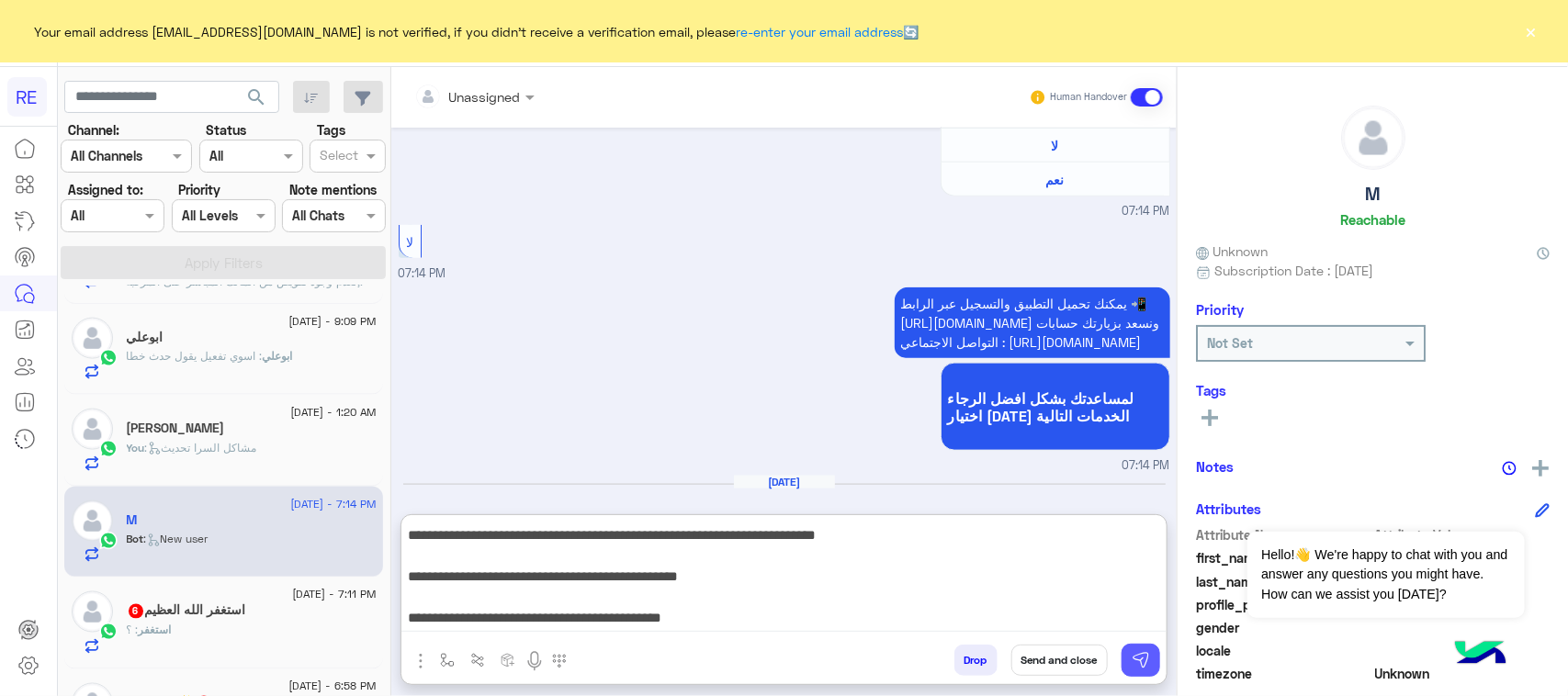
type textarea "**********"
click at [1141, 672] on button at bounding box center [1141, 659] width 38 height 33
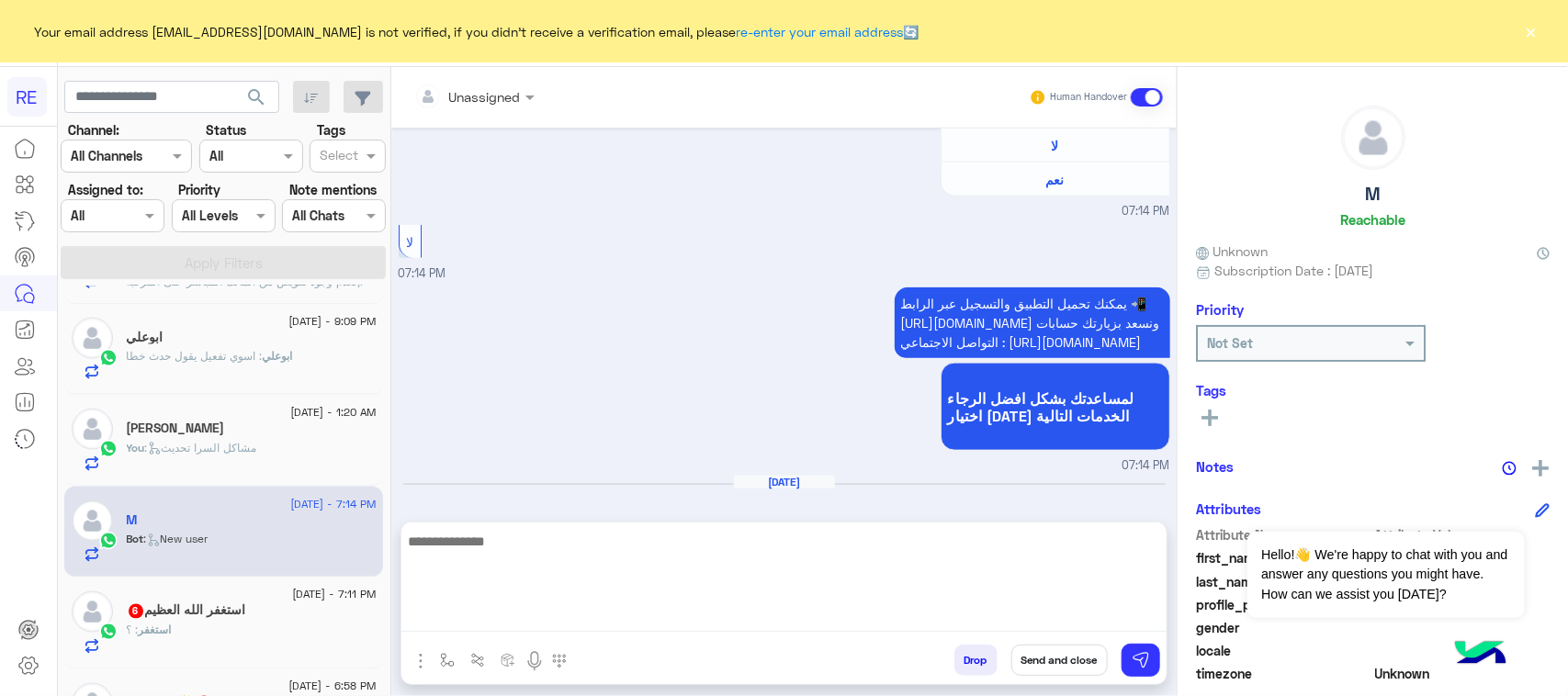
scroll to position [1292, 0]
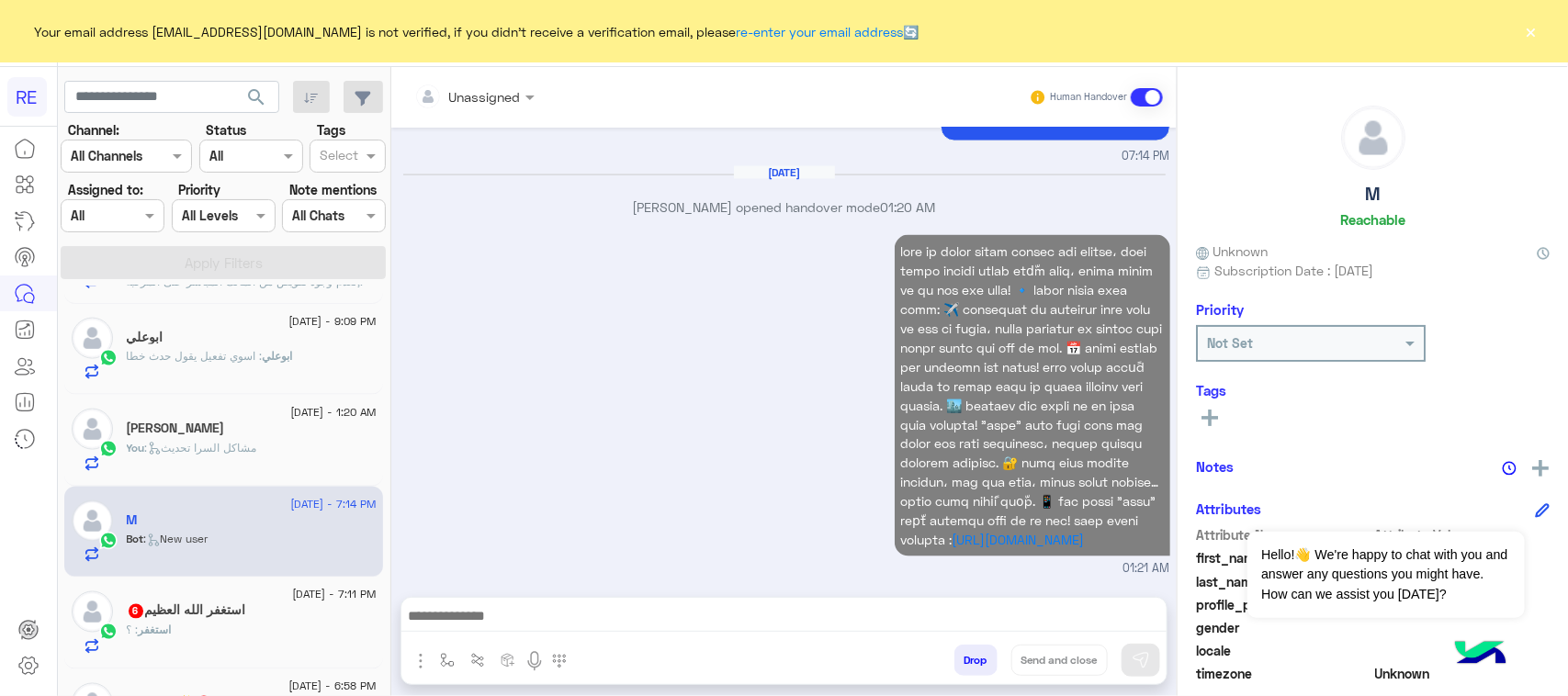
click at [245, 603] on div "[DATE] - 7:11 PM" at bounding box center [251, 597] width 250 height 12
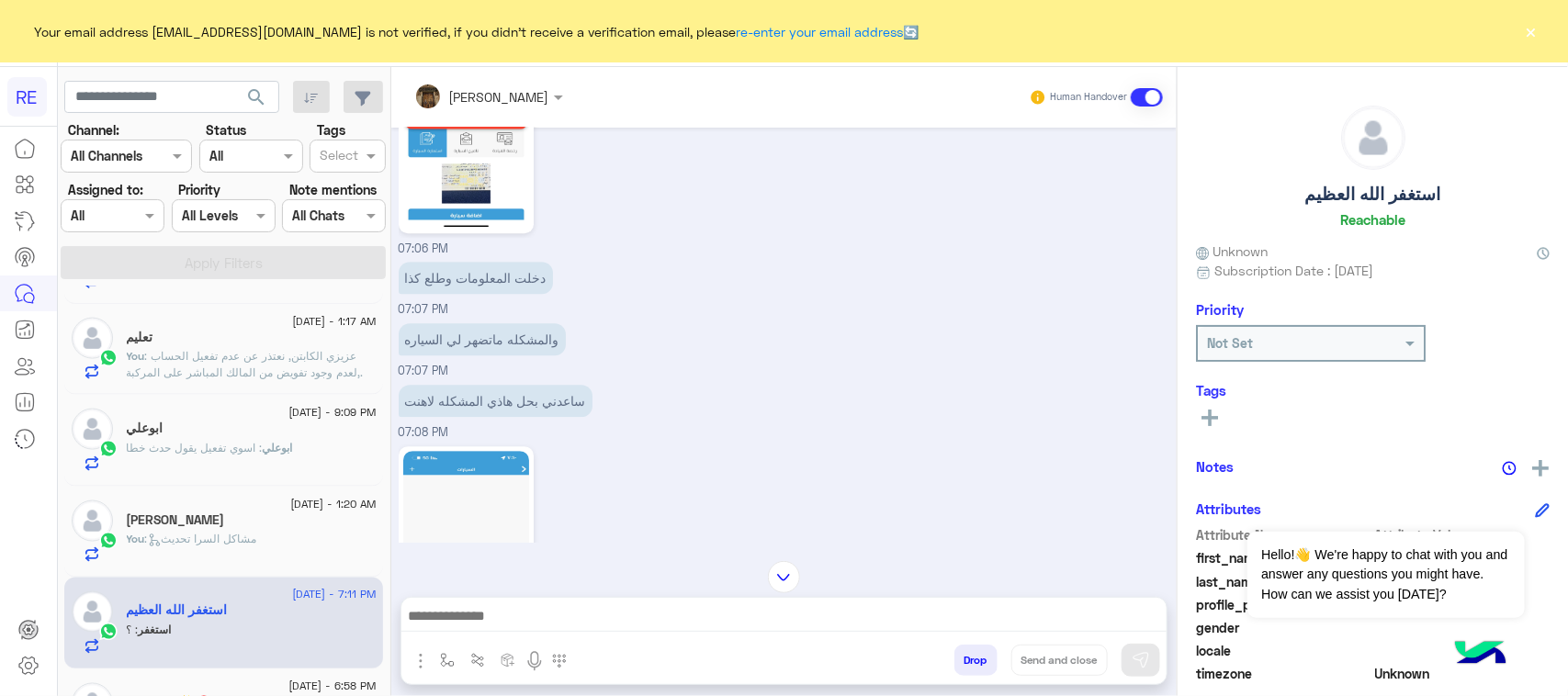
scroll to position [2276, 0]
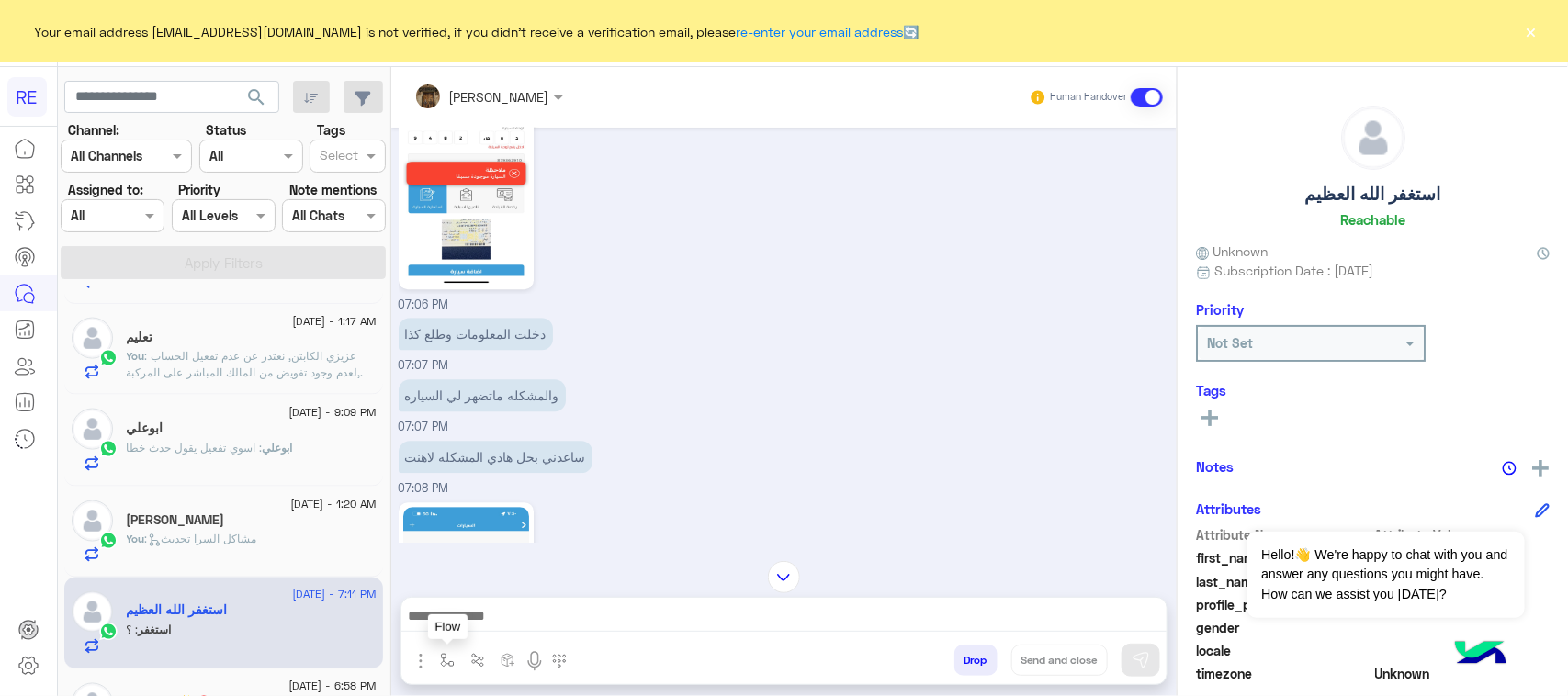
click at [442, 659] on img "button" at bounding box center [447, 660] width 15 height 15
click at [498, 615] on input "text" at bounding box center [480, 620] width 75 height 22
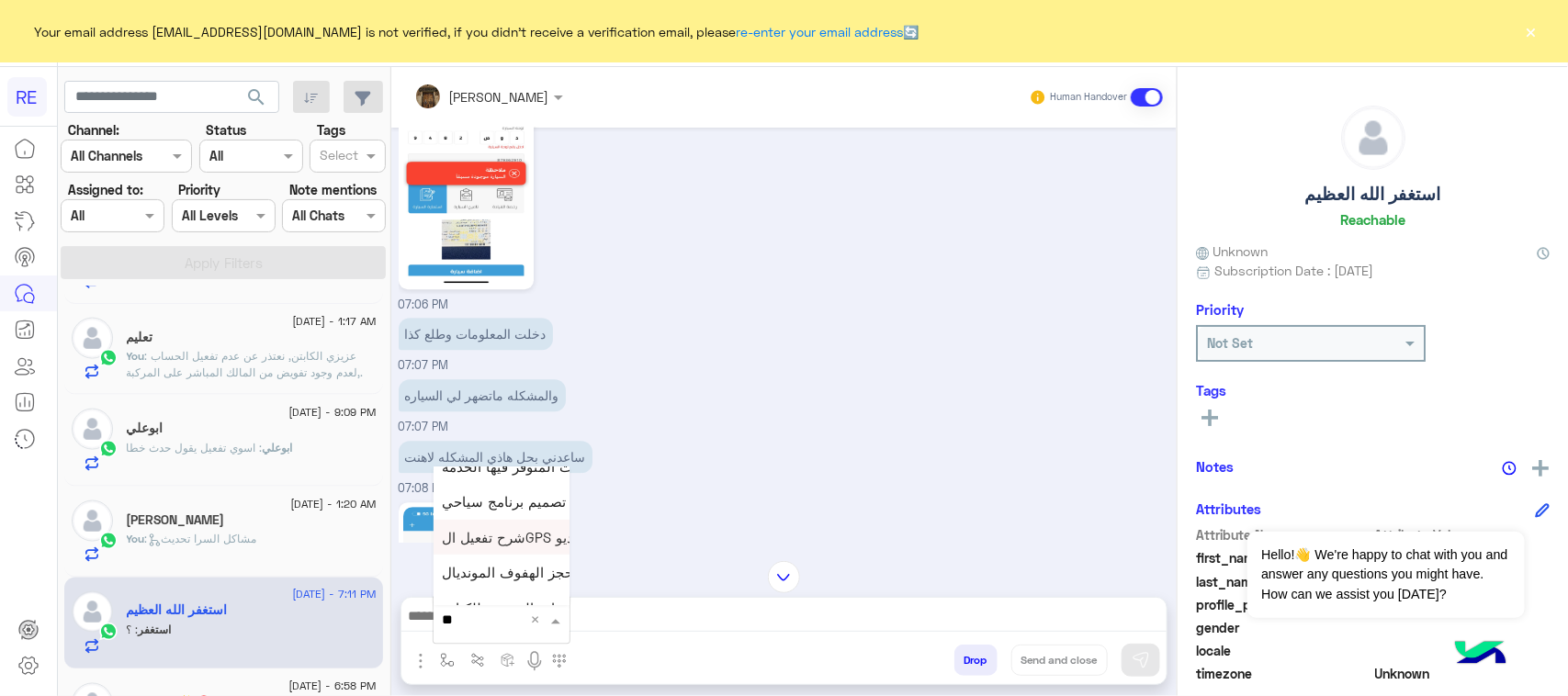
scroll to position [114, 0]
type input "***"
click at [511, 585] on span "فيديو تسجيل سيارة" at bounding box center [499, 587] width 113 height 17
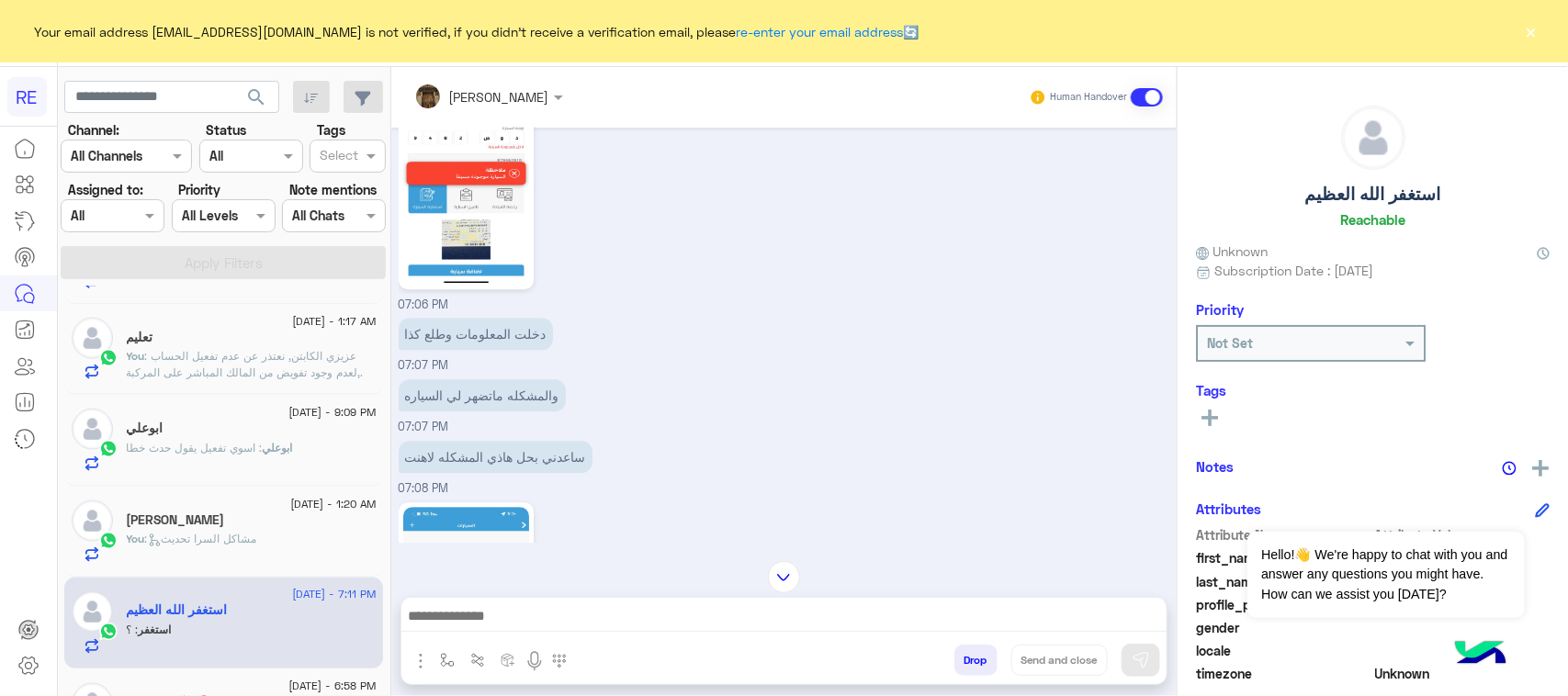
type textarea "**********"
click at [1137, 661] on img at bounding box center [1141, 660] width 19 height 19
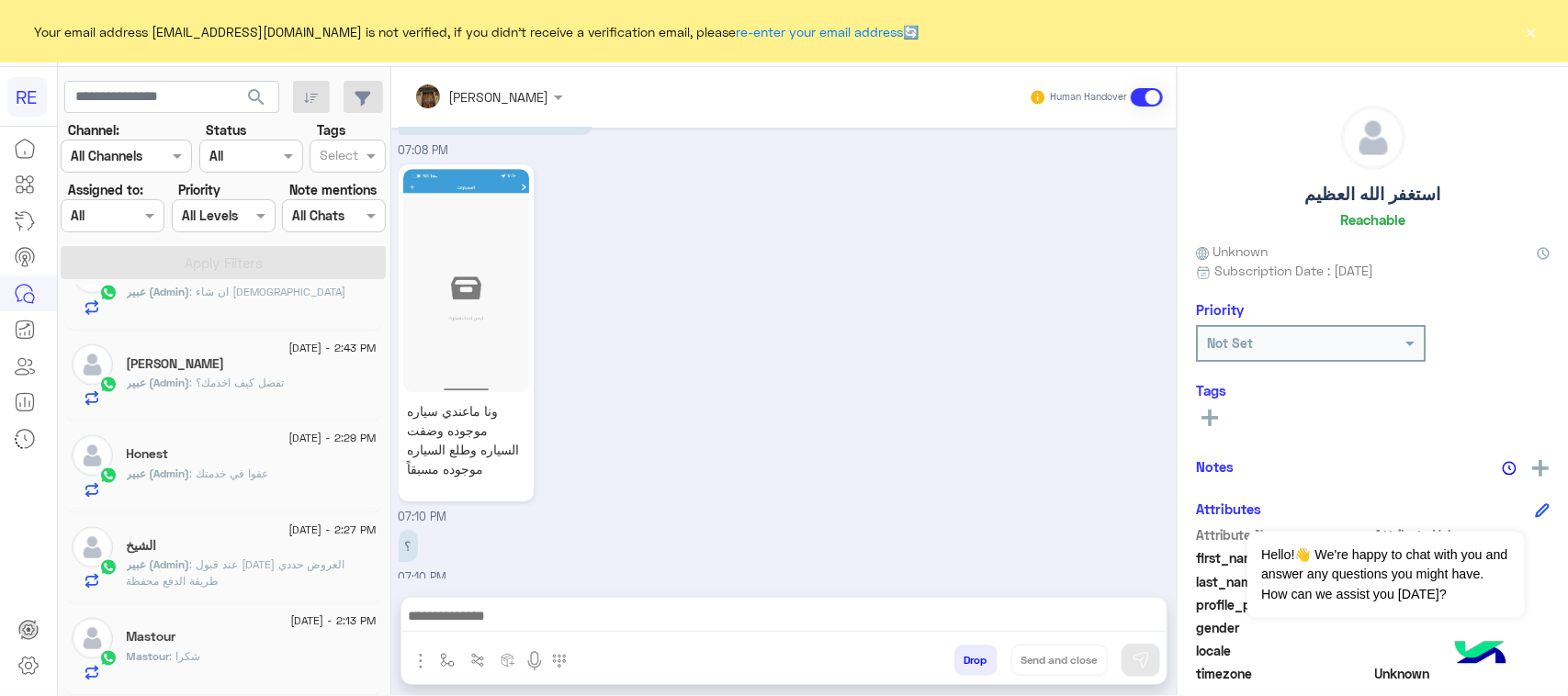
scroll to position [9, 0]
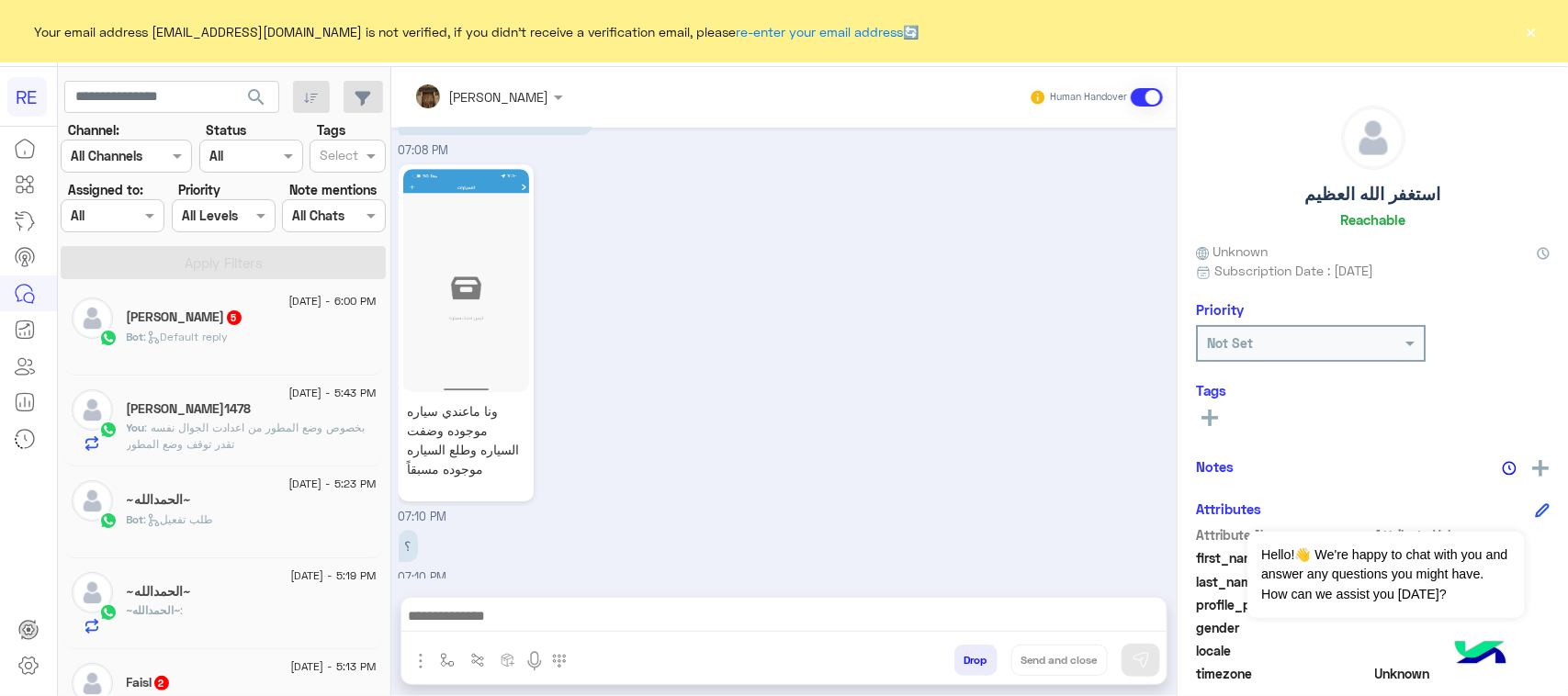
click at [305, 328] on div "[PERSON_NAME] 5" at bounding box center [251, 318] width 250 height 20
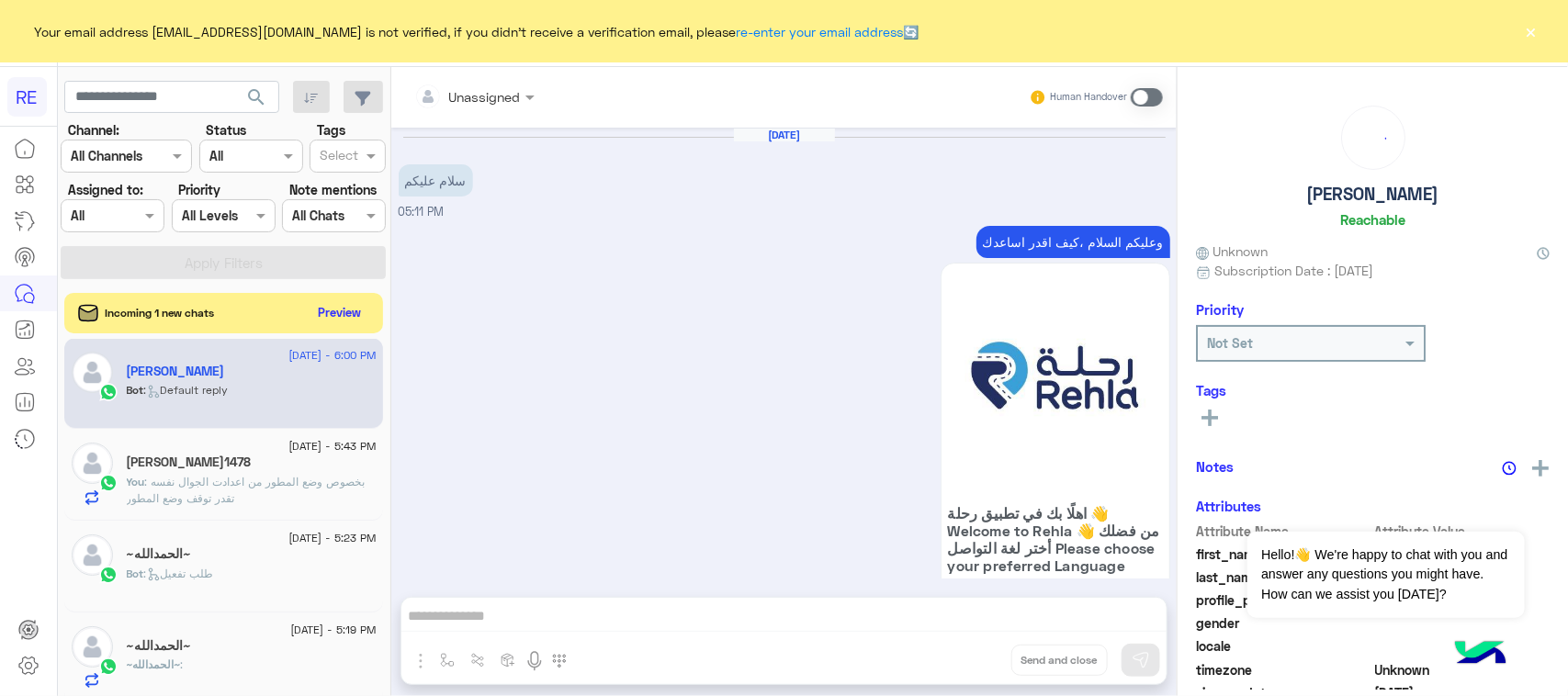
scroll to position [1529, 0]
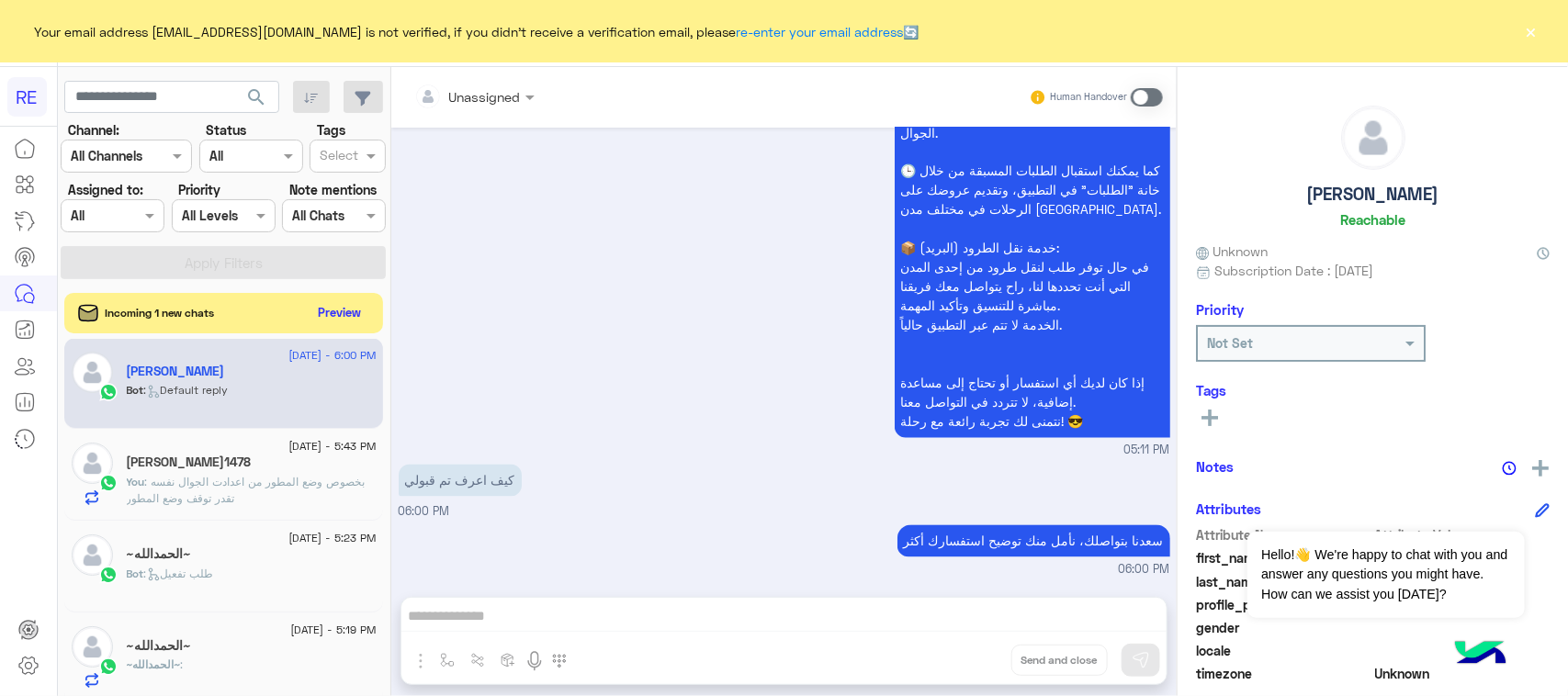
click at [1141, 88] on span at bounding box center [1146, 97] width 32 height 19
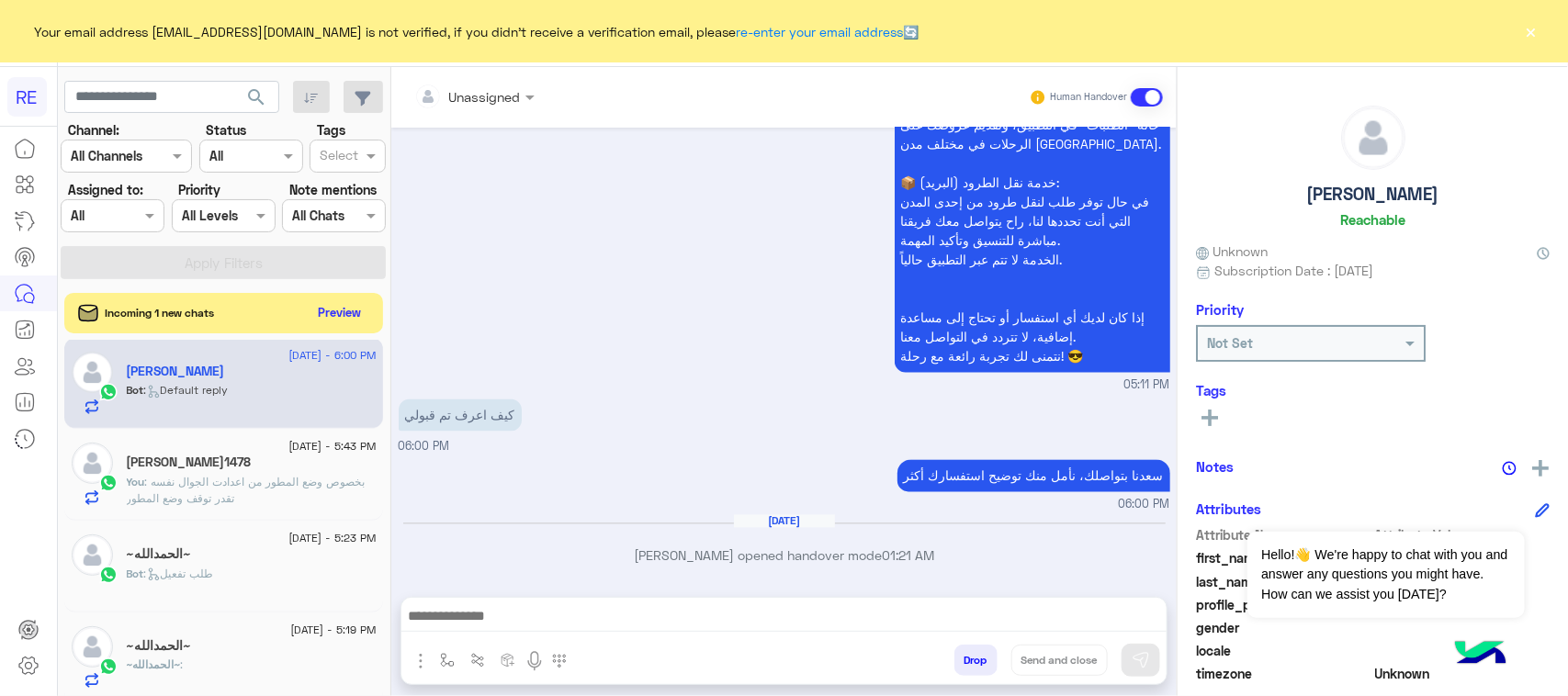
click at [635, 640] on div at bounding box center [784, 620] width 765 height 46
drag, startPoint x: 635, startPoint y: 640, endPoint x: 539, endPoint y: 624, distance: 97.3
click at [539, 624] on textarea at bounding box center [784, 610] width 765 height 42
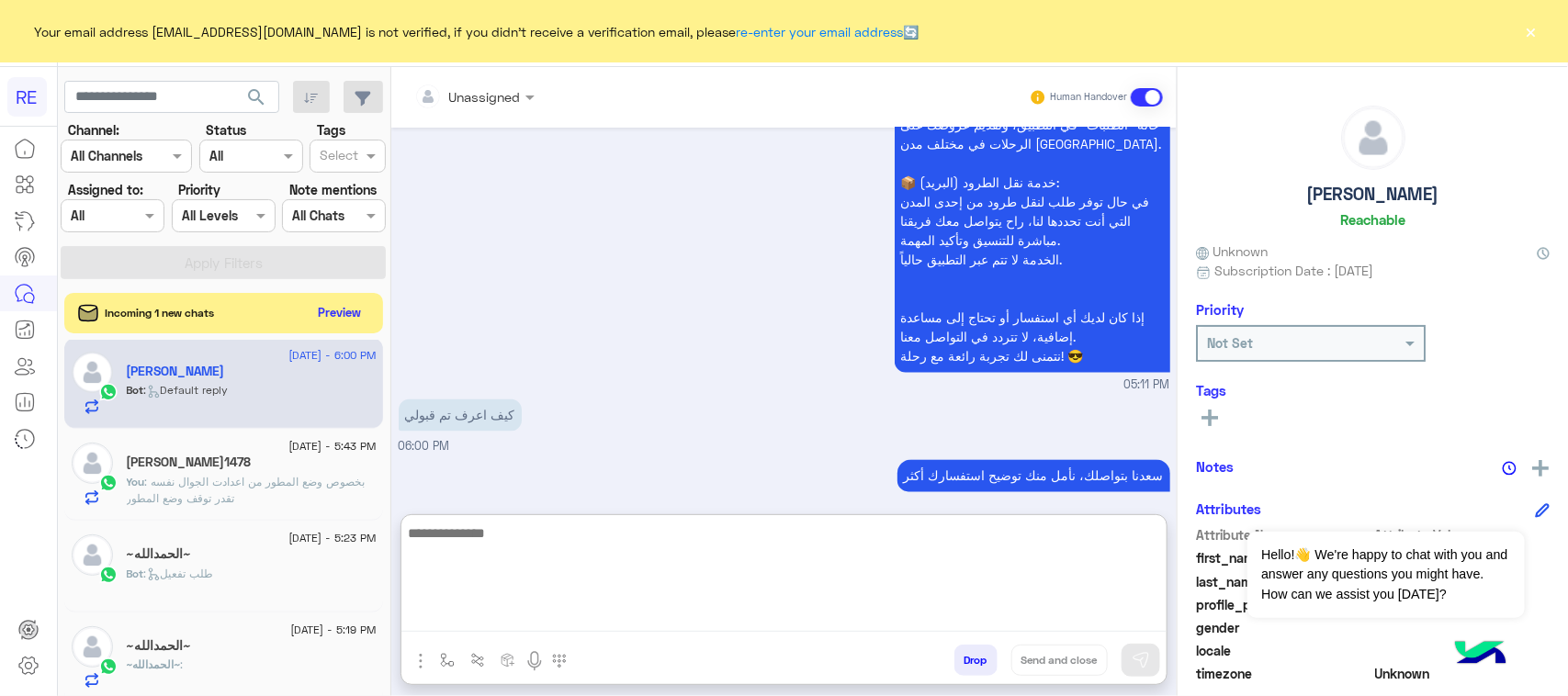
paste textarea "**********"
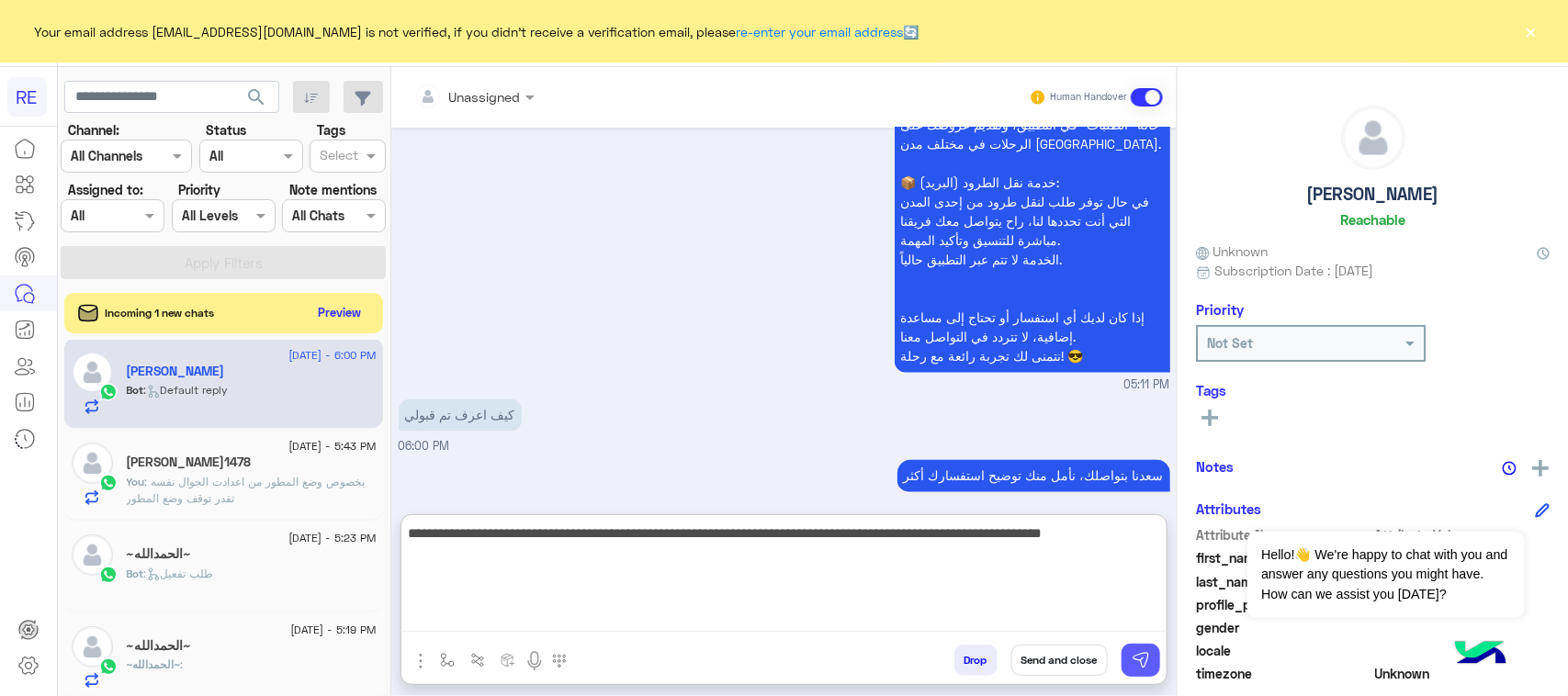
type textarea "**********"
click at [1142, 659] on img at bounding box center [1141, 660] width 19 height 19
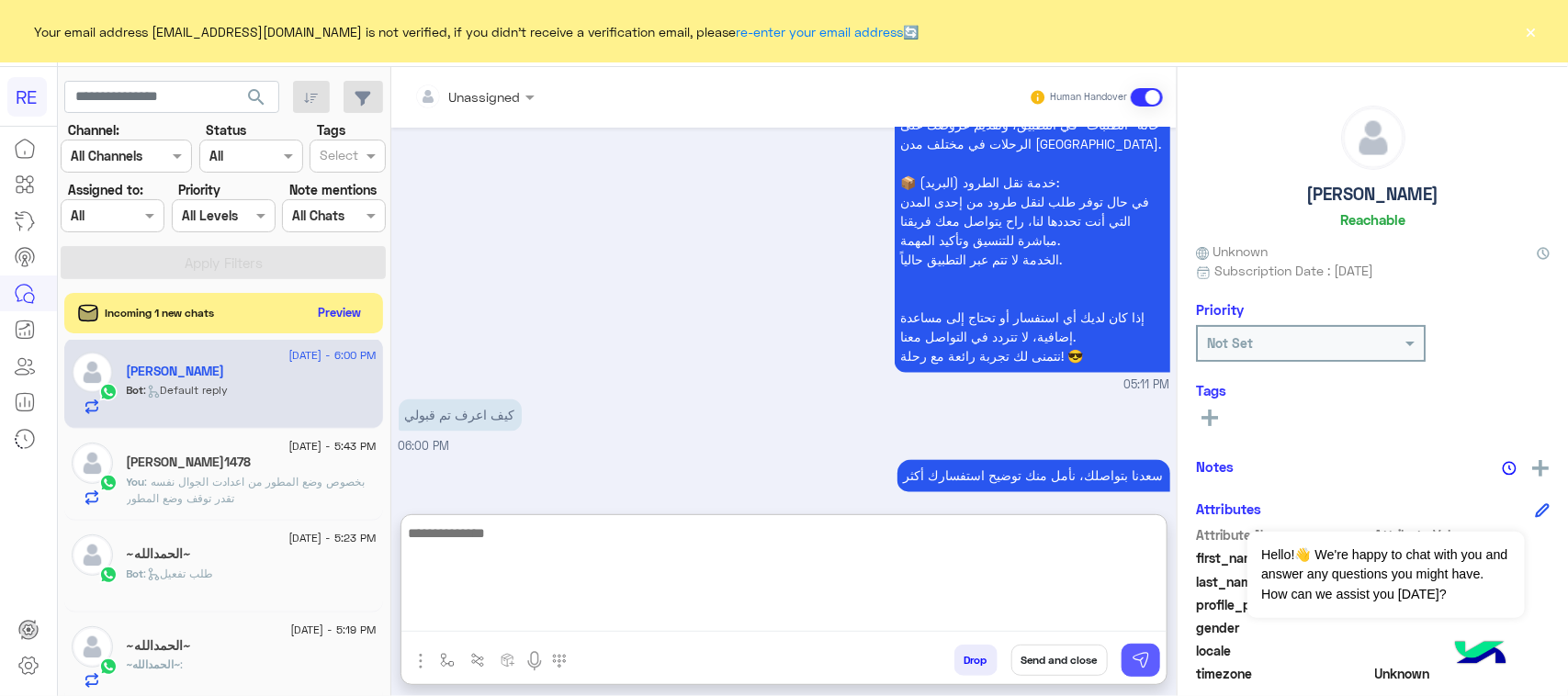
scroll to position [1691, 0]
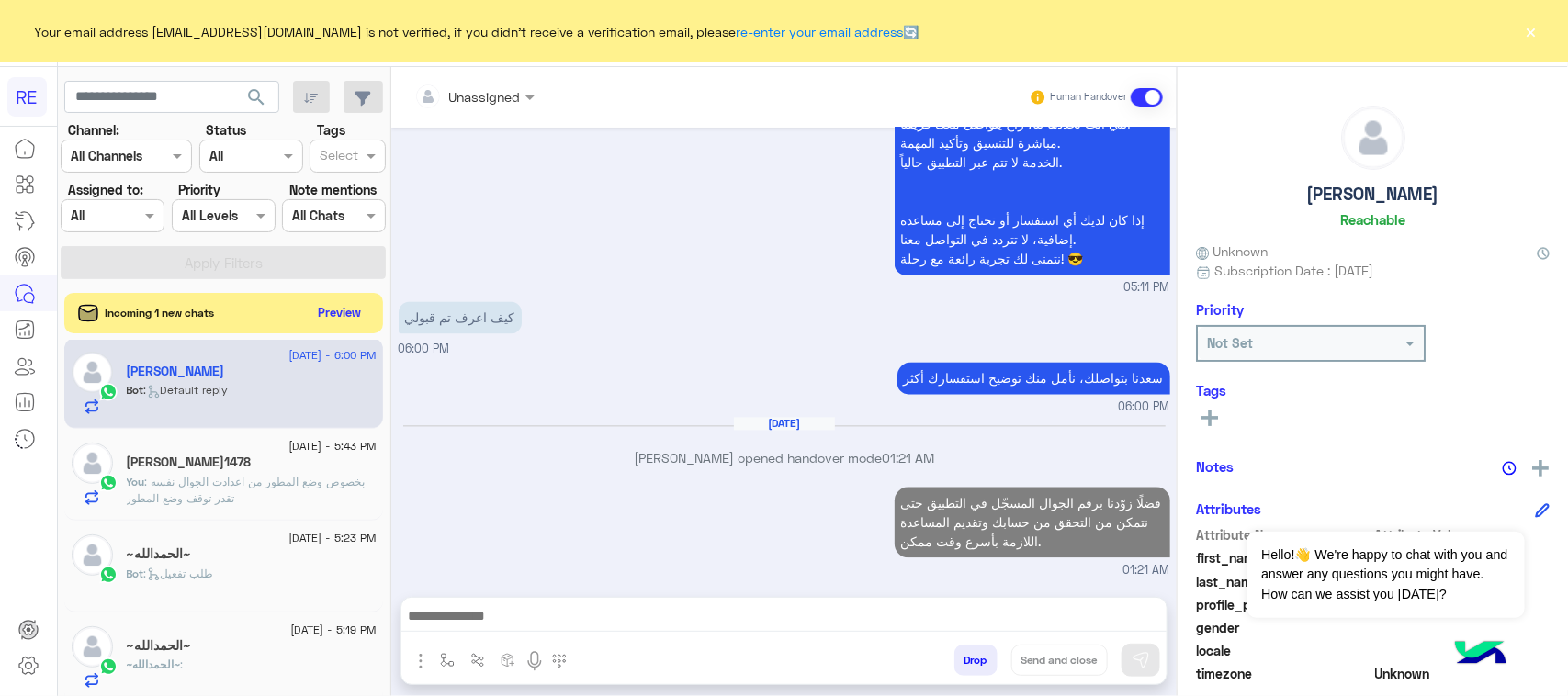
click at [241, 574] on div "Bot : طلب تفعيل" at bounding box center [251, 582] width 250 height 32
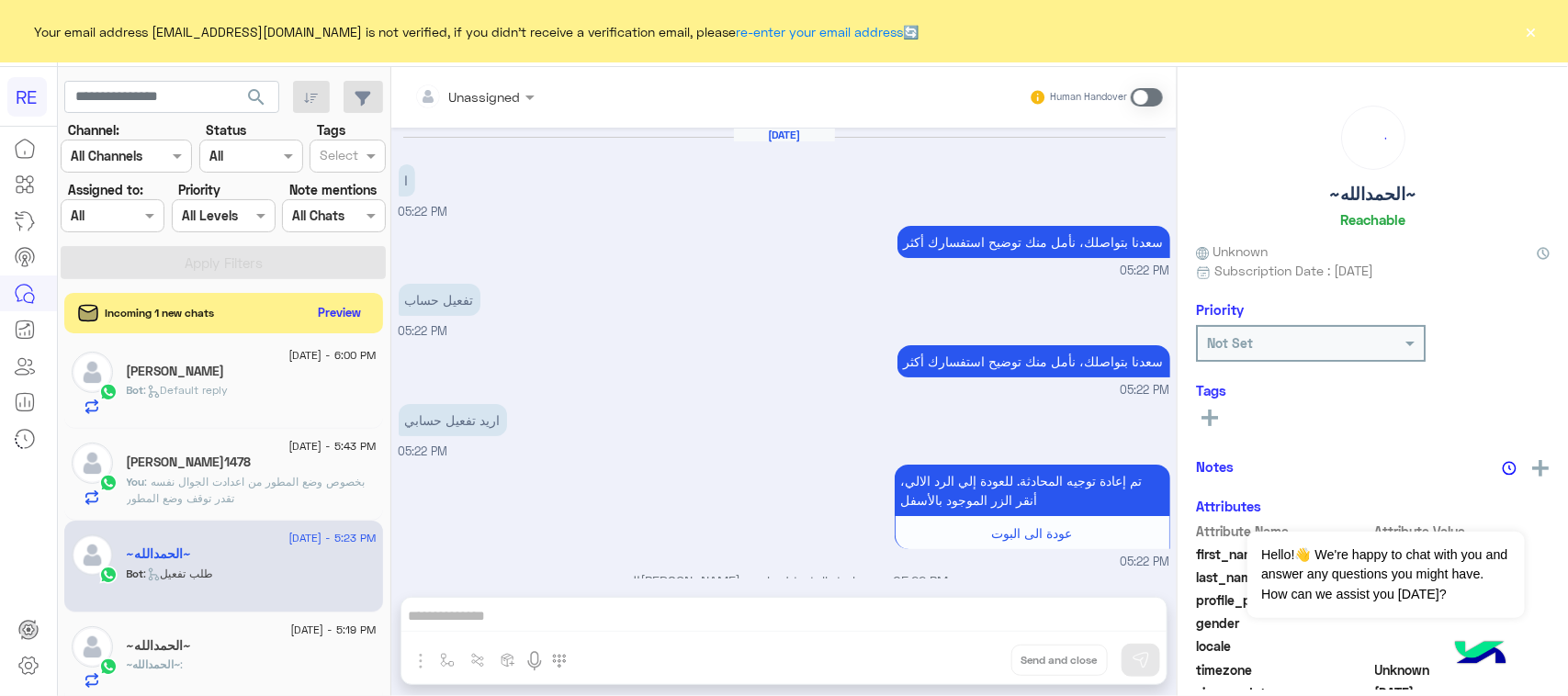
scroll to position [2098, 0]
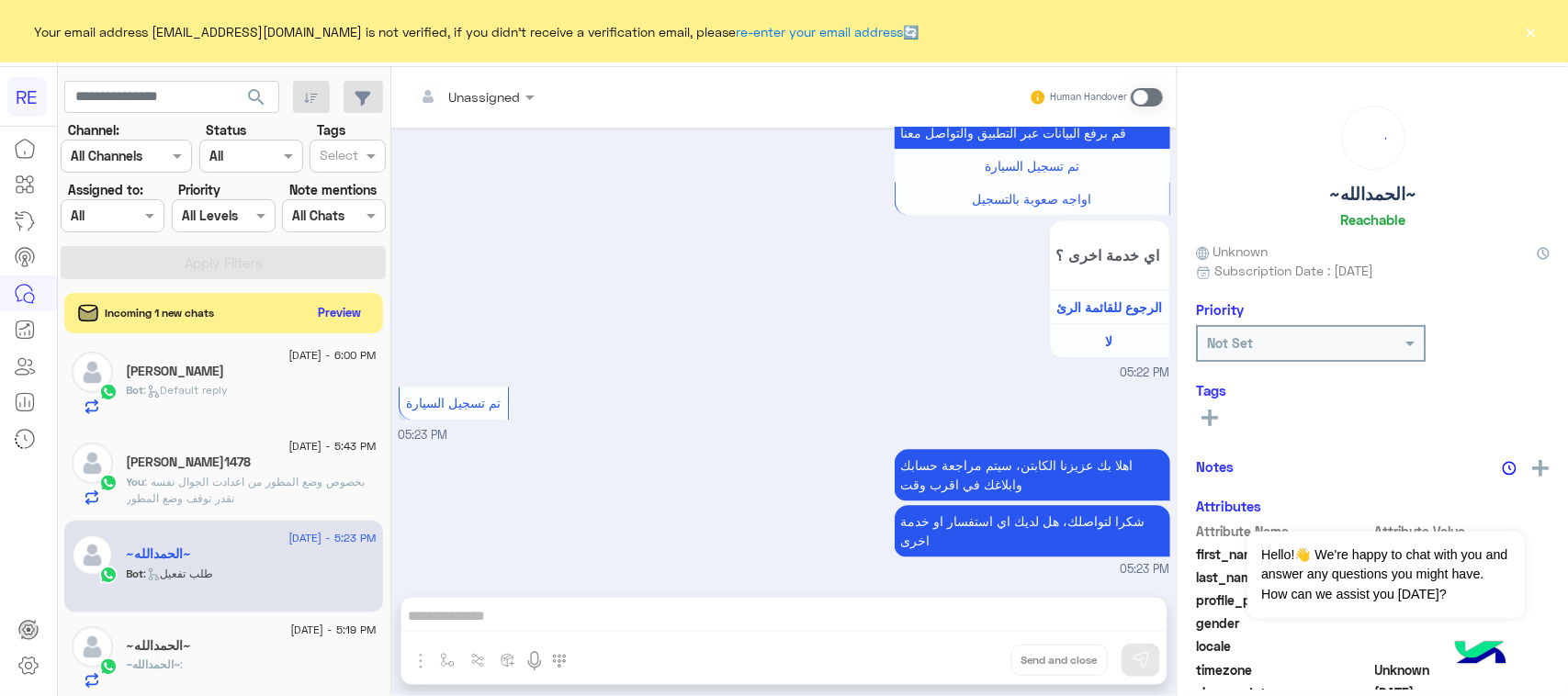
drag, startPoint x: 1164, startPoint y: 84, endPoint x: 1140, endPoint y: 113, distance: 37.6
click at [1163, 87] on div "Unassigned Human Handover" at bounding box center [784, 97] width 785 height 61
click at [1139, 113] on div "Unassigned Human Handover" at bounding box center [784, 97] width 785 height 61
click at [1139, 90] on span at bounding box center [1146, 97] width 32 height 19
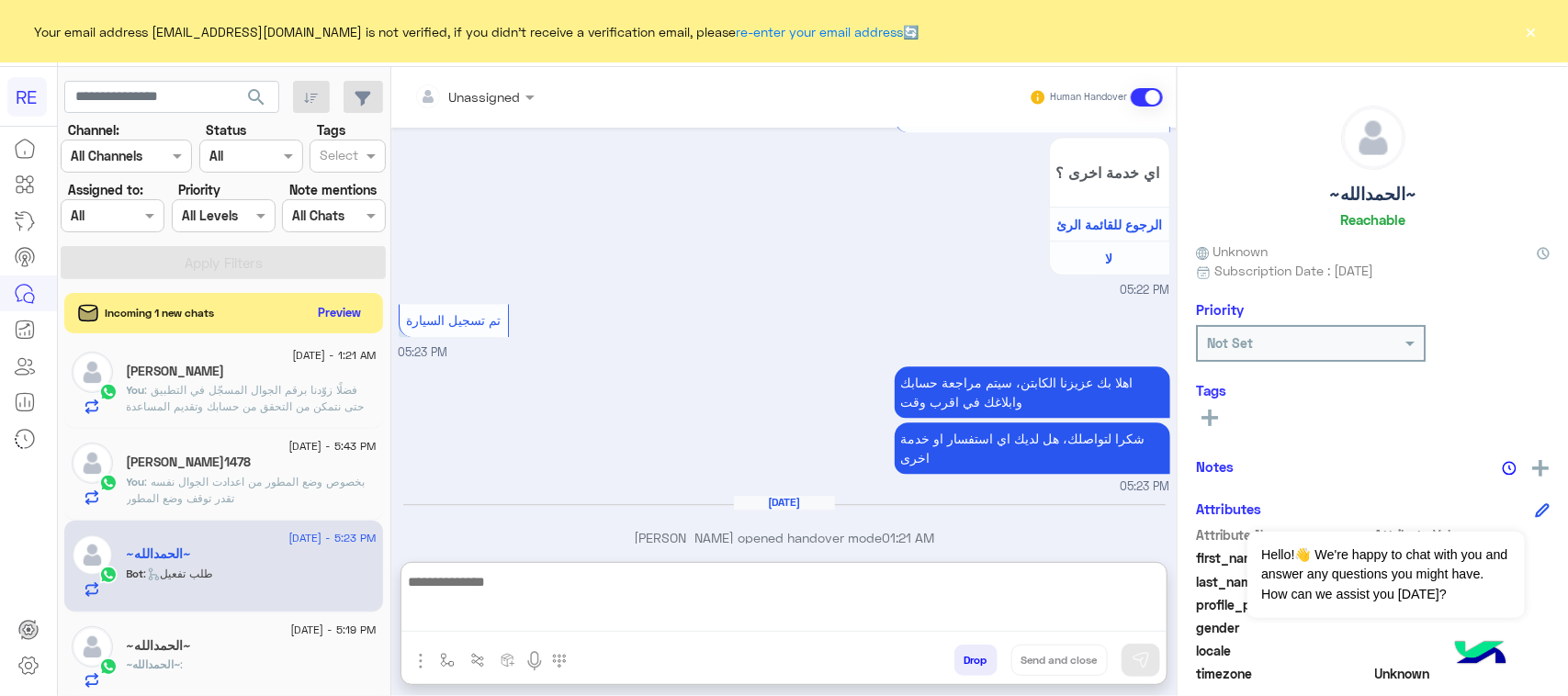
click at [552, 612] on textarea at bounding box center [784, 601] width 765 height 62
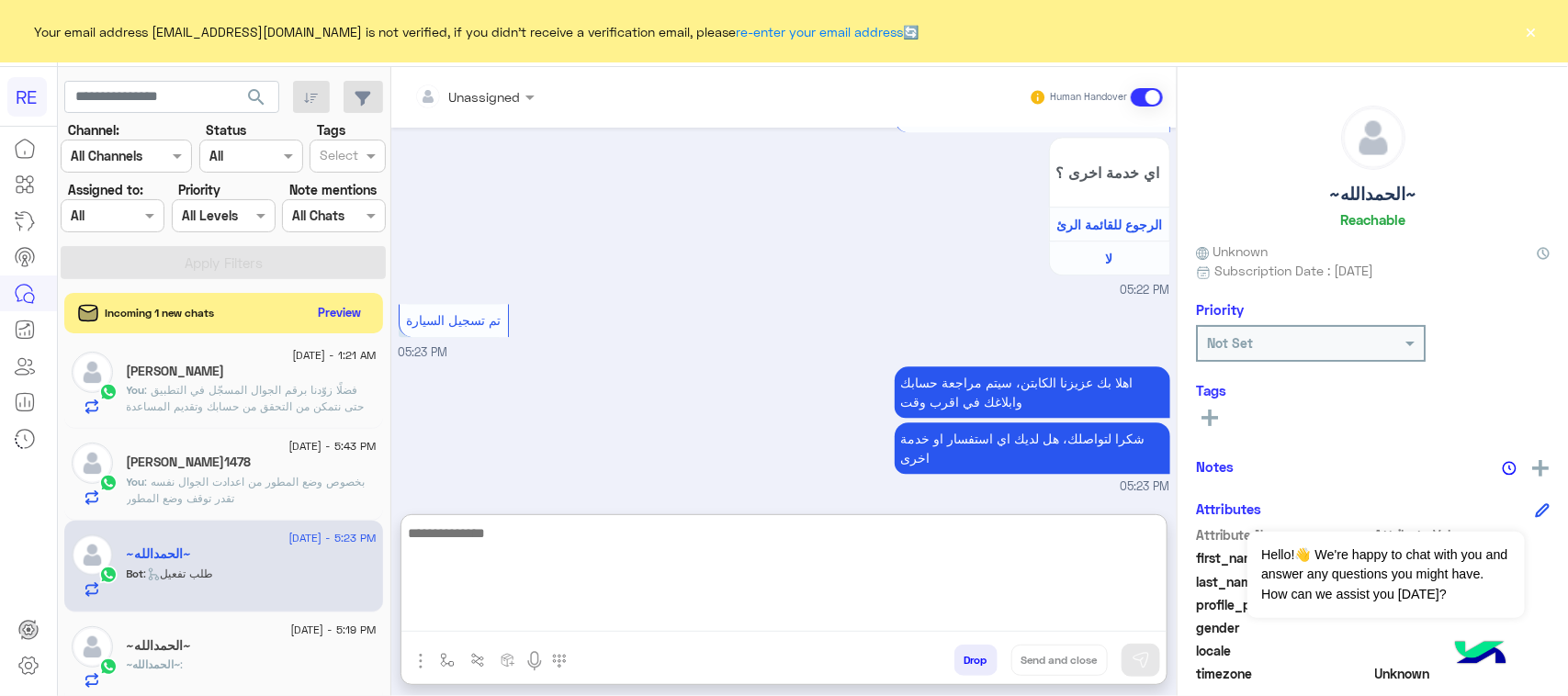
paste textarea "**********"
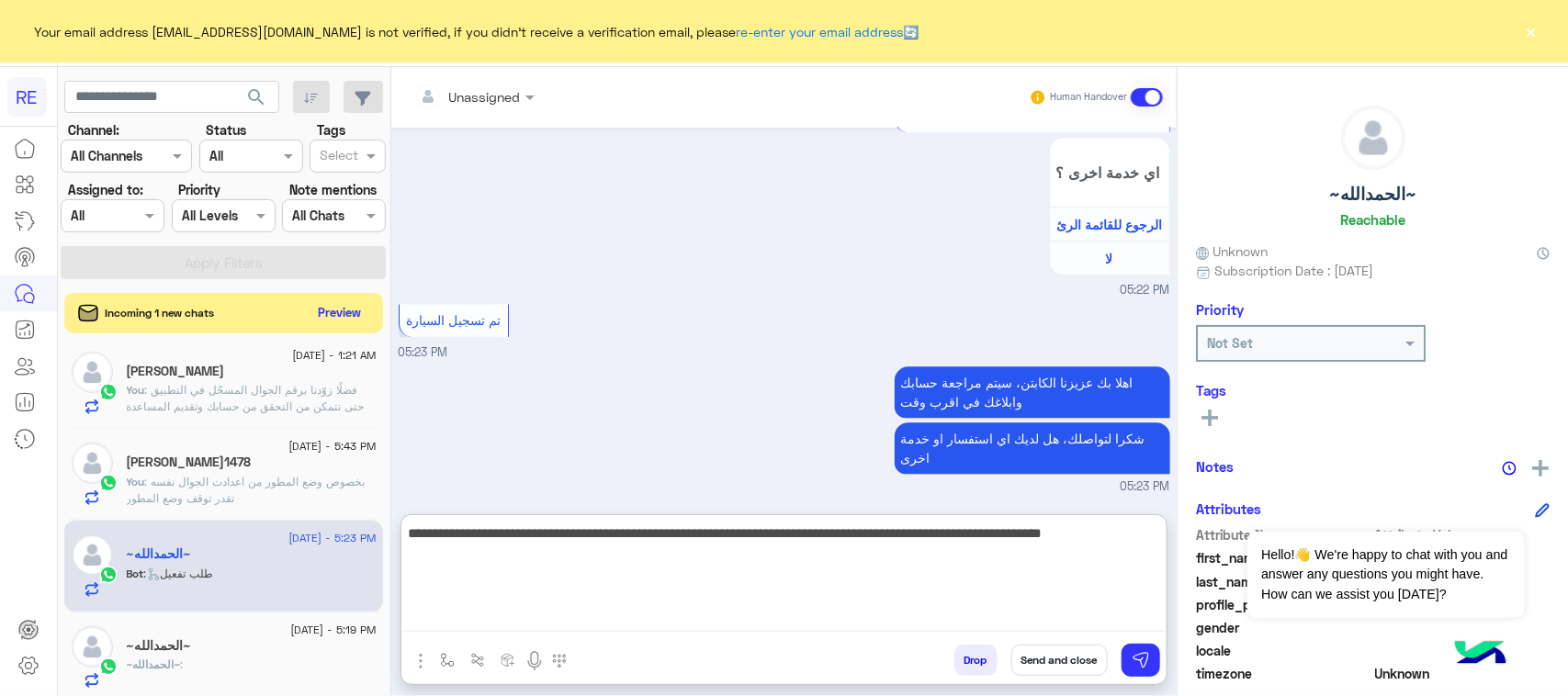
type textarea "**********"
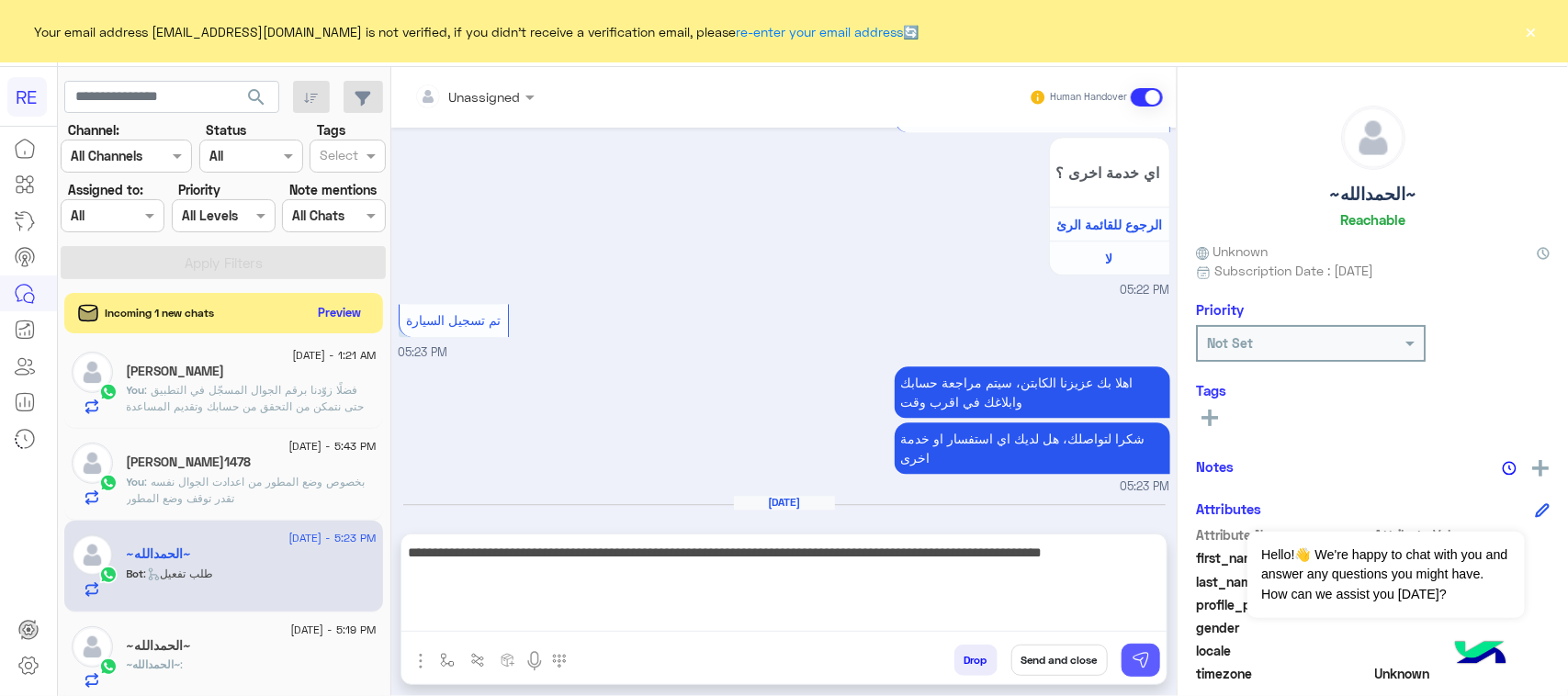
drag, startPoint x: 1163, startPoint y: 659, endPoint x: 1141, endPoint y: 662, distance: 22.2
click at [1156, 659] on div "Drop Send and close" at bounding box center [873, 663] width 586 height 40
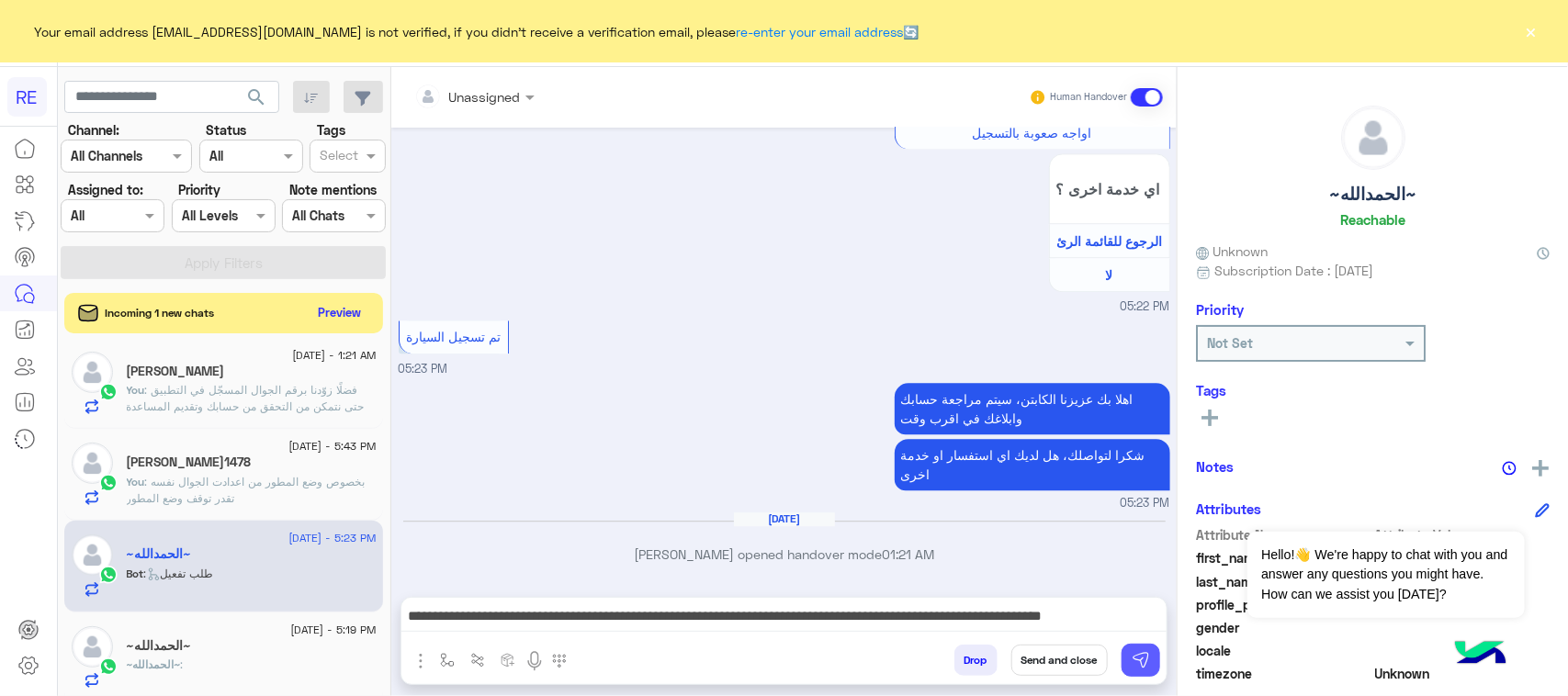
click at [1127, 663] on button at bounding box center [1141, 659] width 38 height 33
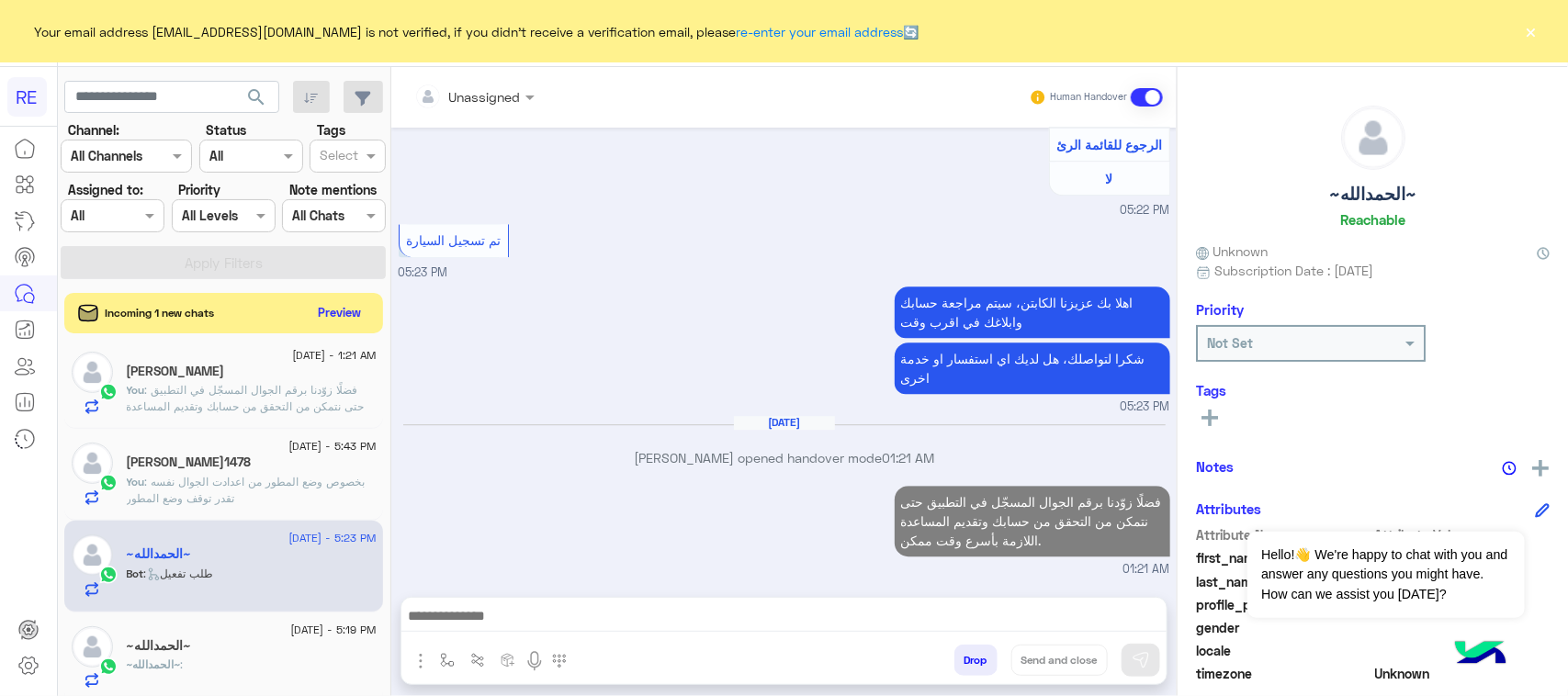
scroll to position [124, 0]
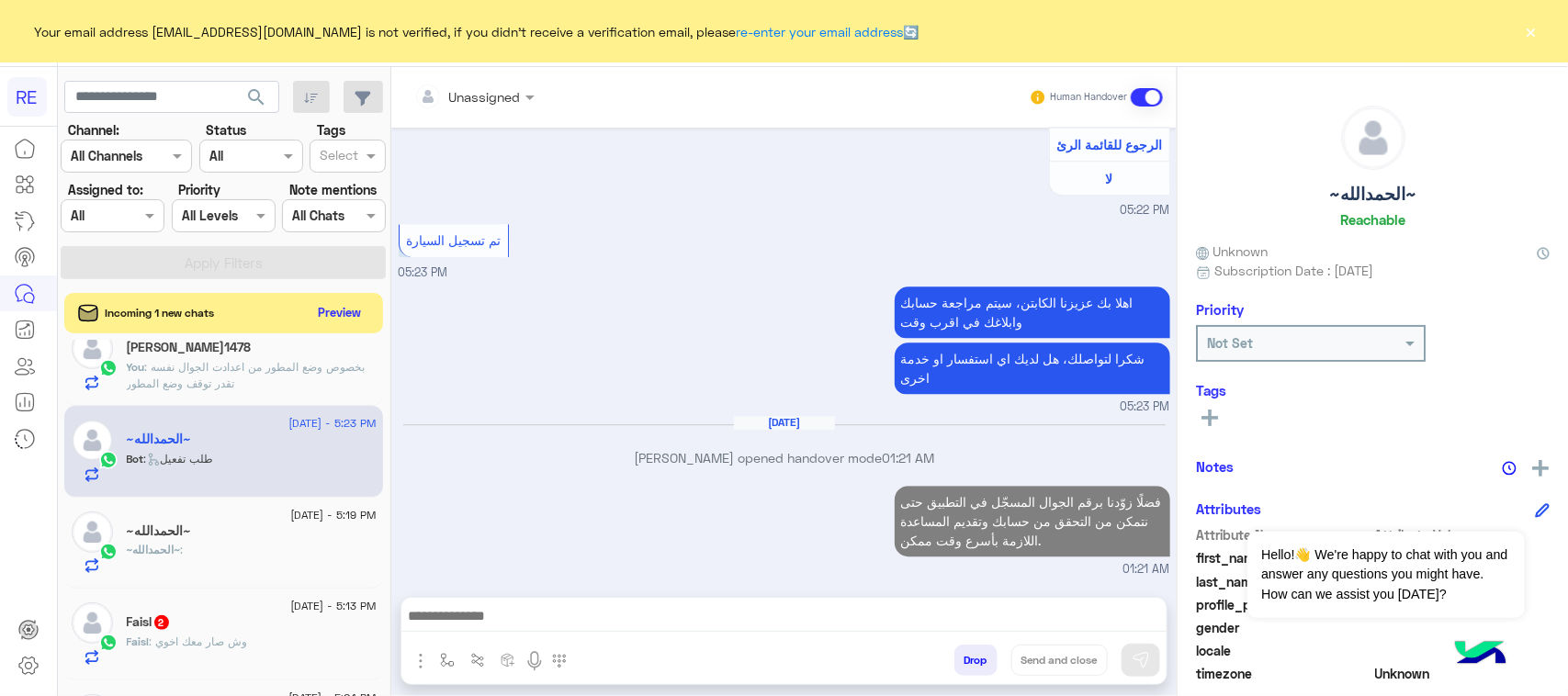
click at [241, 626] on div "Faisl 2" at bounding box center [251, 624] width 250 height 20
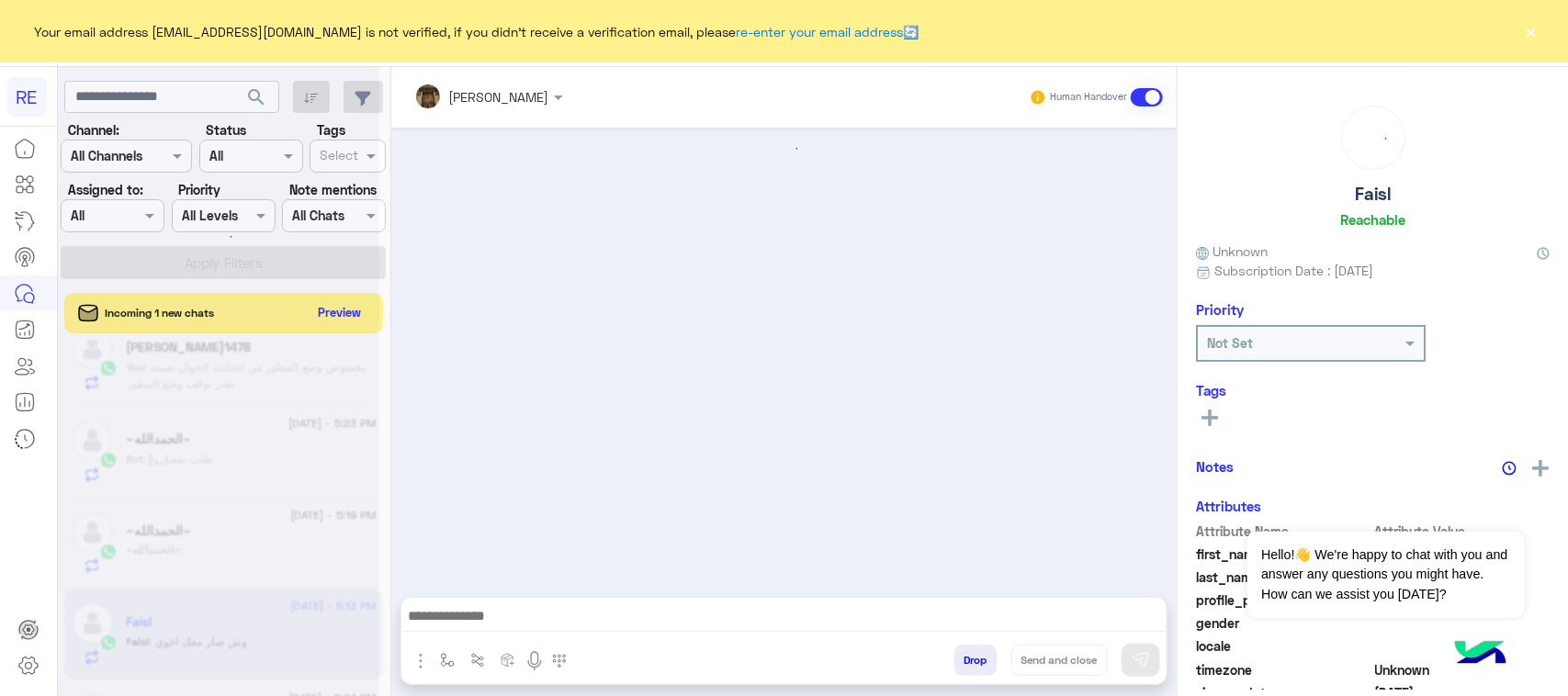
scroll to position [843, 0]
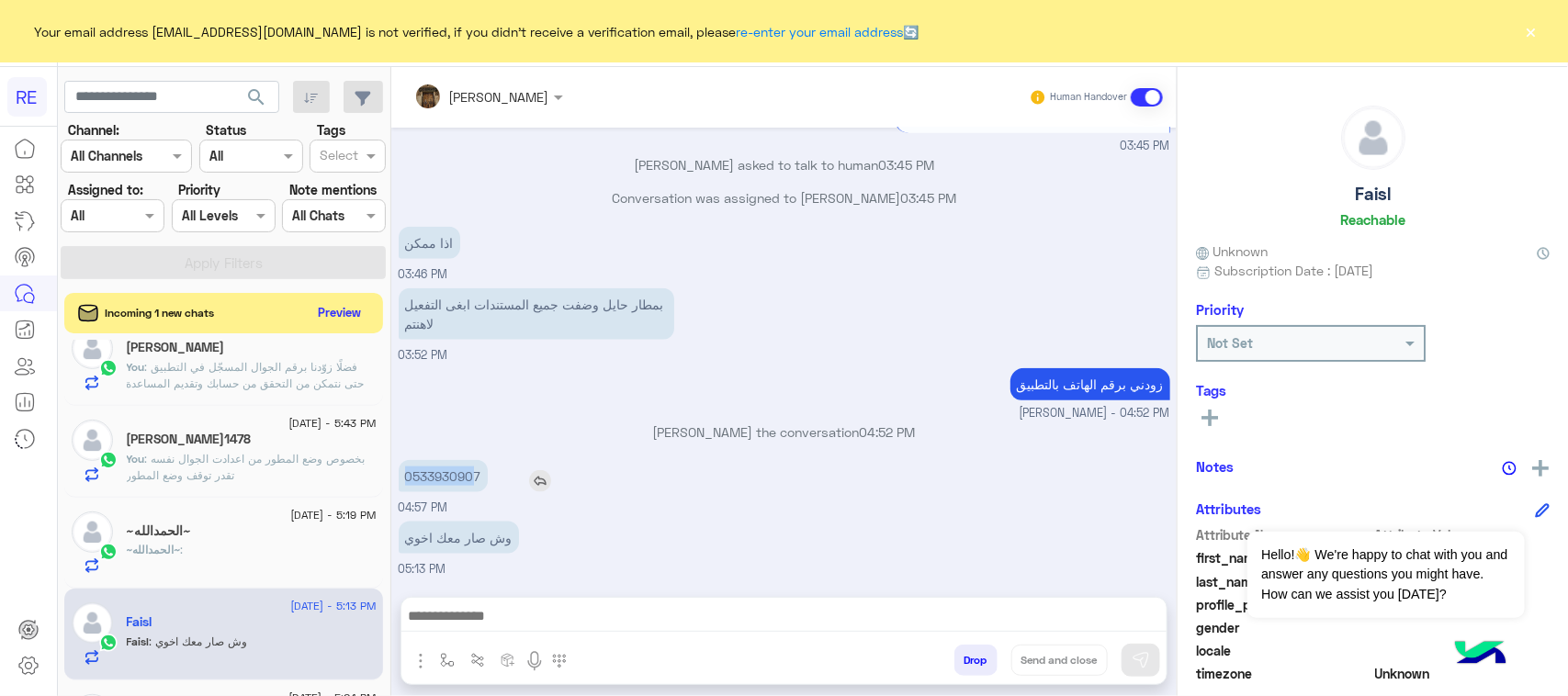
drag, startPoint x: 409, startPoint y: 474, endPoint x: 470, endPoint y: 474, distance: 61.0
click at [470, 474] on p "0533930907" at bounding box center [442, 476] width 89 height 32
click at [464, 474] on p "0533930907" at bounding box center [442, 476] width 89 height 32
drag, startPoint x: 425, startPoint y: 481, endPoint x: 482, endPoint y: 481, distance: 57.0
click at [499, 481] on div "0533930907" at bounding box center [495, 476] width 194 height 32
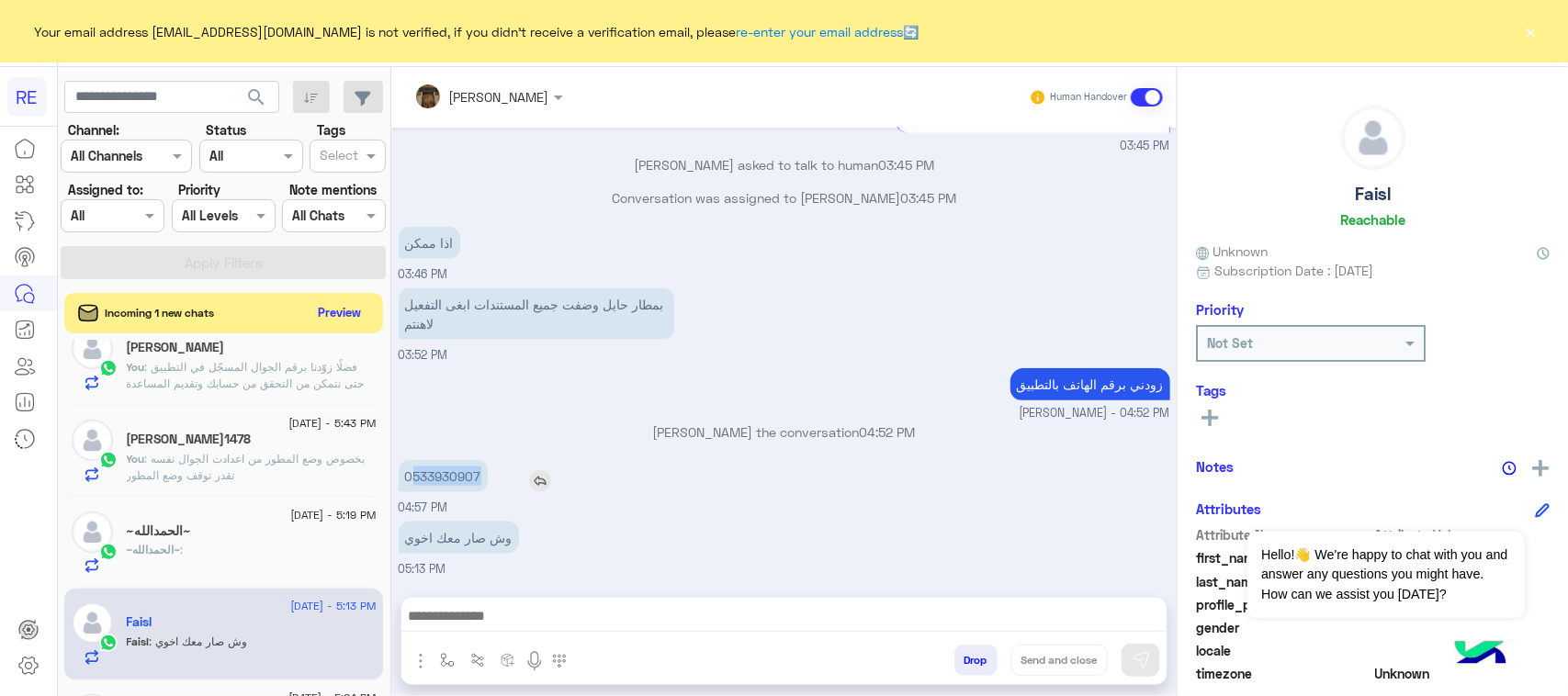
copy p "533930907"
click at [612, 627] on textarea at bounding box center [784, 617] width 765 height 27
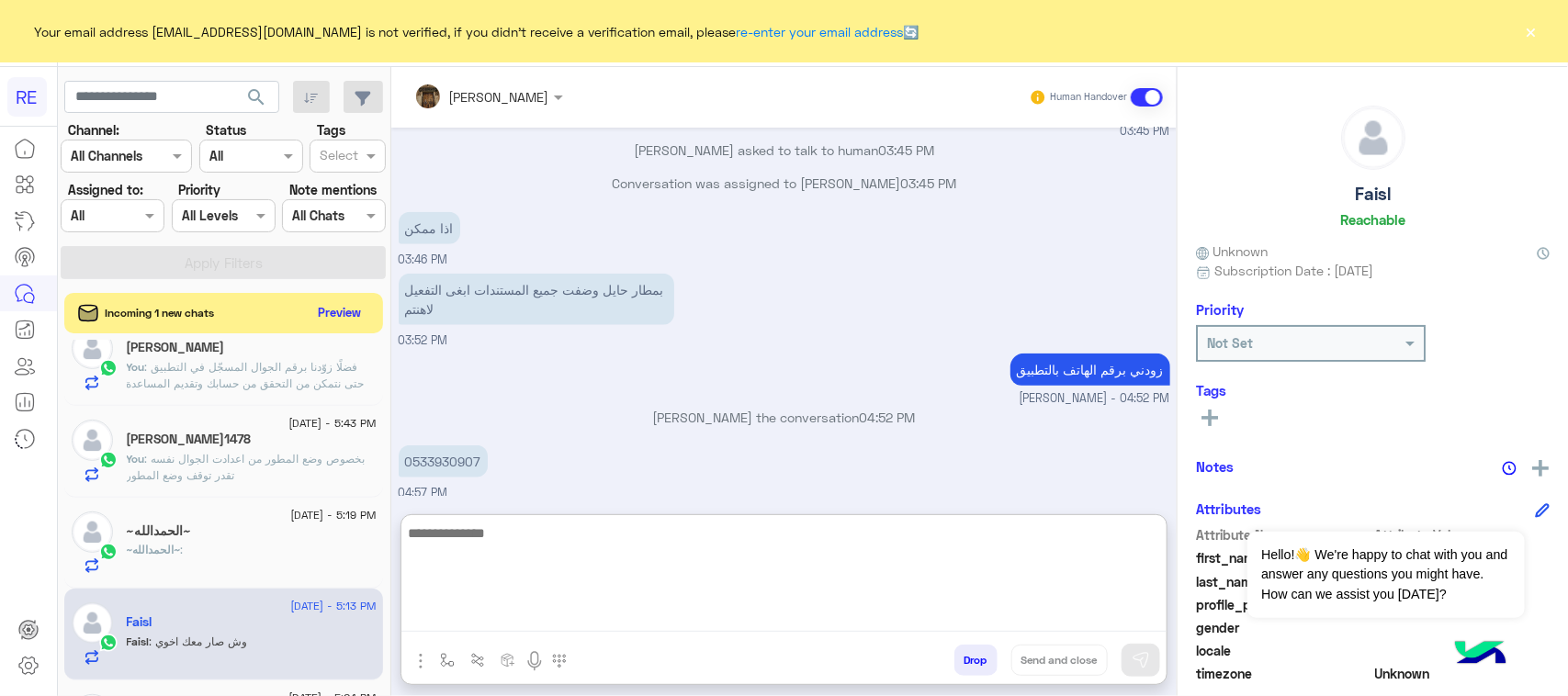
paste textarea "**********"
type textarea "**********"
click at [1141, 649] on button at bounding box center [1141, 659] width 38 height 33
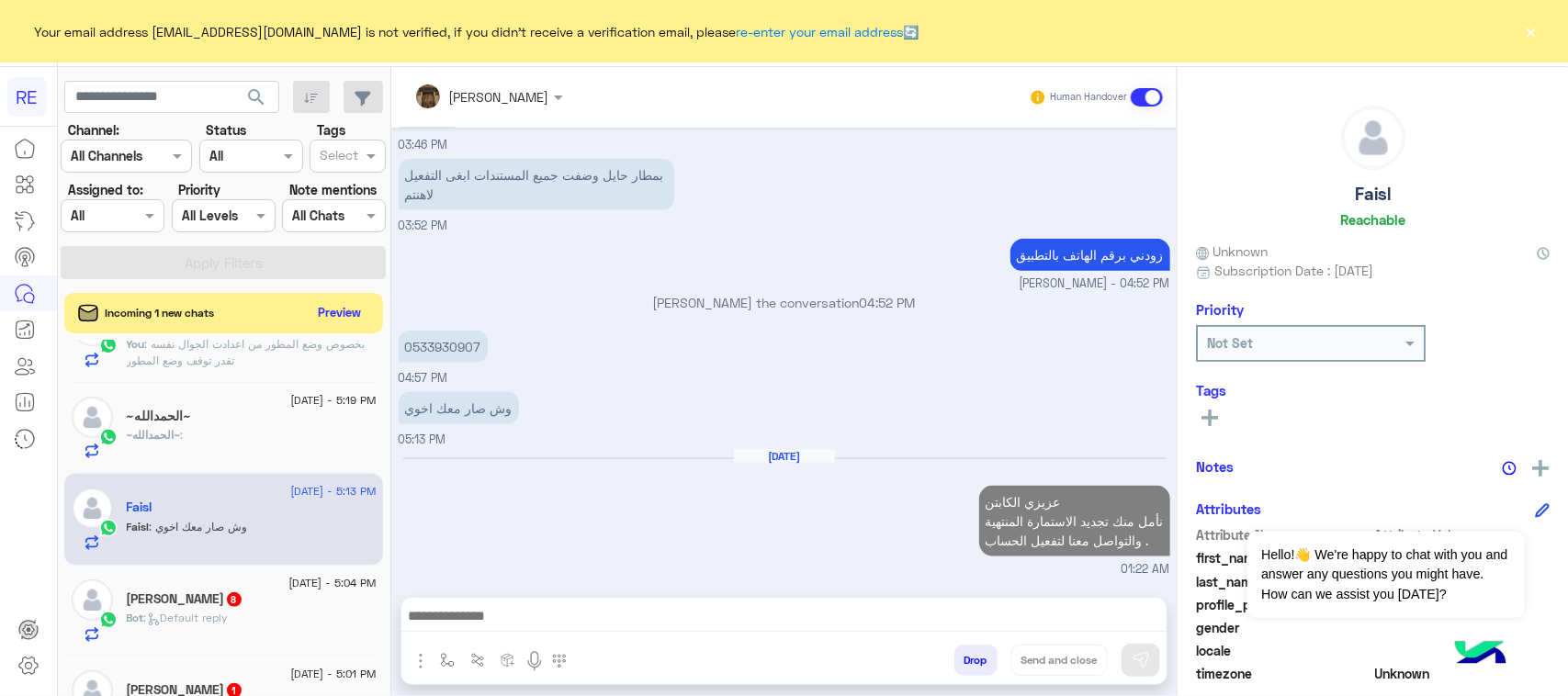
scroll to position [1007, 0]
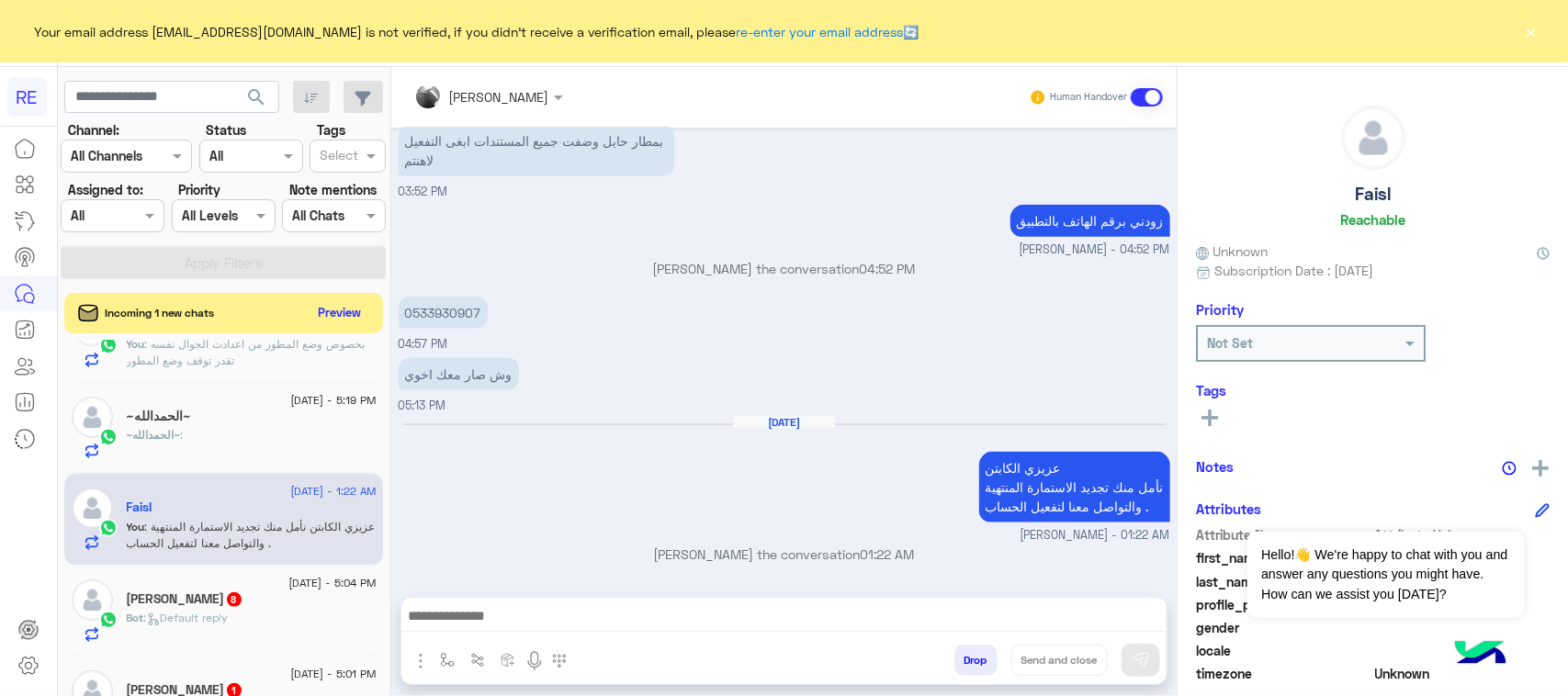
click at [262, 613] on div "Bot : Default reply" at bounding box center [251, 626] width 250 height 32
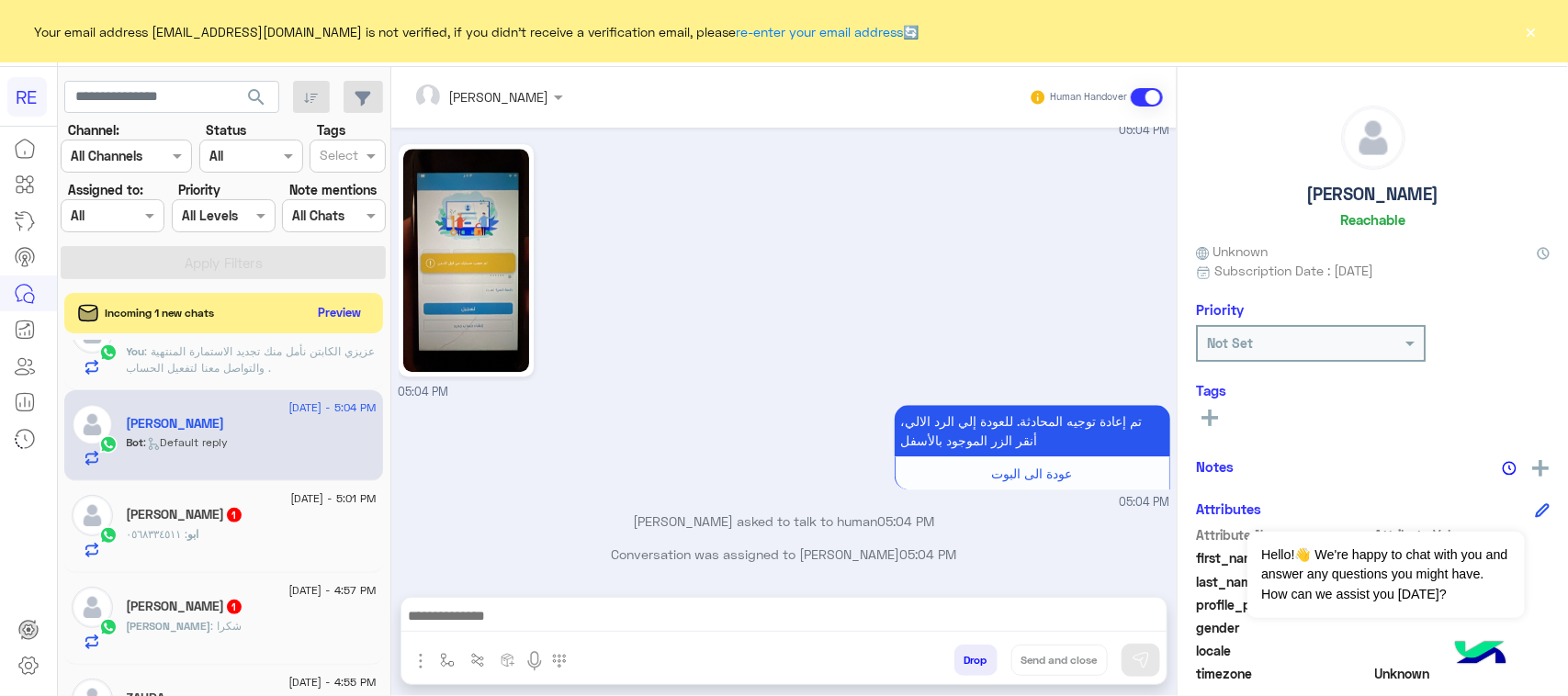
scroll to position [468, 0]
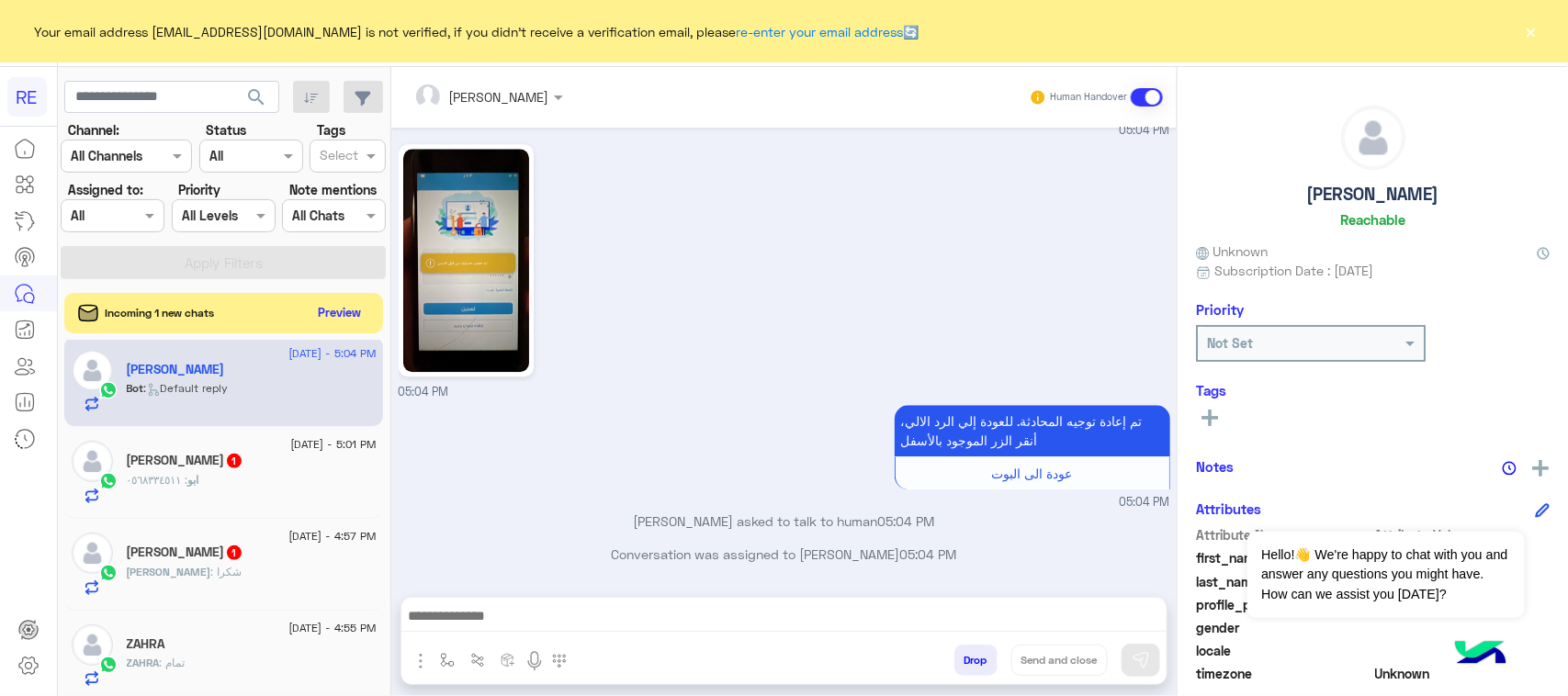
click at [249, 481] on div "ابو : ٠٥٦٨٣٣٤٥١١" at bounding box center [251, 488] width 250 height 32
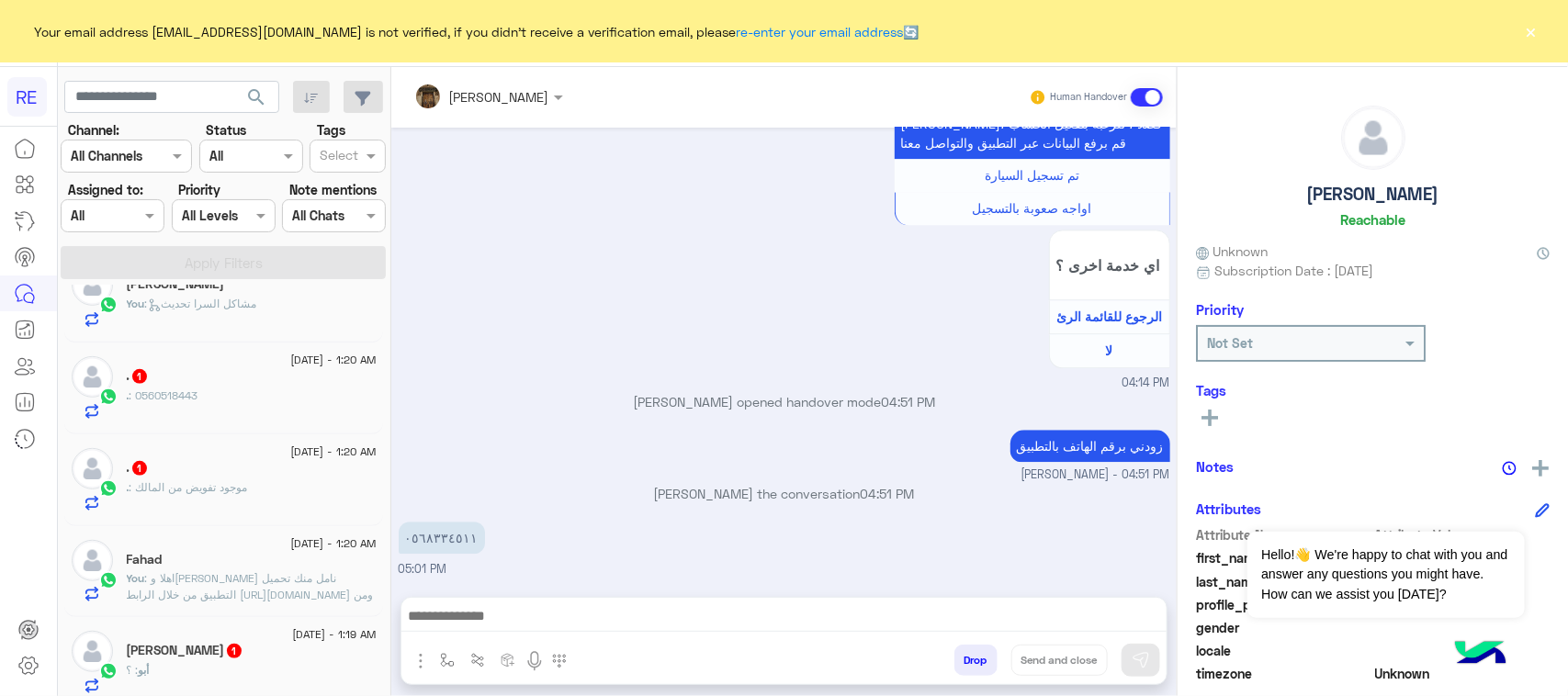
scroll to position [459, 0]
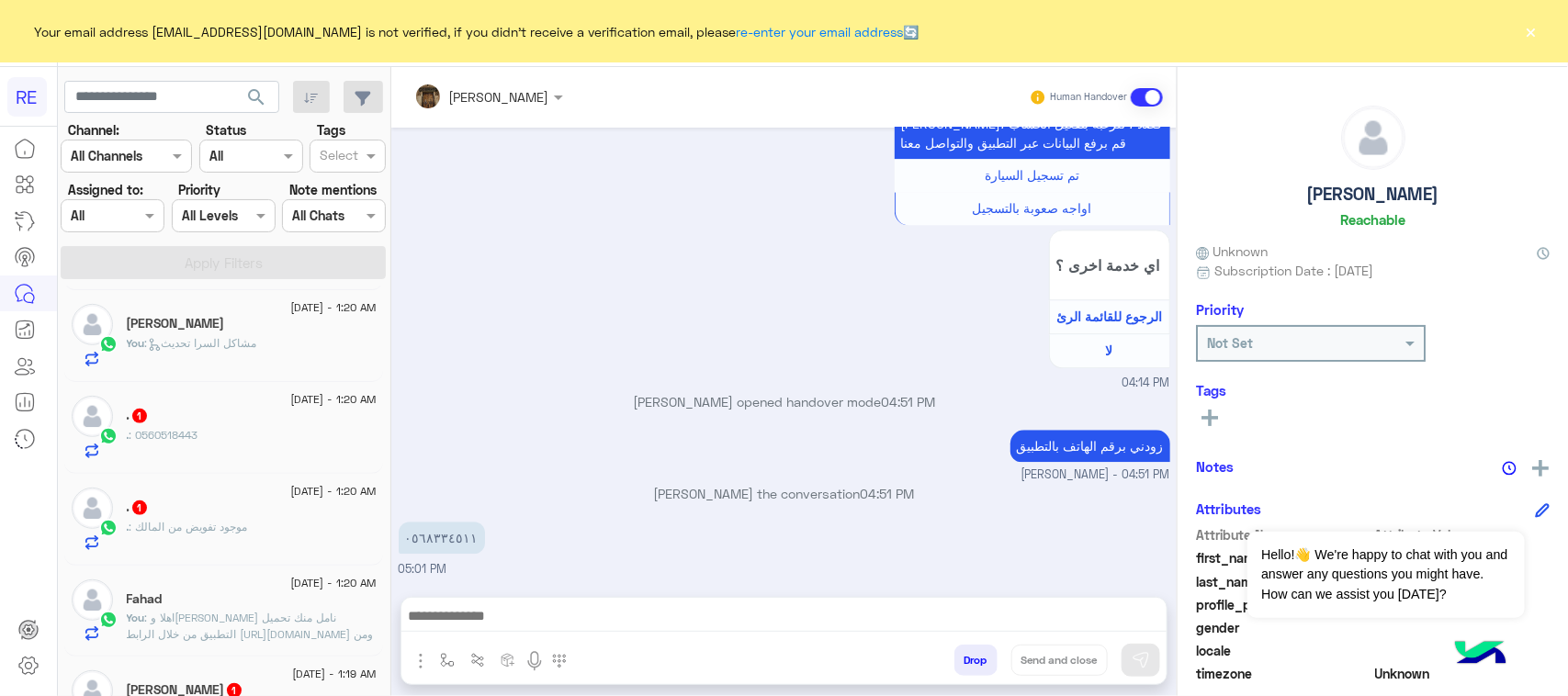
click at [246, 519] on div ". 1" at bounding box center [251, 509] width 250 height 20
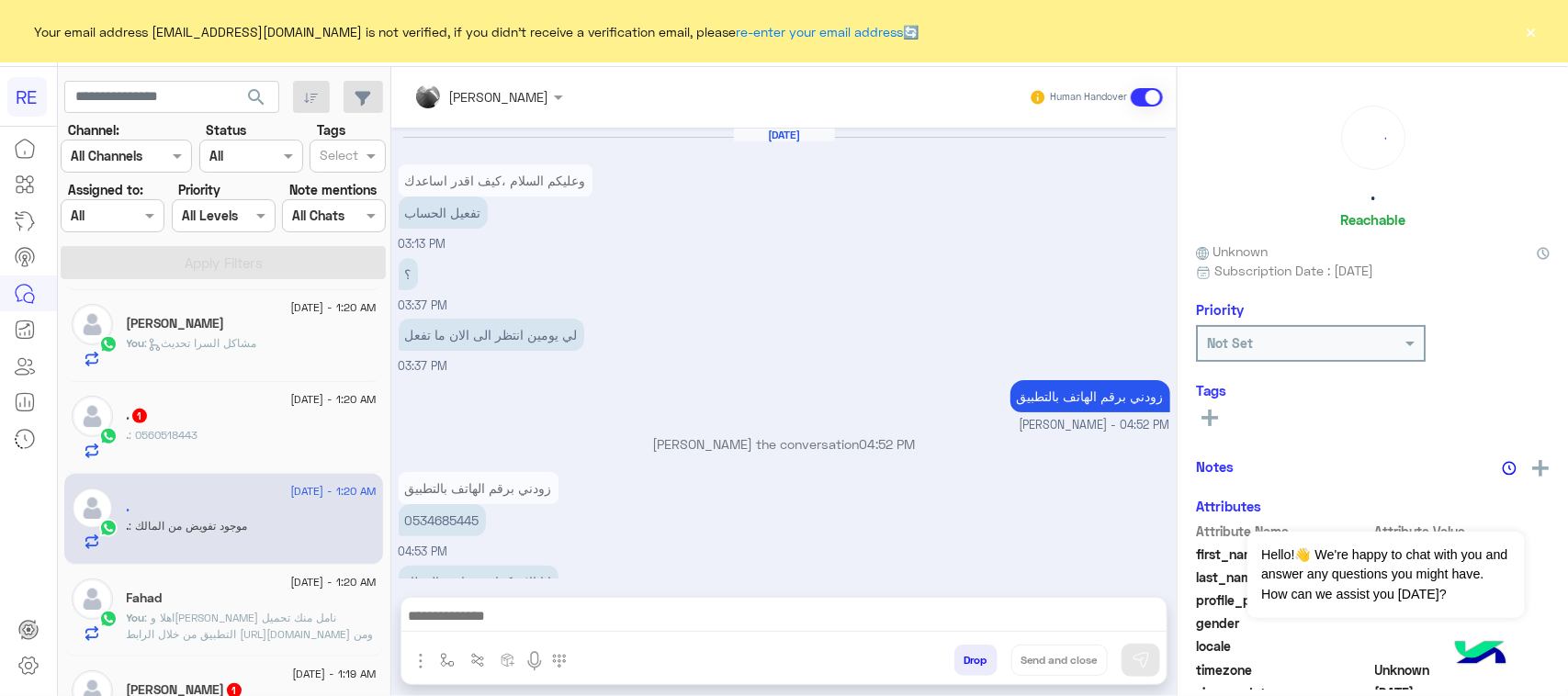
scroll to position [872, 0]
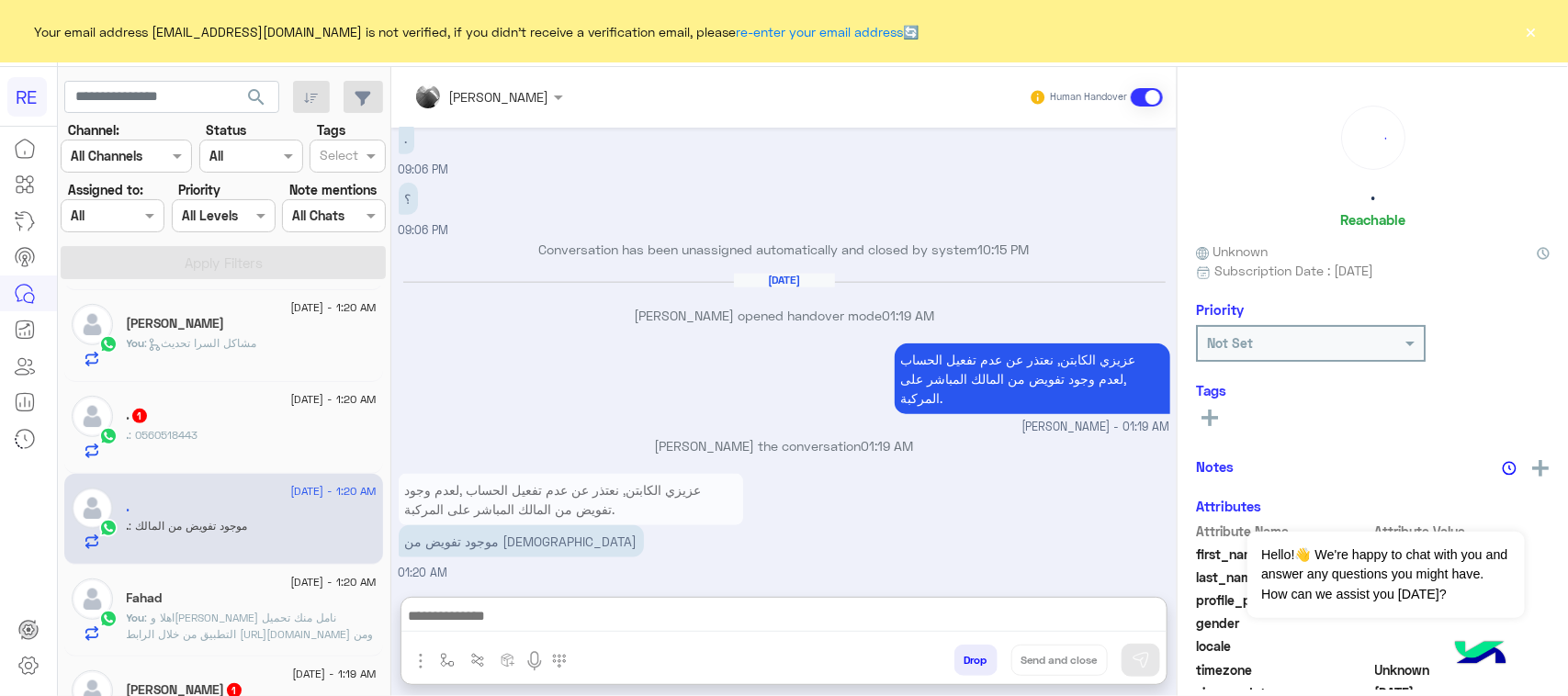
click at [603, 626] on textarea at bounding box center [784, 617] width 765 height 27
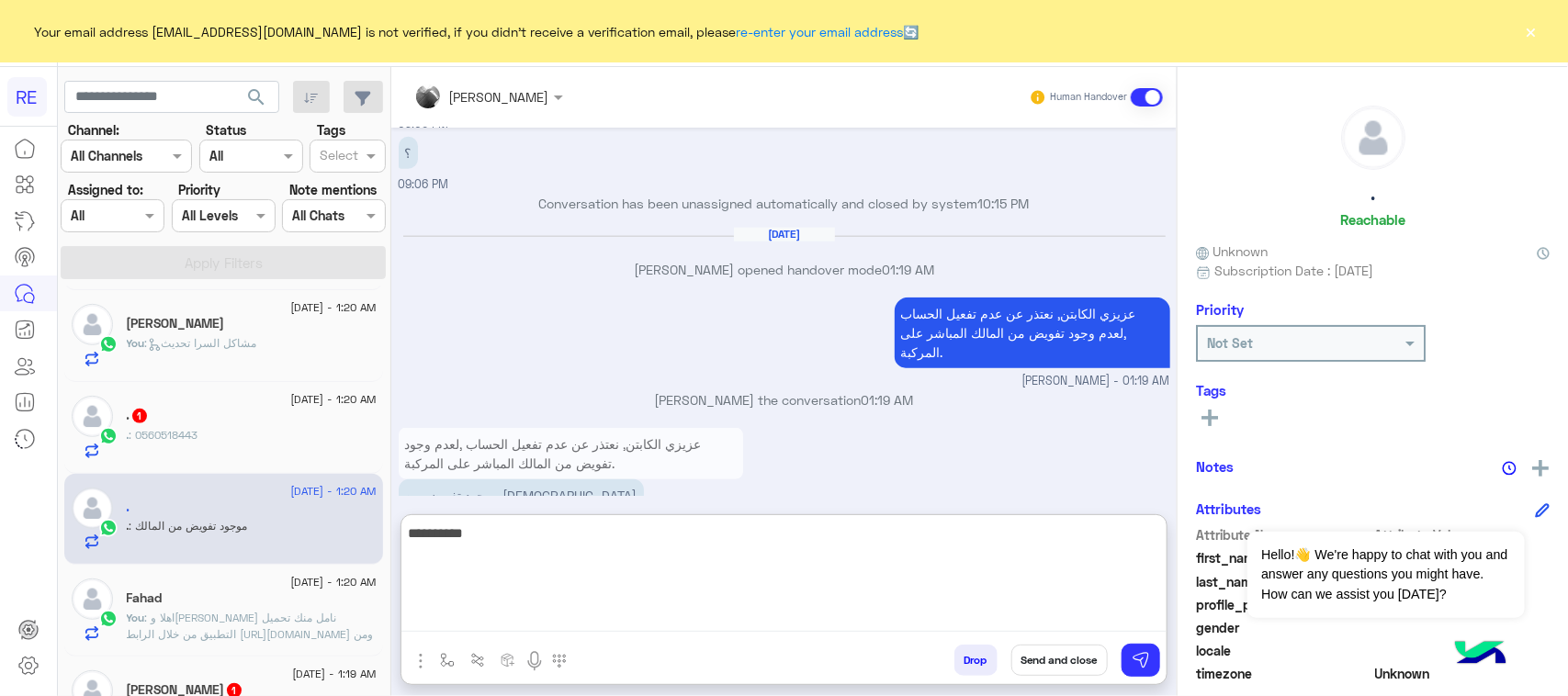
scroll to position [955, 0]
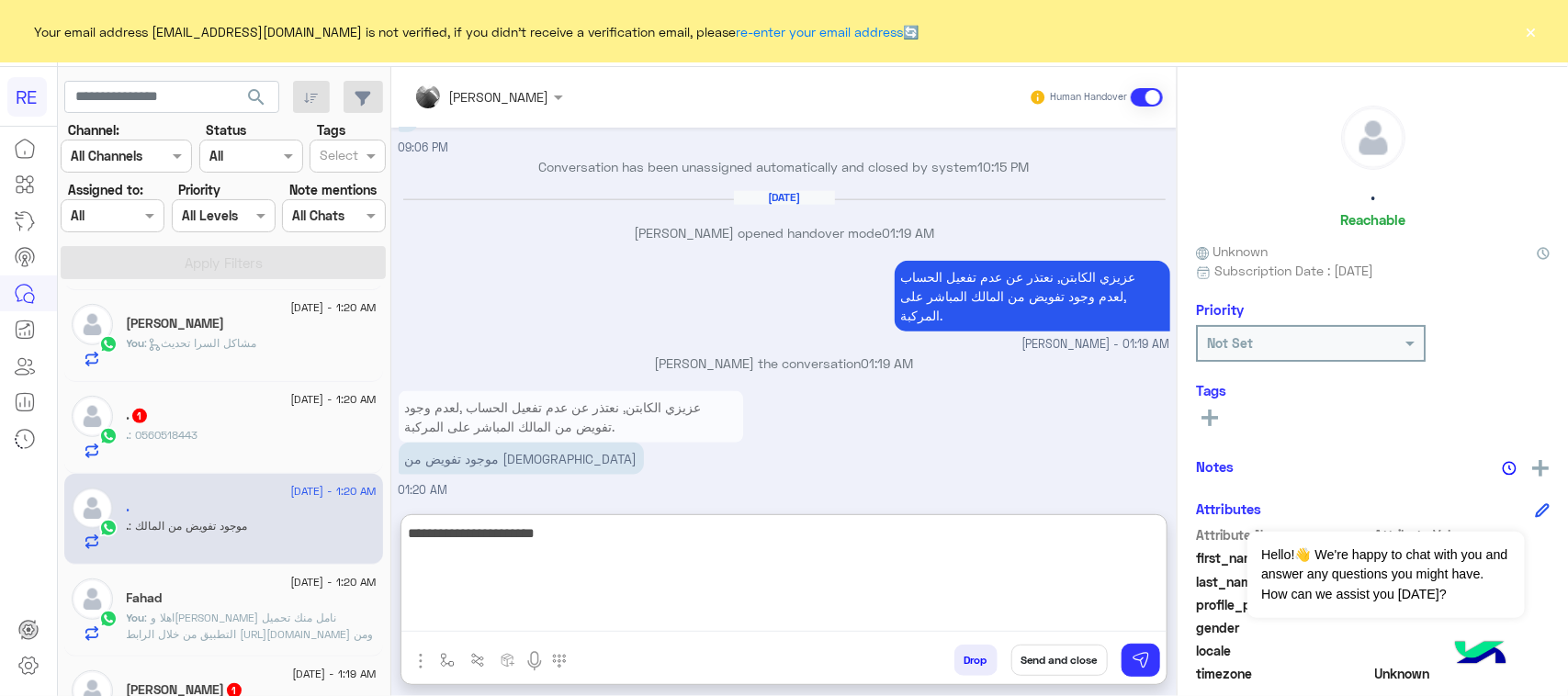
type textarea "**********"
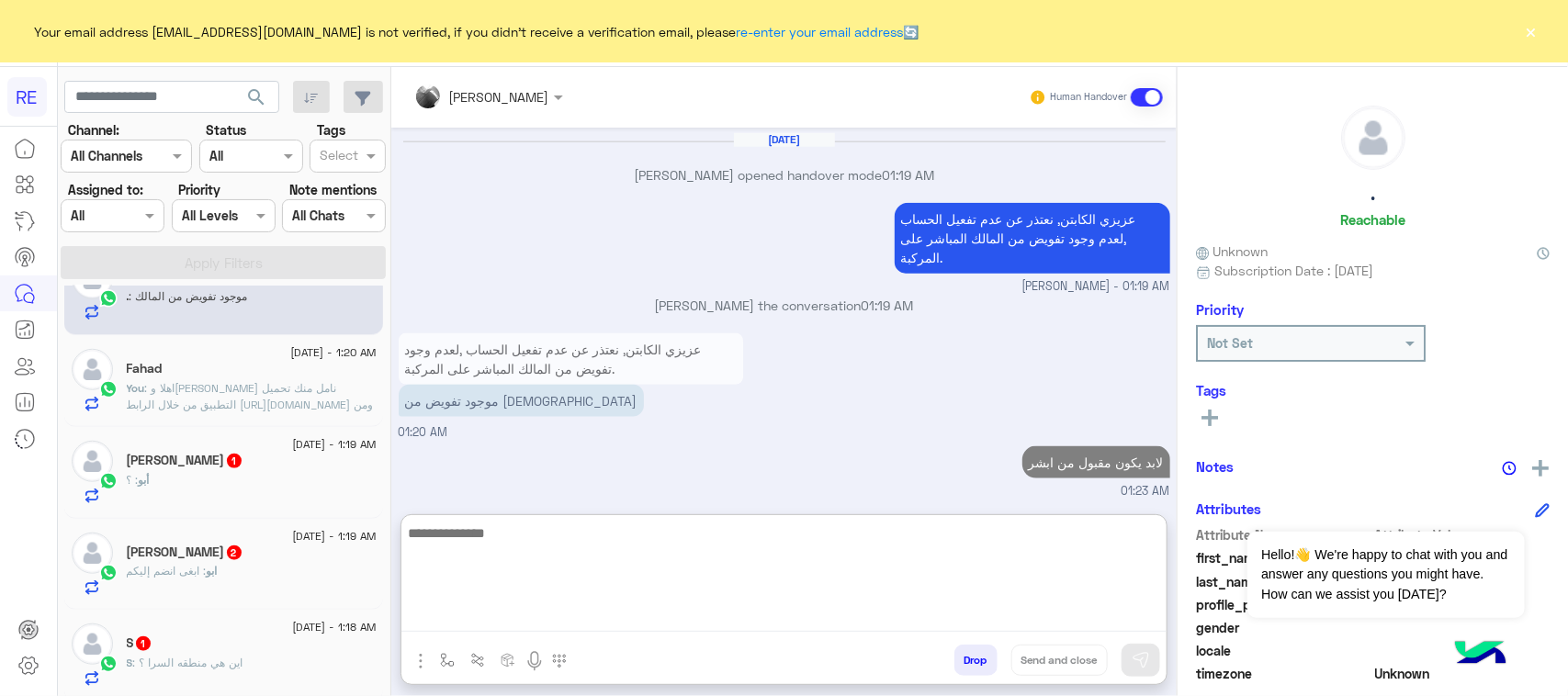
scroll to position [980, 0]
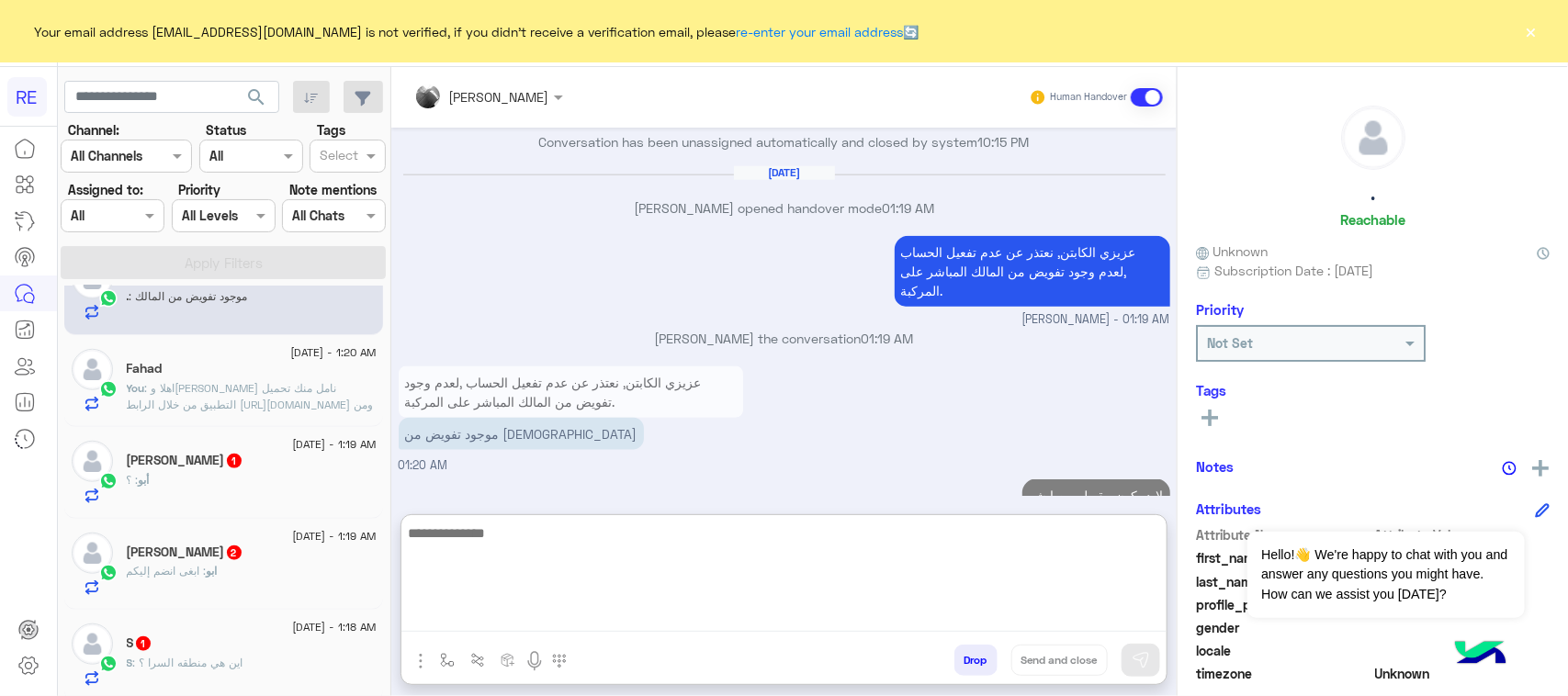
click at [218, 476] on div "أبو : ؟" at bounding box center [251, 488] width 250 height 32
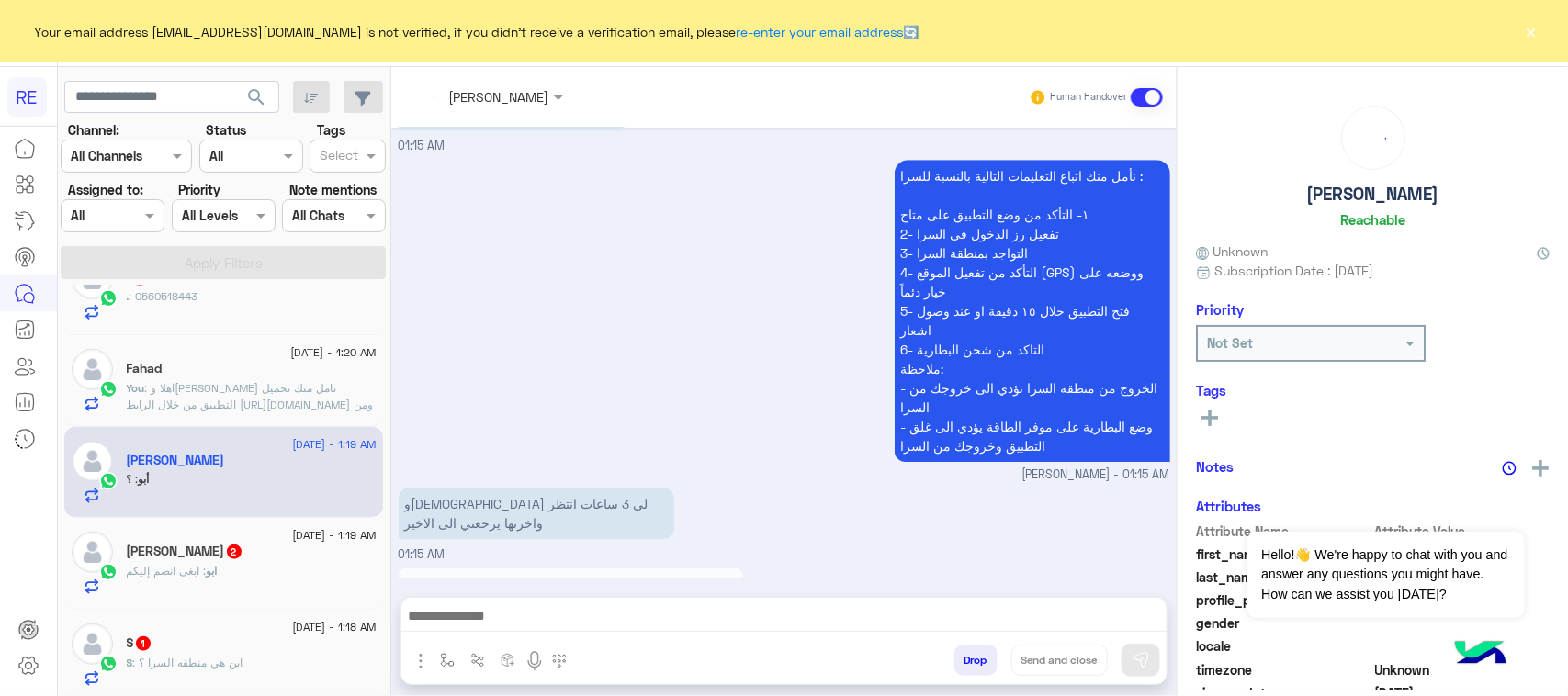
scroll to position [687, 0]
click at [317, 597] on div "ابو : ابغى انضم إليكم" at bounding box center [251, 581] width 250 height 32
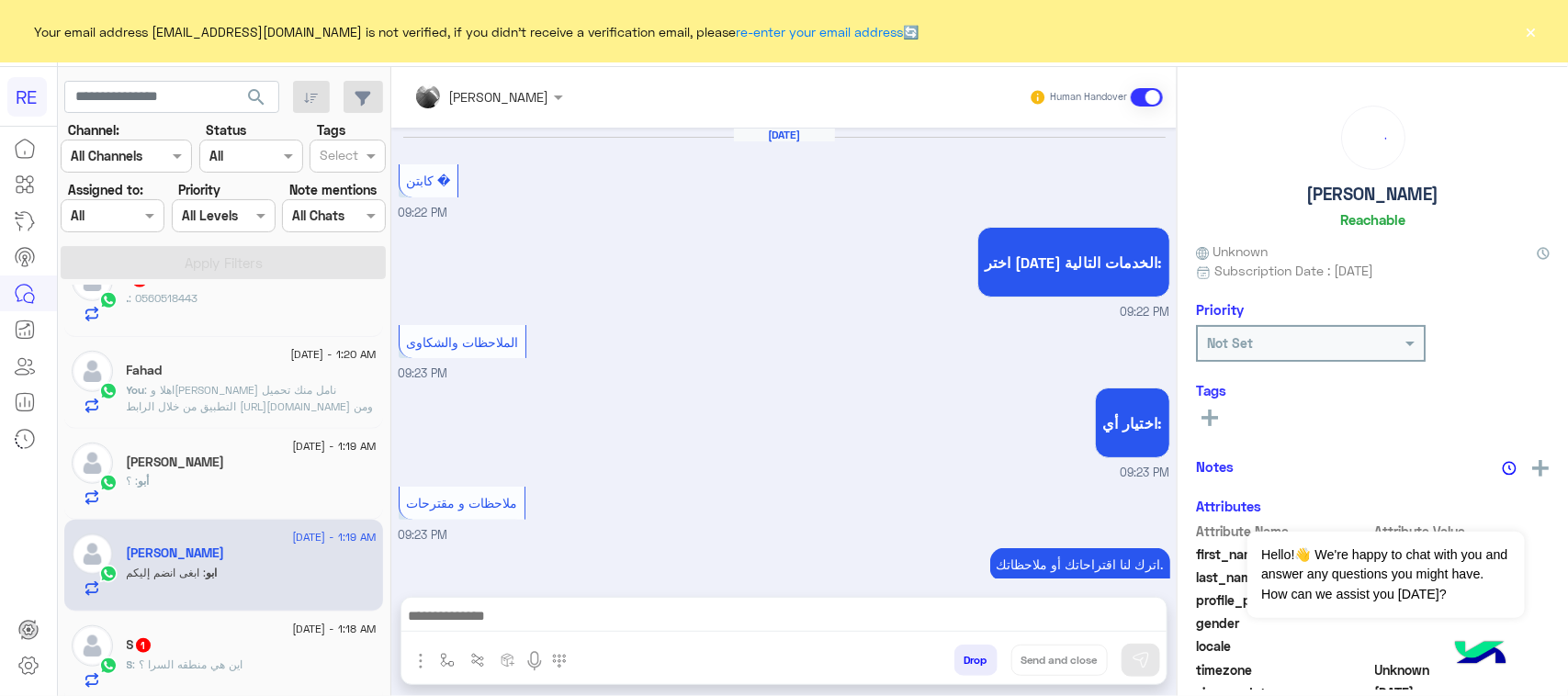
scroll to position [1355, 0]
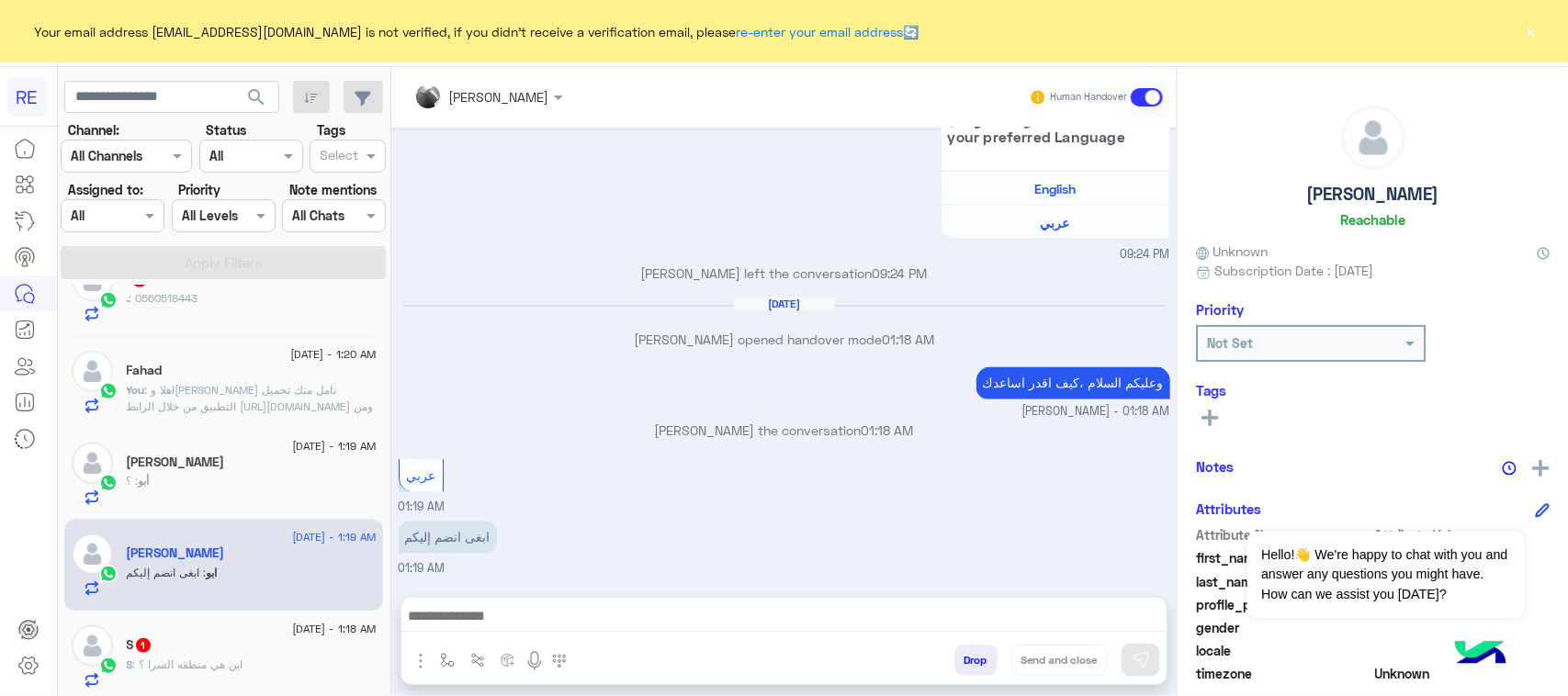
click at [694, 616] on textarea at bounding box center [784, 617] width 765 height 27
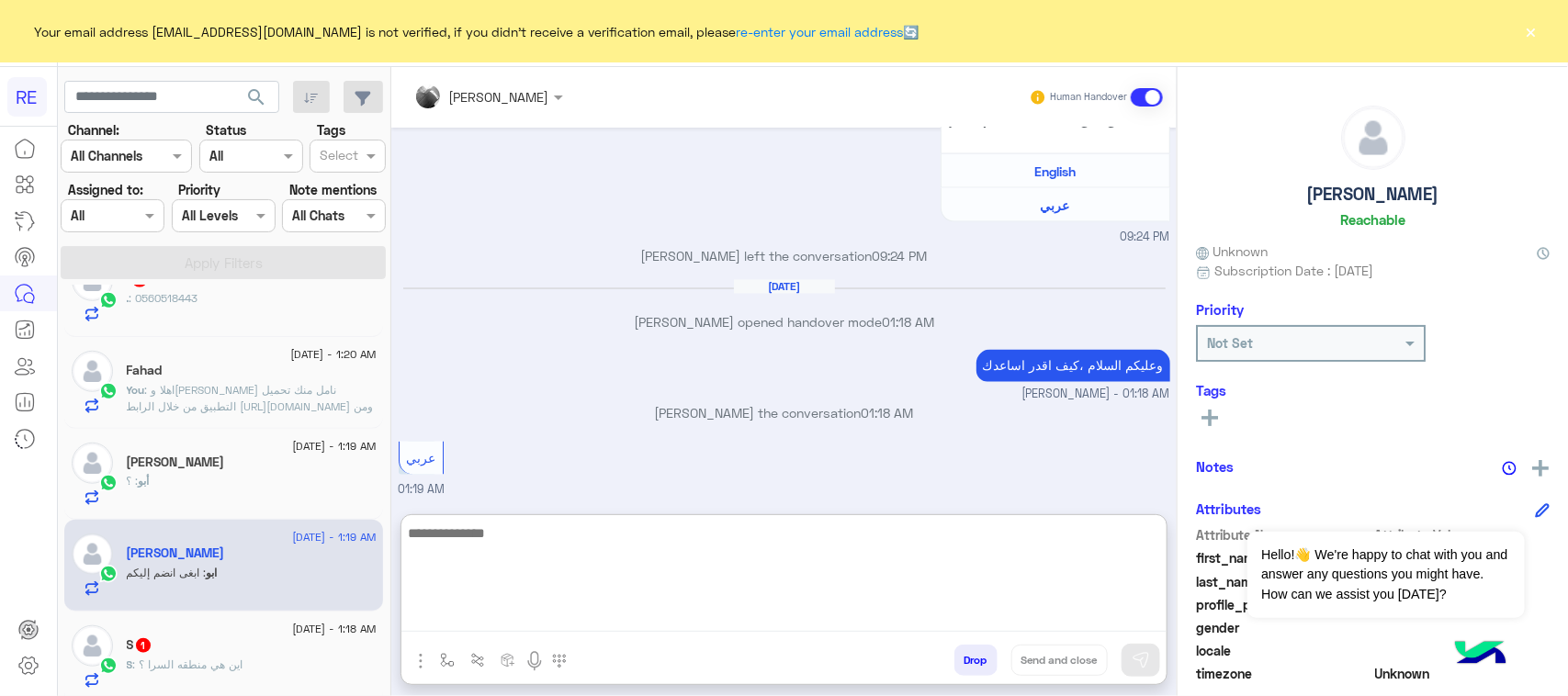
paste textarea "**********"
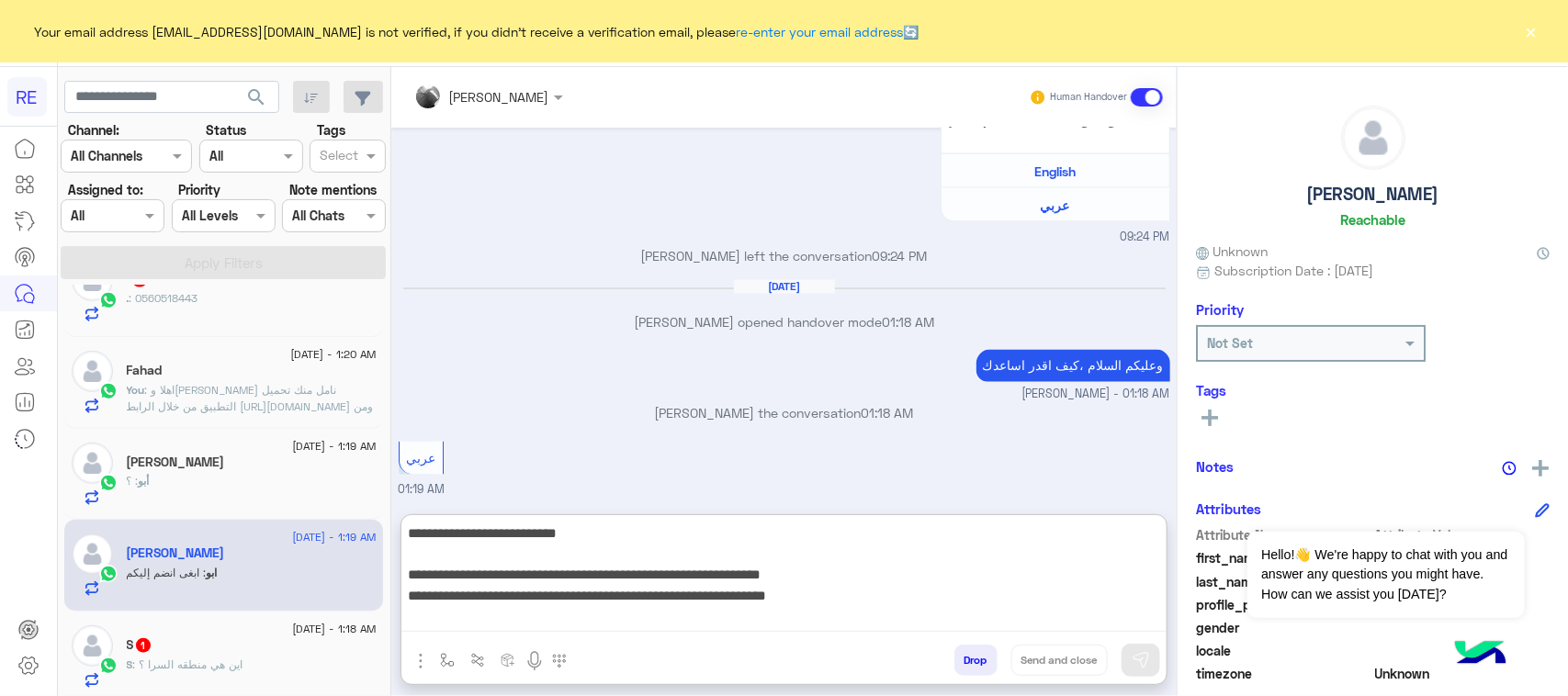
scroll to position [159, 0]
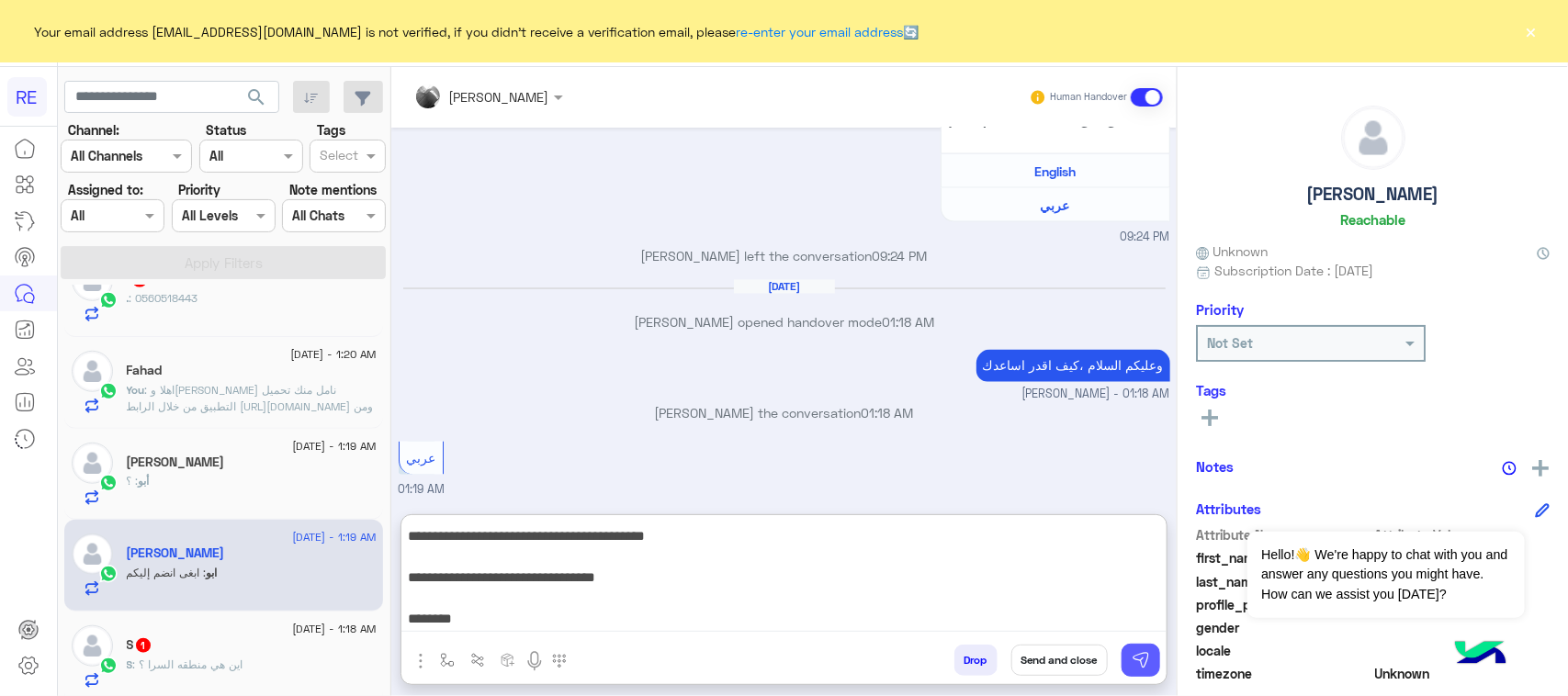
type textarea "**********"
click at [1141, 649] on button at bounding box center [1141, 659] width 38 height 33
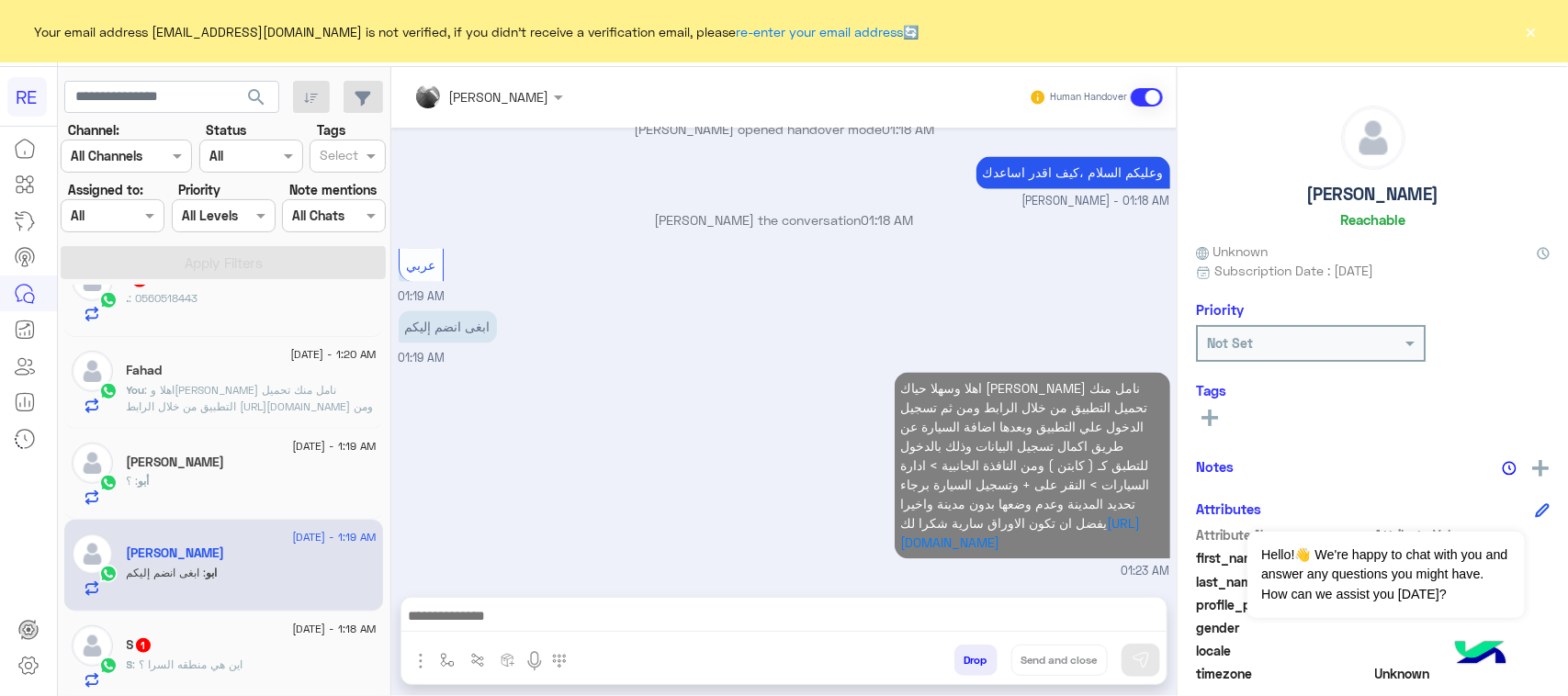
scroll to position [802, 0]
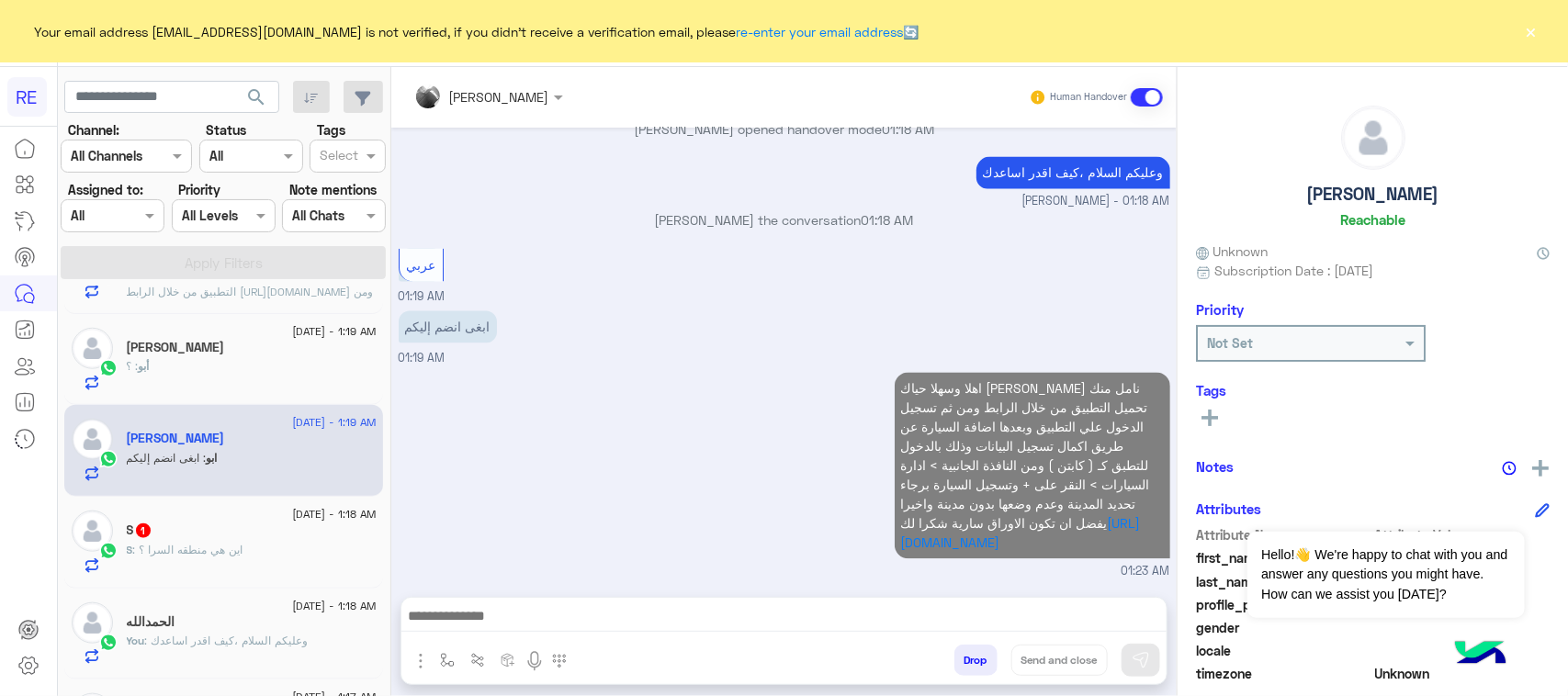
click at [264, 549] on div "S : اين هي منطقه السرا ؟" at bounding box center [251, 557] width 250 height 32
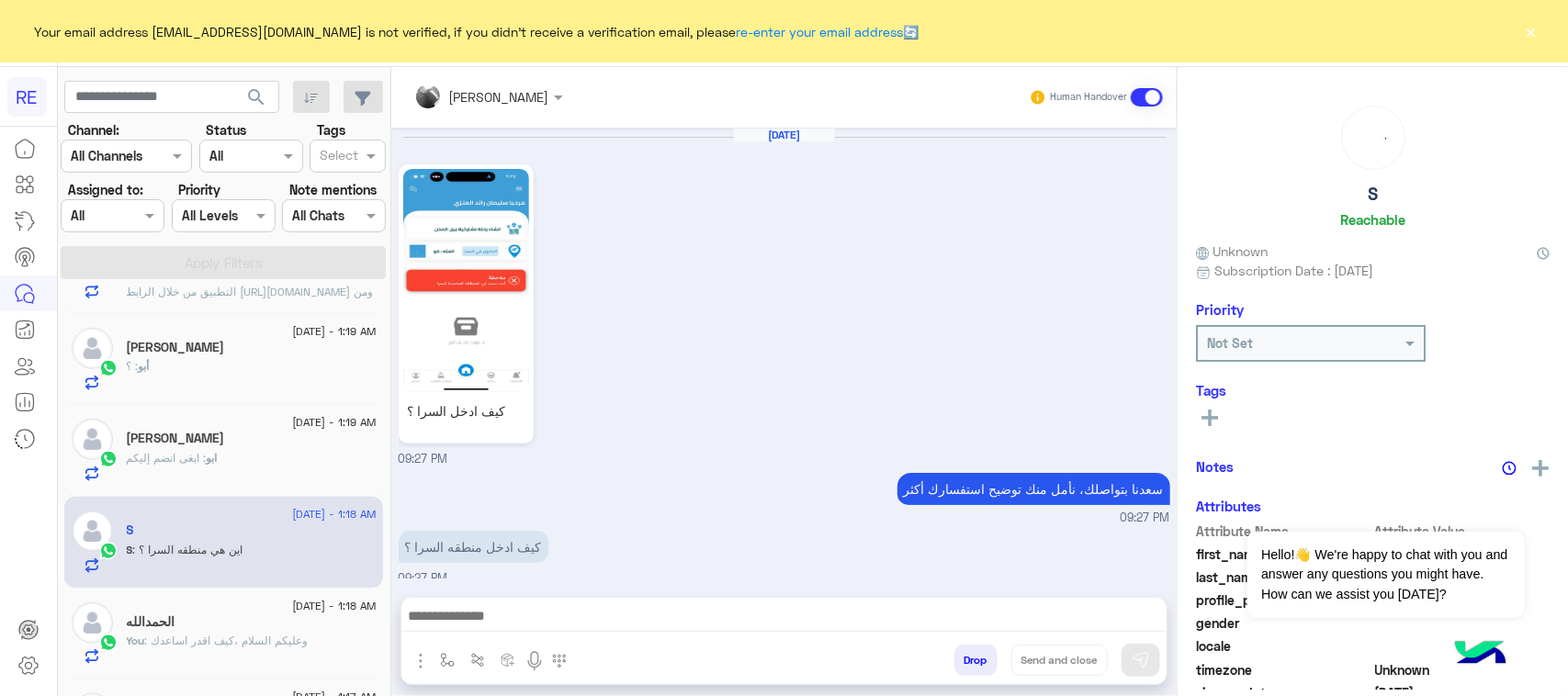
scroll to position [711, 0]
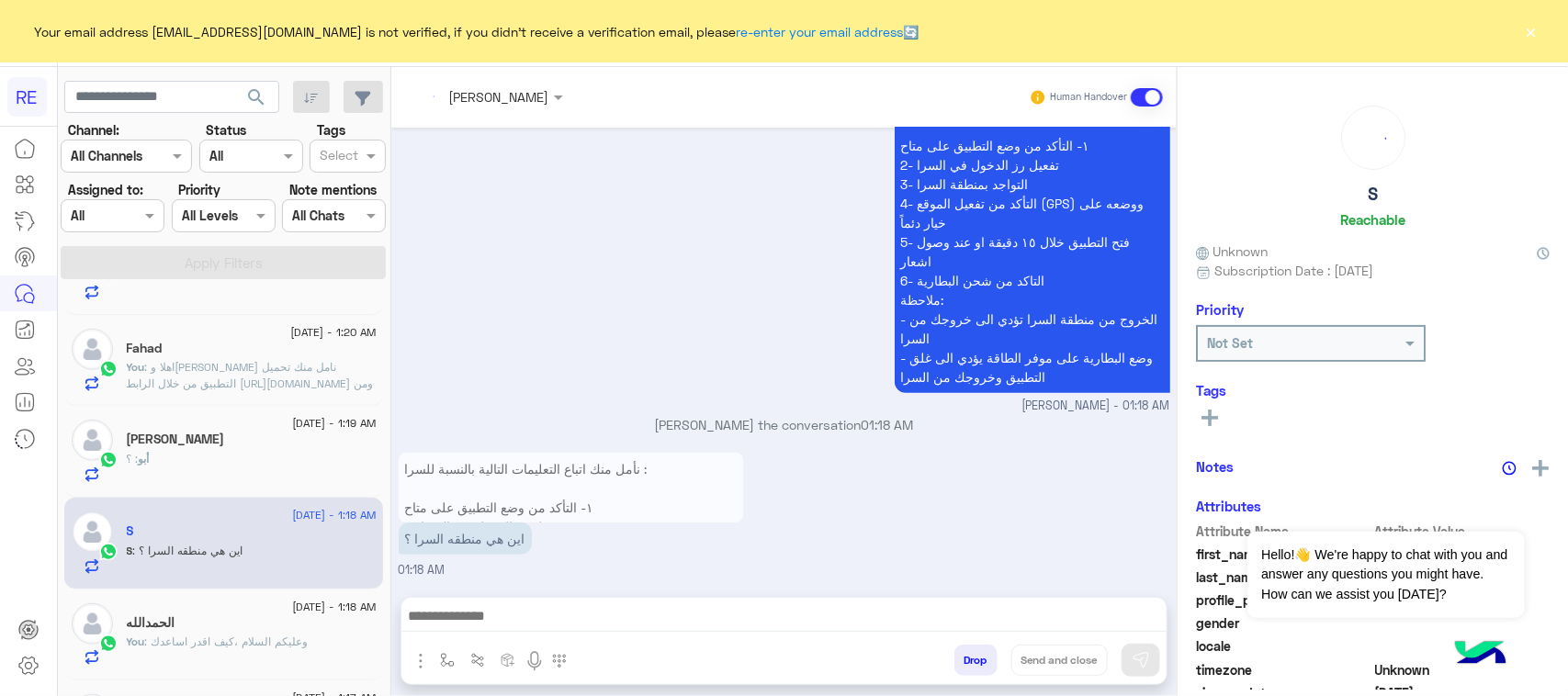
click at [484, 624] on textarea at bounding box center [784, 617] width 765 height 27
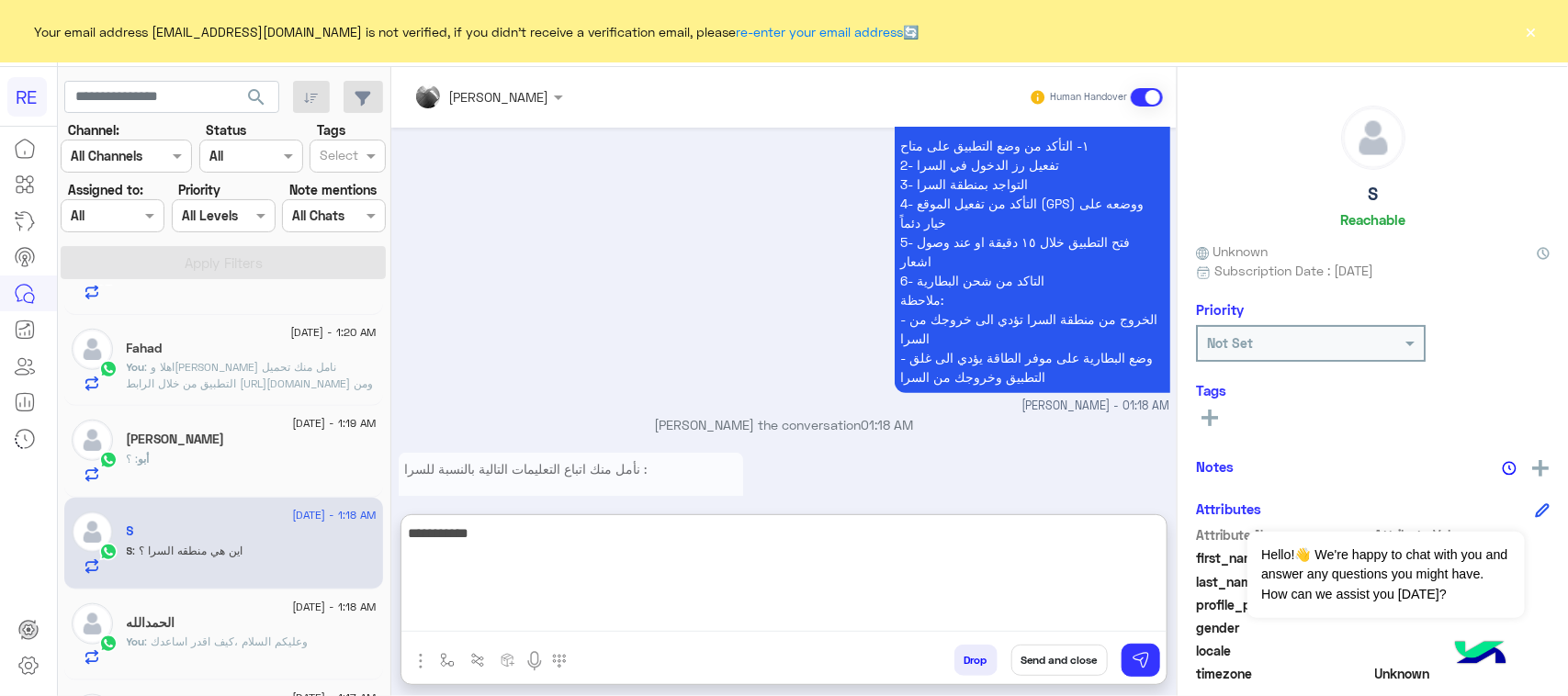
type textarea "**********"
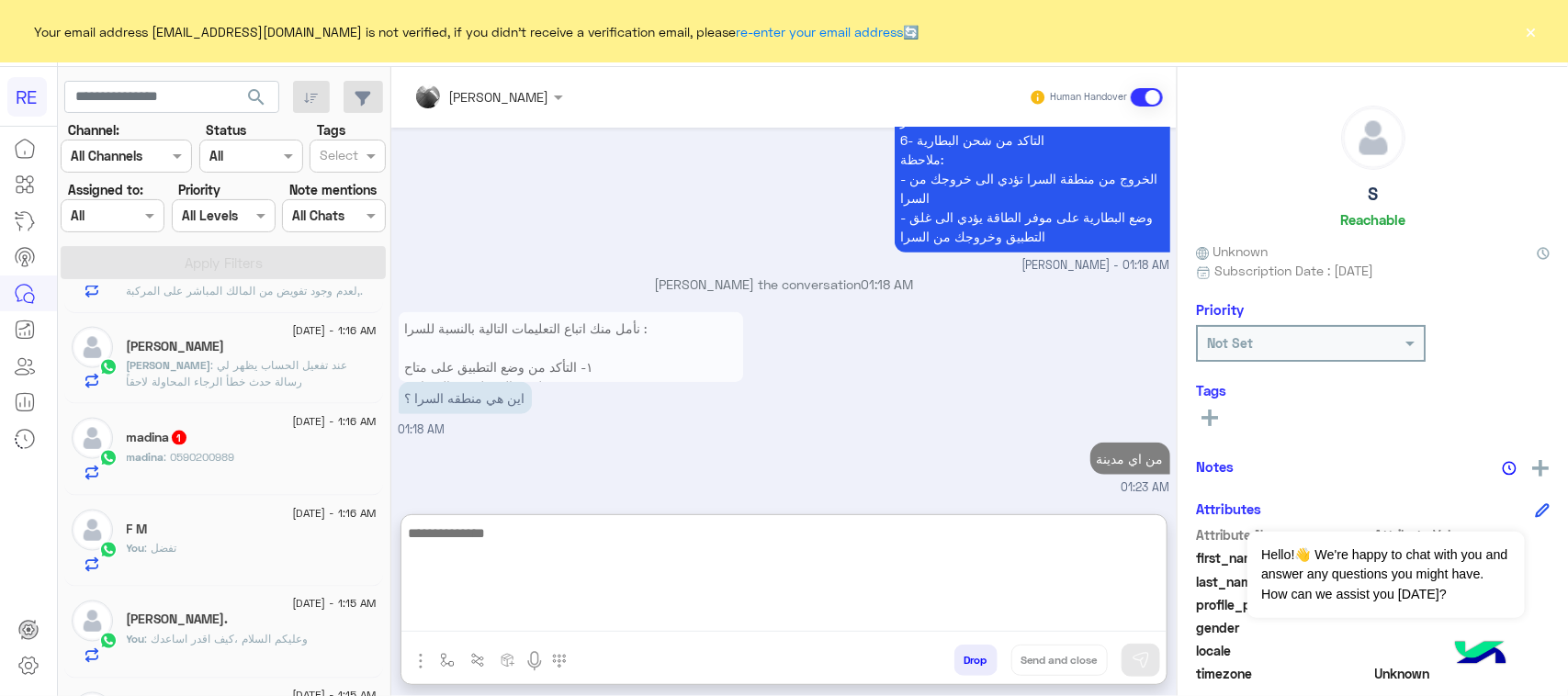
scroll to position [809, 0]
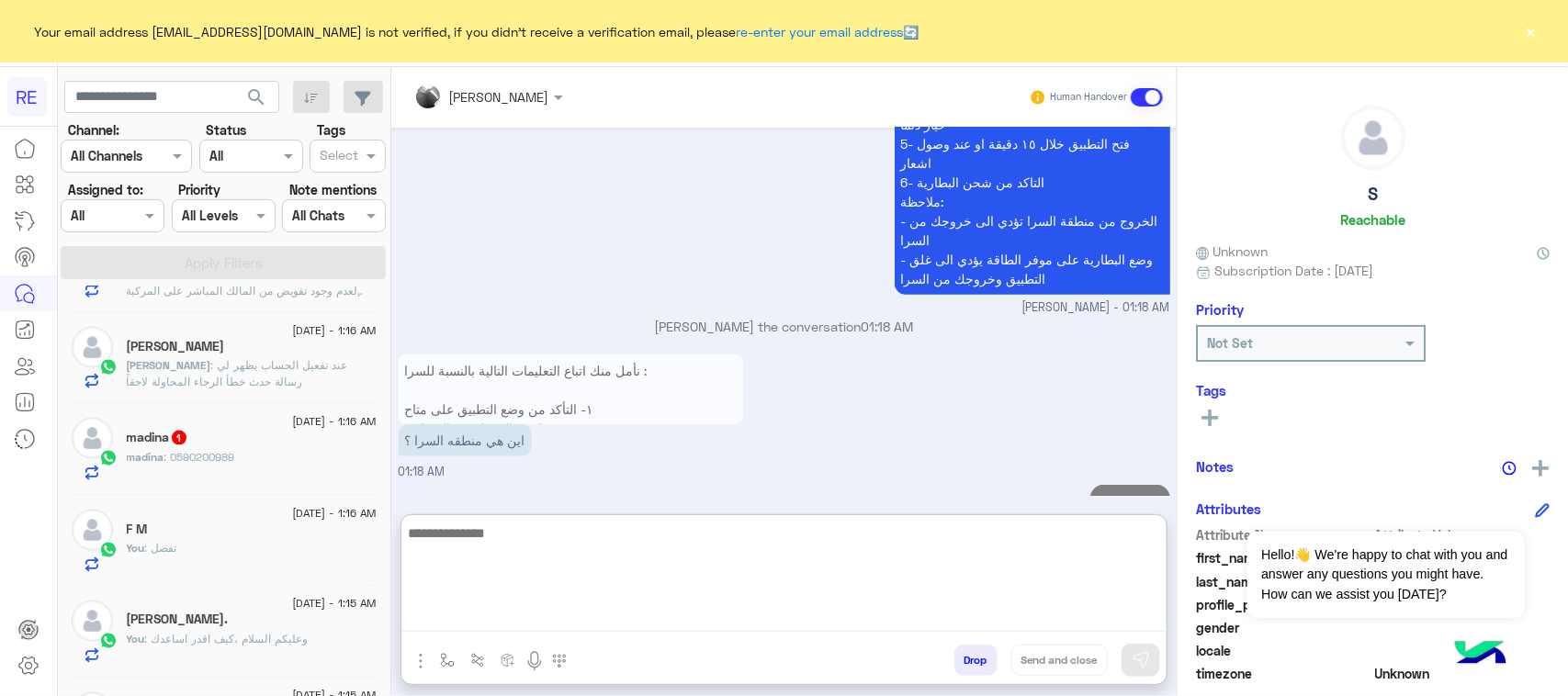
click at [250, 475] on div "madina : 0590200989" at bounding box center [251, 465] width 250 height 32
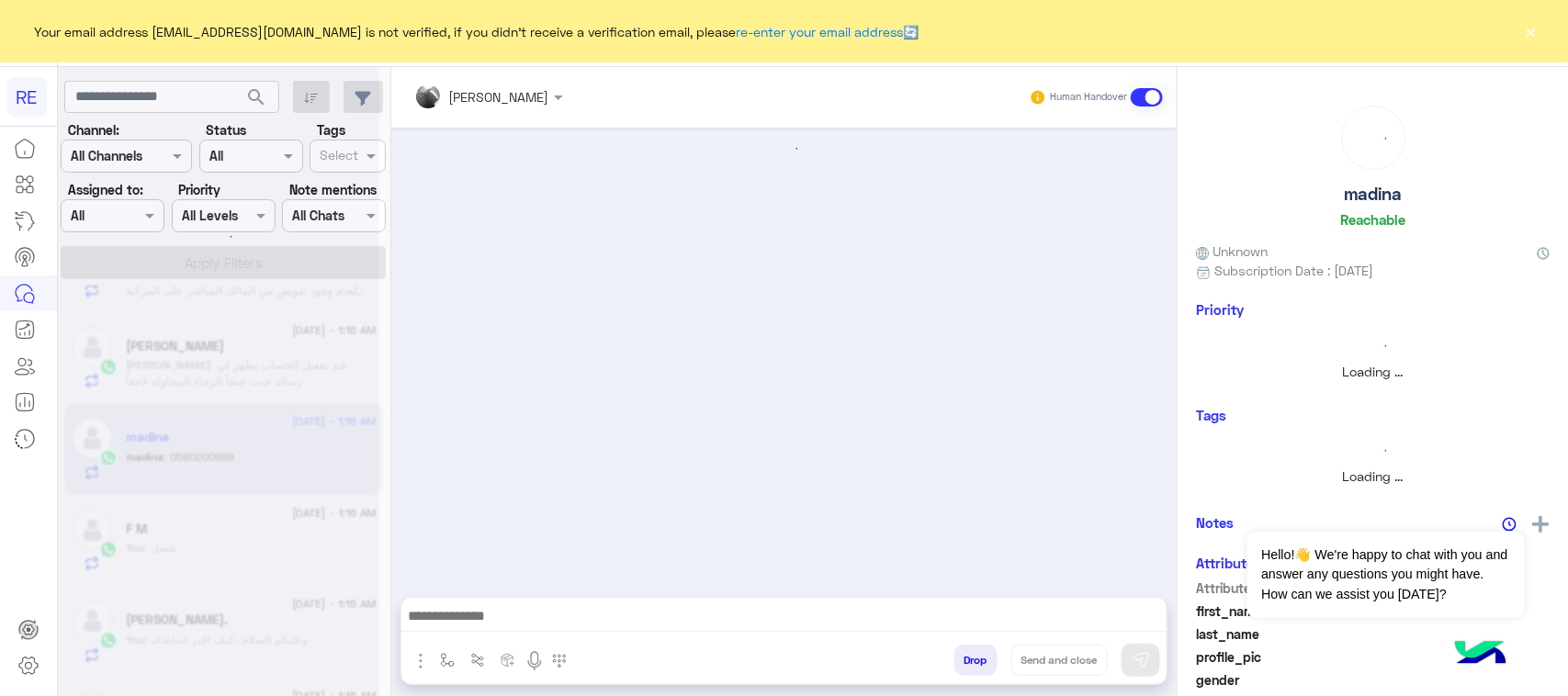
scroll to position [1880, 0]
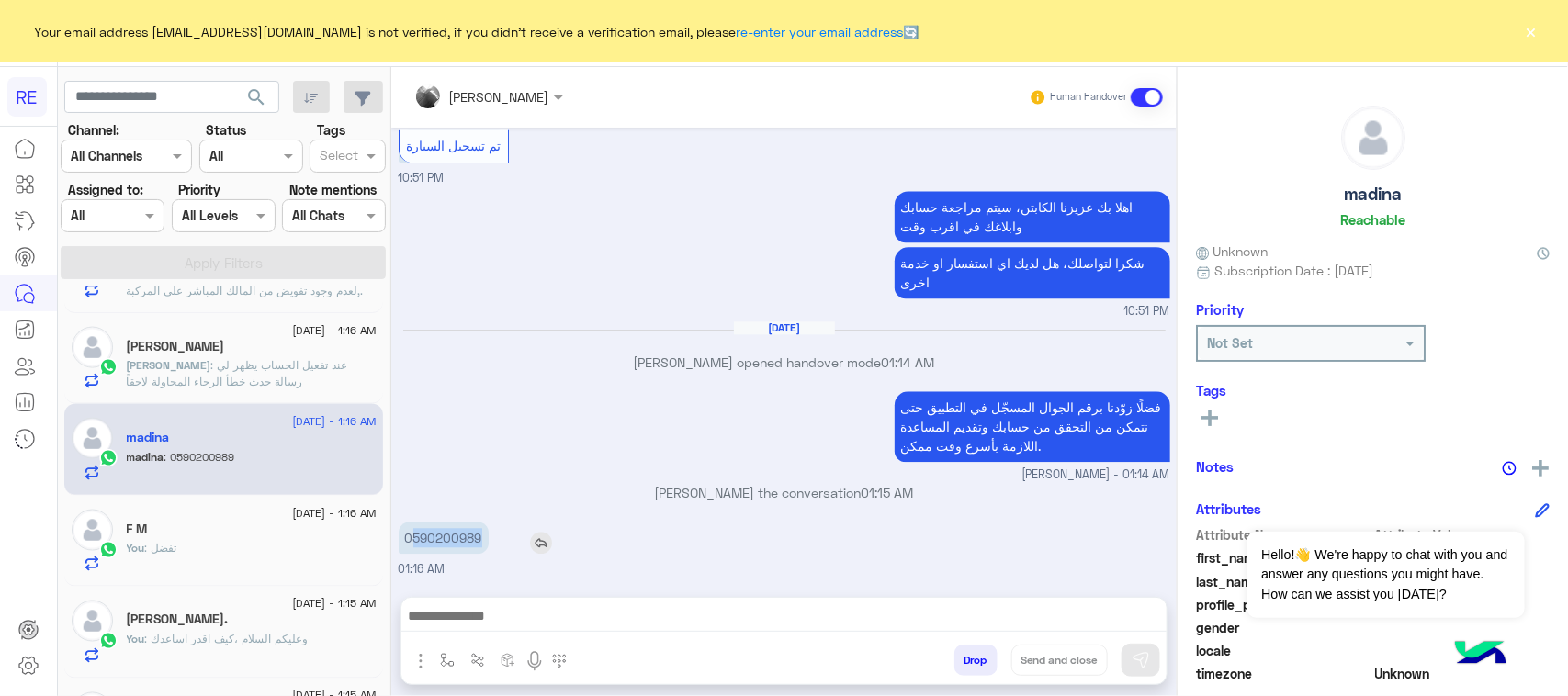
drag, startPoint x: 411, startPoint y: 540, endPoint x: 483, endPoint y: 533, distance: 72.3
click at [483, 533] on p "0590200989" at bounding box center [443, 538] width 90 height 32
copy p "590200989"
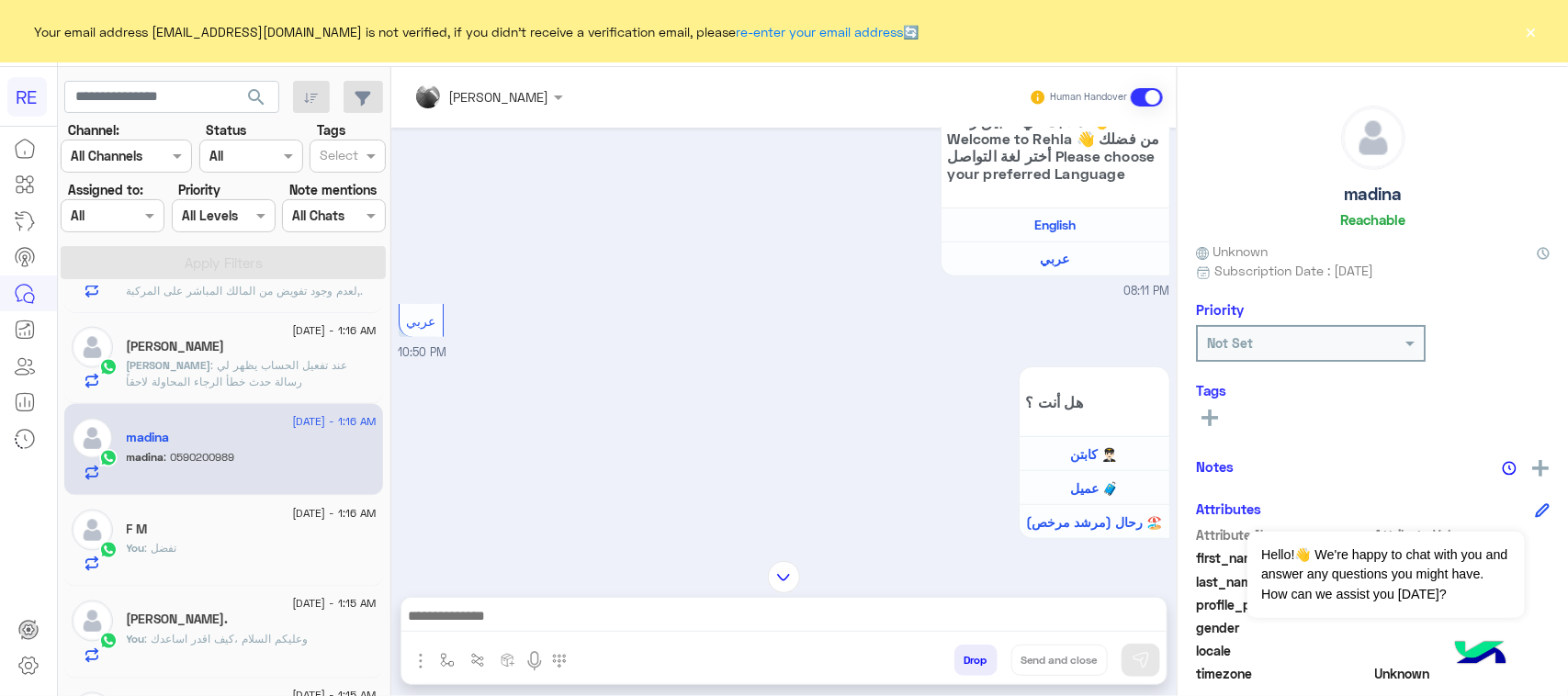
scroll to position [389, 0]
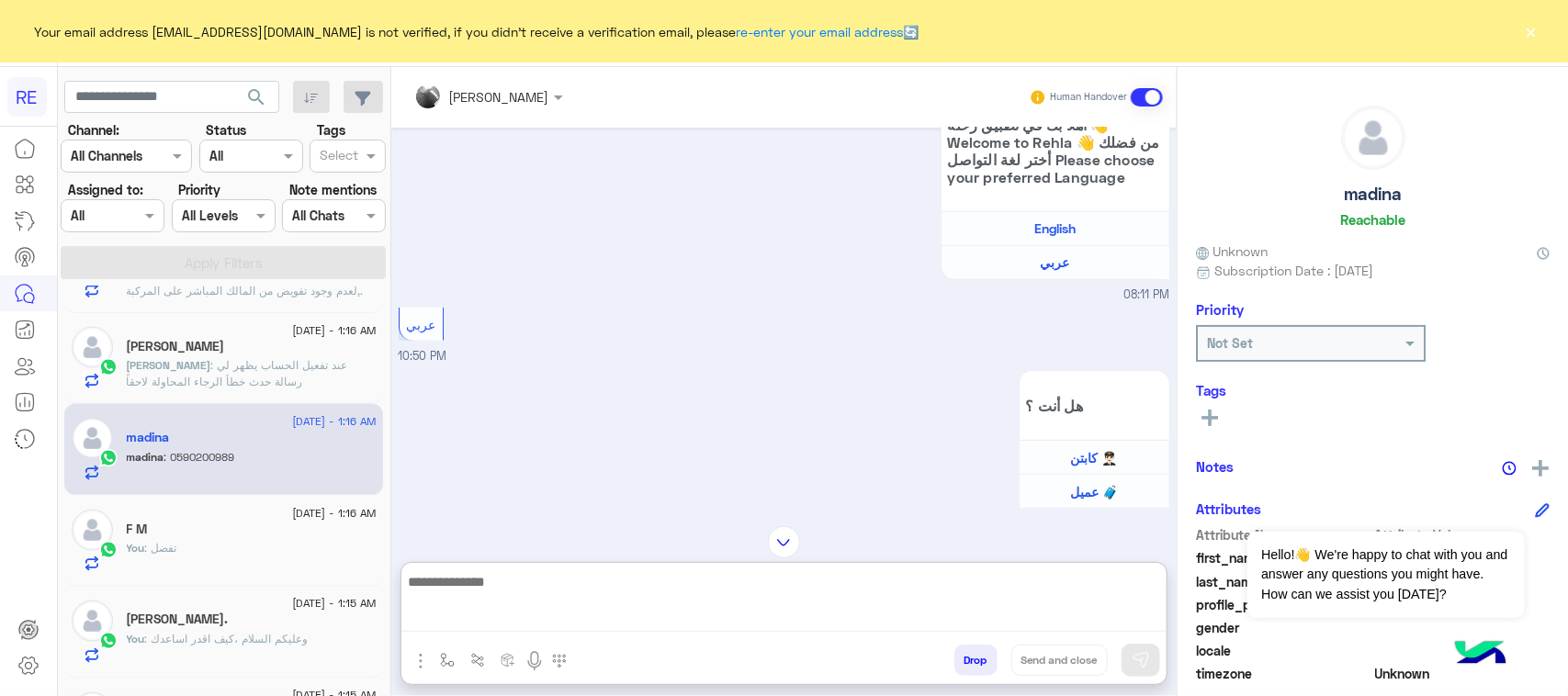
click at [655, 621] on textarea at bounding box center [784, 601] width 765 height 62
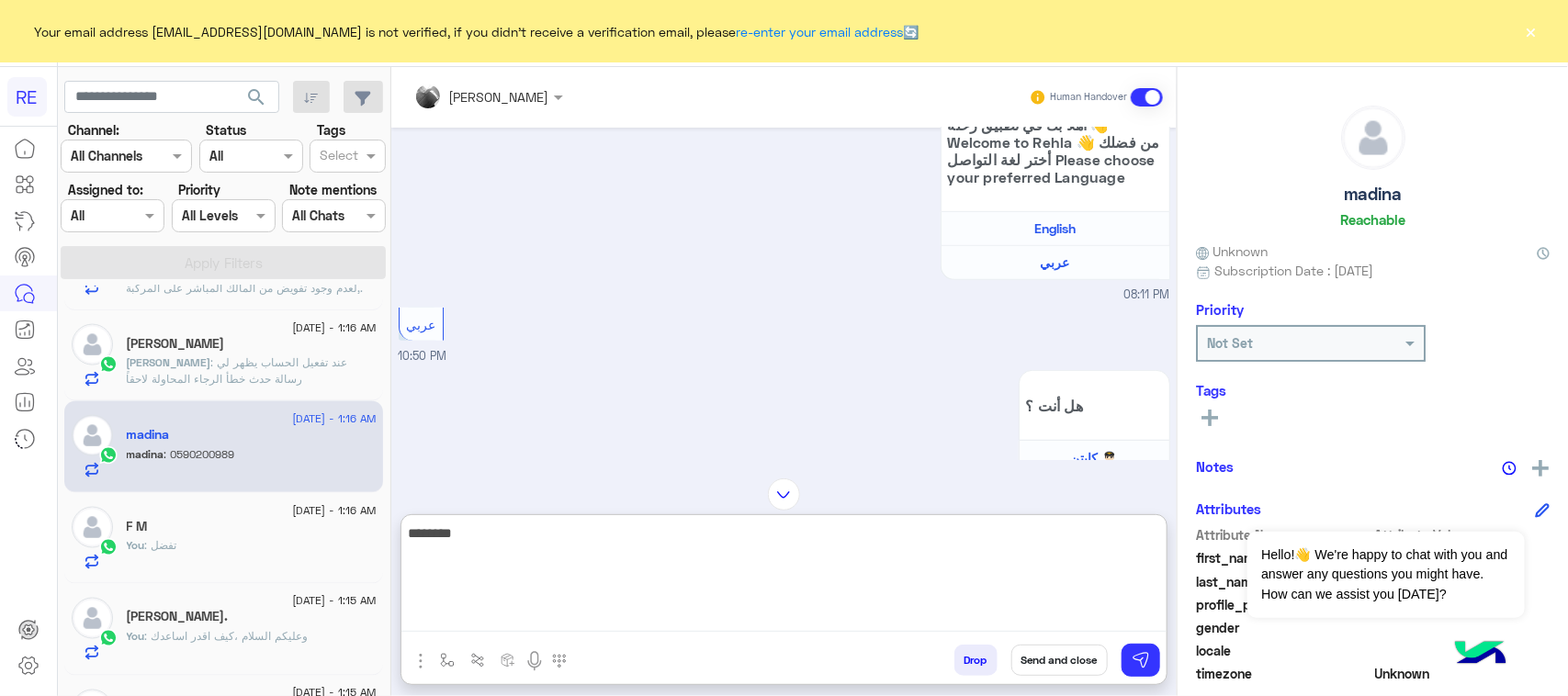
scroll to position [1263, 0]
type textarea "**********"
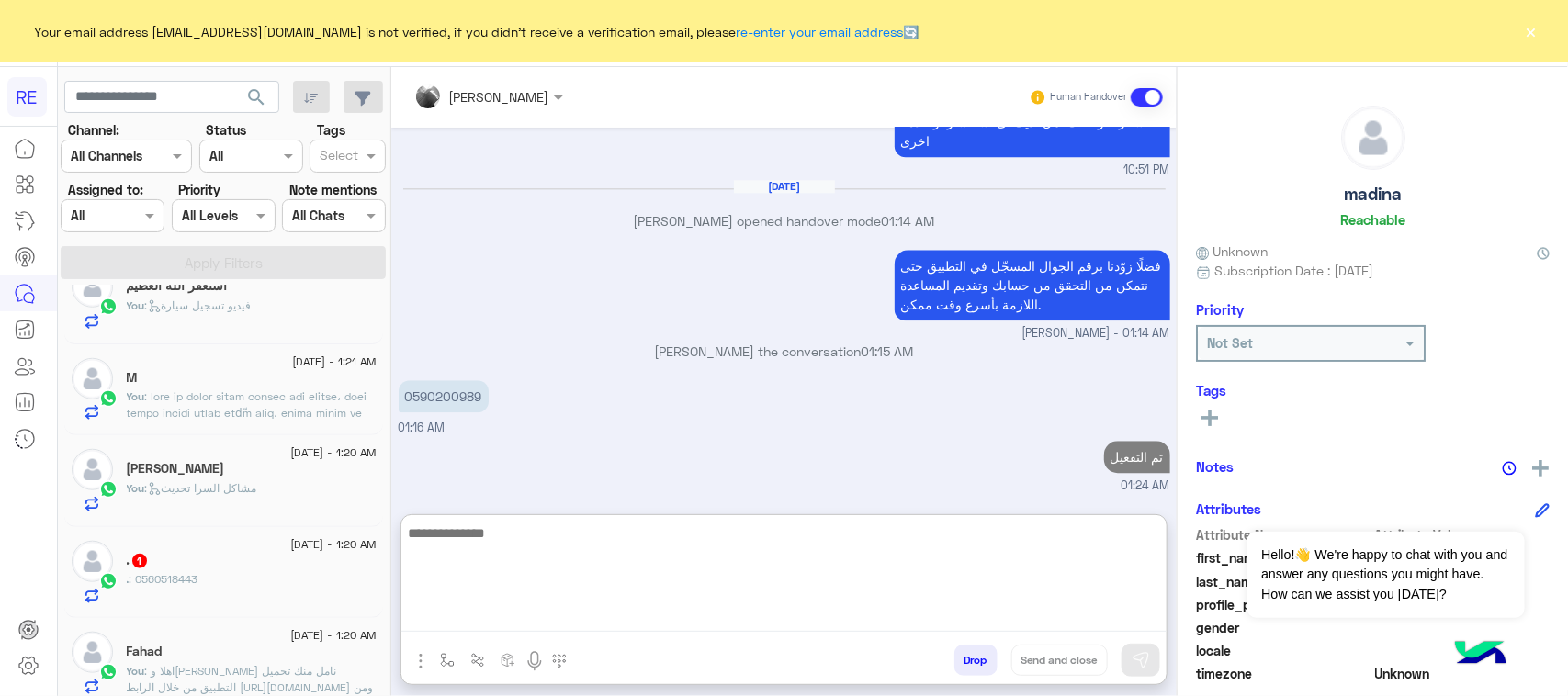
scroll to position [689, 0]
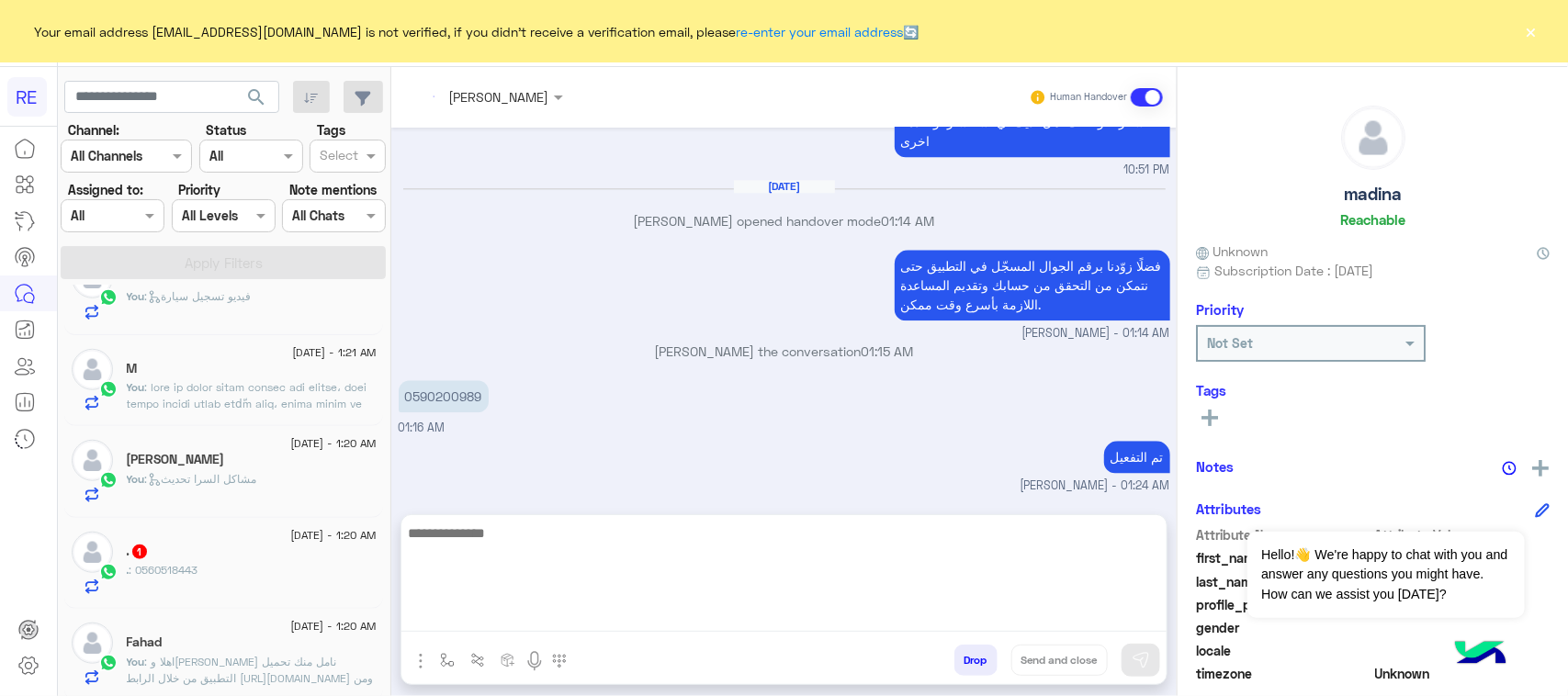
click at [217, 563] on div ". 1" at bounding box center [251, 553] width 250 height 20
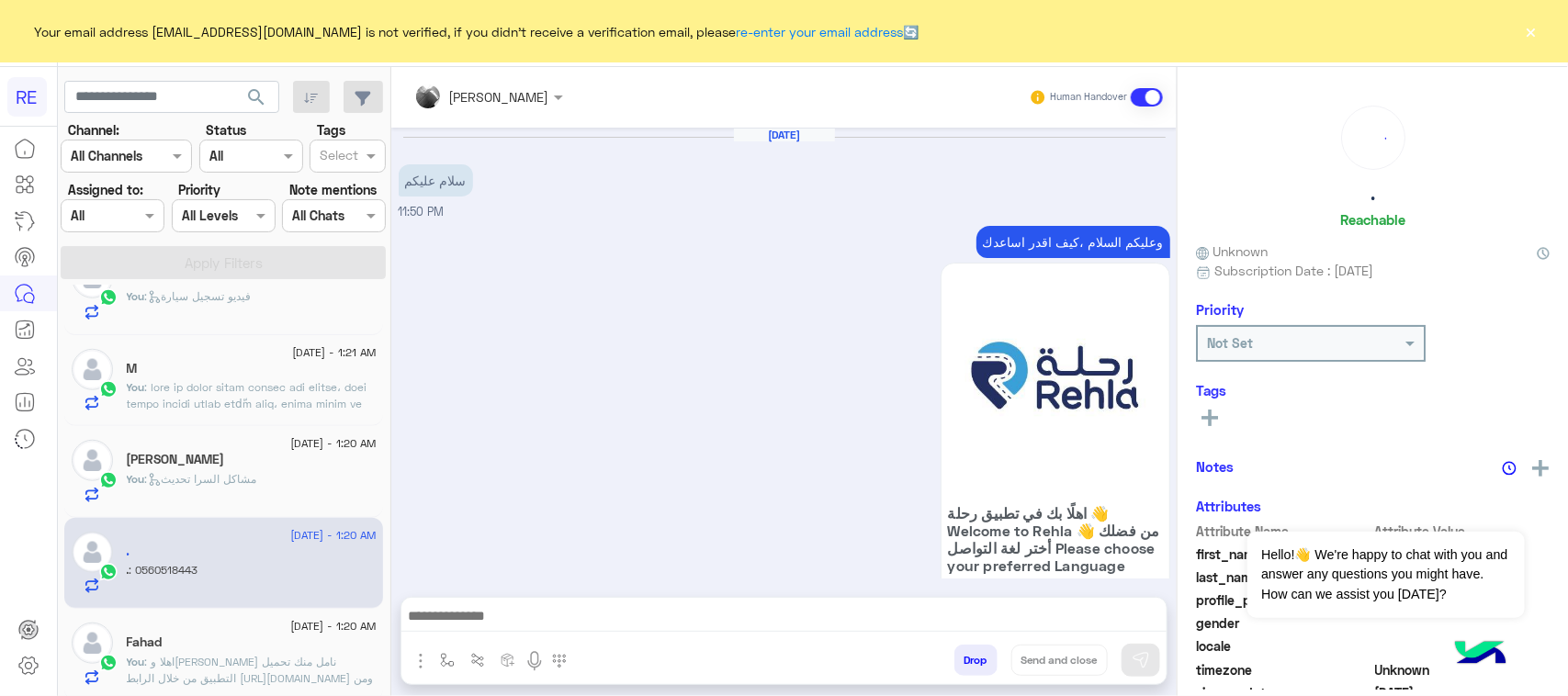
scroll to position [2199, 0]
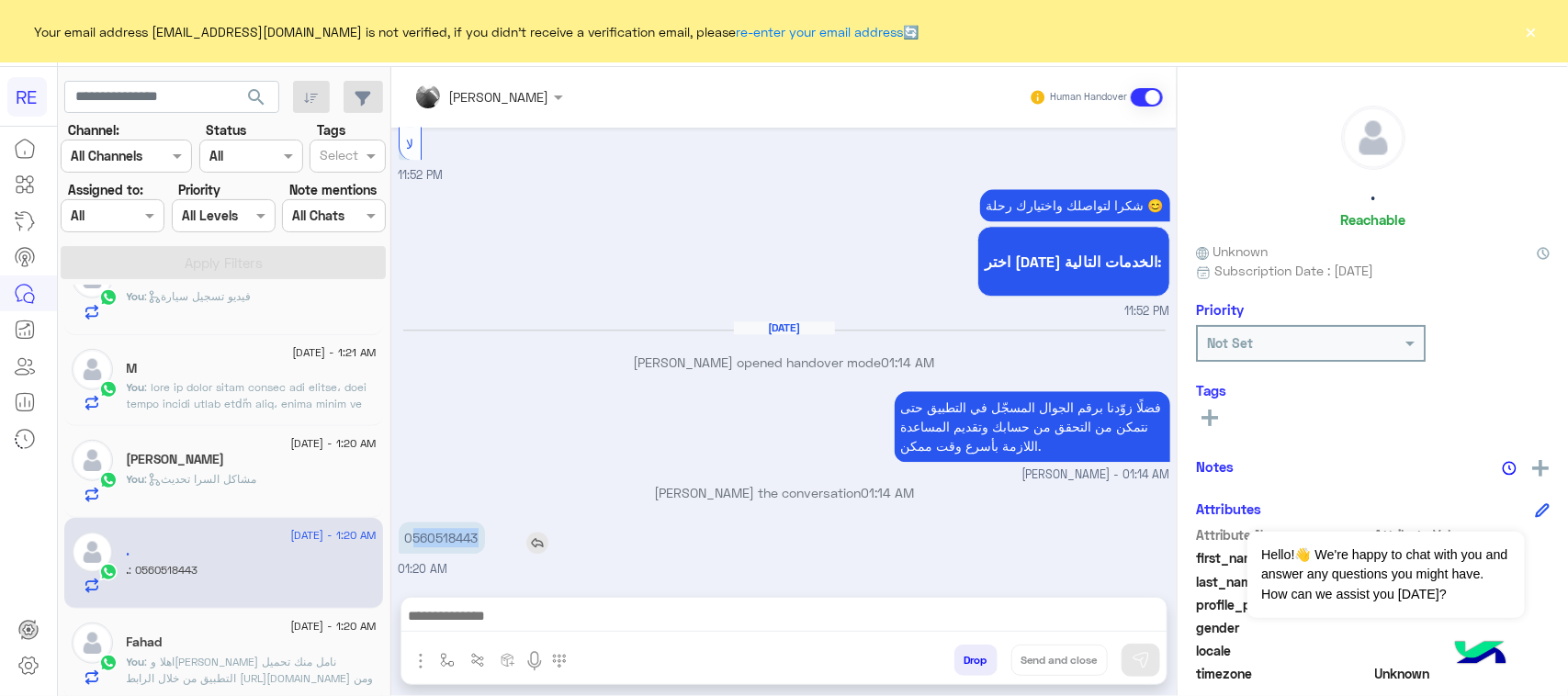
drag, startPoint x: 414, startPoint y: 540, endPoint x: 484, endPoint y: 538, distance: 70.0
click at [484, 538] on p "0560518443" at bounding box center [441, 538] width 86 height 32
copy p "560518443"
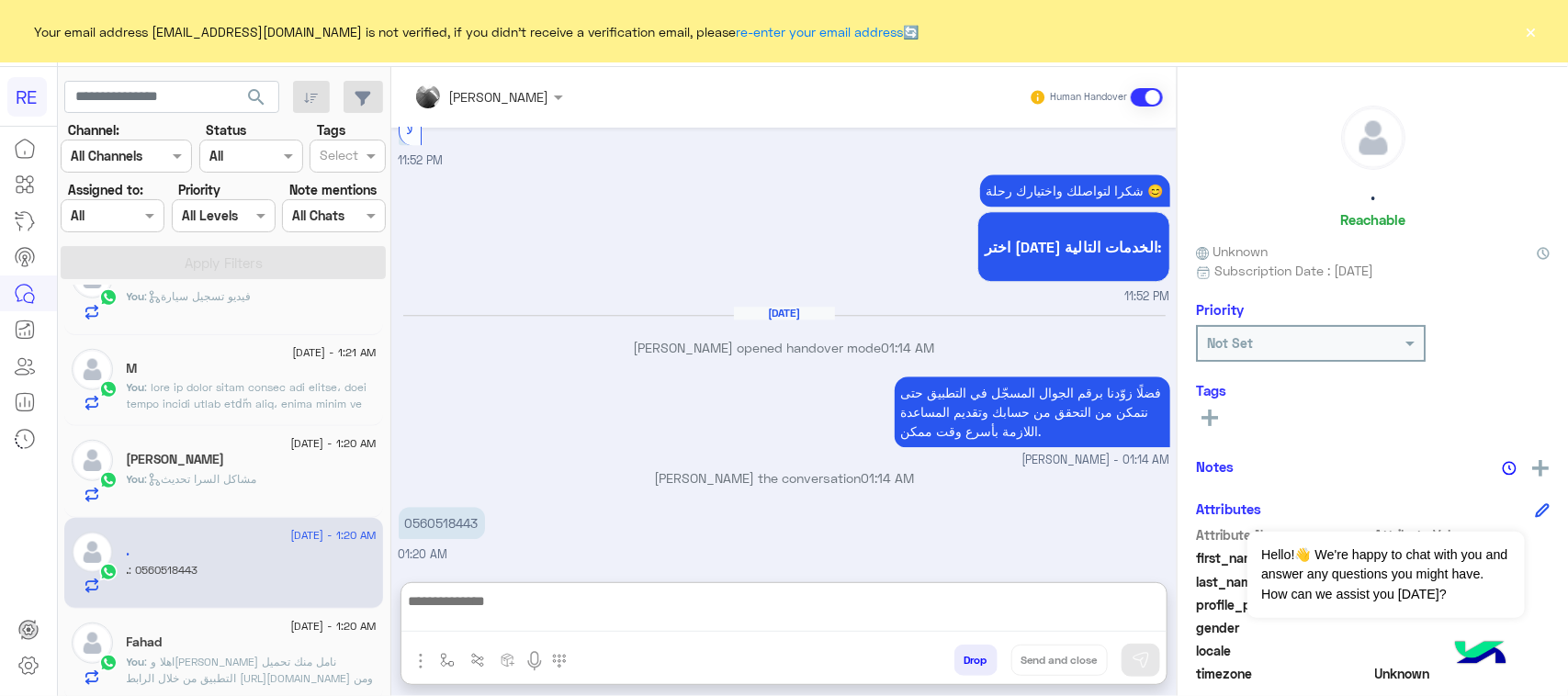
click at [602, 615] on textarea at bounding box center [784, 610] width 765 height 42
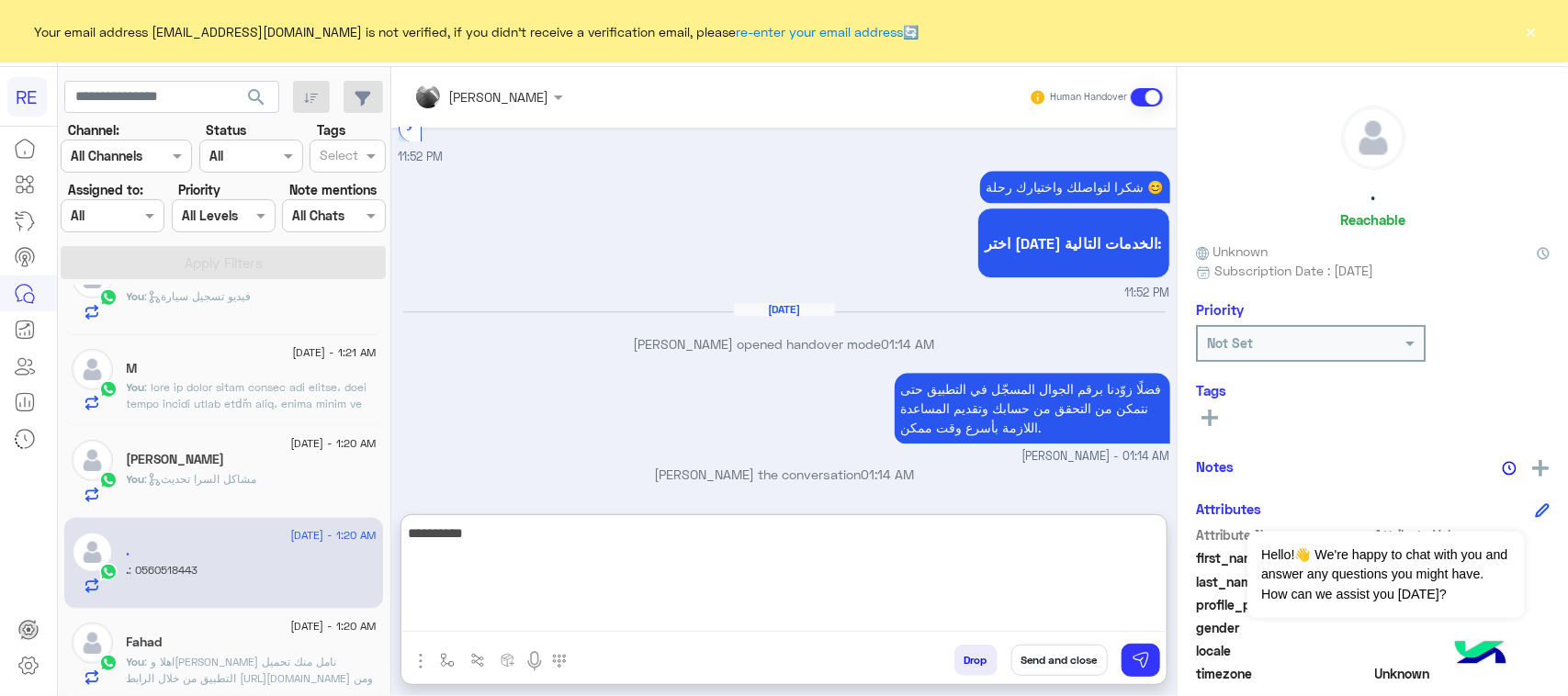
type textarea "**********"
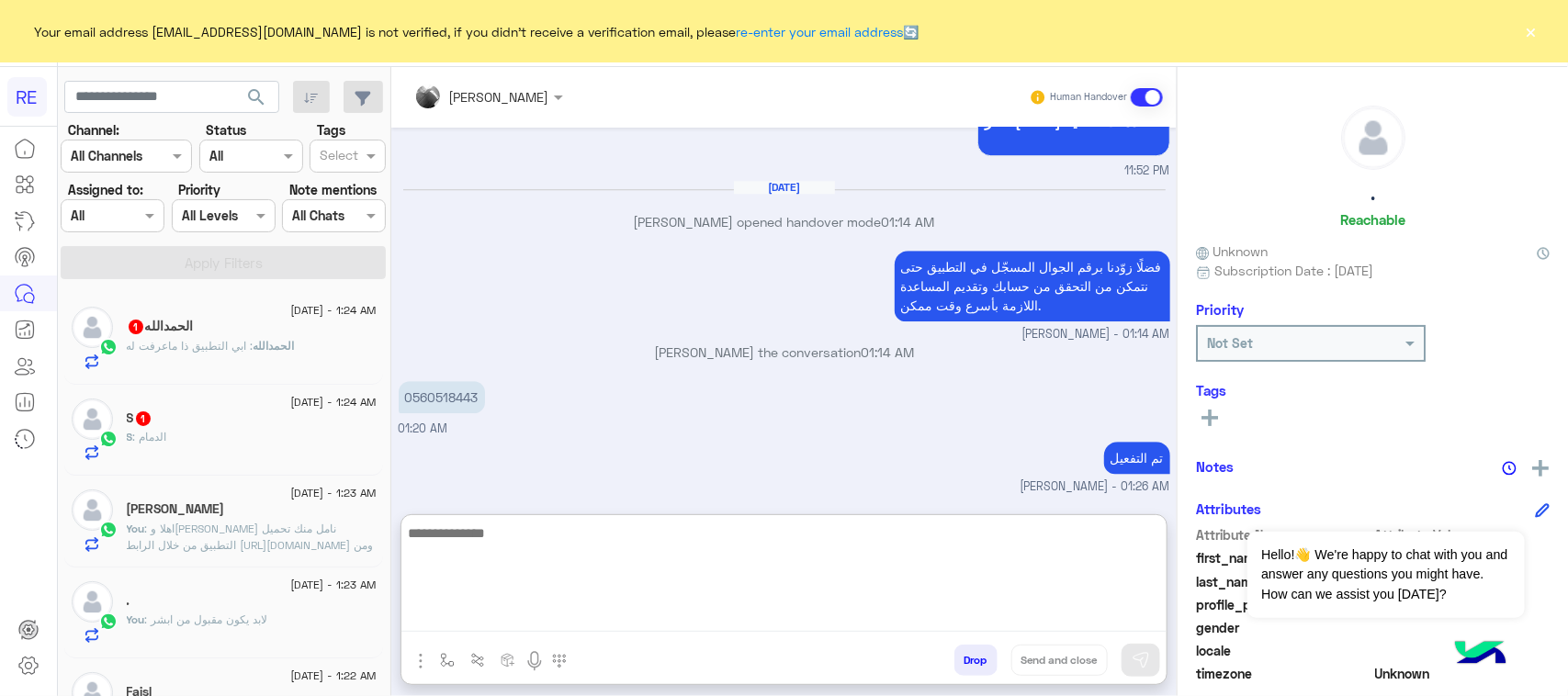
scroll to position [2306, 0]
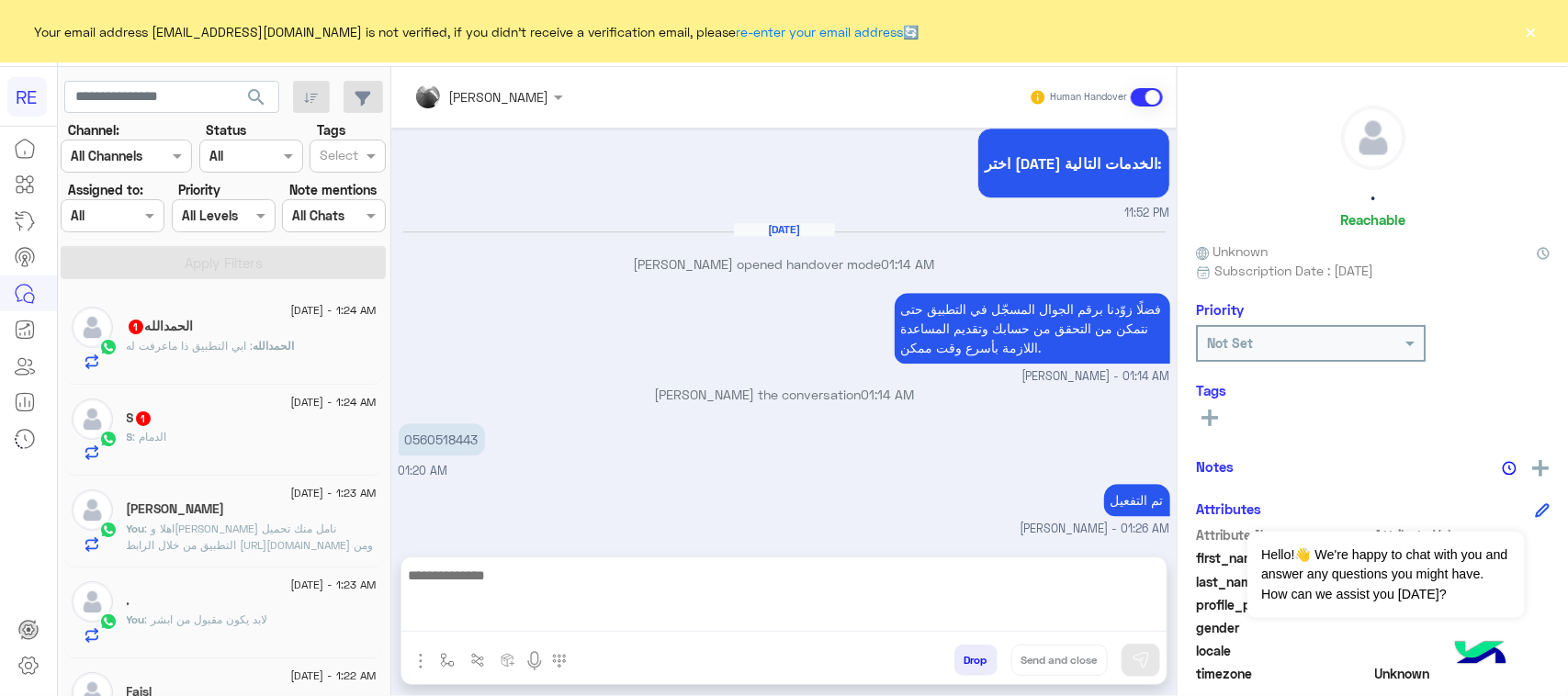
click at [182, 456] on div "S : الدمام" at bounding box center [251, 445] width 250 height 32
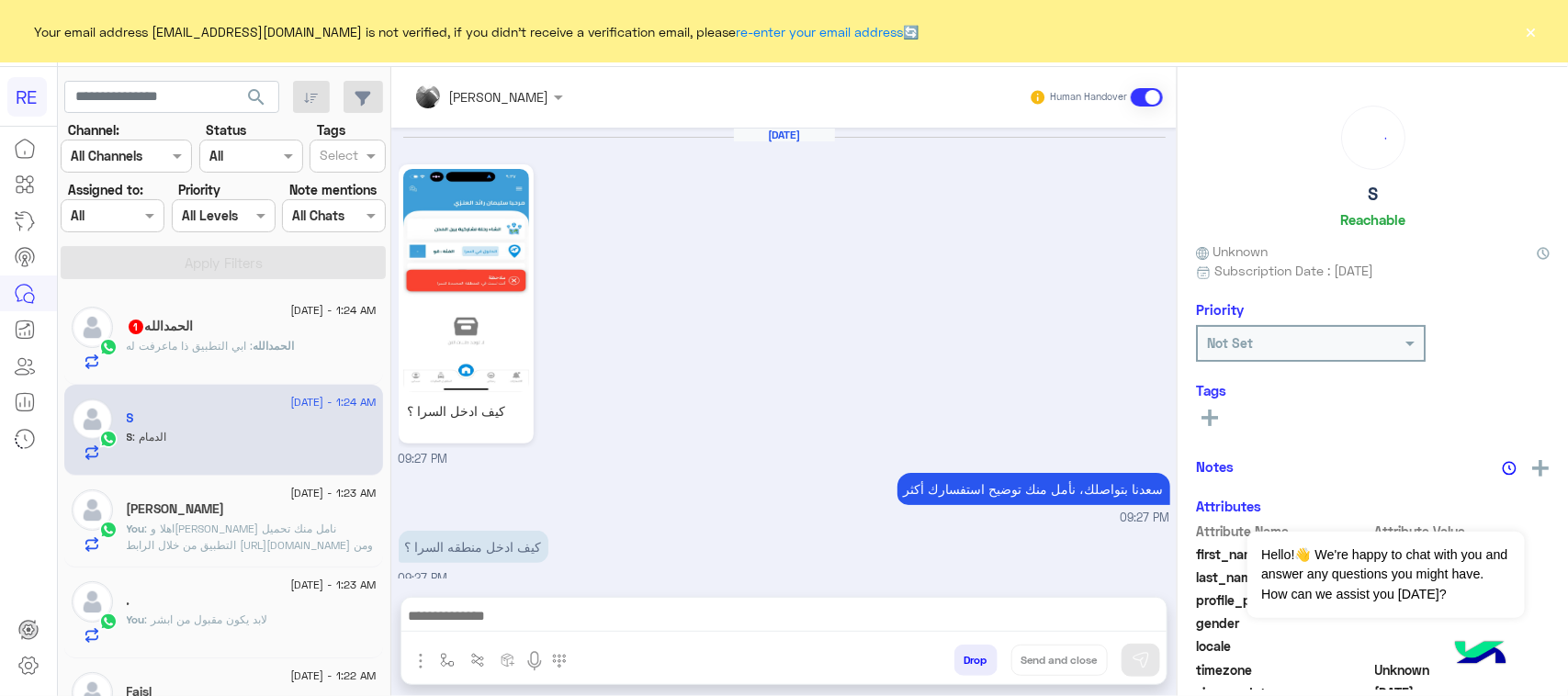
scroll to position [831, 0]
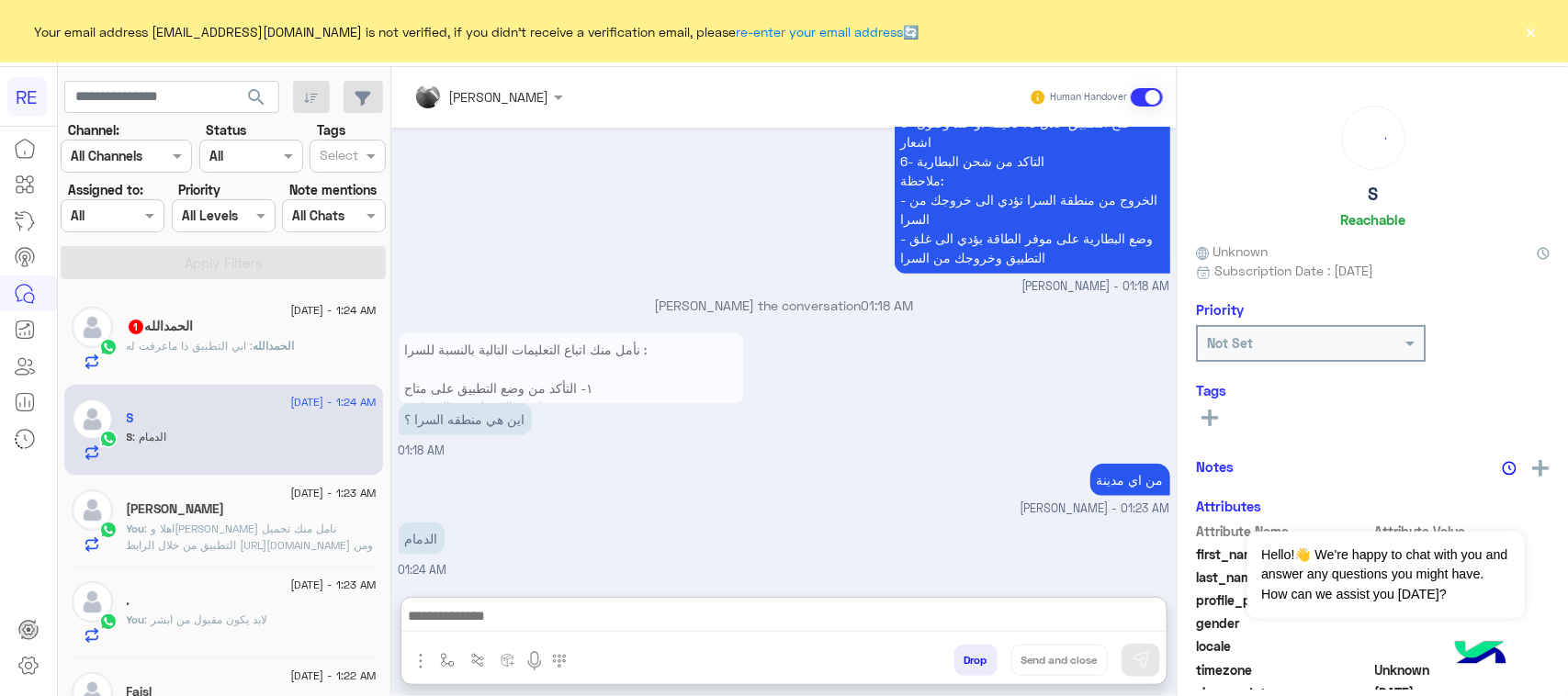
click at [508, 616] on textarea at bounding box center [784, 617] width 765 height 27
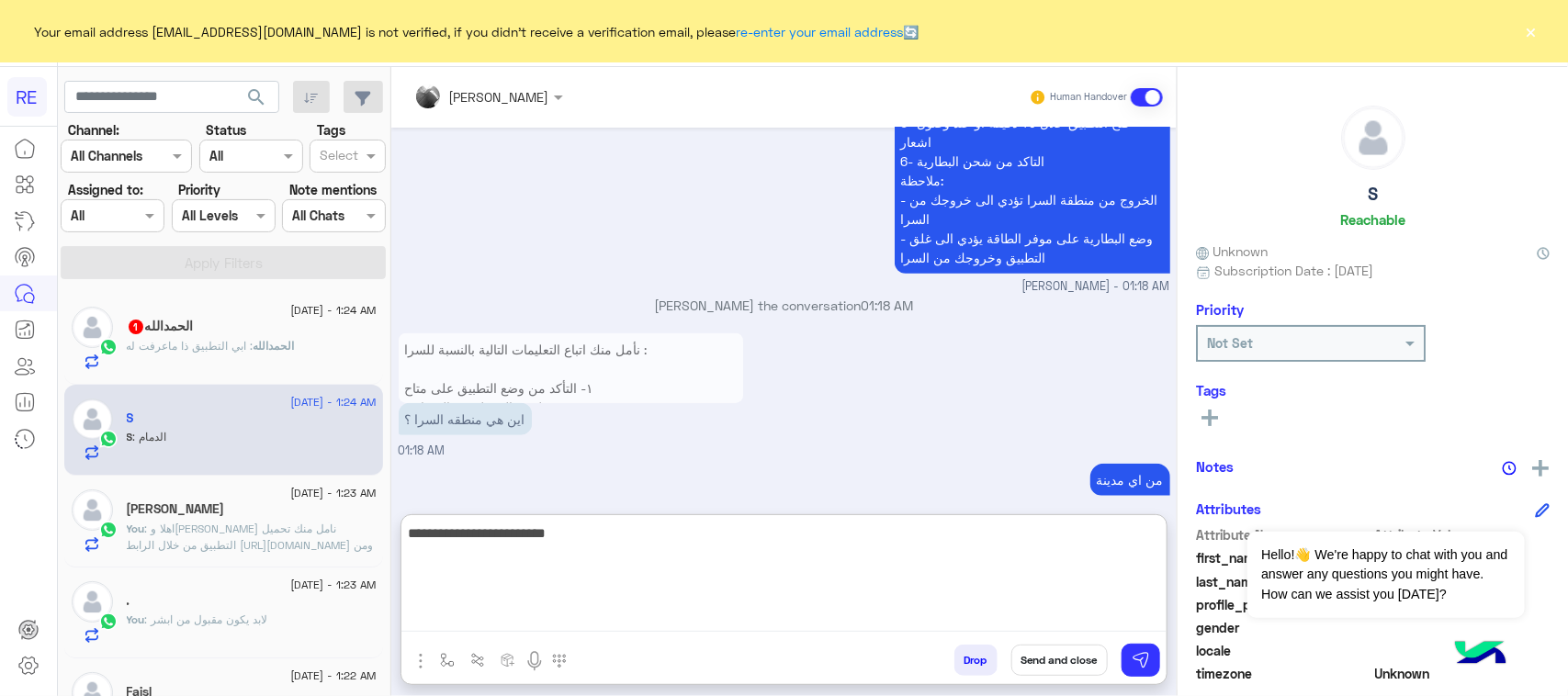
type textarea "**********"
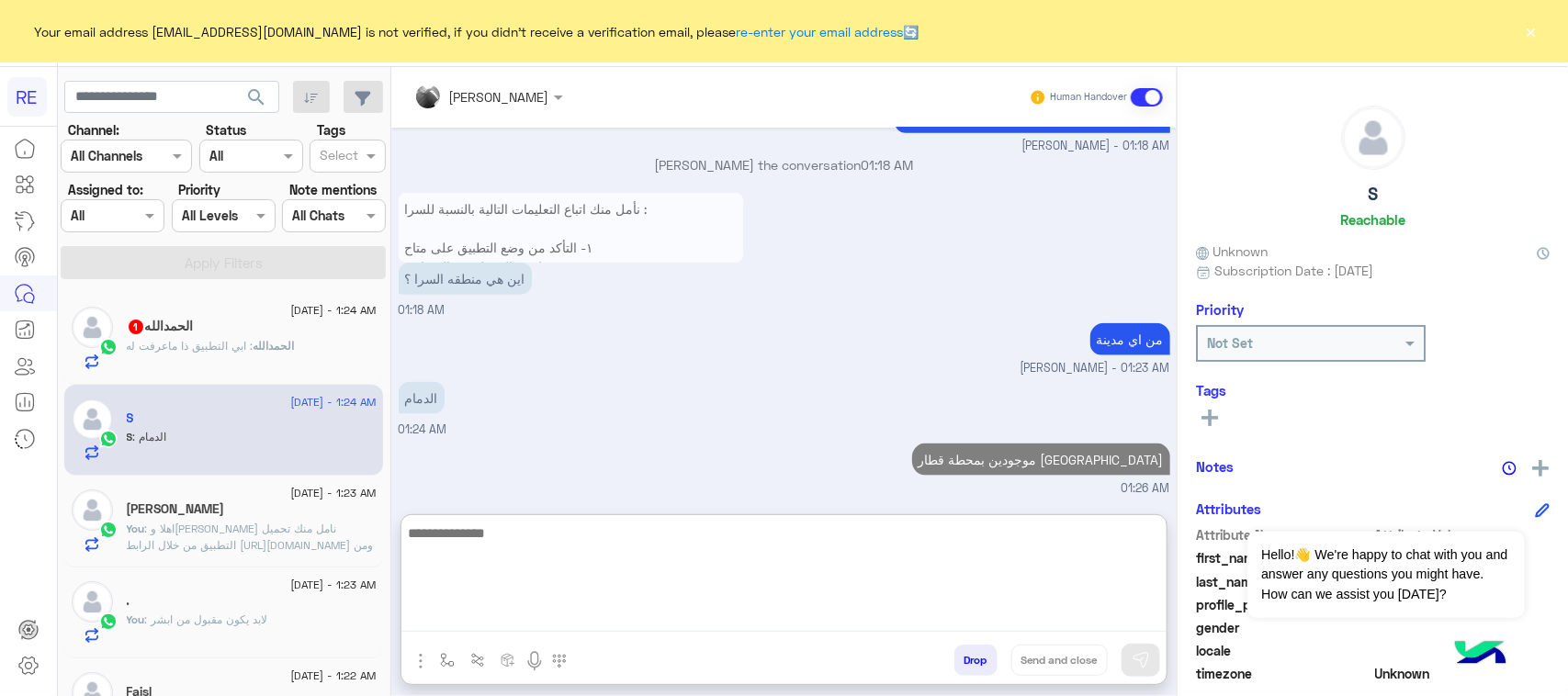
scroll to position [929, 0]
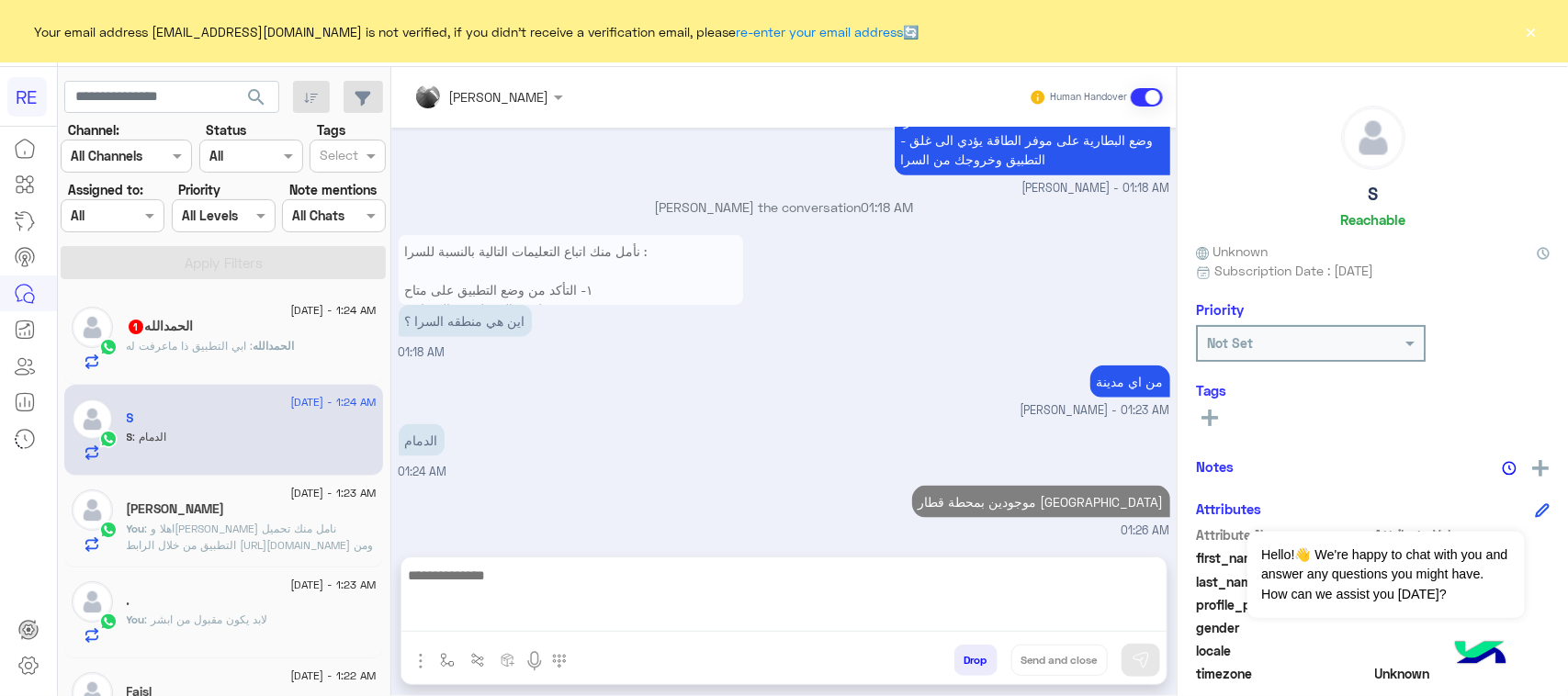
click at [193, 343] on span ": ابي التطبيق ذا ماعرفت له" at bounding box center [189, 346] width 127 height 14
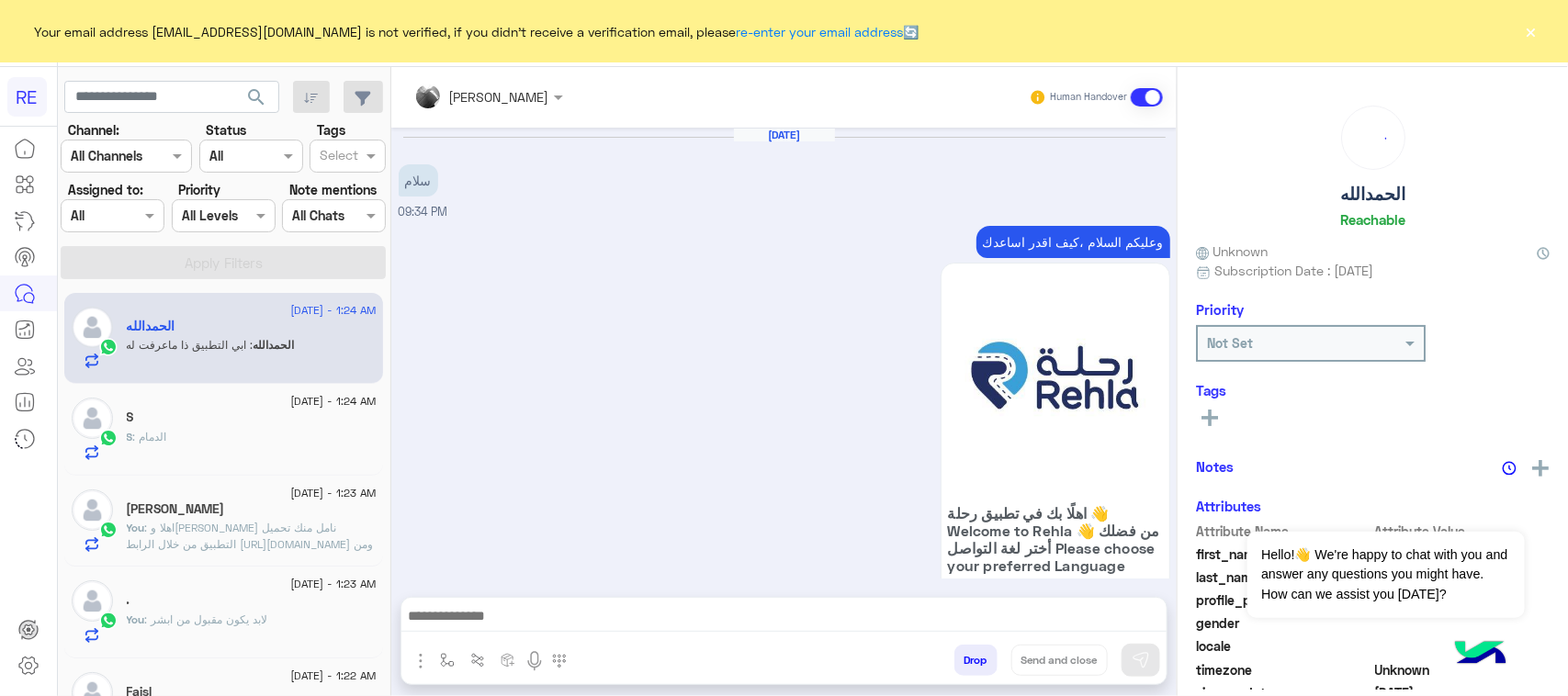
scroll to position [1646, 0]
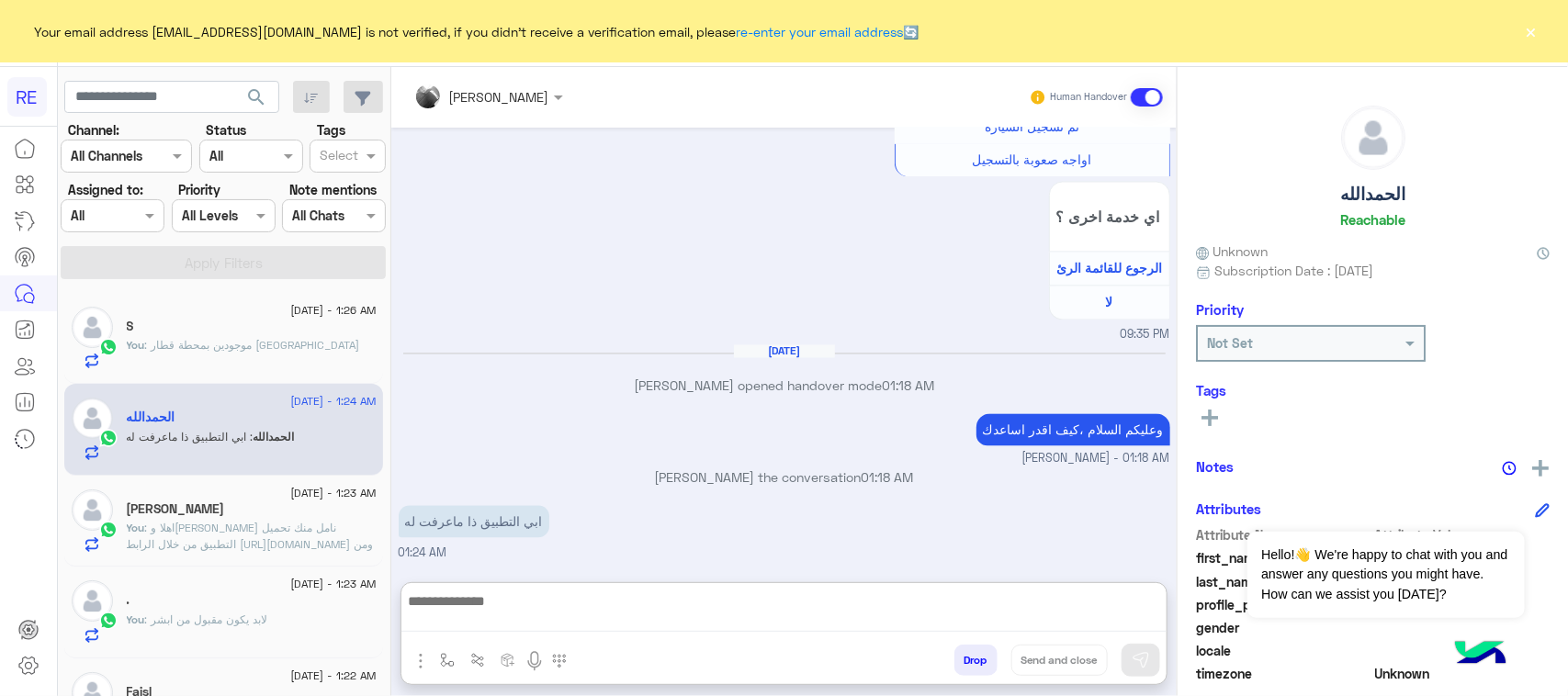
click at [722, 614] on textarea at bounding box center [784, 610] width 765 height 42
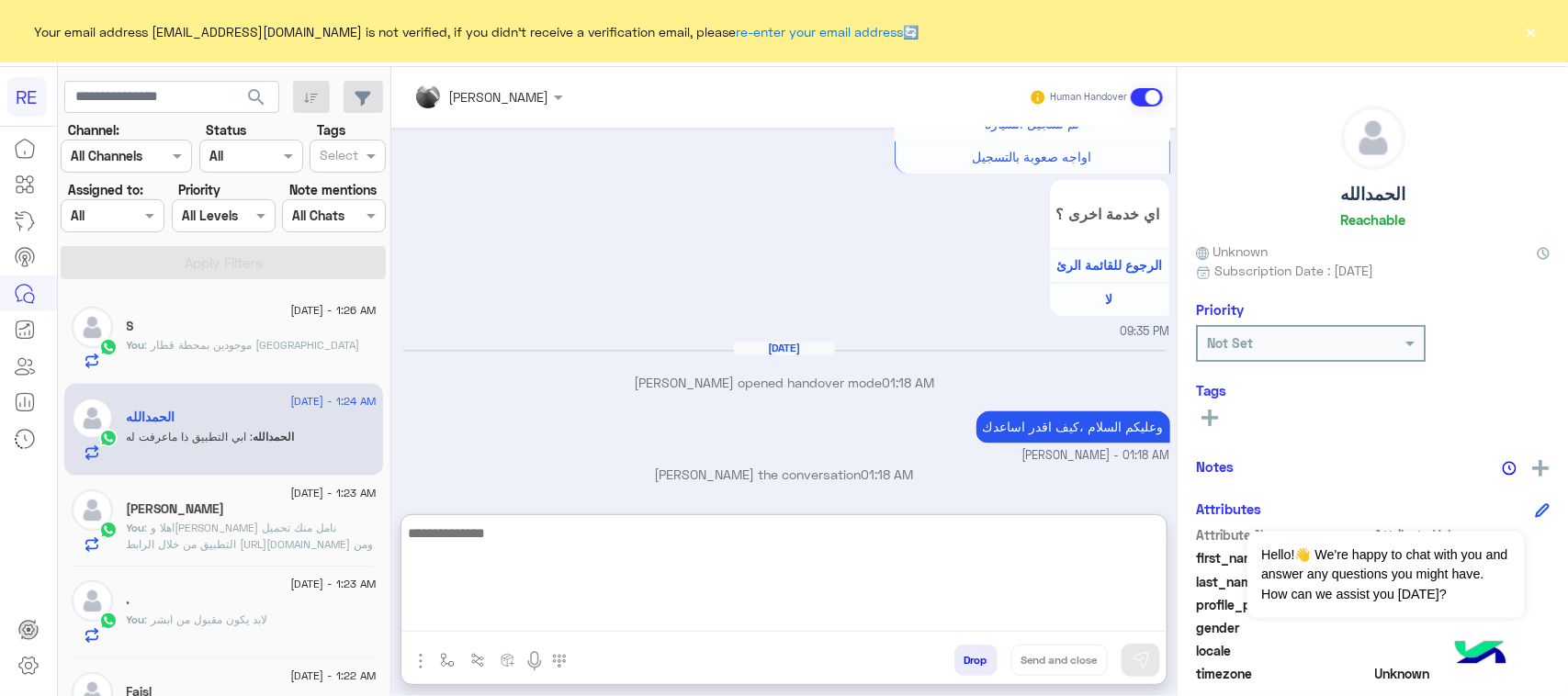
paste textarea "**********"
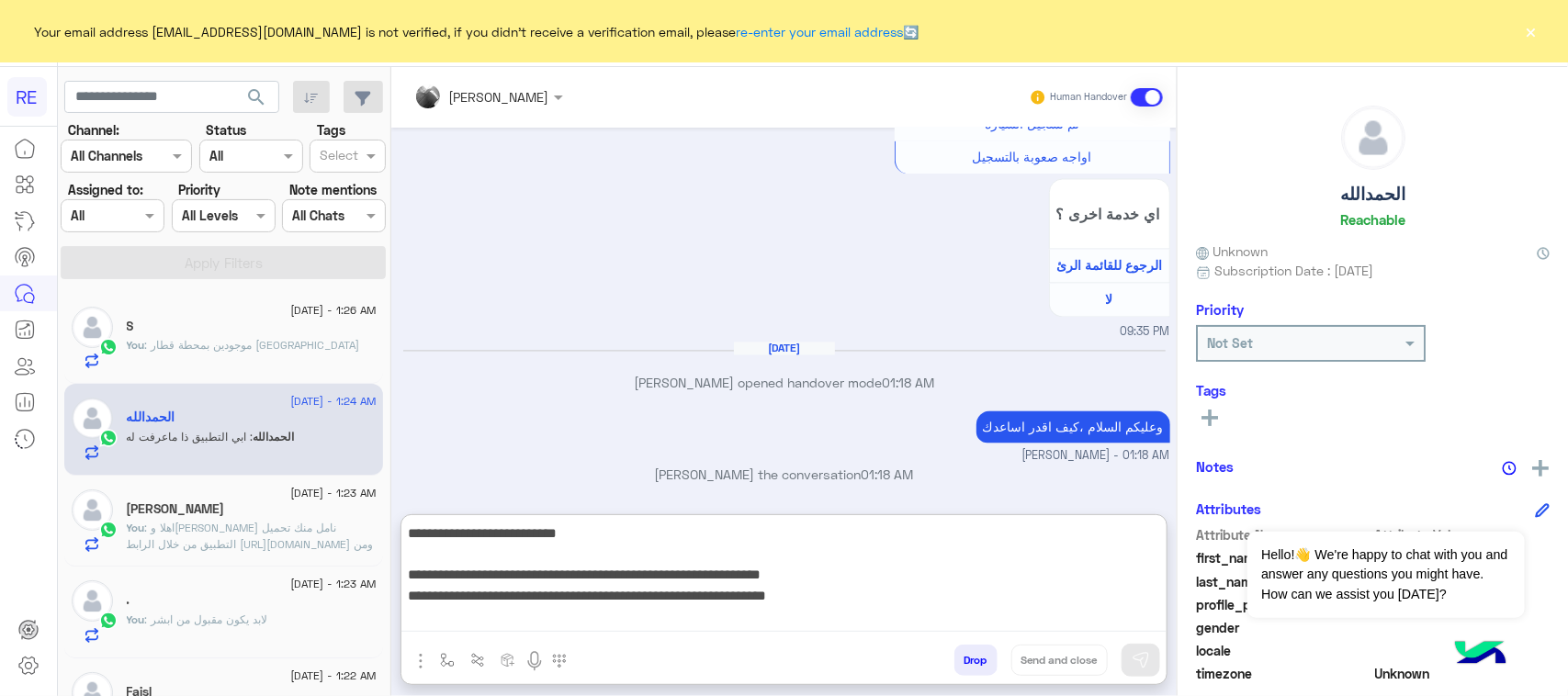
scroll to position [159, 0]
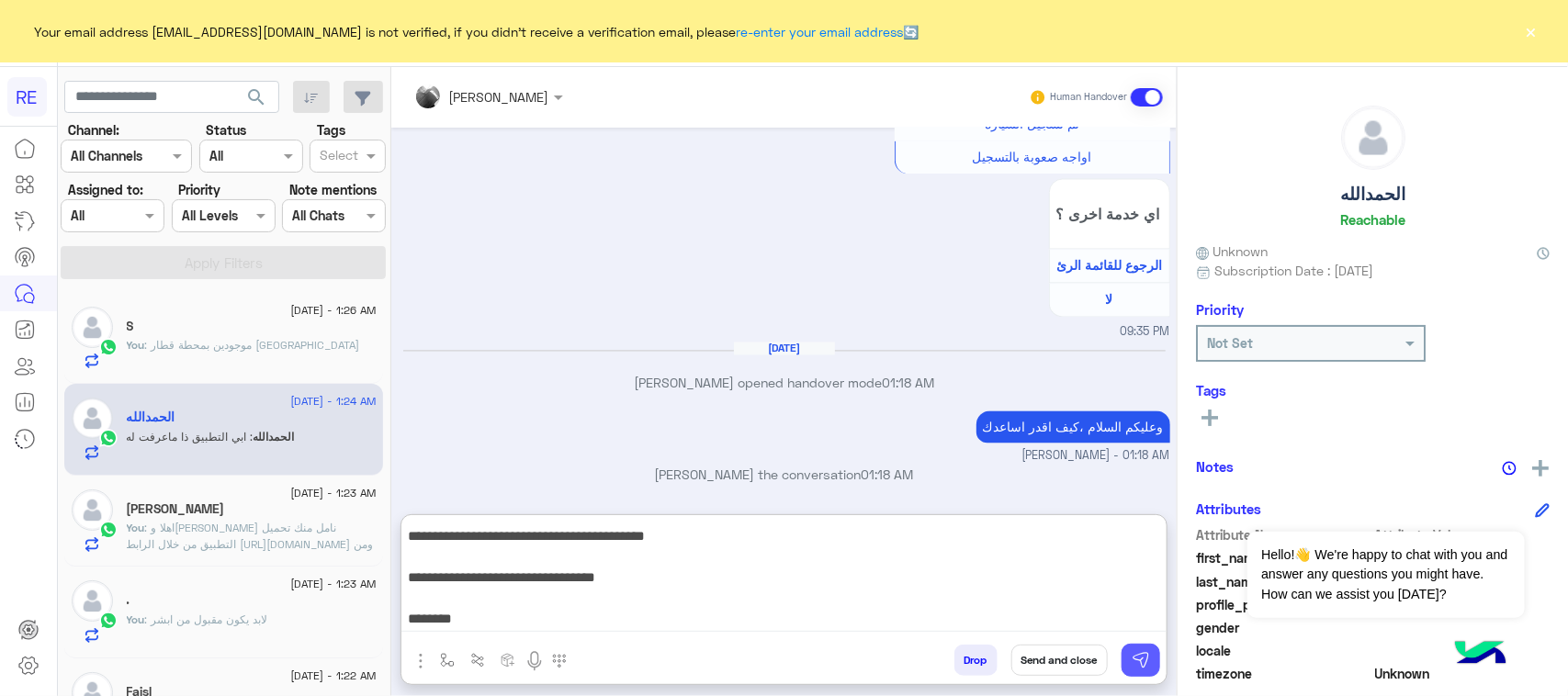
type textarea "**********"
click at [1142, 651] on img at bounding box center [1141, 660] width 19 height 19
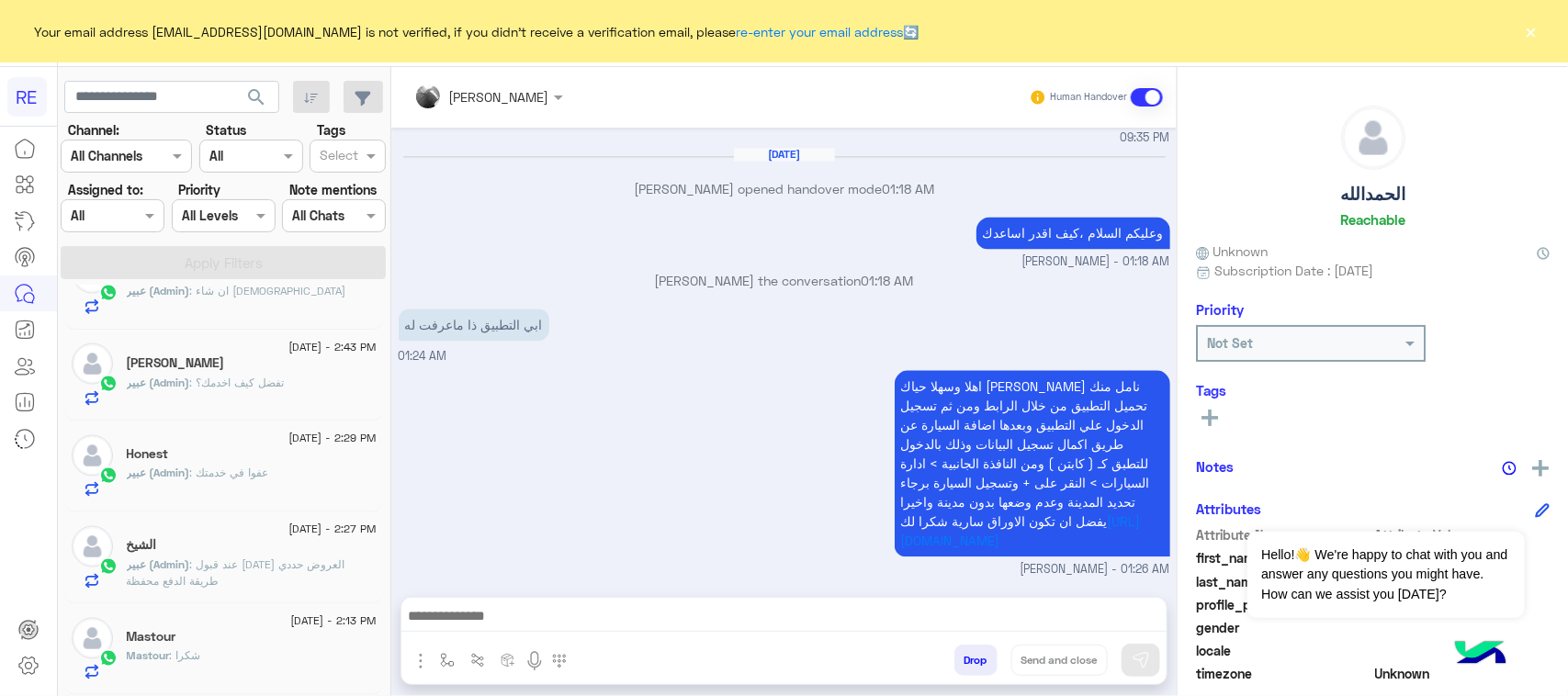
scroll to position [9, 0]
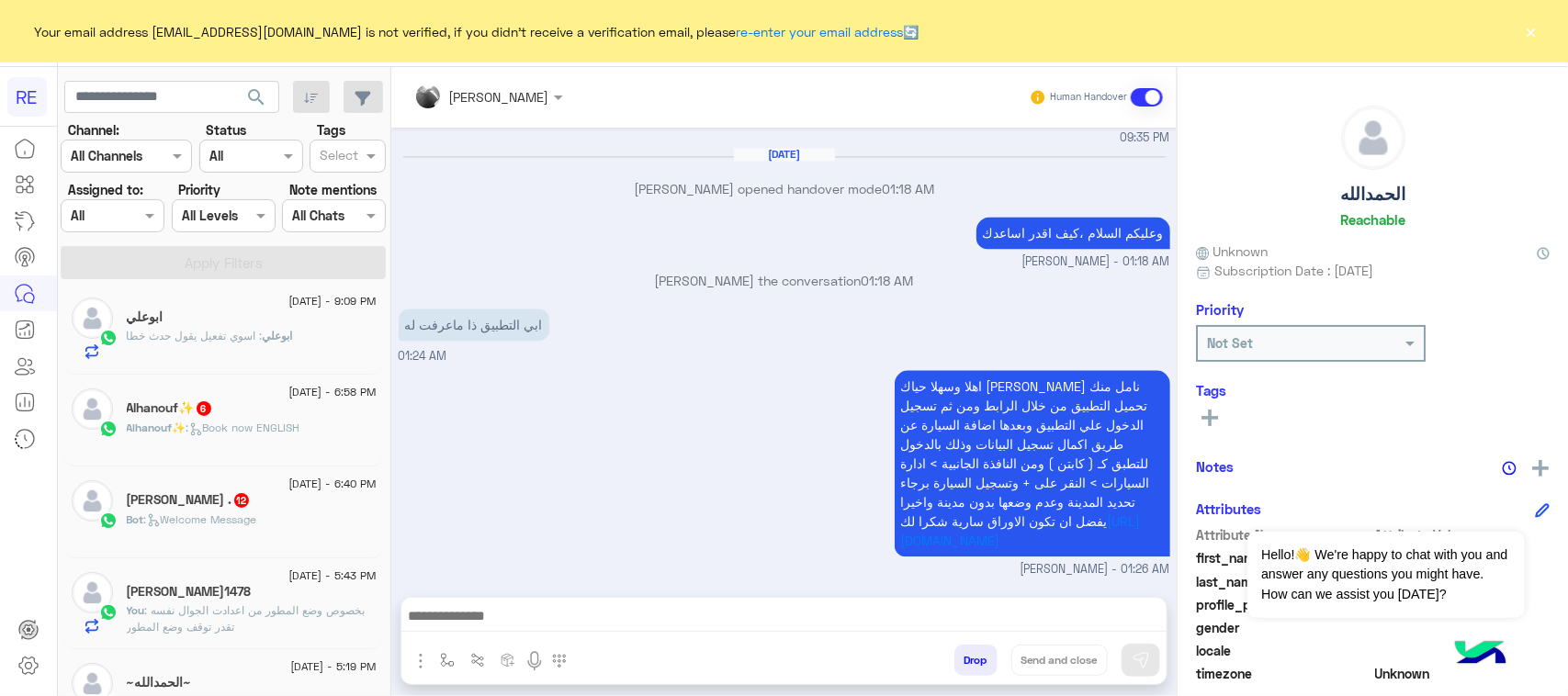
click at [237, 415] on div "Alhanouf✨ 6" at bounding box center [251, 409] width 250 height 20
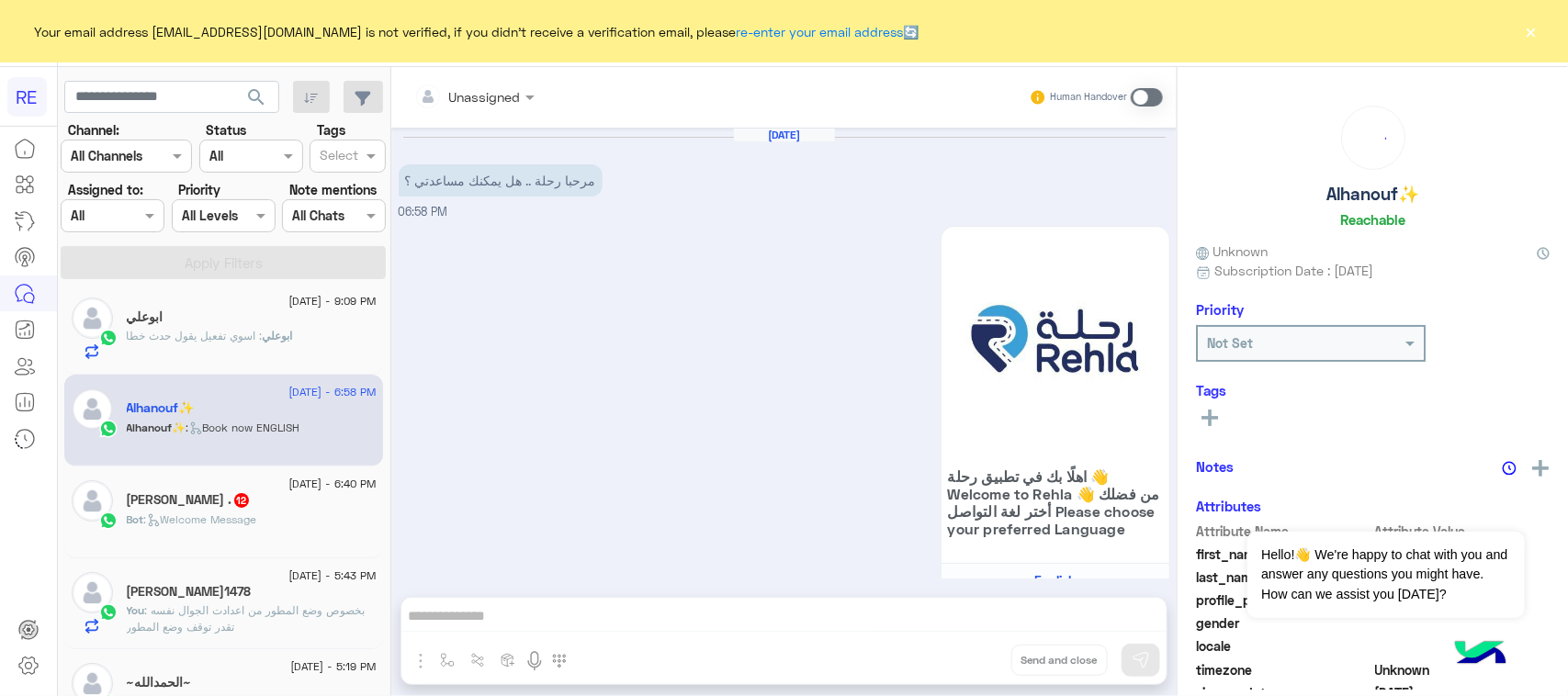
scroll to position [1139, 0]
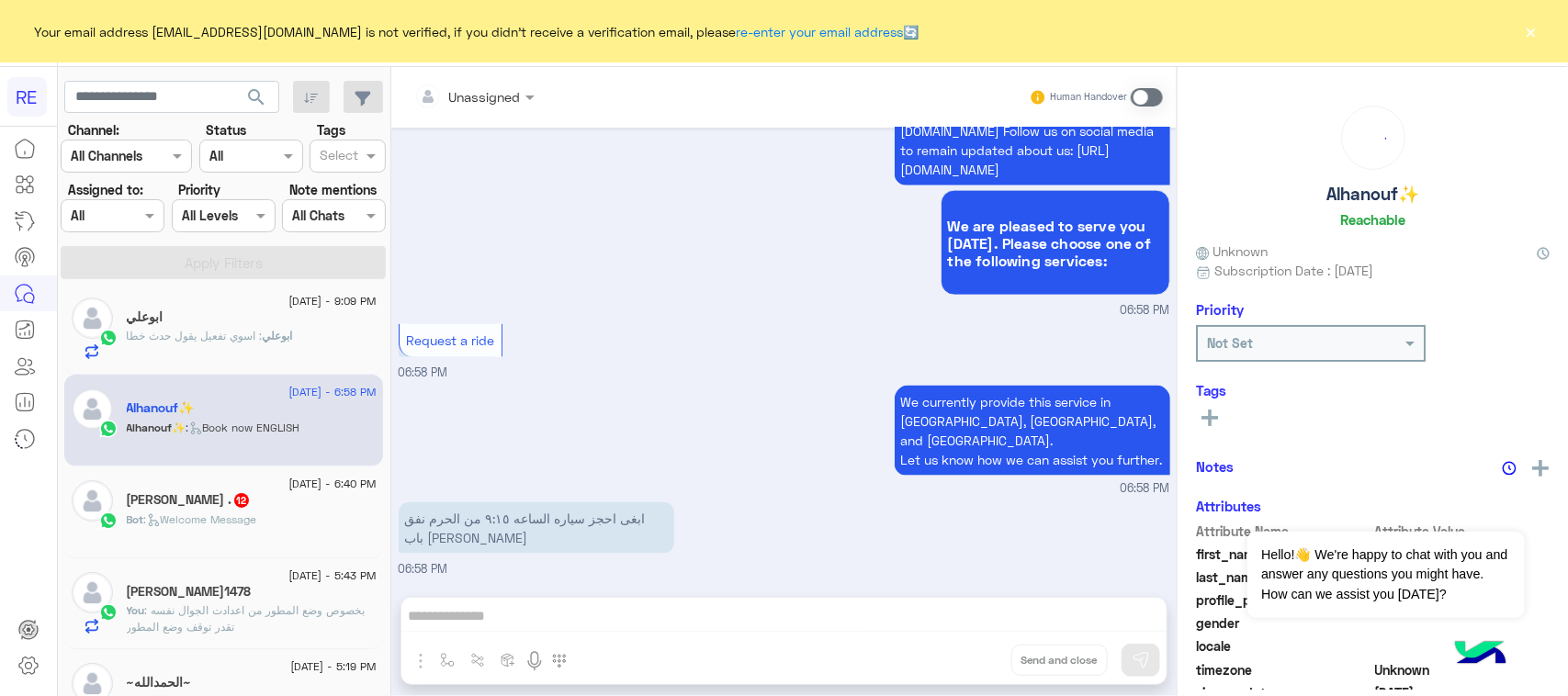
click at [622, 527] on p "ابغى احجز سياره الساعه ٩:١٥ من الحرم نفق باب [PERSON_NAME]" at bounding box center [536, 527] width 276 height 52
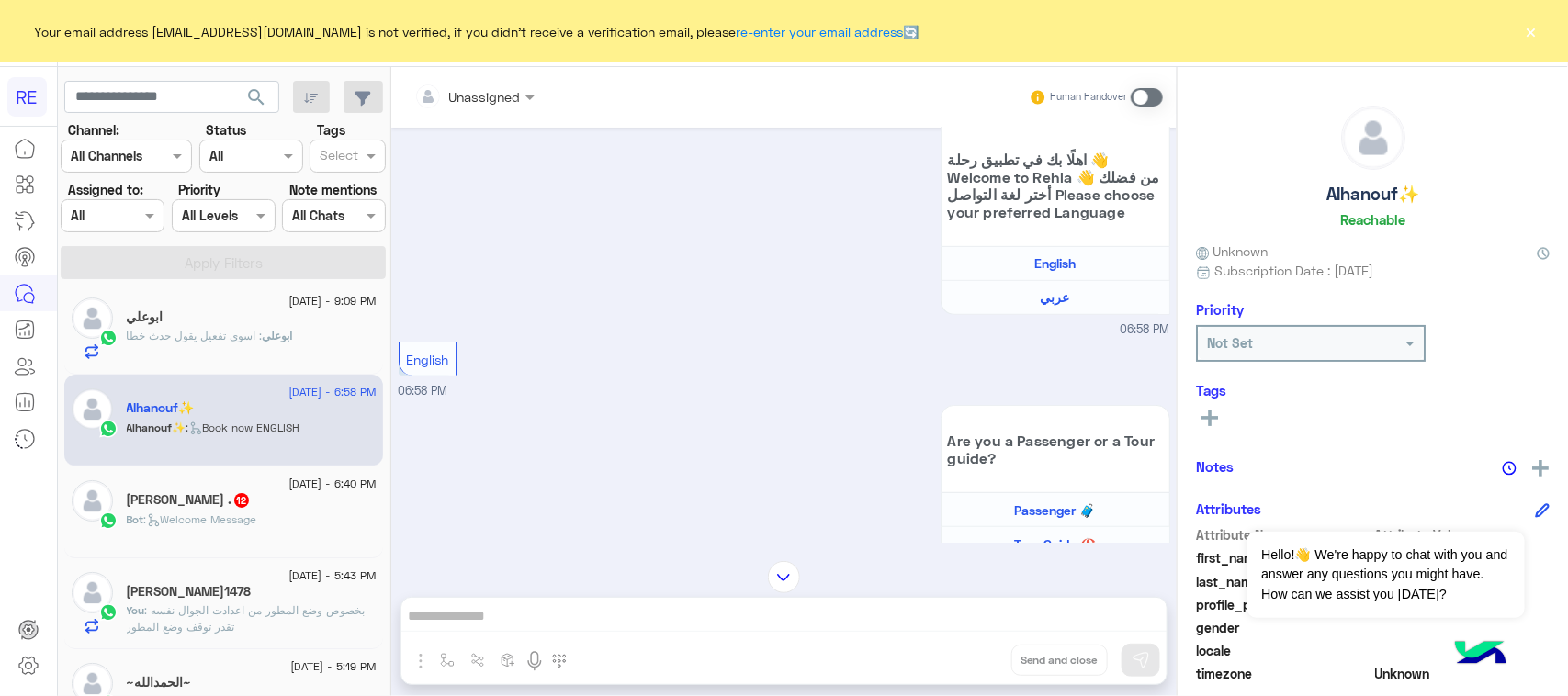
scroll to position [0, 0]
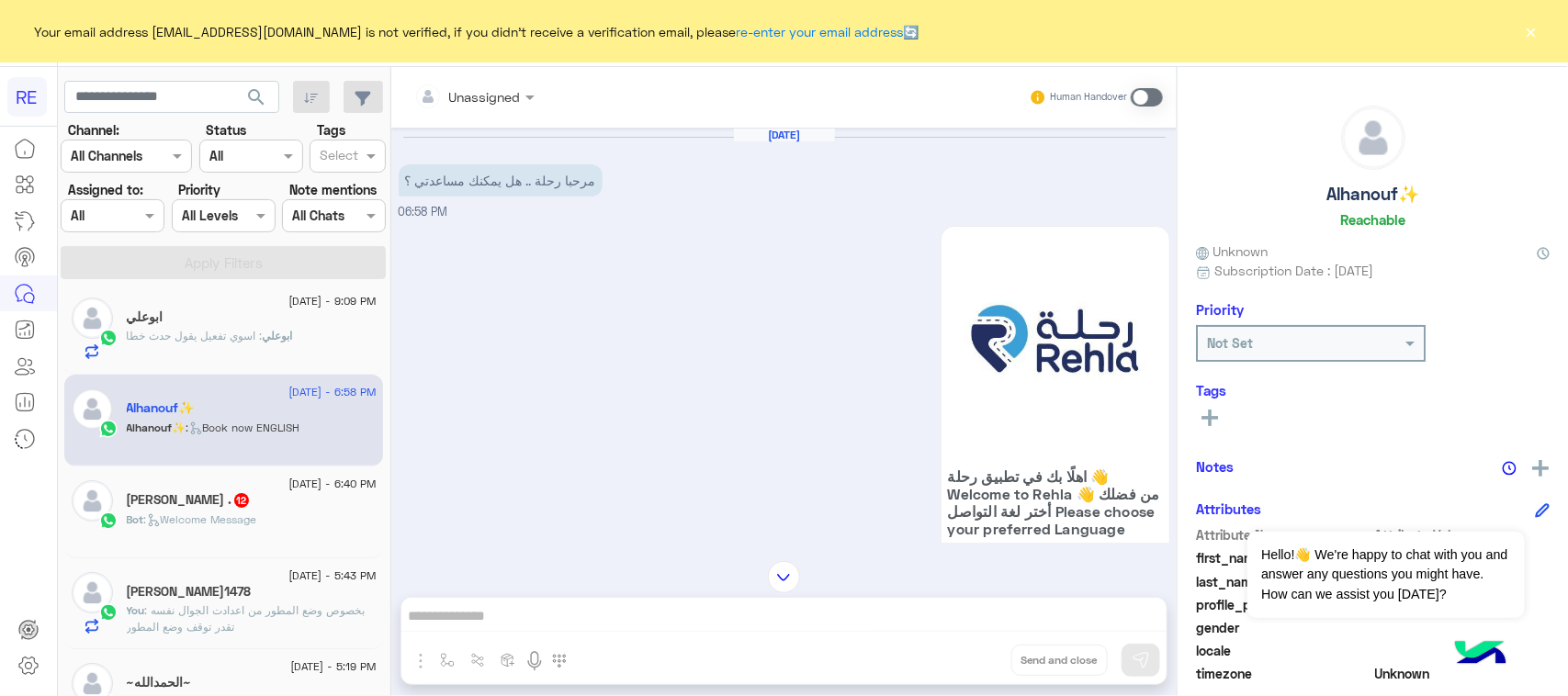
click at [1137, 95] on span at bounding box center [1146, 97] width 32 height 19
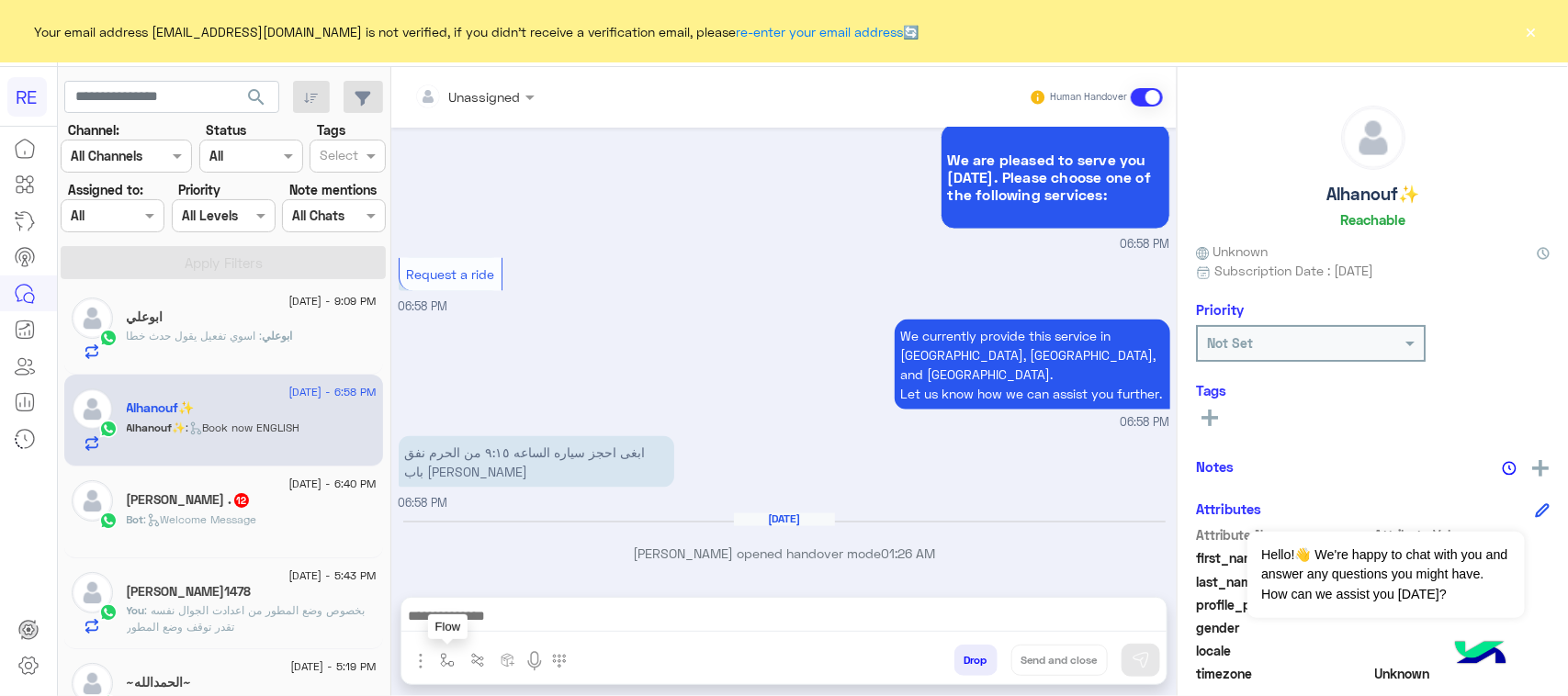
click at [443, 659] on img "button" at bounding box center [447, 660] width 15 height 15
click at [478, 613] on input "text" at bounding box center [480, 620] width 75 height 22
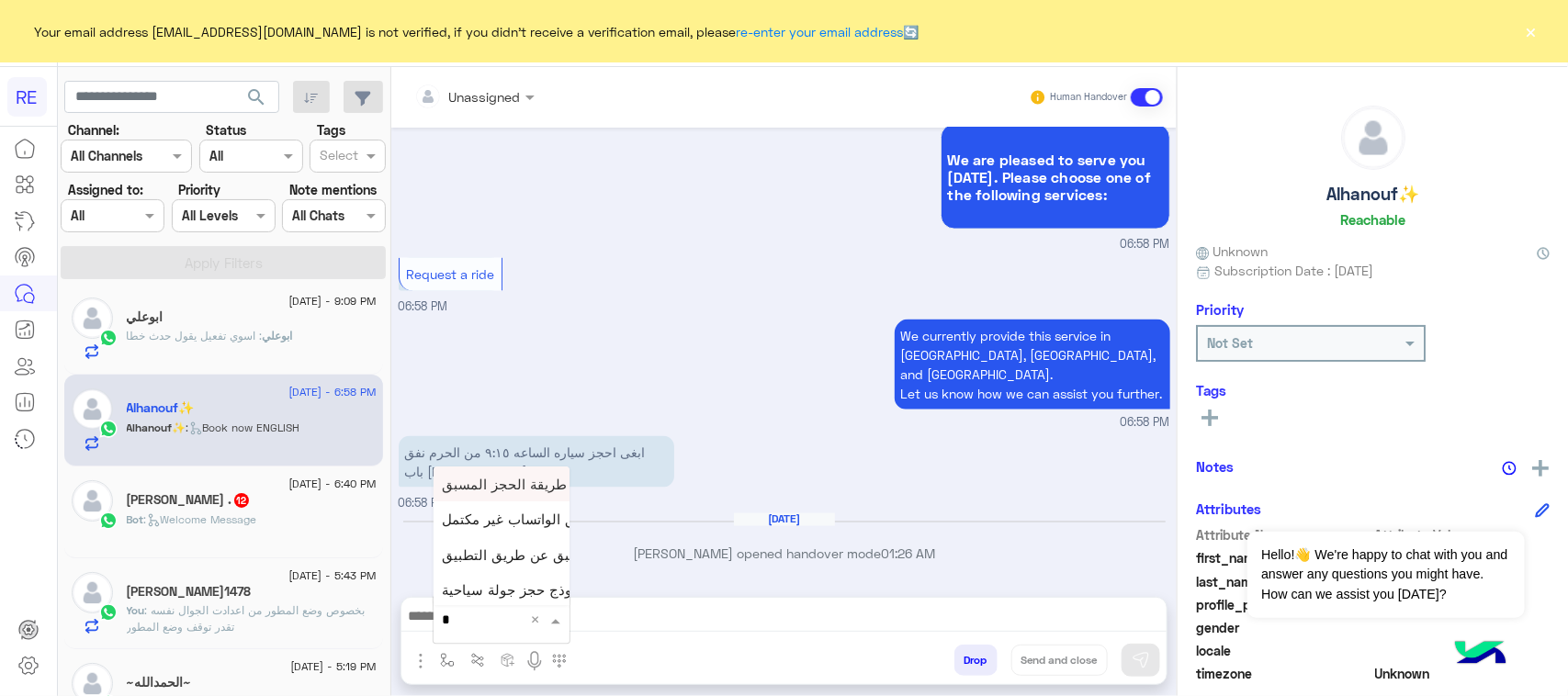
type input "**"
click at [519, 481] on span "طريقة الحجز المسبق" at bounding box center [504, 484] width 125 height 17
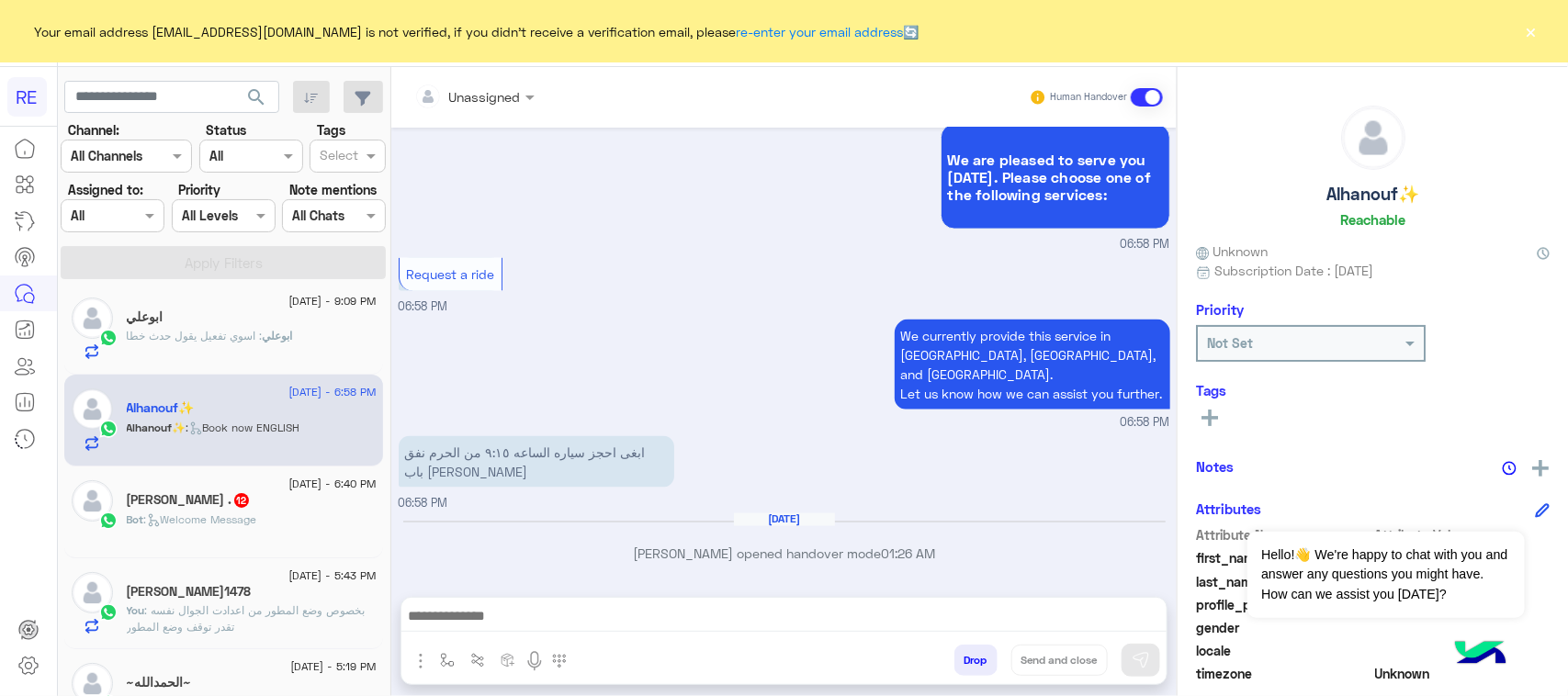
type textarea "**********"
click at [1141, 666] on img at bounding box center [1141, 660] width 19 height 19
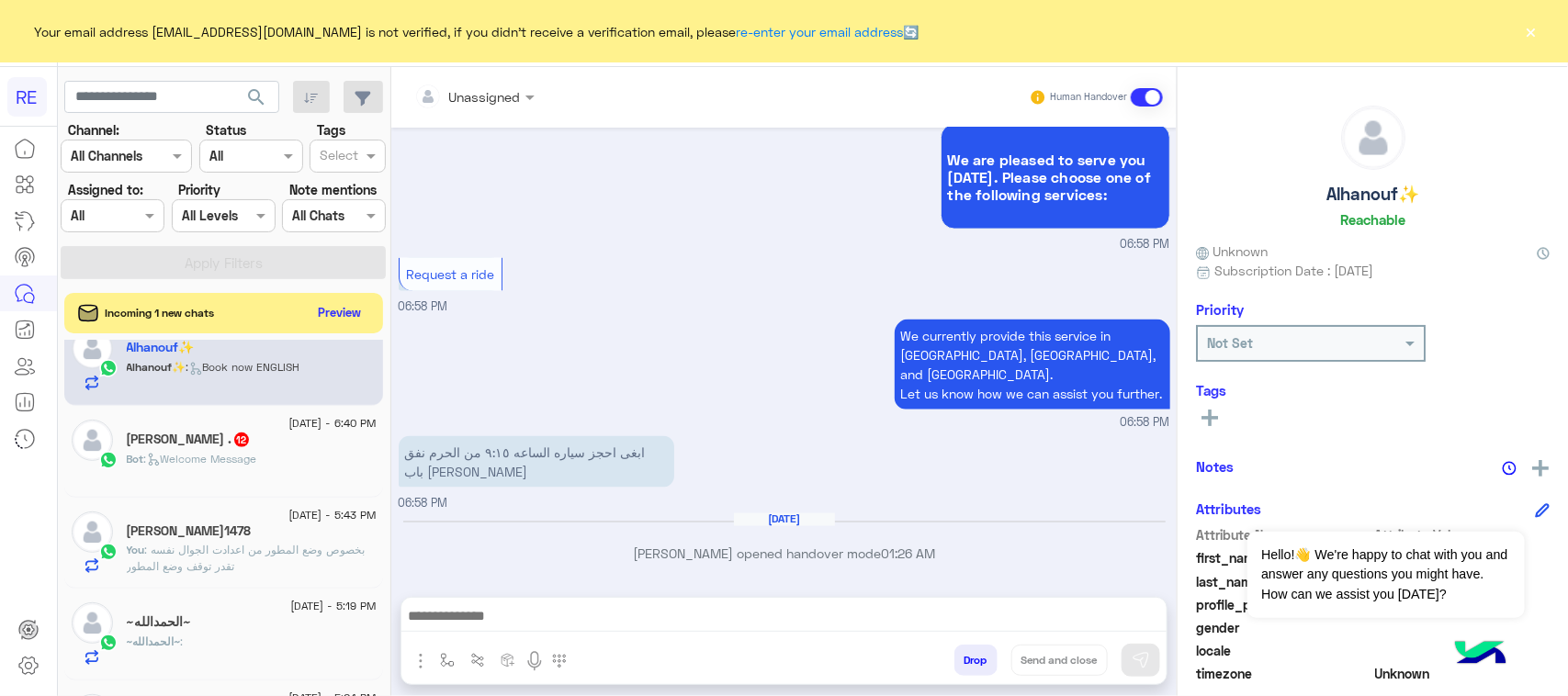
scroll to position [1374, 0]
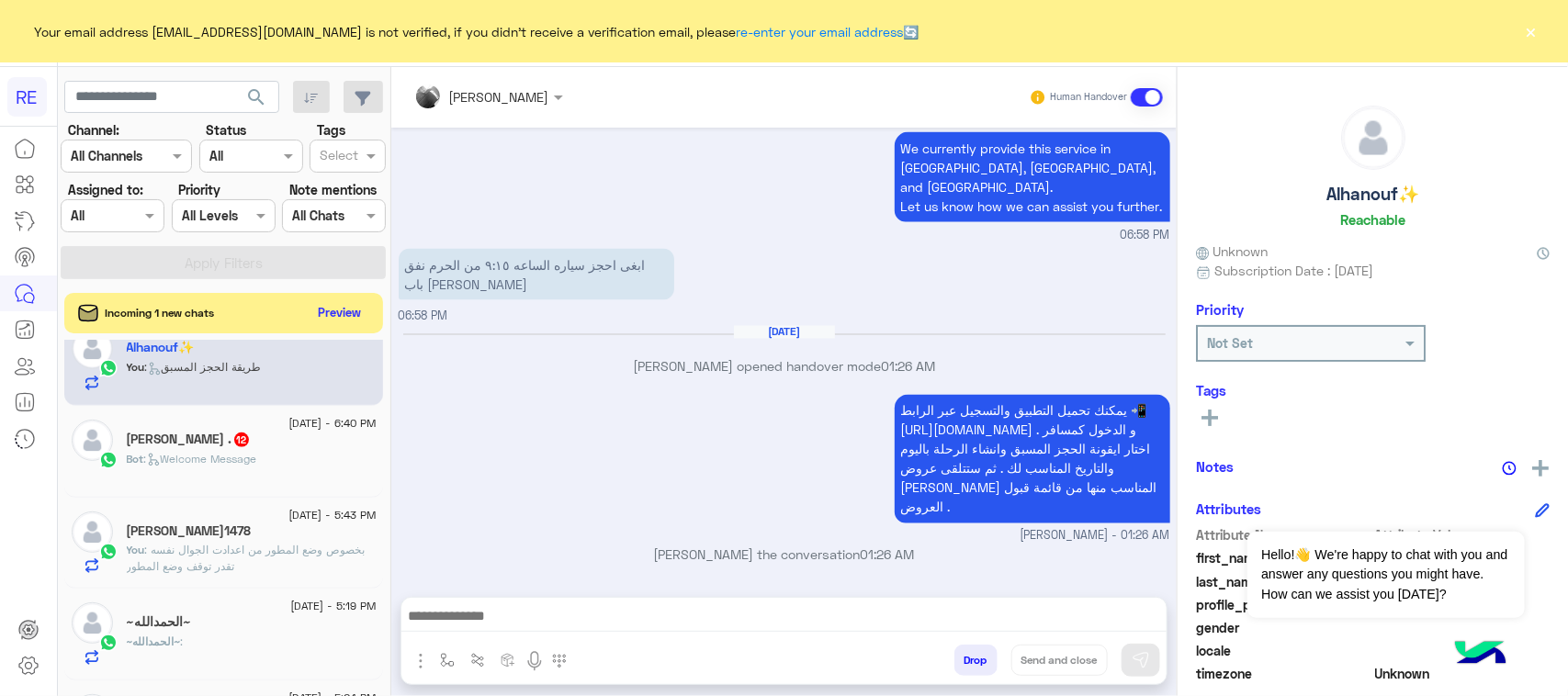
click at [242, 451] on div "[PERSON_NAME] . 12" at bounding box center [251, 441] width 250 height 20
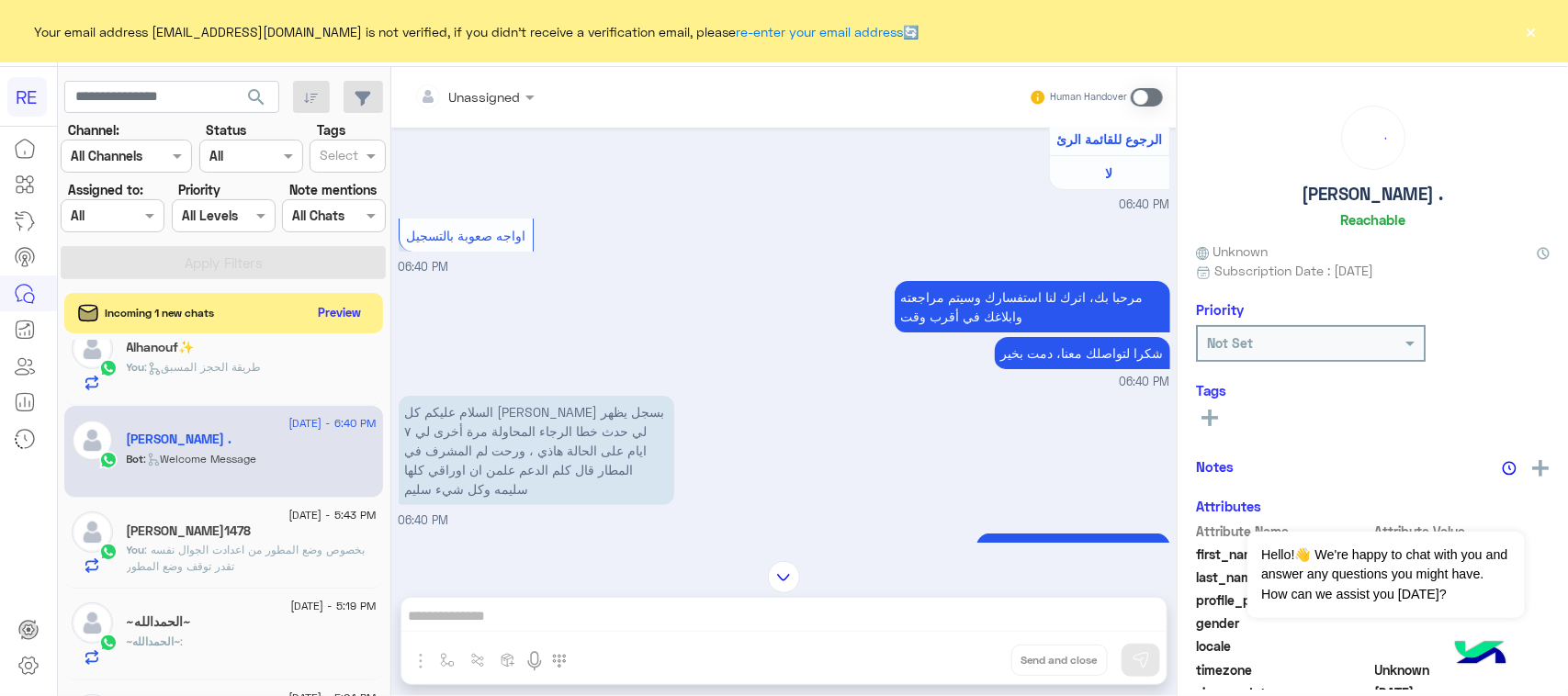
scroll to position [3254, 0]
click at [584, 469] on p "السلام عليكم كل [PERSON_NAME] بسجل يظهر لي حدث خطا الرجاء المحاولة مرة أخرى لي …" at bounding box center [536, 451] width 276 height 110
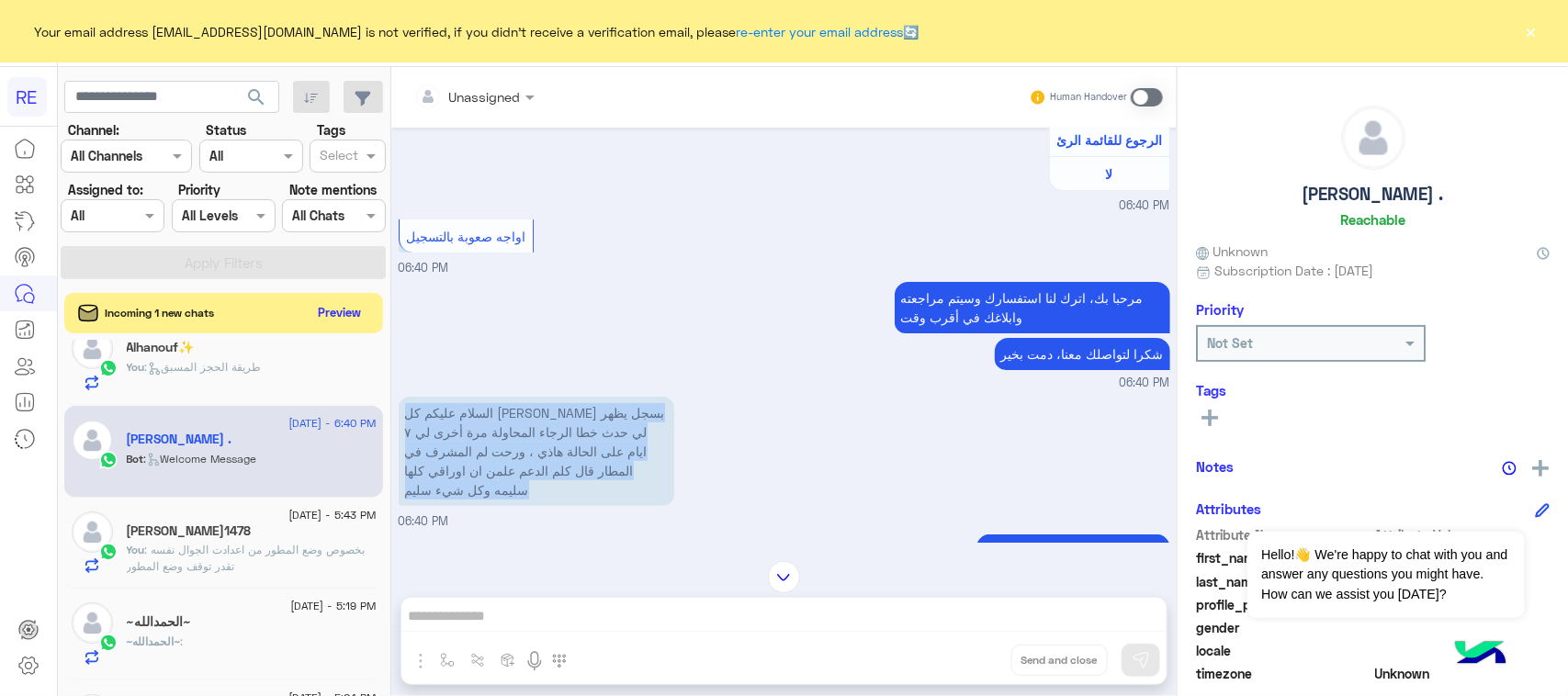
click at [584, 469] on p "السلام عليكم كل [PERSON_NAME] بسجل يظهر لي حدث خطا الرجاء المحاولة مرة أخرى لي …" at bounding box center [536, 451] width 276 height 110
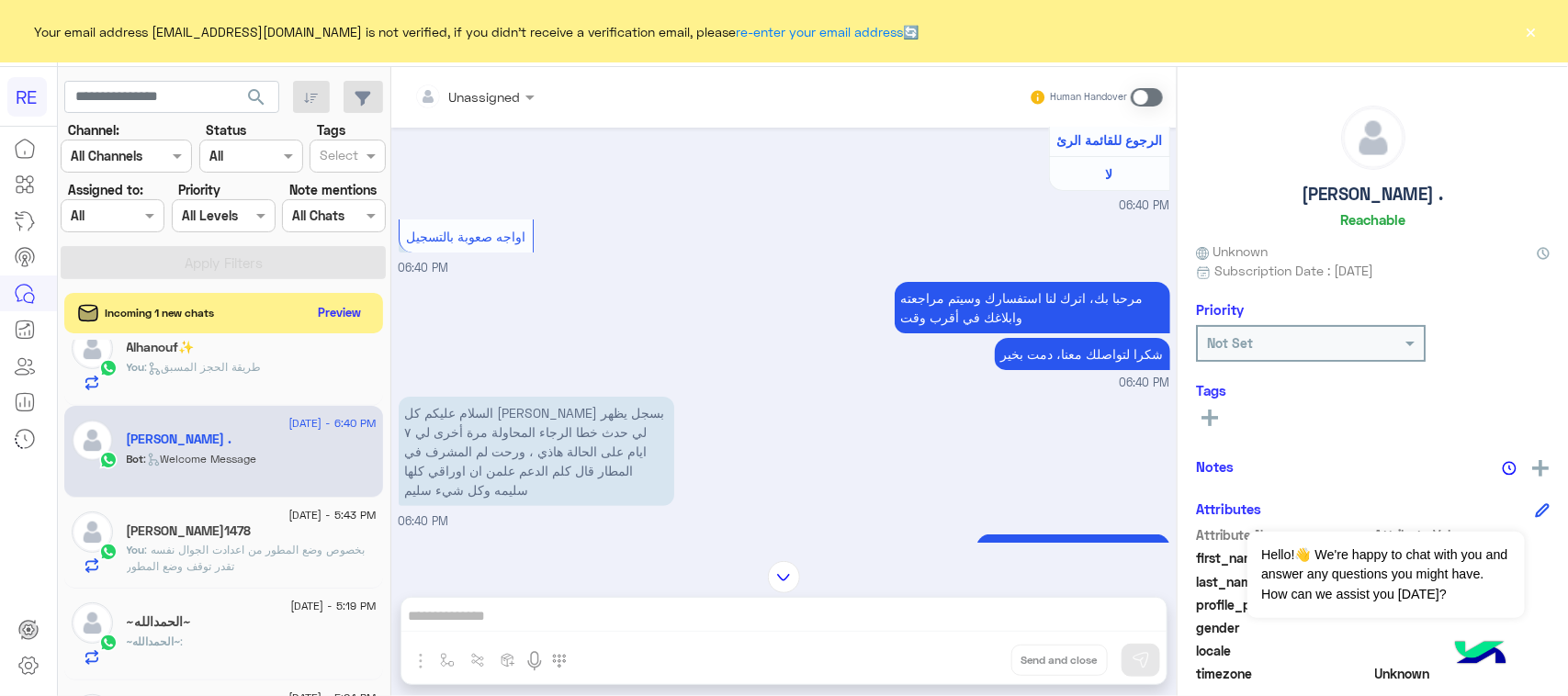
click at [501, 378] on div "مرحبا بك، اترك لنا استفسارك وسيتم مراجعته وابلاغك في أقرب وقت شكرا لتواصلك معنا…" at bounding box center [784, 334] width 771 height 114
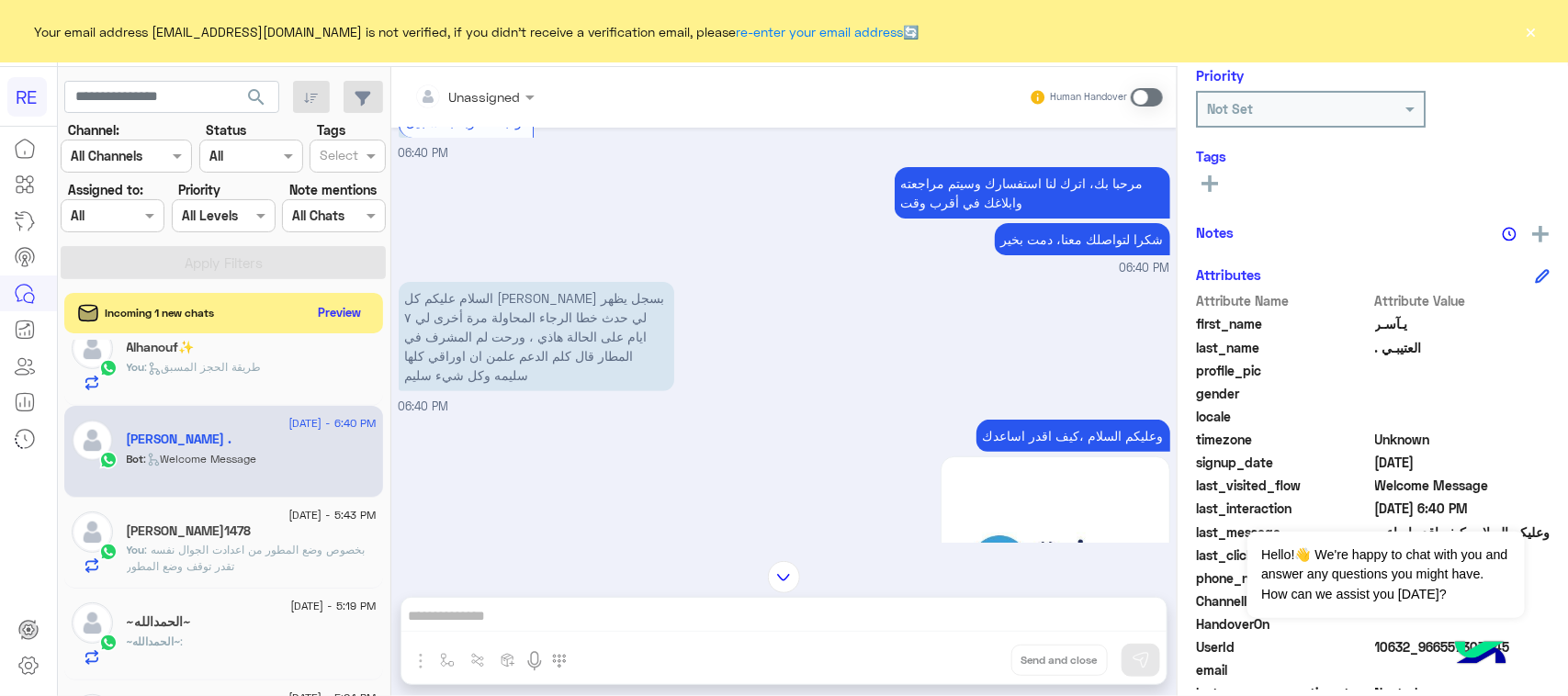
scroll to position [291, 0]
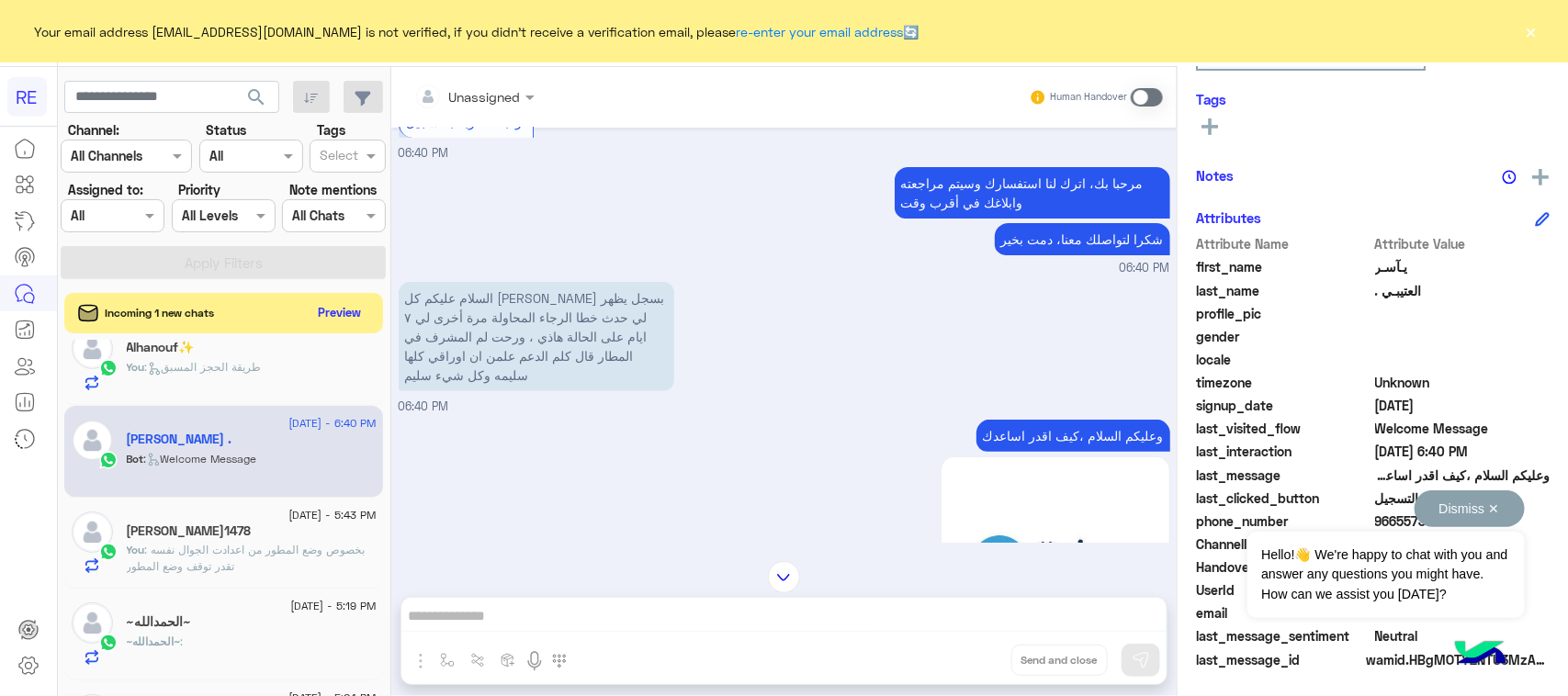
click at [1462, 503] on button "Dismiss ✕" at bounding box center [1470, 508] width 111 height 37
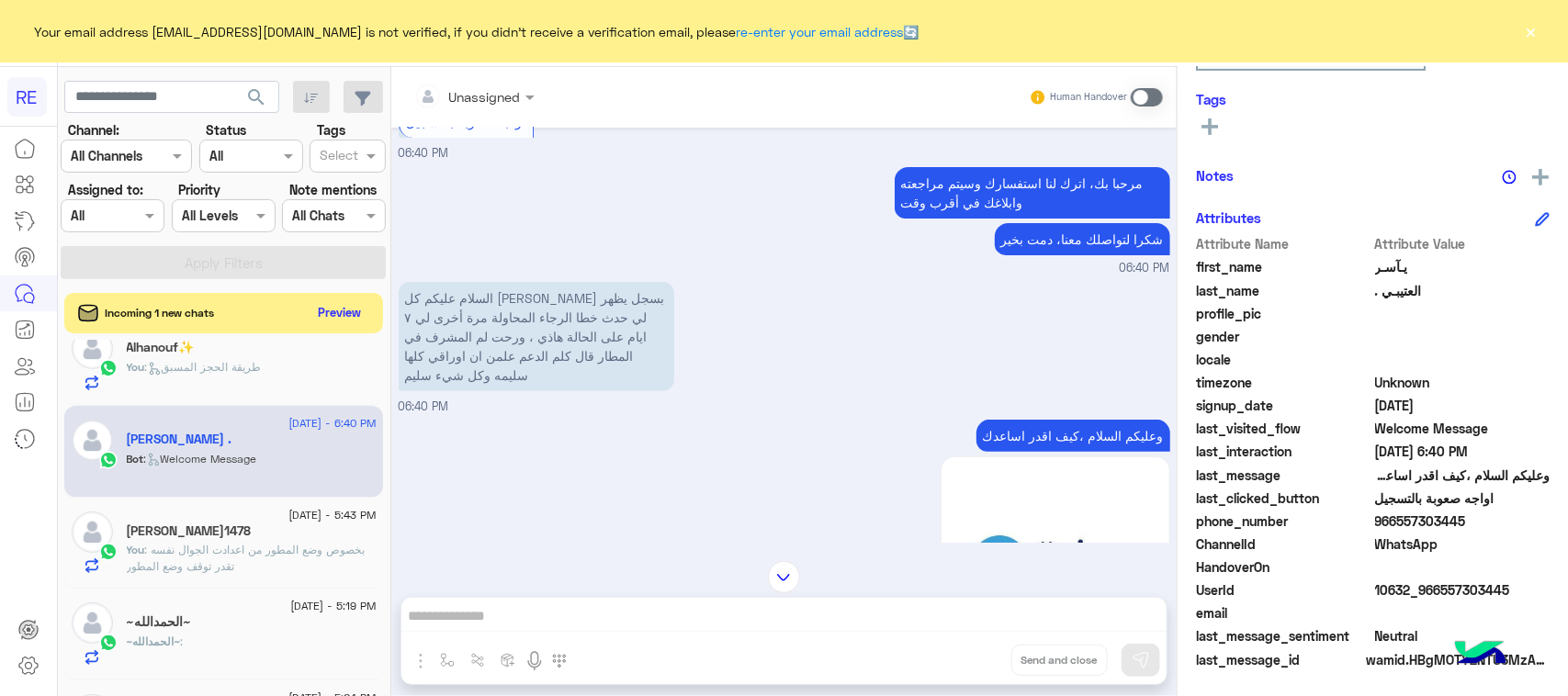
click at [1143, 99] on span at bounding box center [1146, 97] width 32 height 19
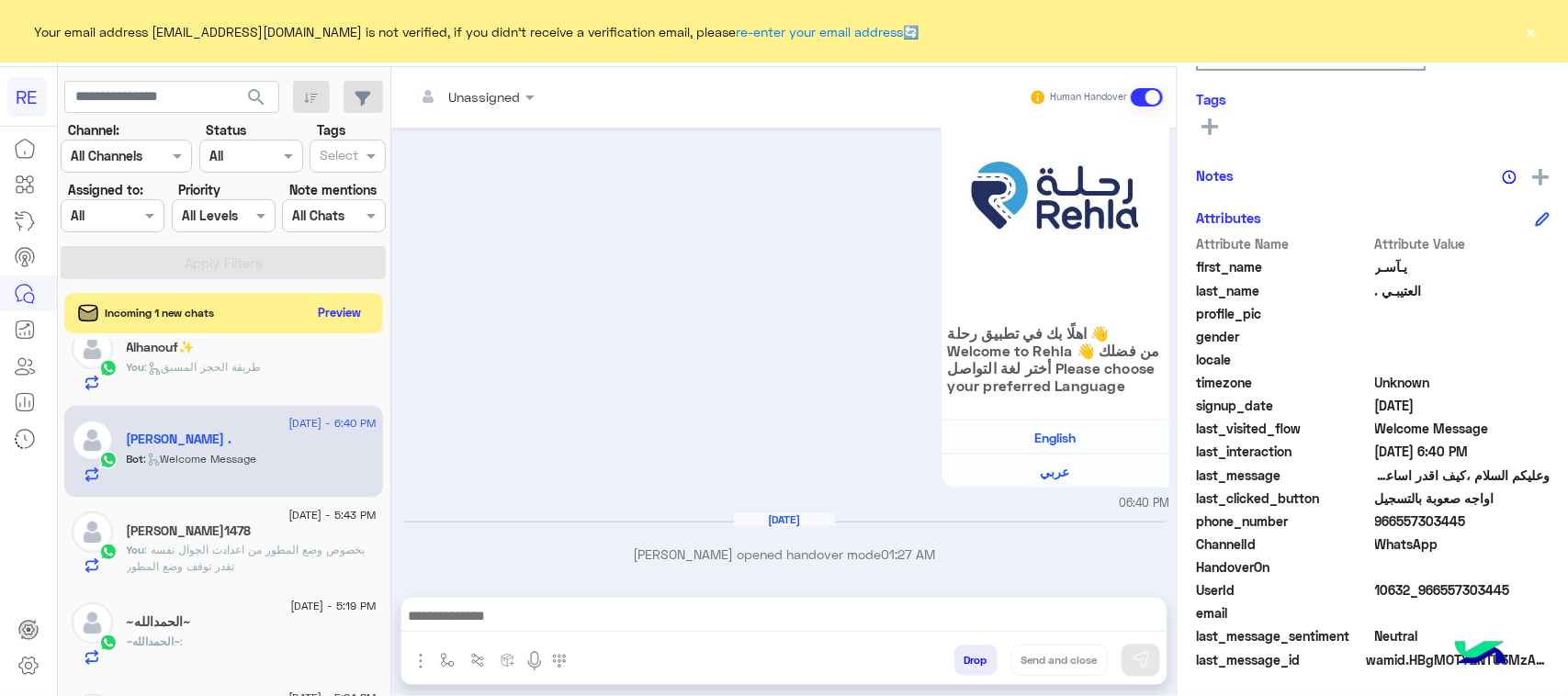
click at [670, 602] on div at bounding box center [784, 620] width 765 height 46
click at [667, 619] on textarea at bounding box center [784, 617] width 765 height 27
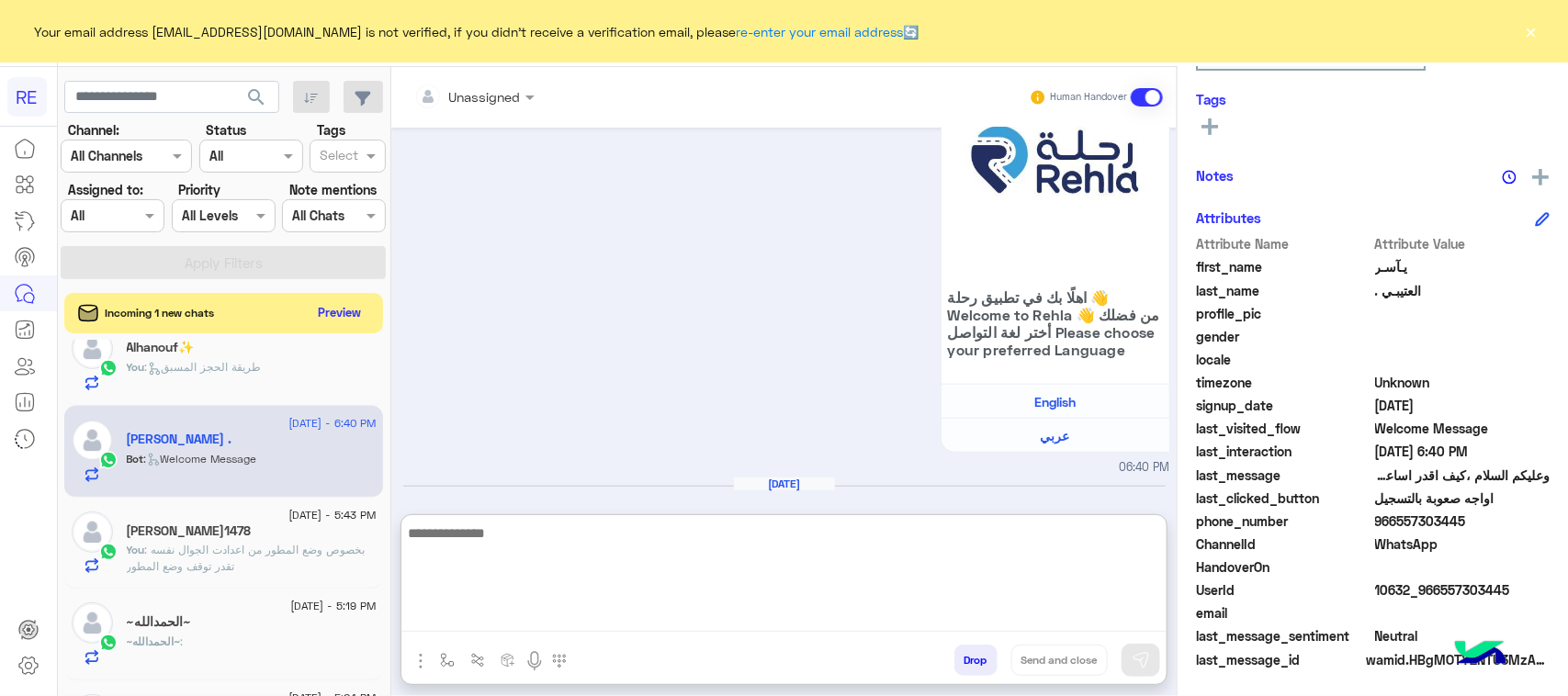
paste textarea "**********"
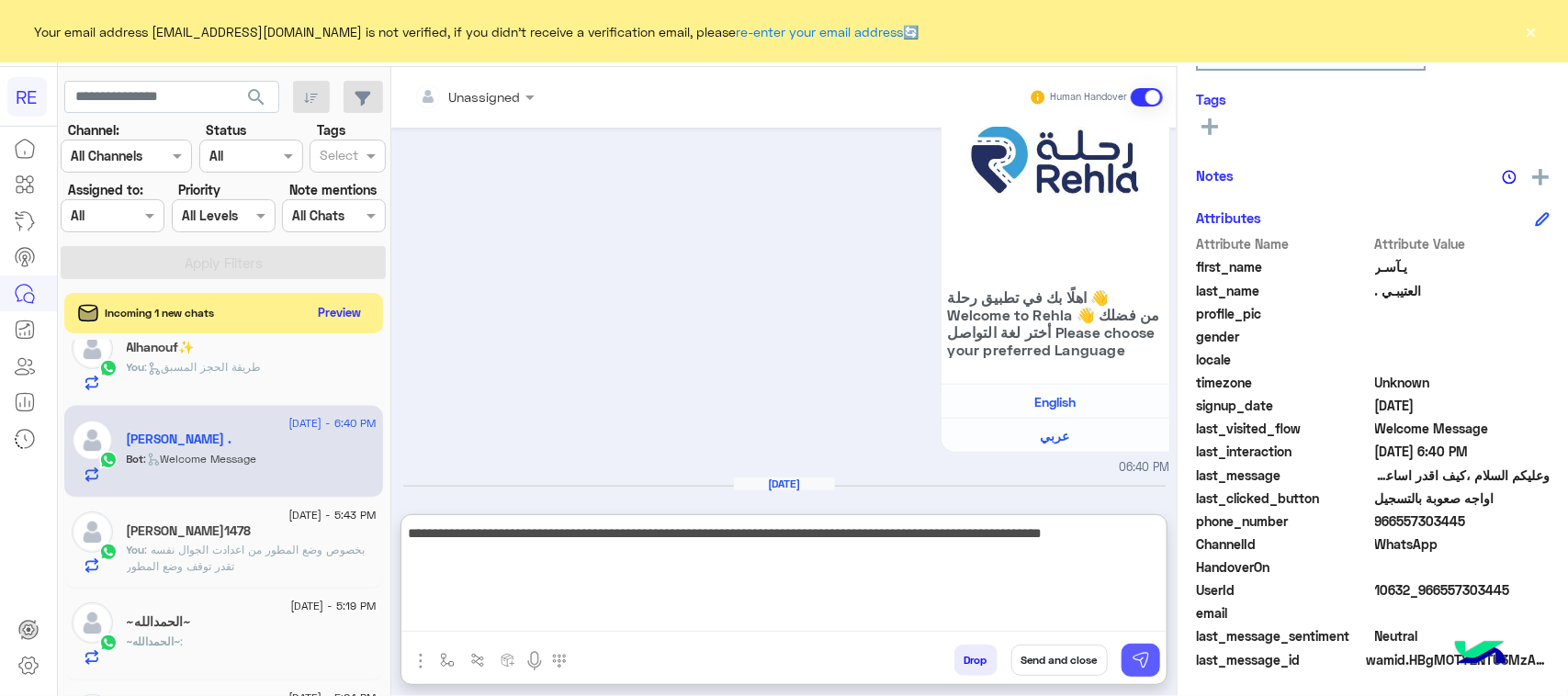
type textarea "**********"
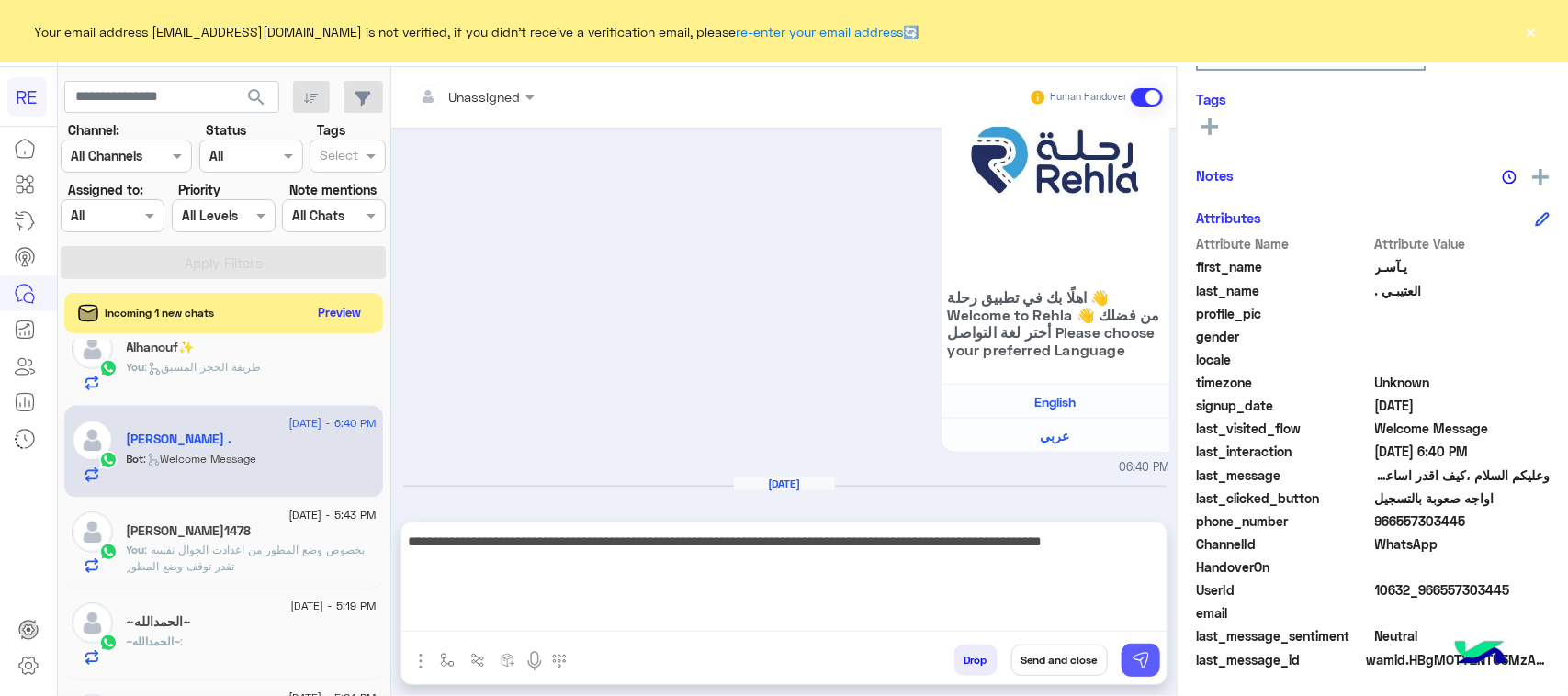
click at [1146, 663] on img at bounding box center [1141, 660] width 19 height 19
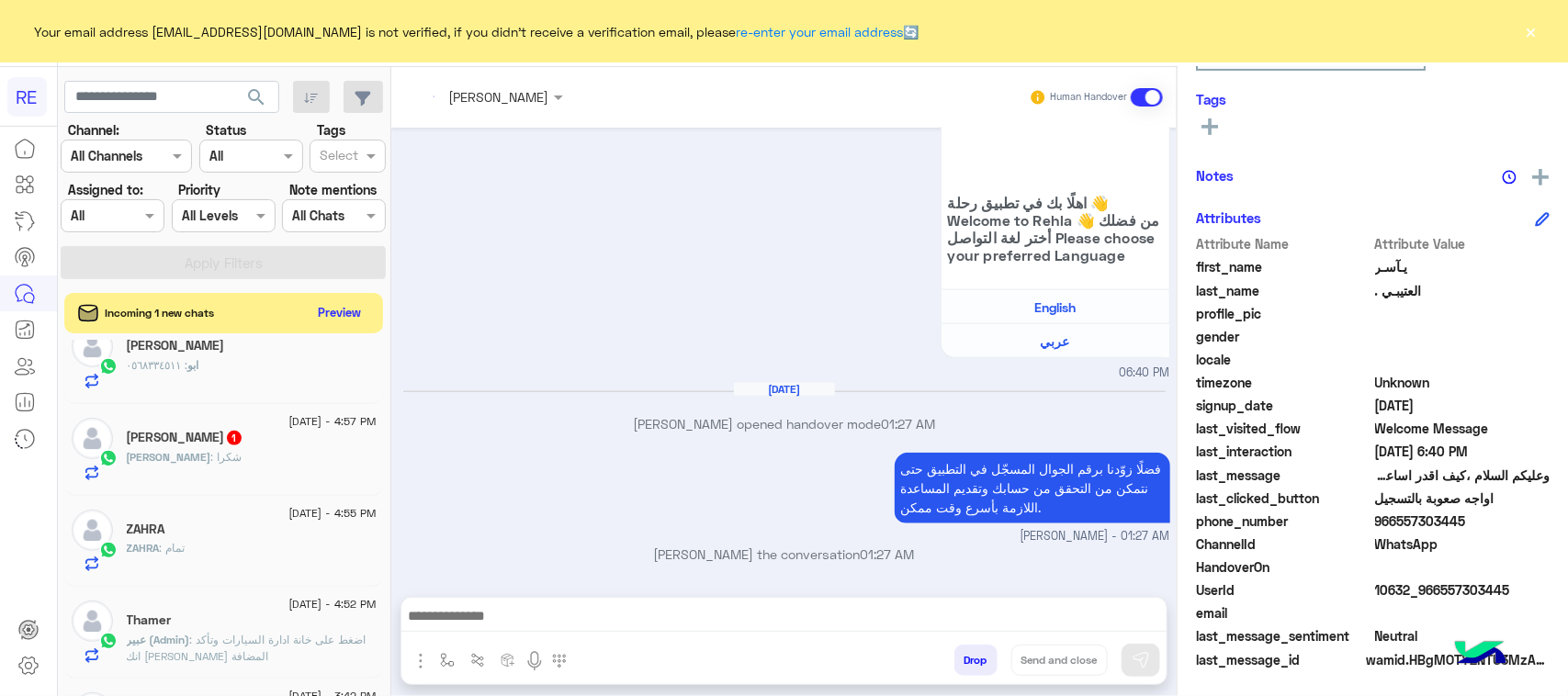
scroll to position [3909, 0]
click at [344, 317] on button "Preview" at bounding box center [340, 311] width 57 height 24
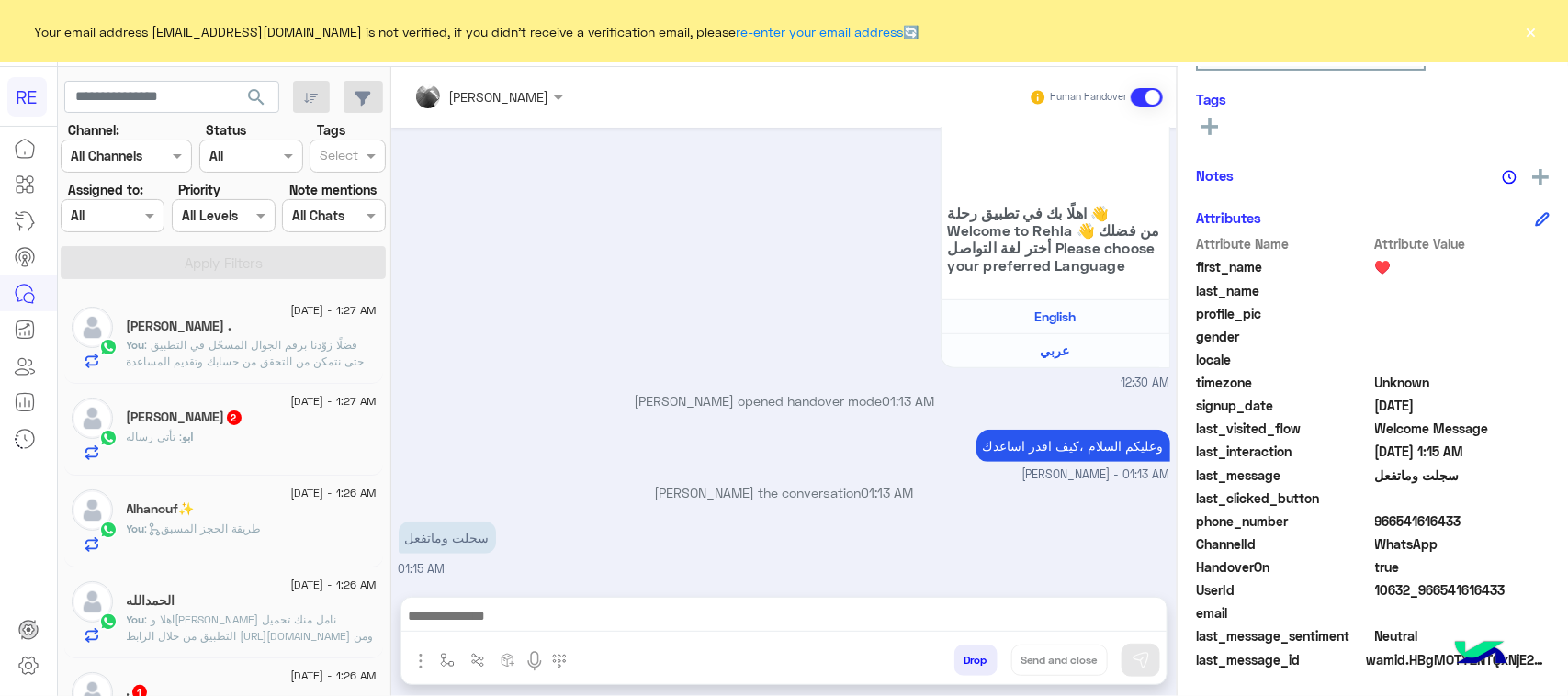
scroll to position [114, 0]
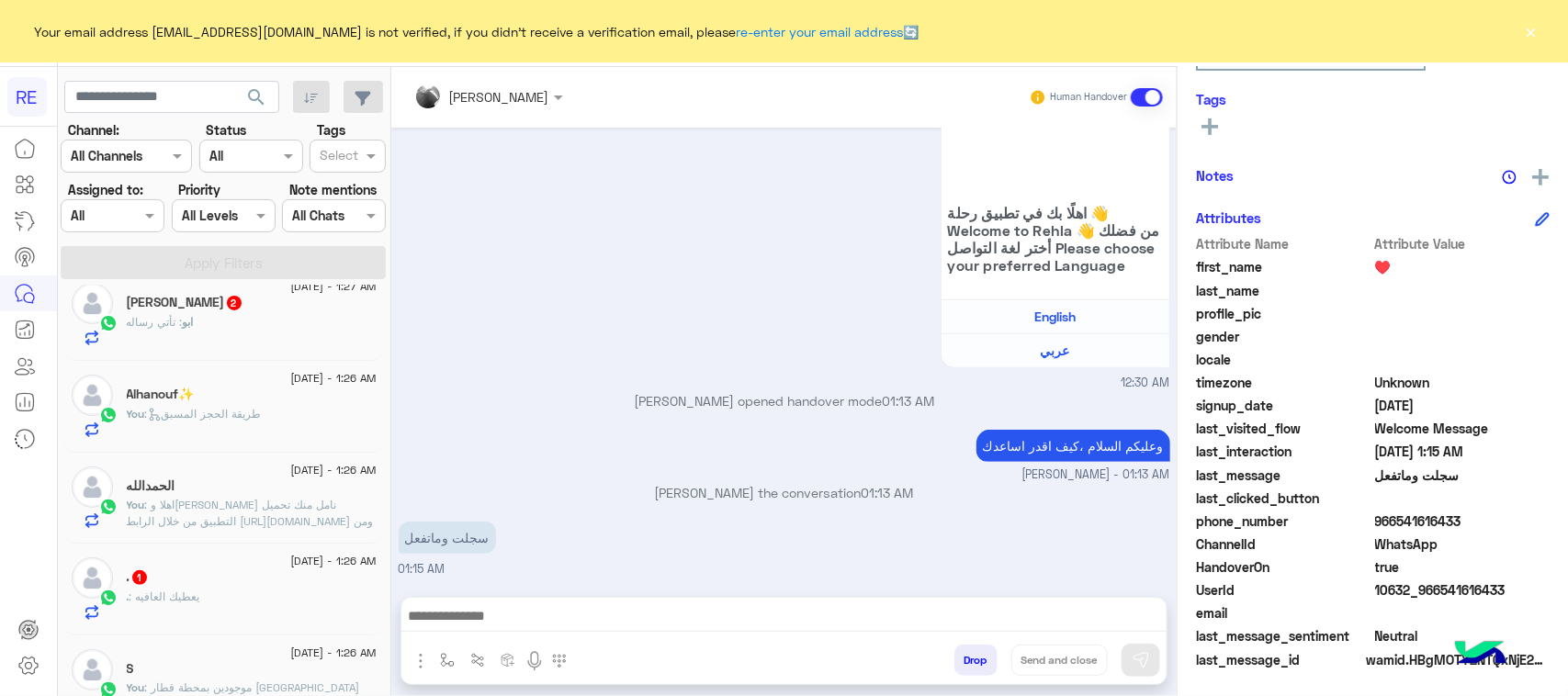
click at [201, 324] on div "ابو : تأتي رساله" at bounding box center [251, 330] width 250 height 32
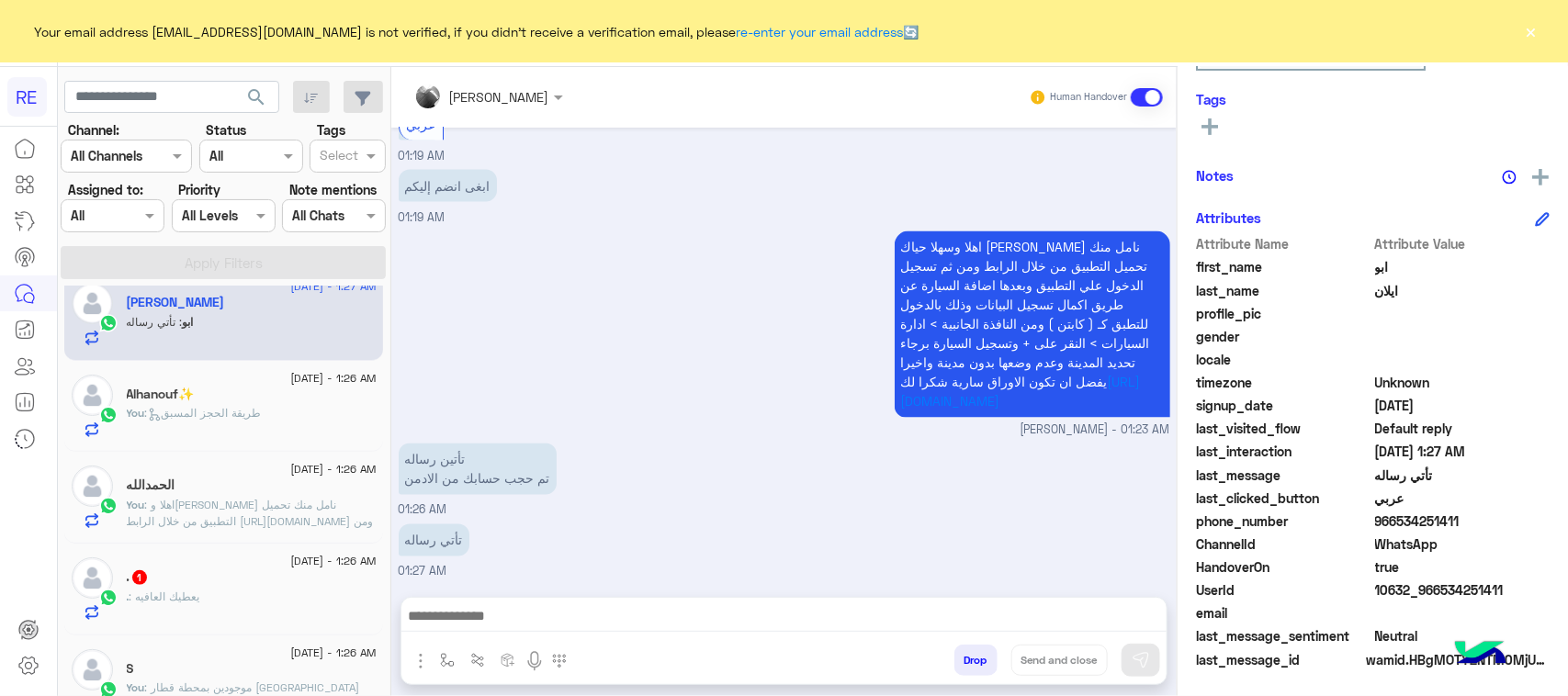
click at [216, 570] on div ". 1" at bounding box center [251, 579] width 250 height 20
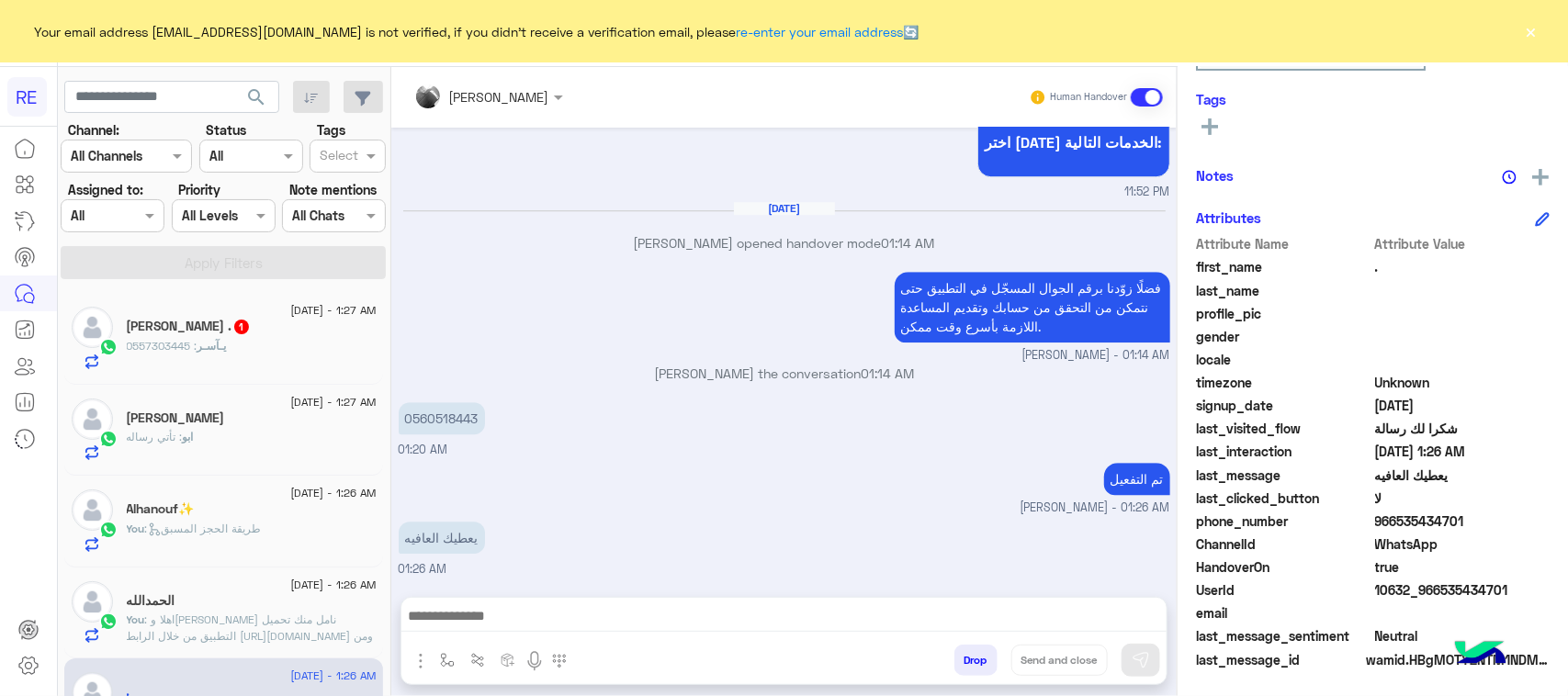
click at [236, 438] on div "ابو : تأتي رساله" at bounding box center [251, 445] width 250 height 32
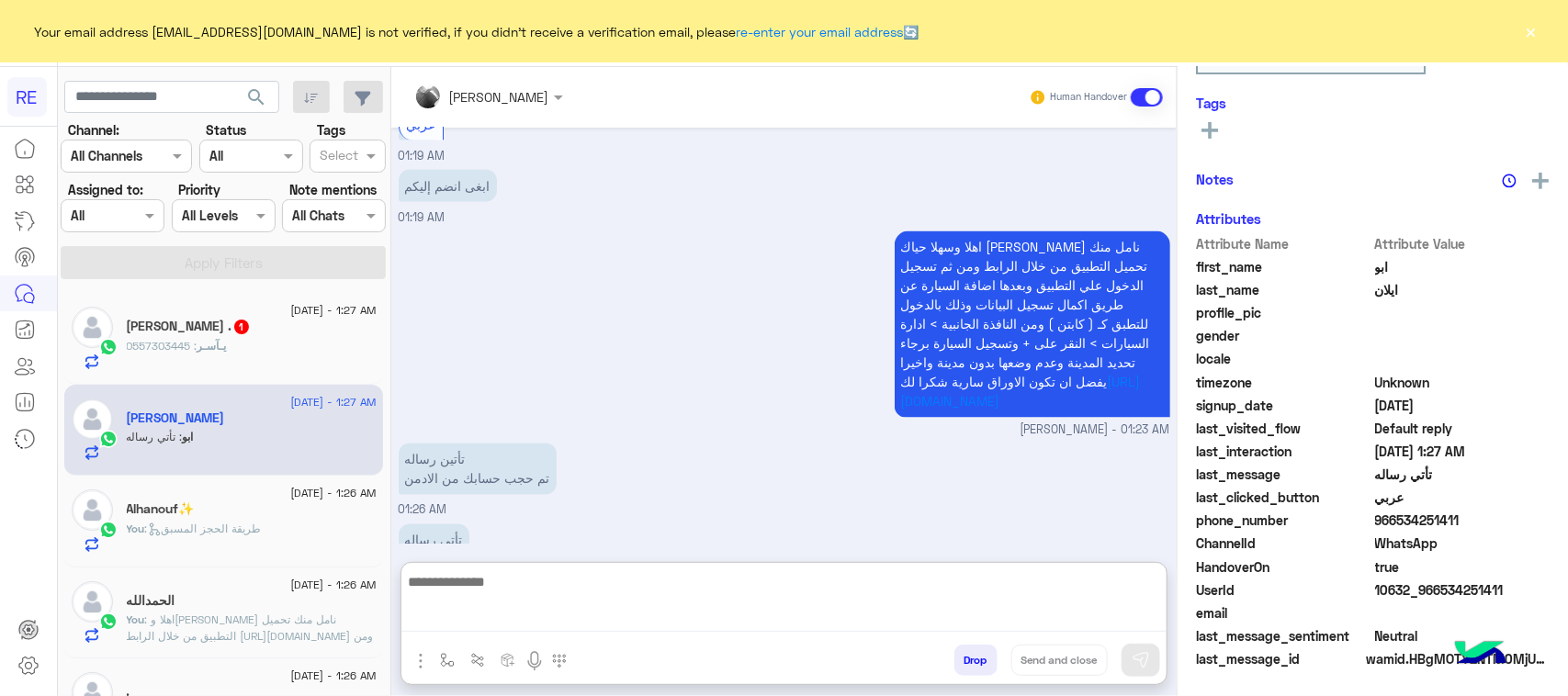
click at [491, 603] on textarea at bounding box center [784, 601] width 765 height 62
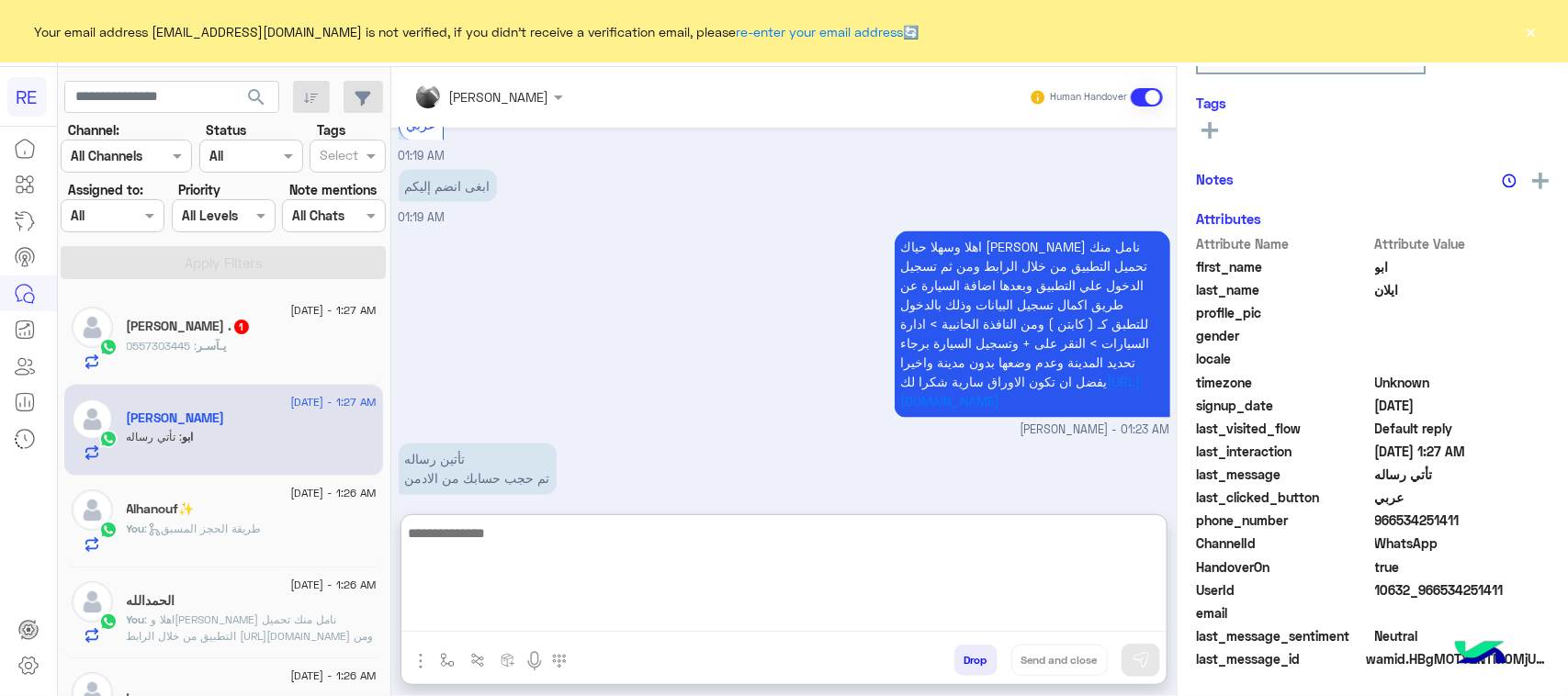
paste textarea "**********"
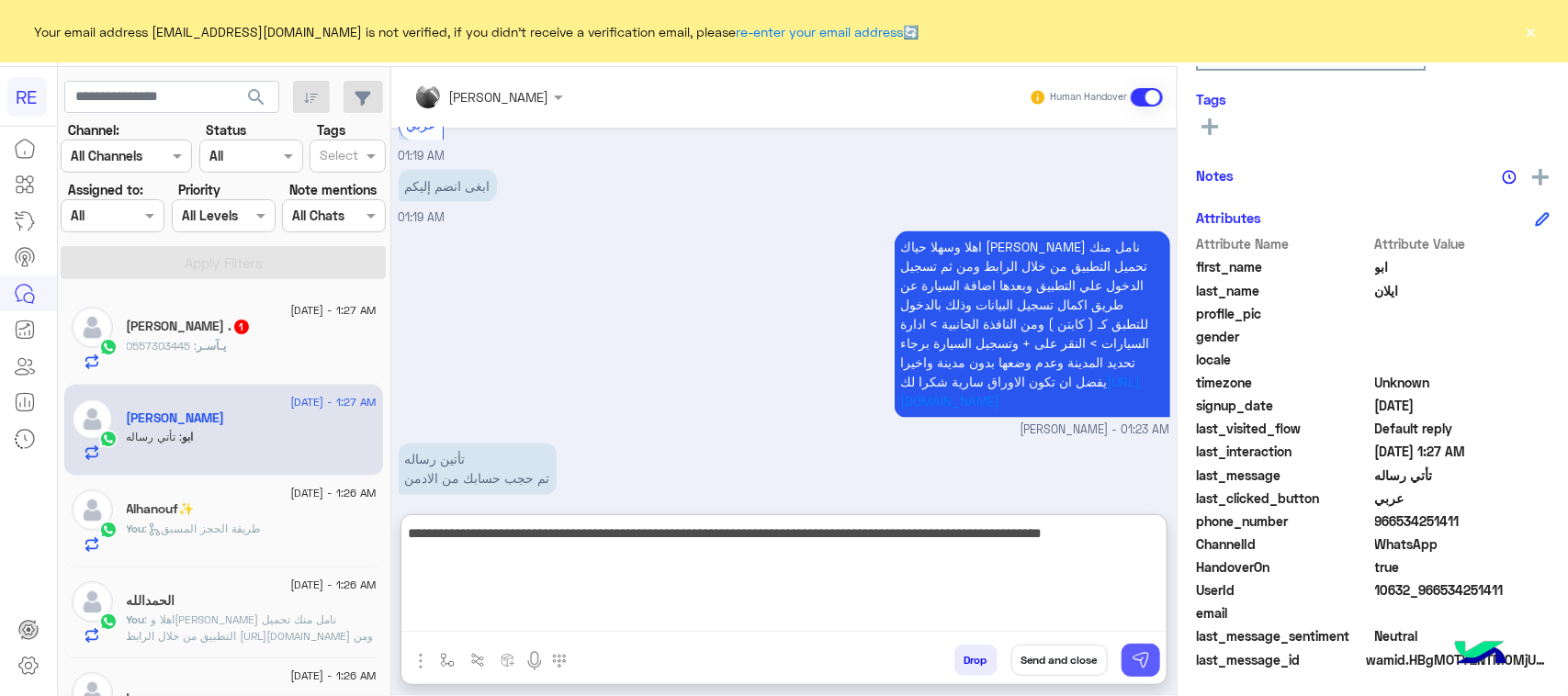
type textarea "**********"
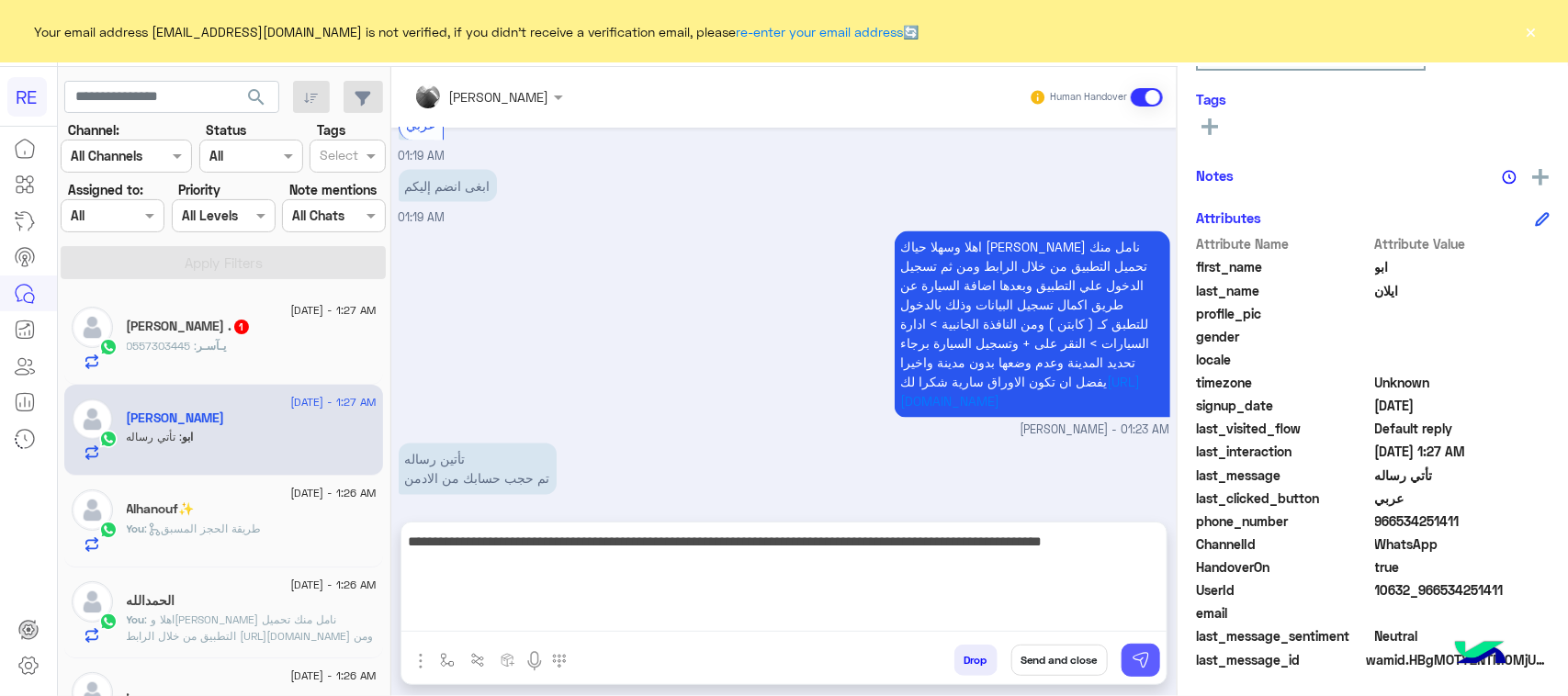
click at [1146, 663] on img at bounding box center [1141, 660] width 19 height 19
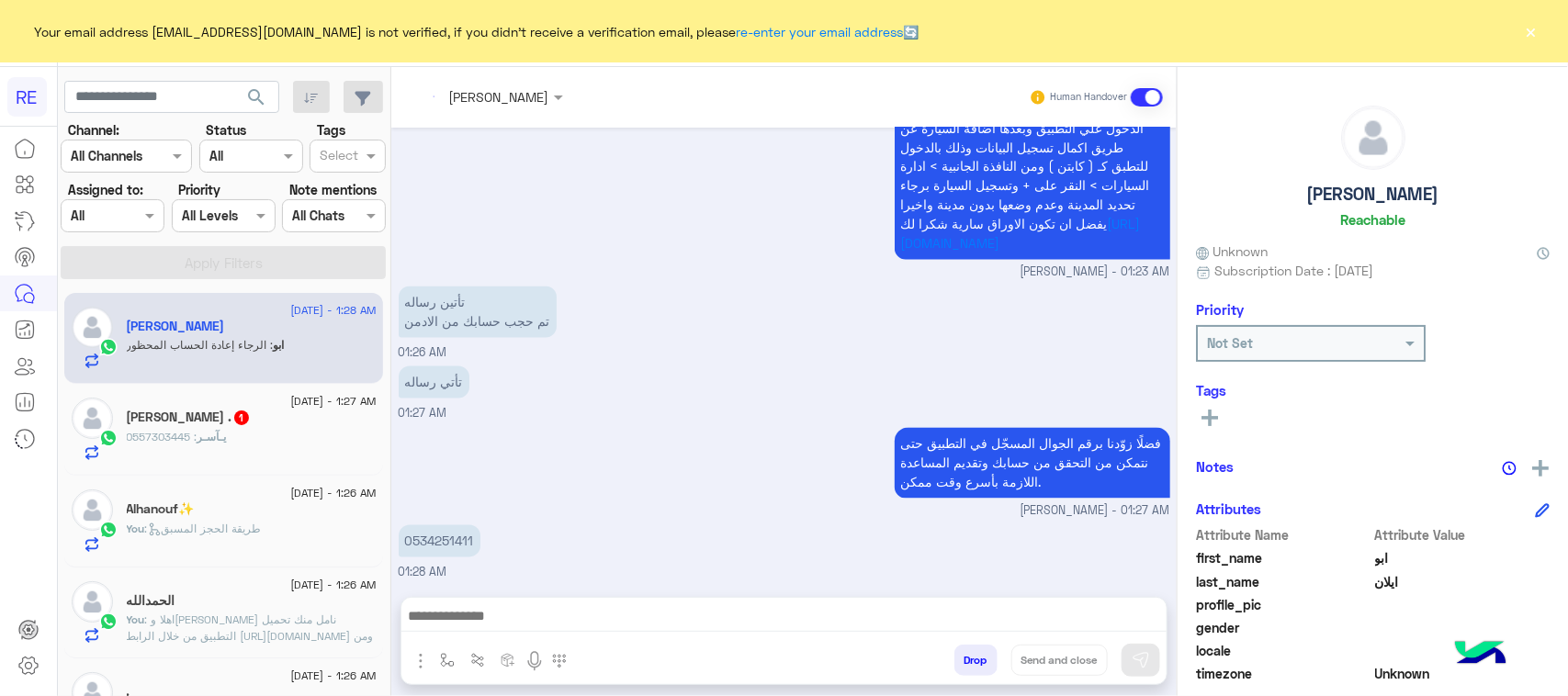
scroll to position [1586, 0]
